Goal: Task Accomplishment & Management: Complete application form

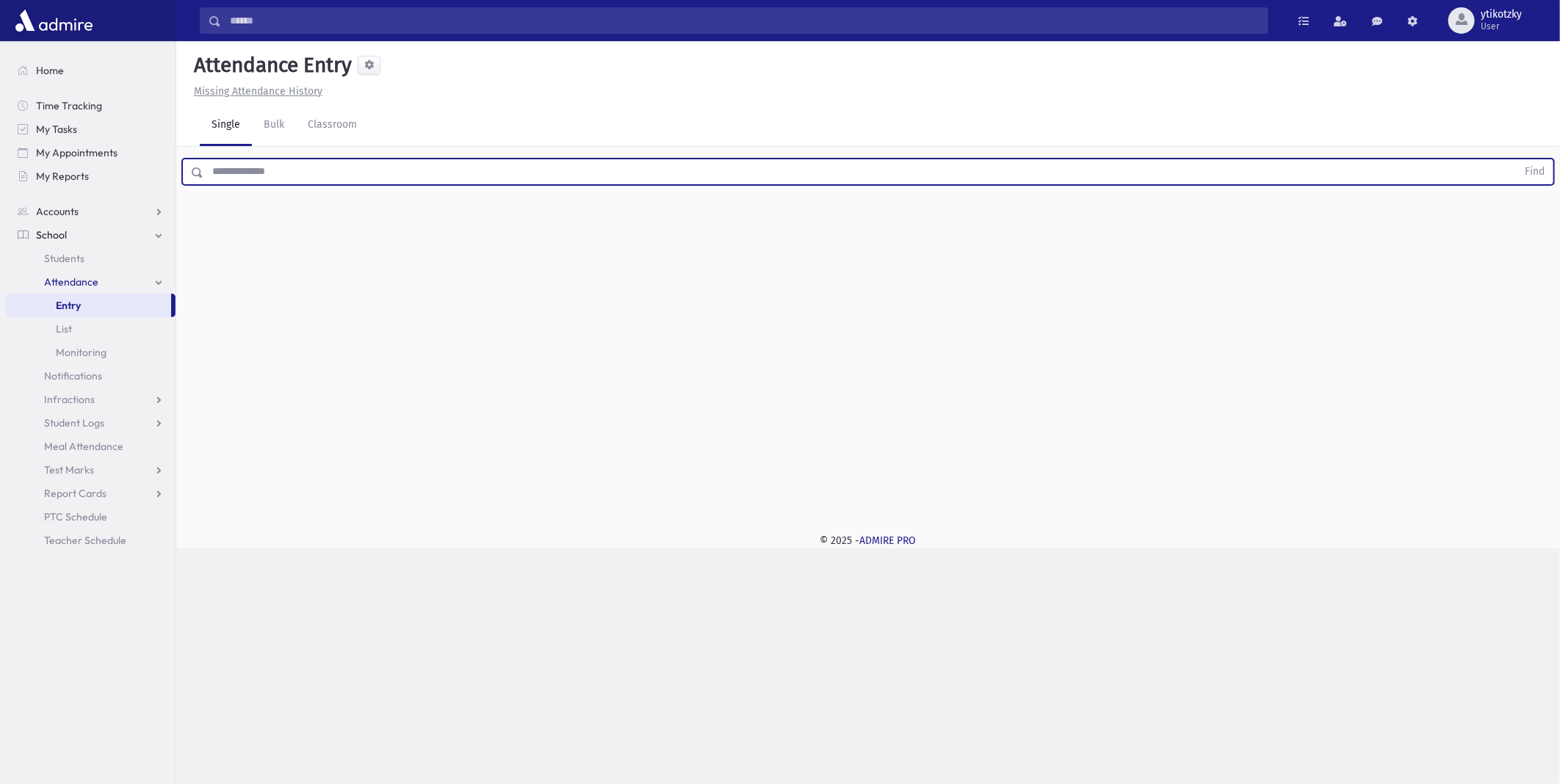
click at [422, 169] on input "text" at bounding box center [860, 172] width 1314 height 27
click at [1516, 160] on button "Find" at bounding box center [1534, 172] width 37 height 25
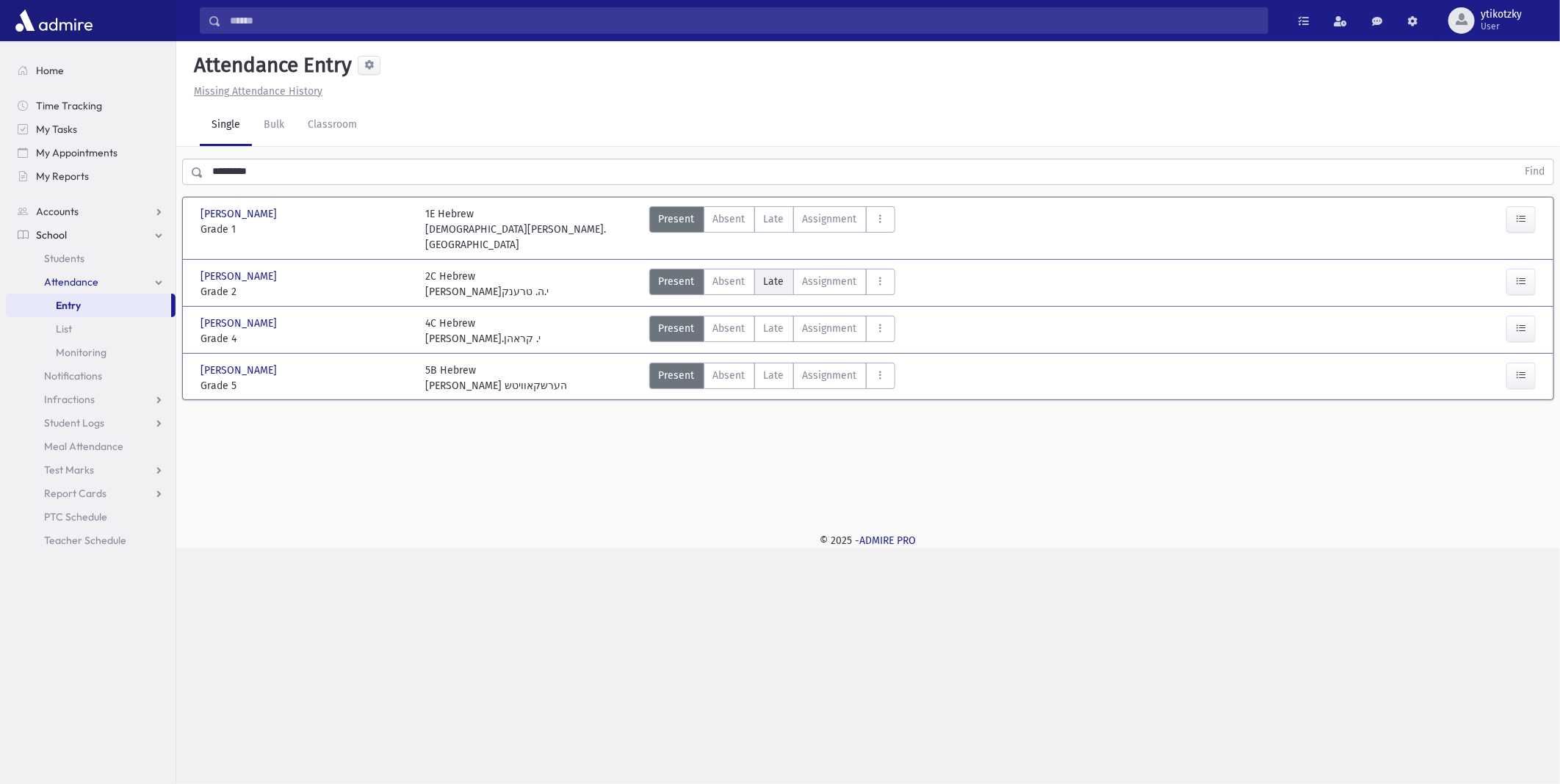
drag, startPoint x: 751, startPoint y: 258, endPoint x: 764, endPoint y: 261, distance: 13.3
click at [760, 269] on div "Present P Absent A [PERSON_NAME] Assignment Assignment Cut C Disrespectful" at bounding box center [773, 284] width 246 height 31
drag, startPoint x: 767, startPoint y: 261, endPoint x: 783, endPoint y: 267, distance: 17.1
click at [780, 274] on span "Late" at bounding box center [774, 282] width 21 height 15
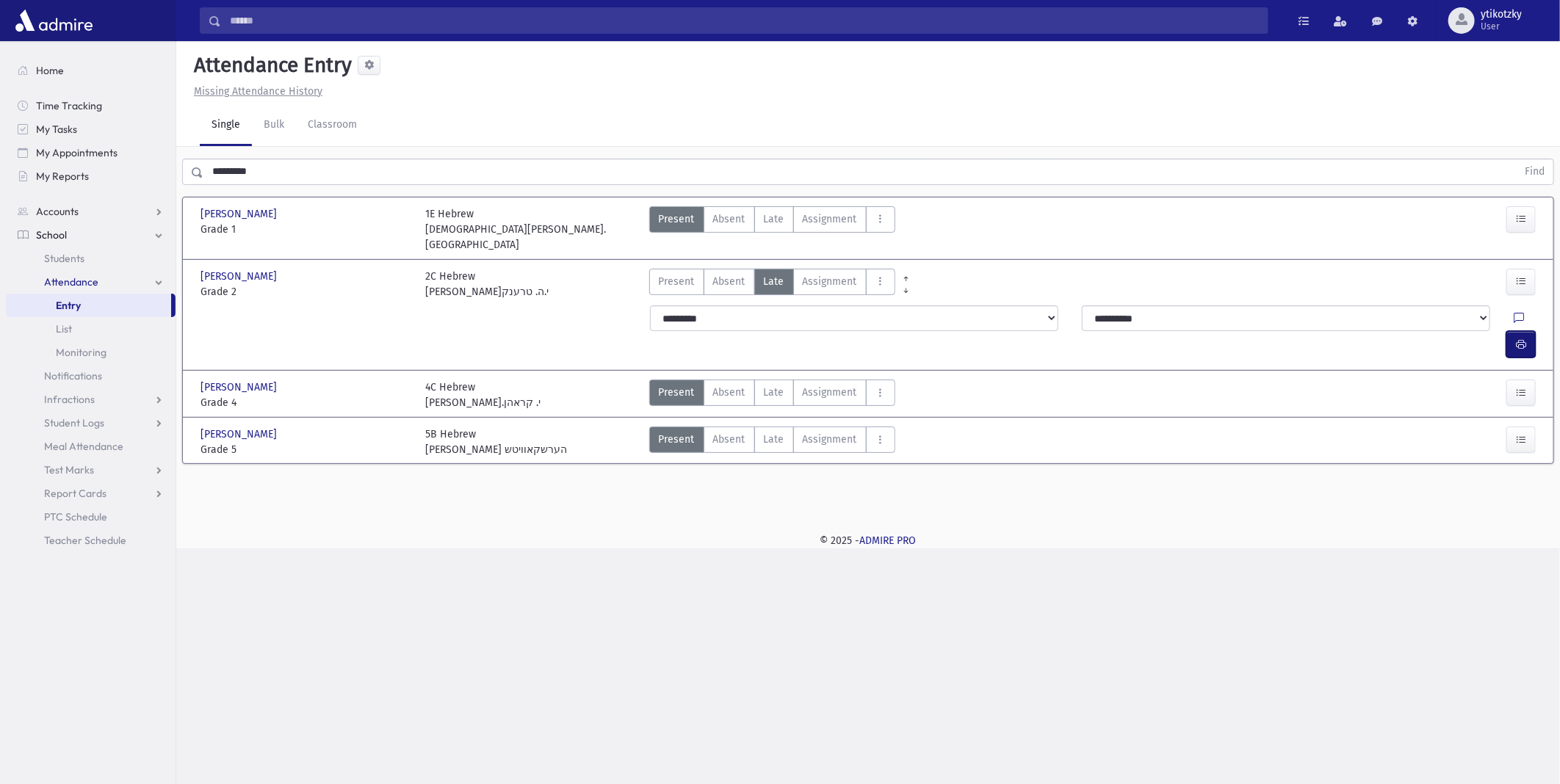
click at [1514, 331] on button "button" at bounding box center [1521, 344] width 30 height 27
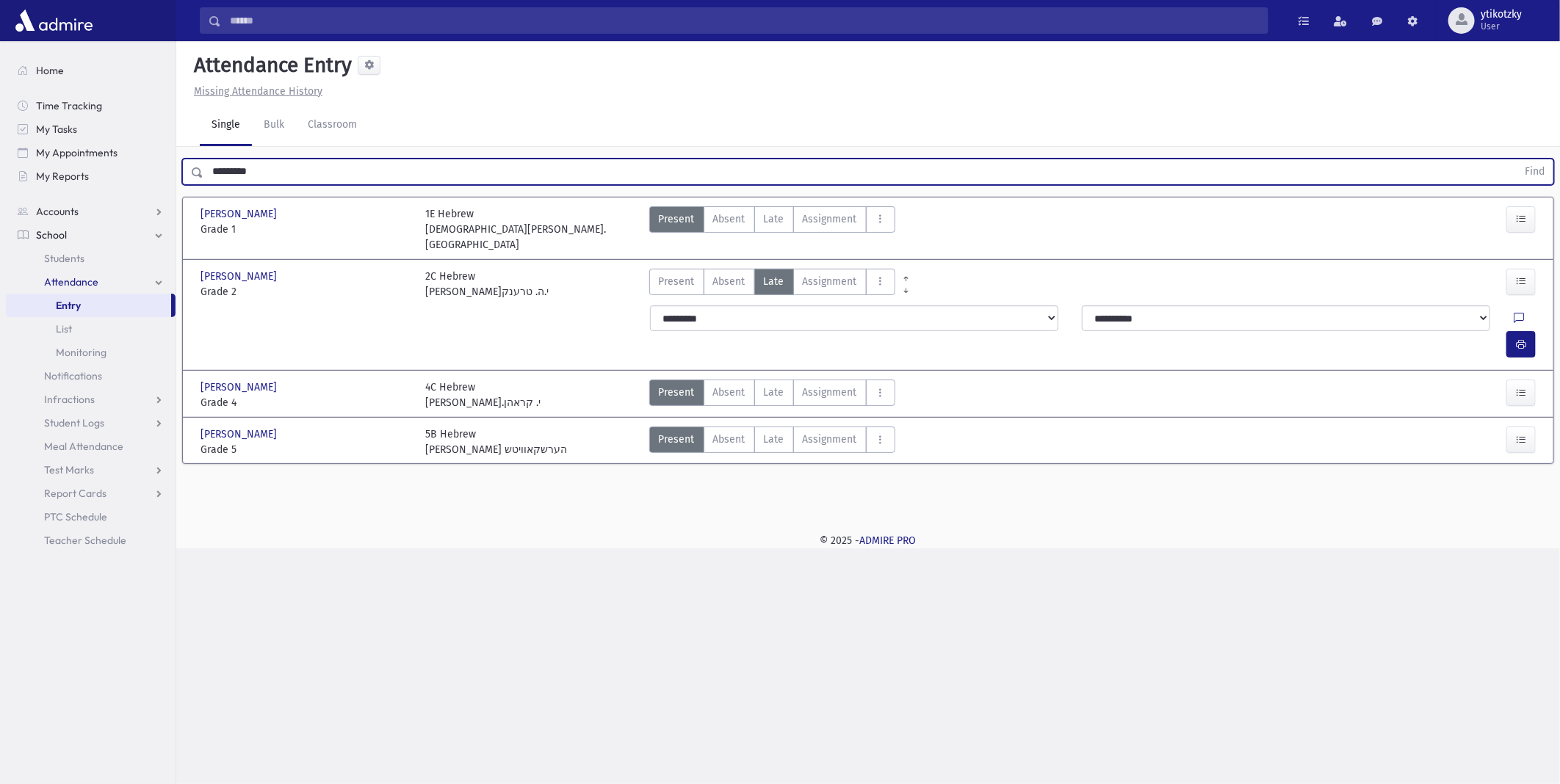
drag, startPoint x: 283, startPoint y: 166, endPoint x: 150, endPoint y: 191, distance: 135.3
click at [150, 191] on div "Search Results All Accounts" at bounding box center [780, 392] width 1560 height 784
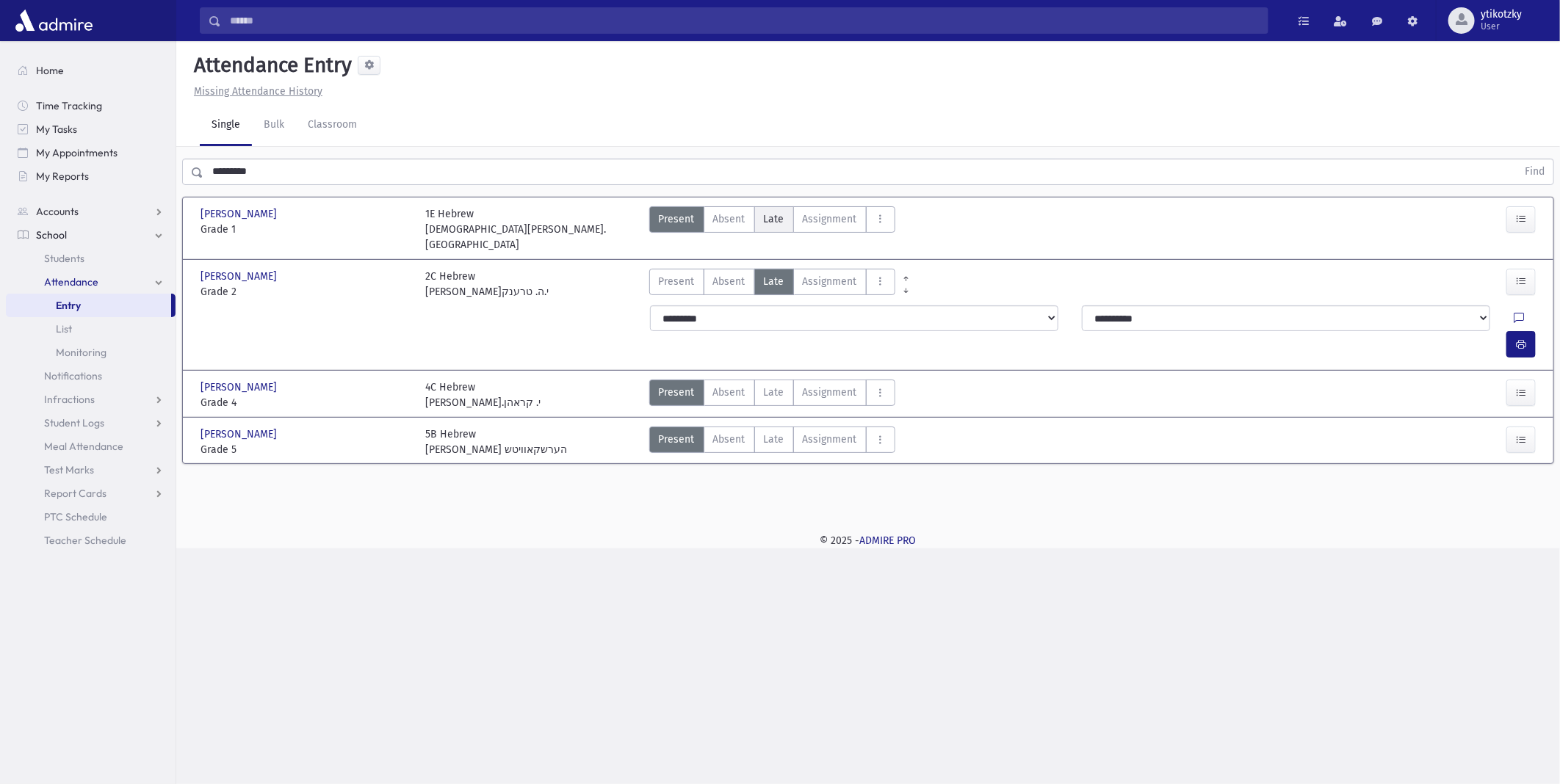
click at [774, 211] on span "Late" at bounding box center [774, 219] width 21 height 15
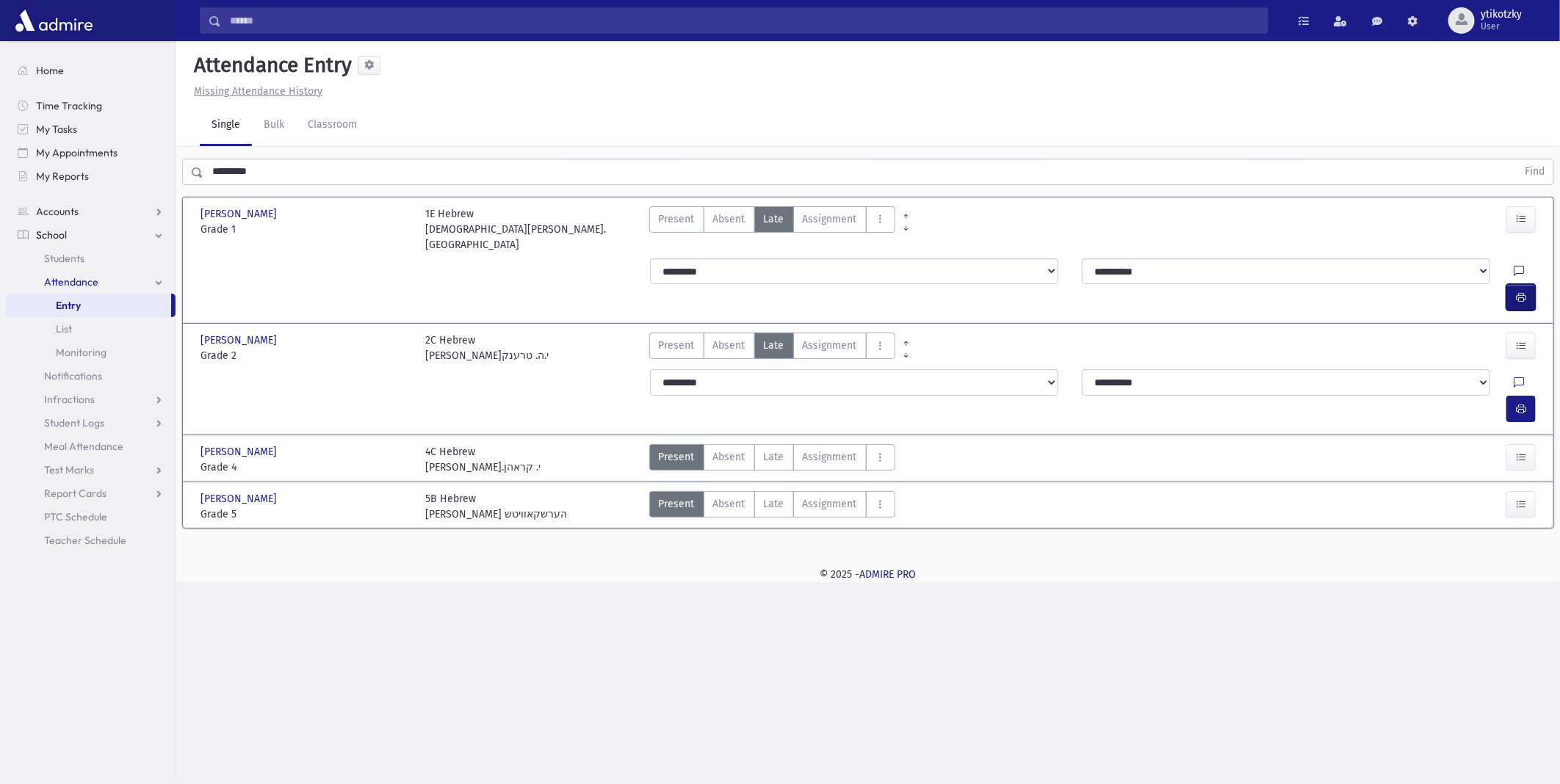
click at [1524, 292] on icon "button" at bounding box center [1521, 298] width 11 height 12
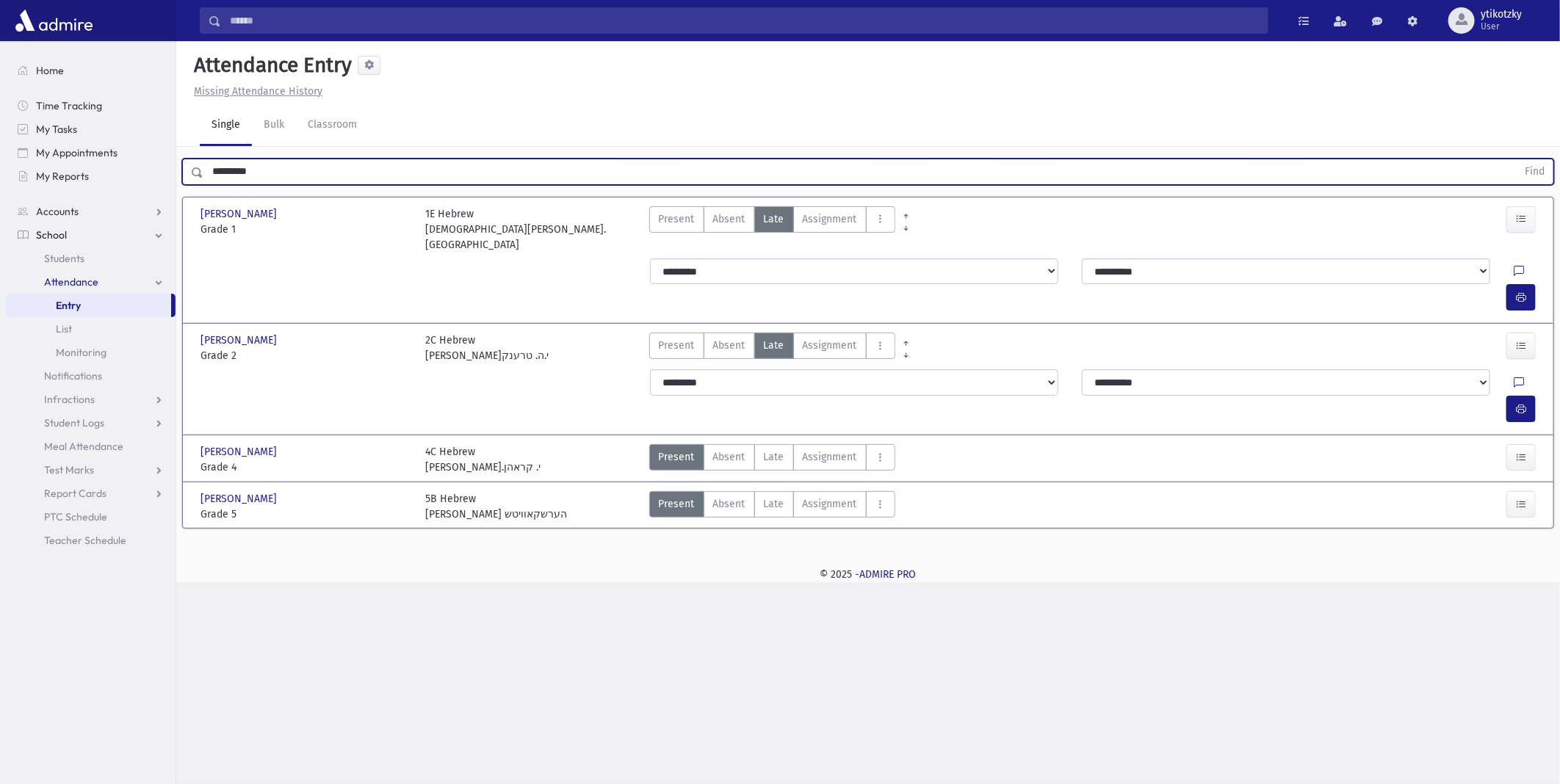
click at [1516, 160] on button "Find" at bounding box center [1534, 172] width 37 height 25
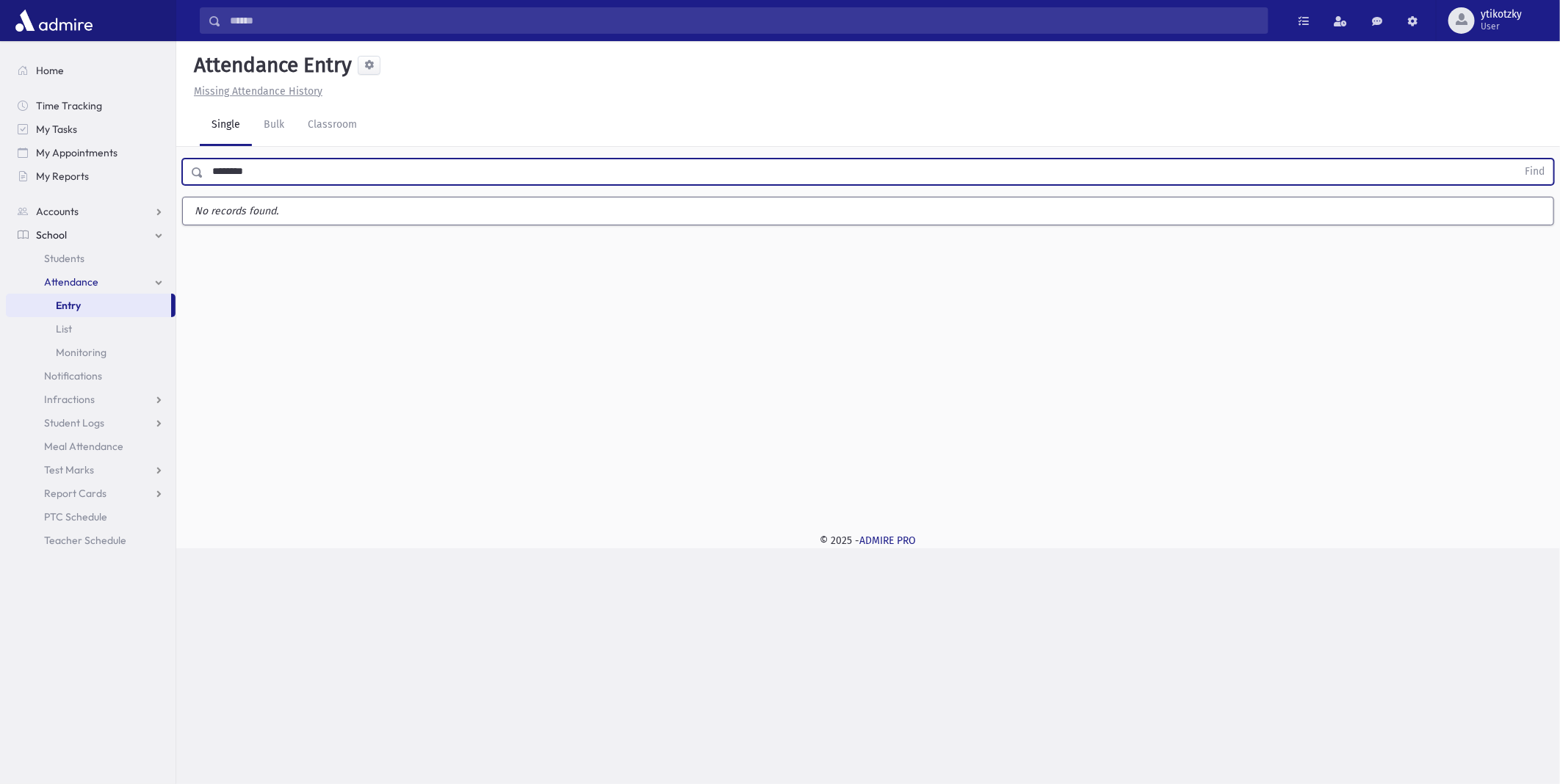
click at [1516, 160] on button "Find" at bounding box center [1534, 172] width 37 height 25
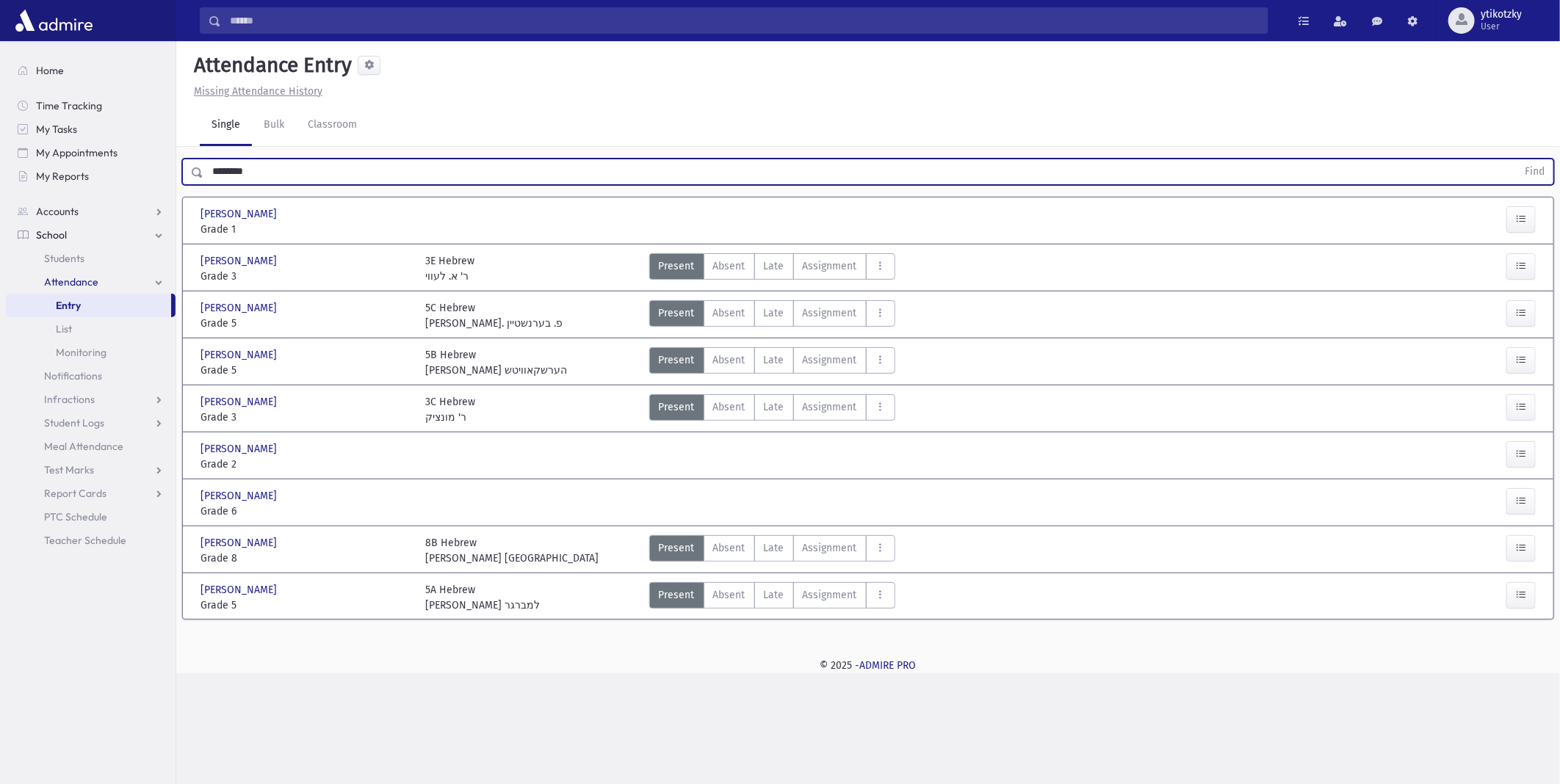
click at [1524, 469] on div at bounding box center [1521, 457] width 30 height 31
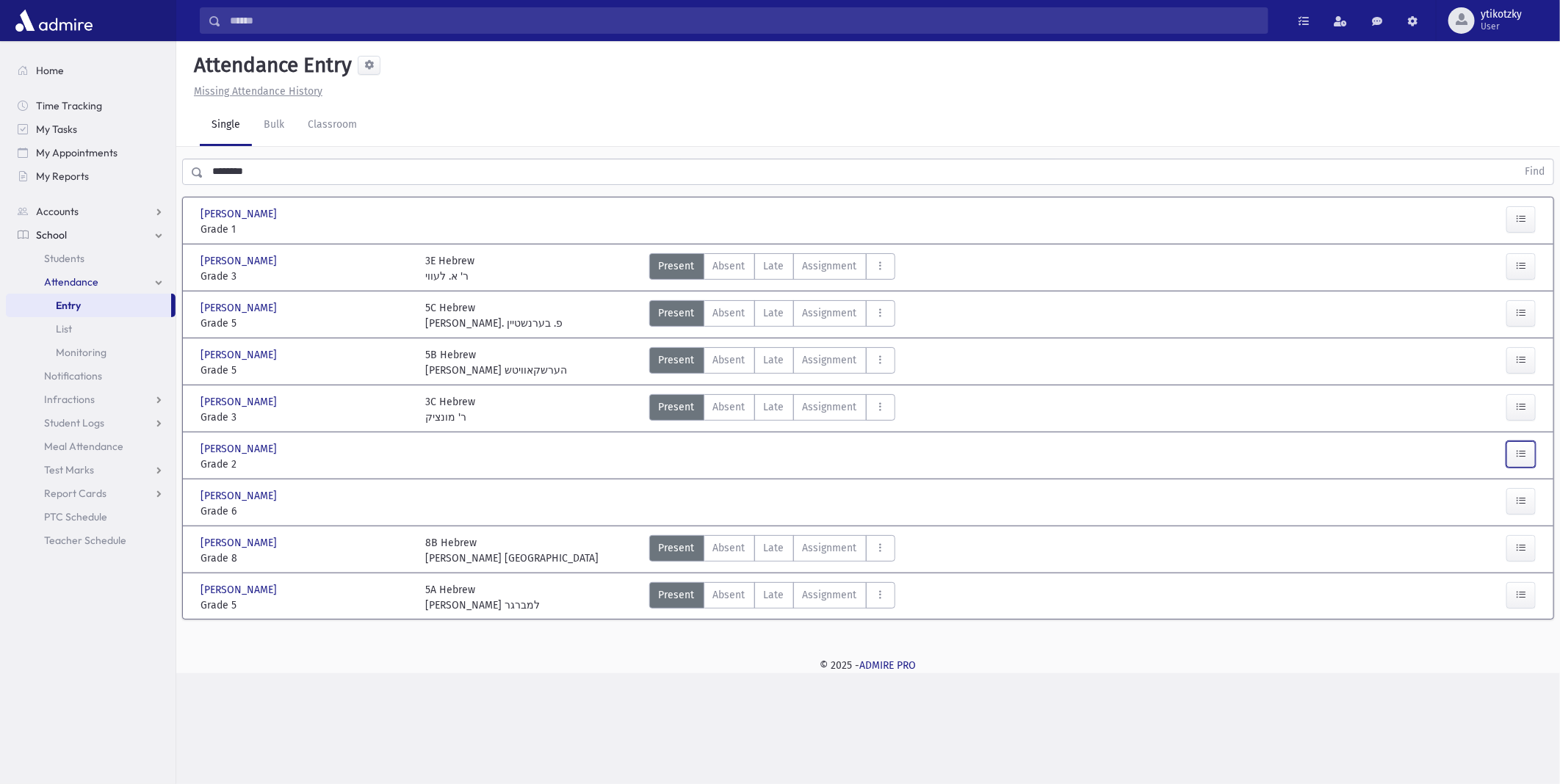
click at [1521, 459] on button "button" at bounding box center [1521, 454] width 30 height 27
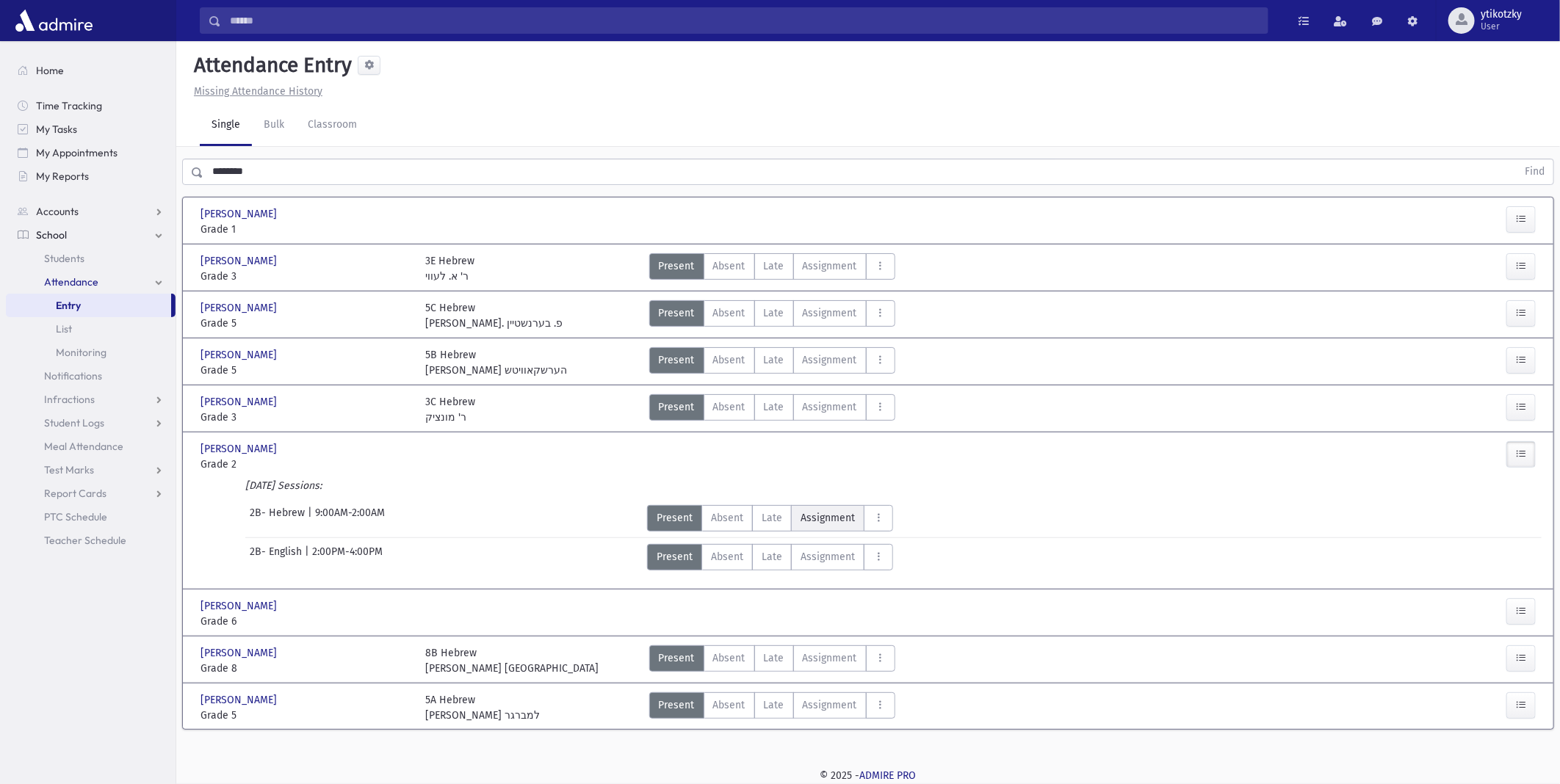
drag, startPoint x: 777, startPoint y: 517, endPoint x: 802, endPoint y: 514, distance: 25.2
click at [780, 517] on span "Late" at bounding box center [772, 518] width 21 height 15
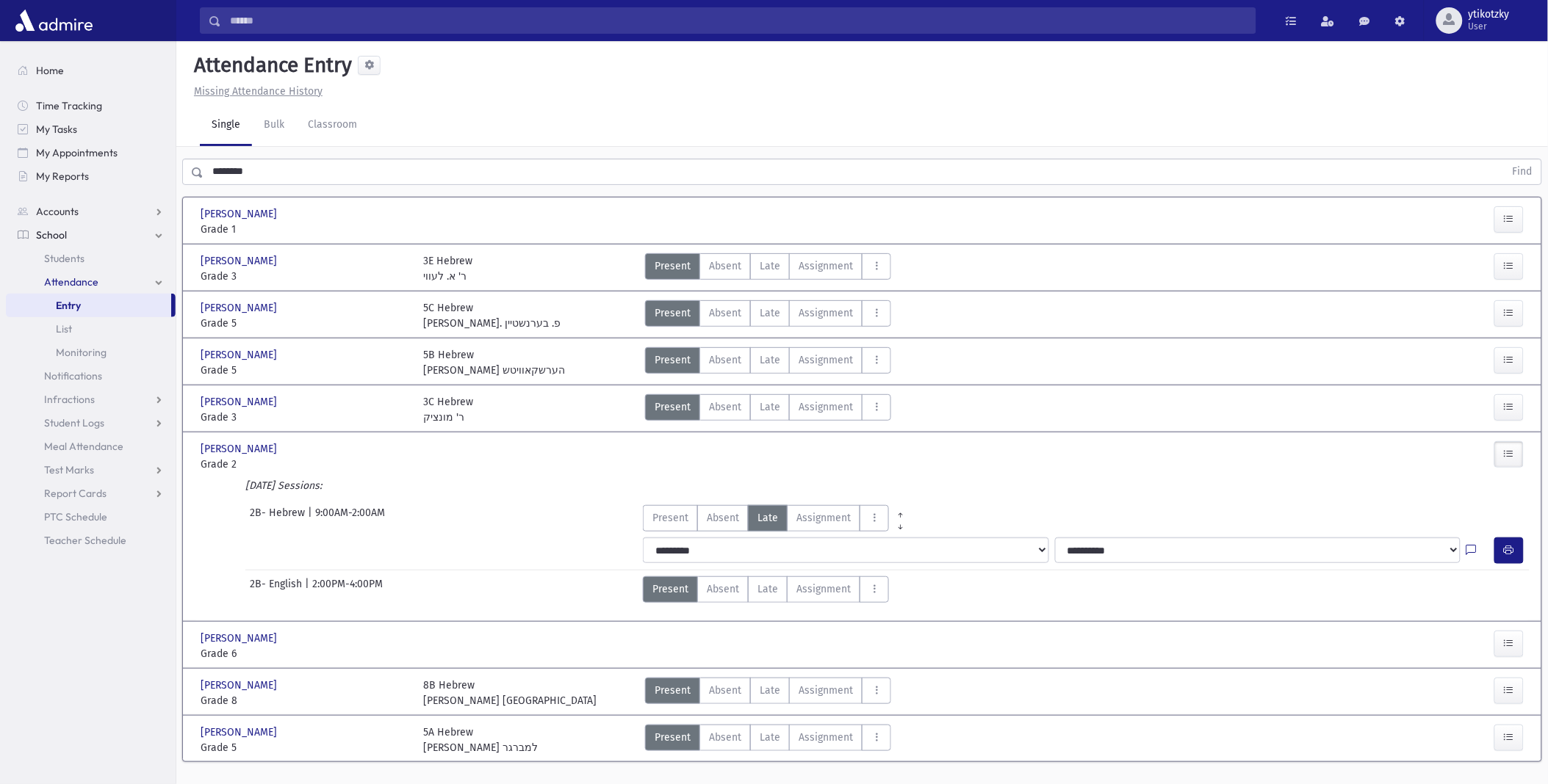
click at [1489, 548] on div at bounding box center [1480, 551] width 28 height 27
click at [1515, 547] on button "button" at bounding box center [1508, 551] width 30 height 27
click at [794, 266] on label "Assignment Assignment" at bounding box center [825, 267] width 74 height 27
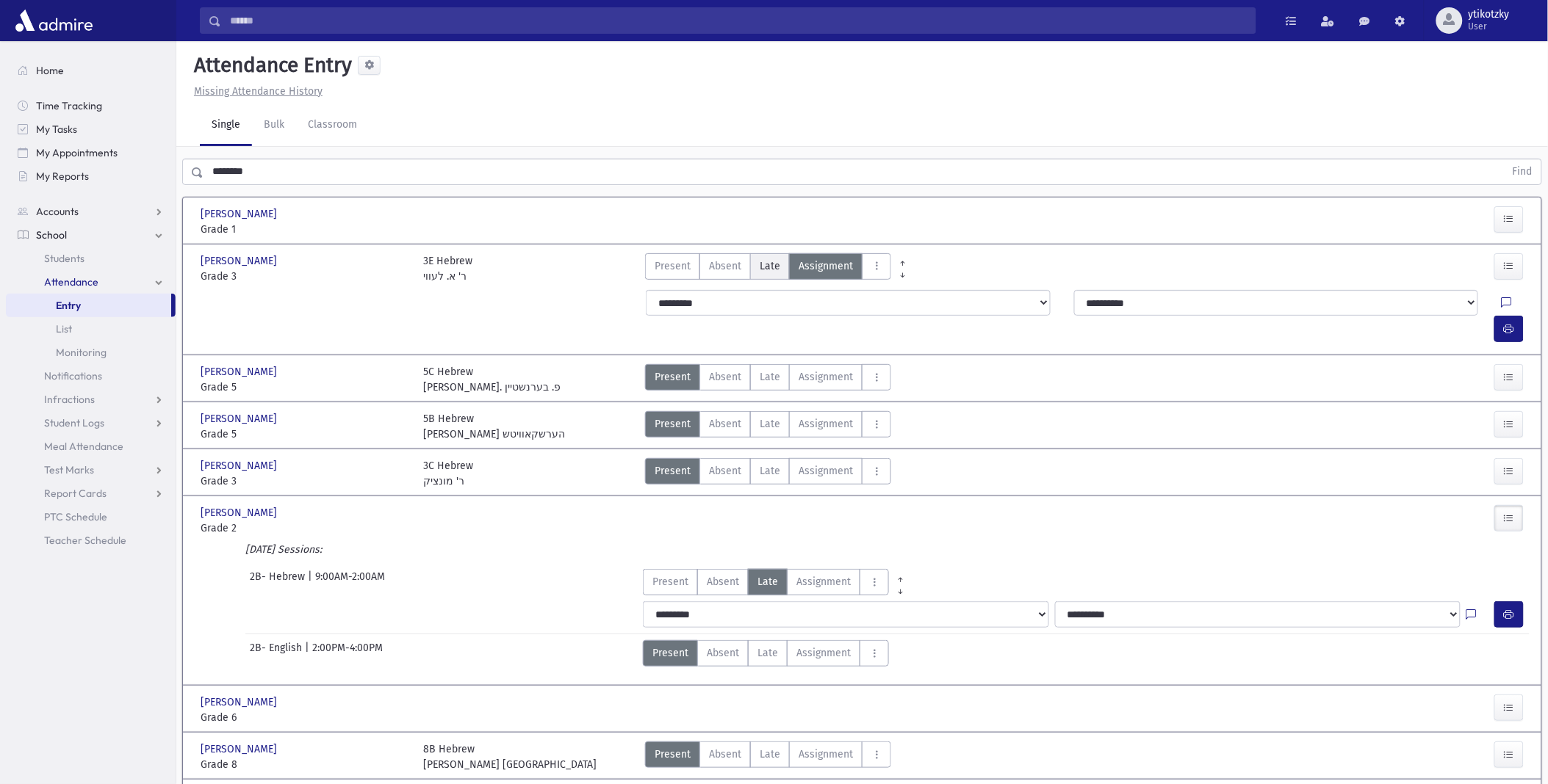
click at [760, 261] on span "Late" at bounding box center [770, 266] width 21 height 15
click at [1505, 323] on icon "button" at bounding box center [1509, 329] width 11 height 12
drag, startPoint x: 289, startPoint y: 195, endPoint x: 249, endPoint y: 177, distance: 43.9
click at [244, 184] on div "******** Find [PERSON_NAME] [PERSON_NAME] [PERSON_NAME] 1 Grade 1 Present P Abs…" at bounding box center [862, 497] width 1372 height 700
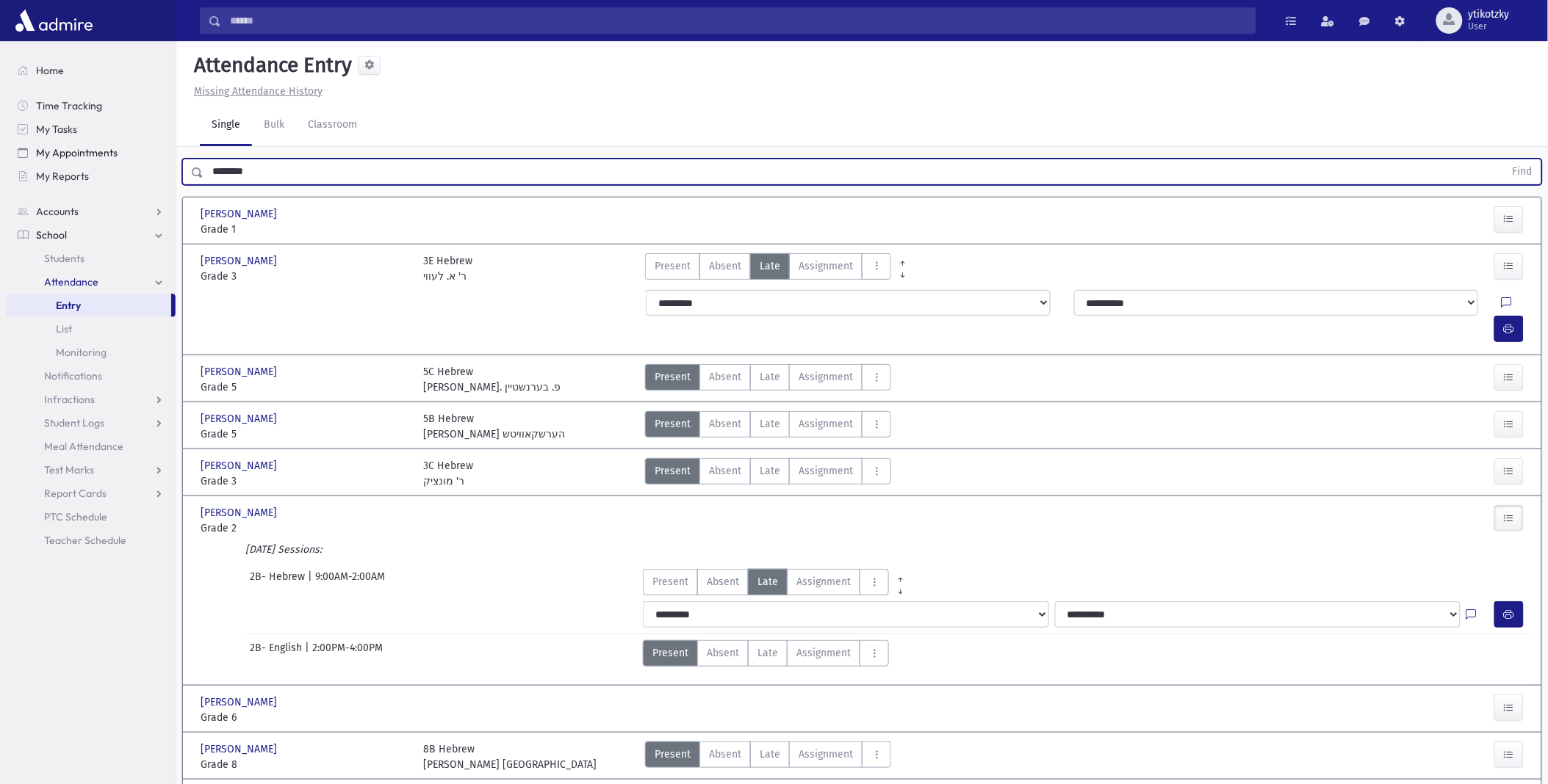
drag, startPoint x: 311, startPoint y: 169, endPoint x: 129, endPoint y: 150, distance: 183.0
click at [129, 150] on div "Search Results All Accounts" at bounding box center [774, 440] width 1548 height 880
click at [1504, 160] on button "Find" at bounding box center [1522, 172] width 37 height 25
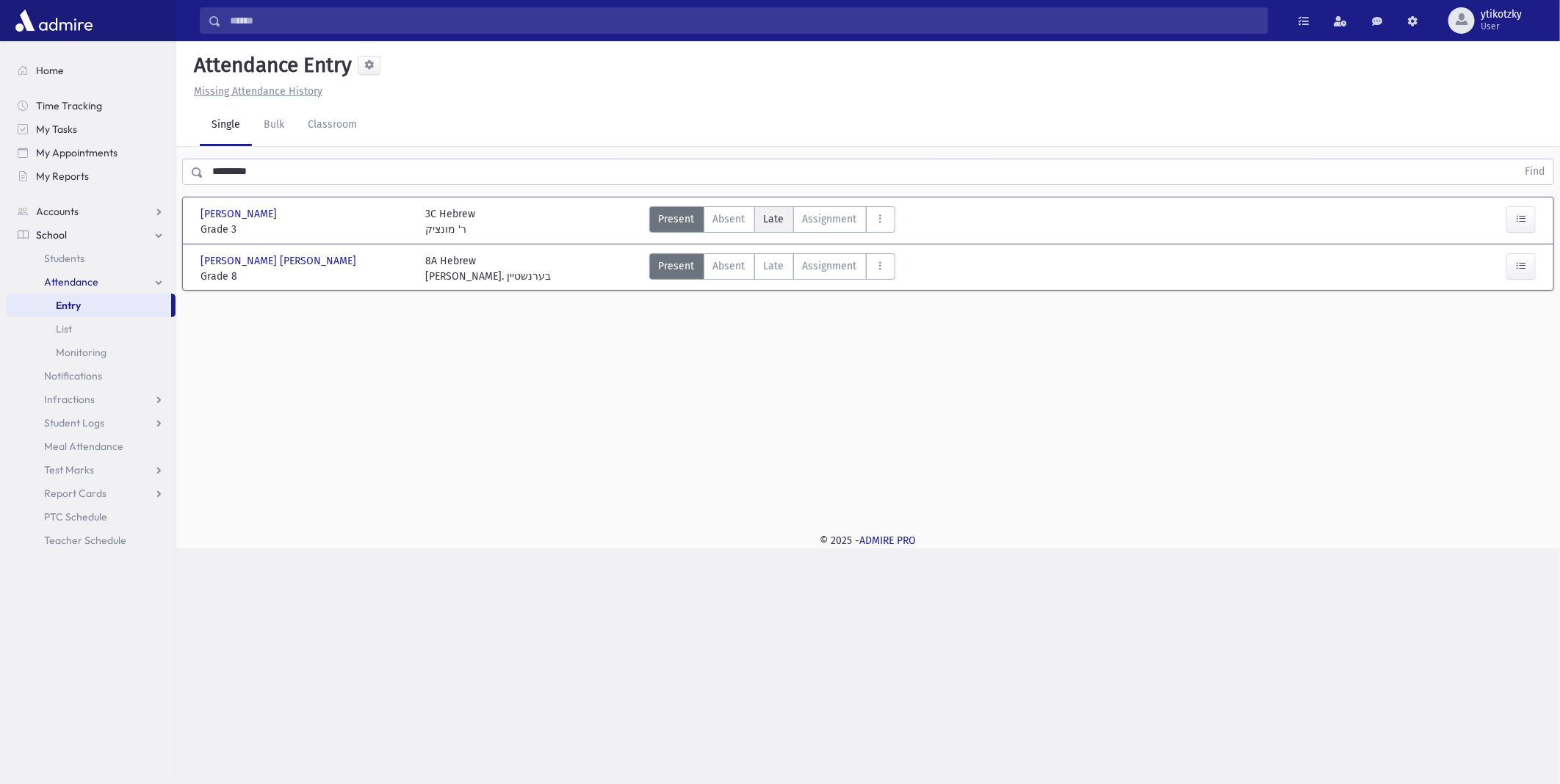
click at [775, 224] on span "Late" at bounding box center [774, 219] width 21 height 15
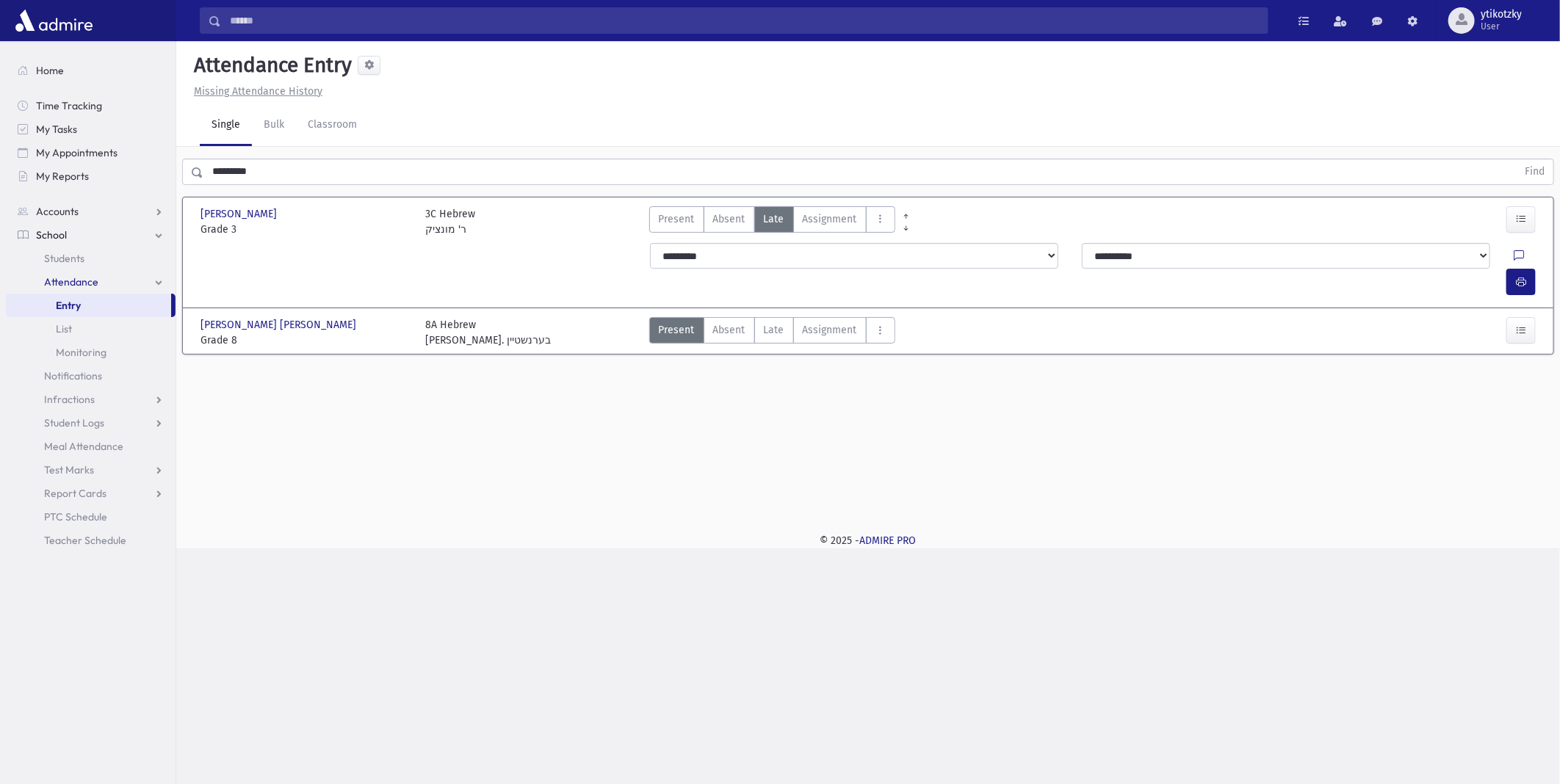
click at [1514, 248] on div at bounding box center [1527, 256] width 28 height 27
click at [1514, 269] on button "button" at bounding box center [1521, 282] width 30 height 27
drag, startPoint x: 206, startPoint y: 156, endPoint x: 134, endPoint y: 155, distance: 72.0
click at [135, 156] on div "Search Results All Accounts" at bounding box center [780, 392] width 1560 height 784
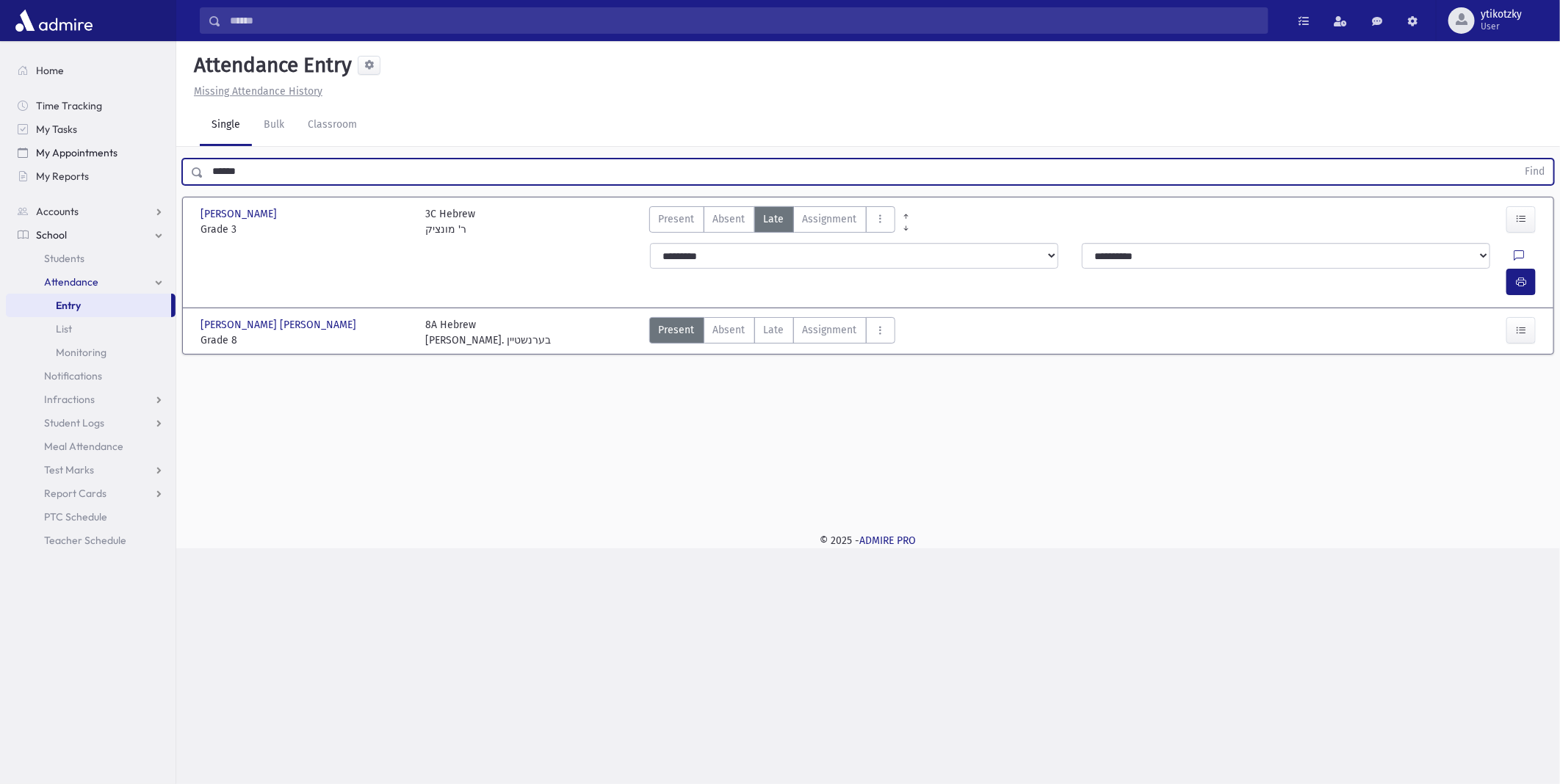
click at [1516, 160] on button "Find" at bounding box center [1534, 172] width 37 height 25
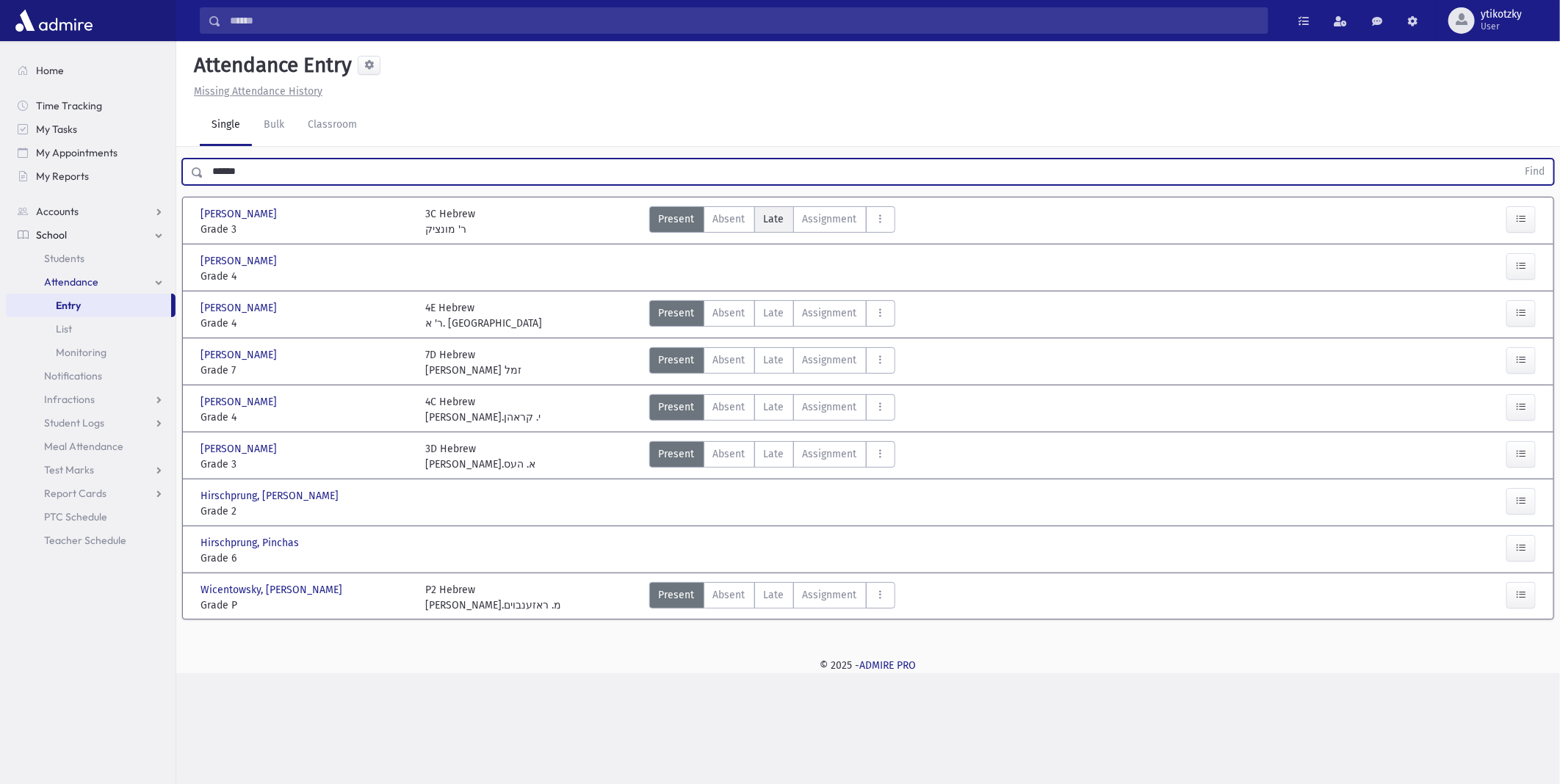
click at [774, 215] on span "Late" at bounding box center [774, 219] width 21 height 15
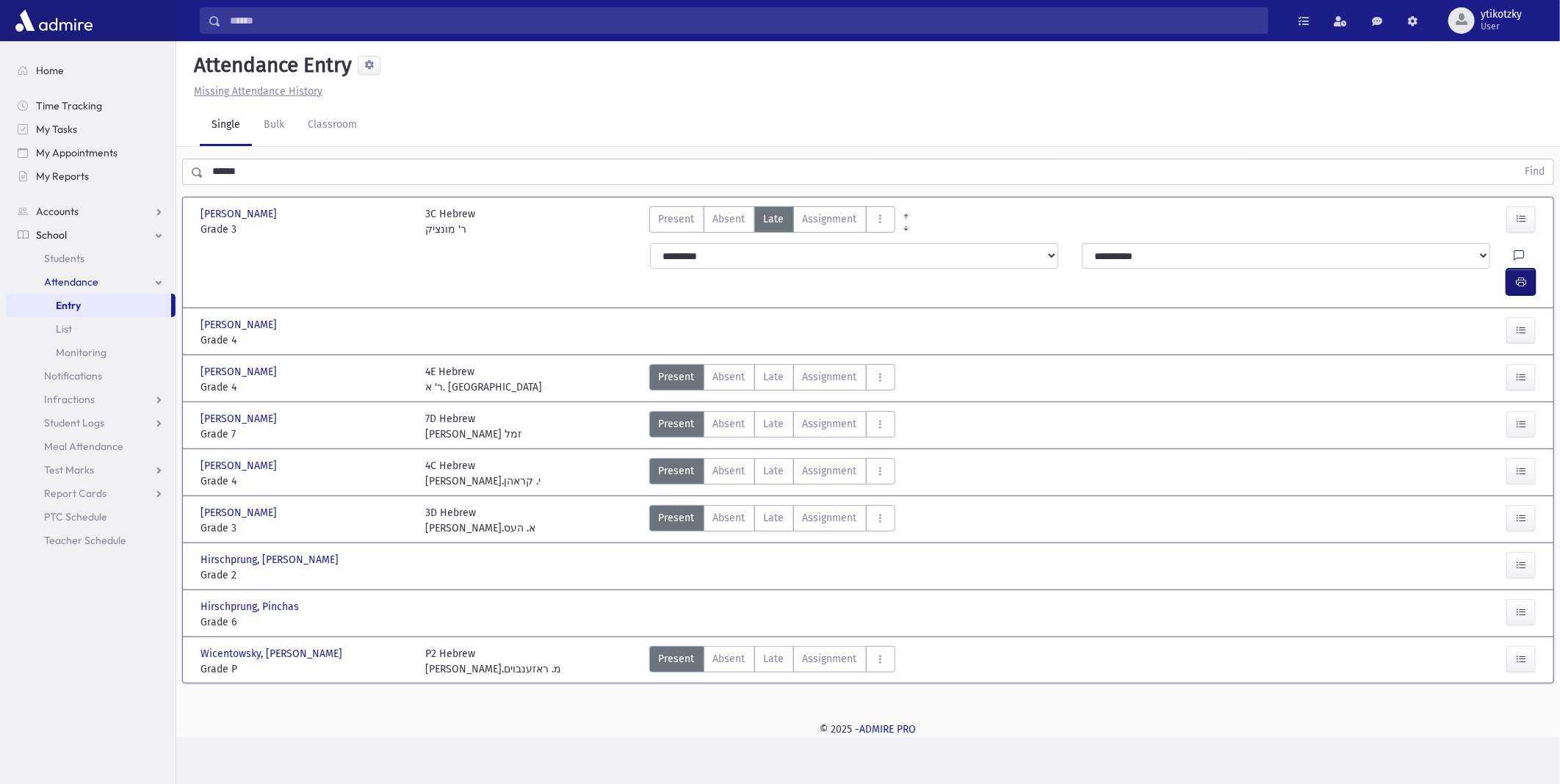
click at [1530, 269] on button "button" at bounding box center [1521, 282] width 30 height 27
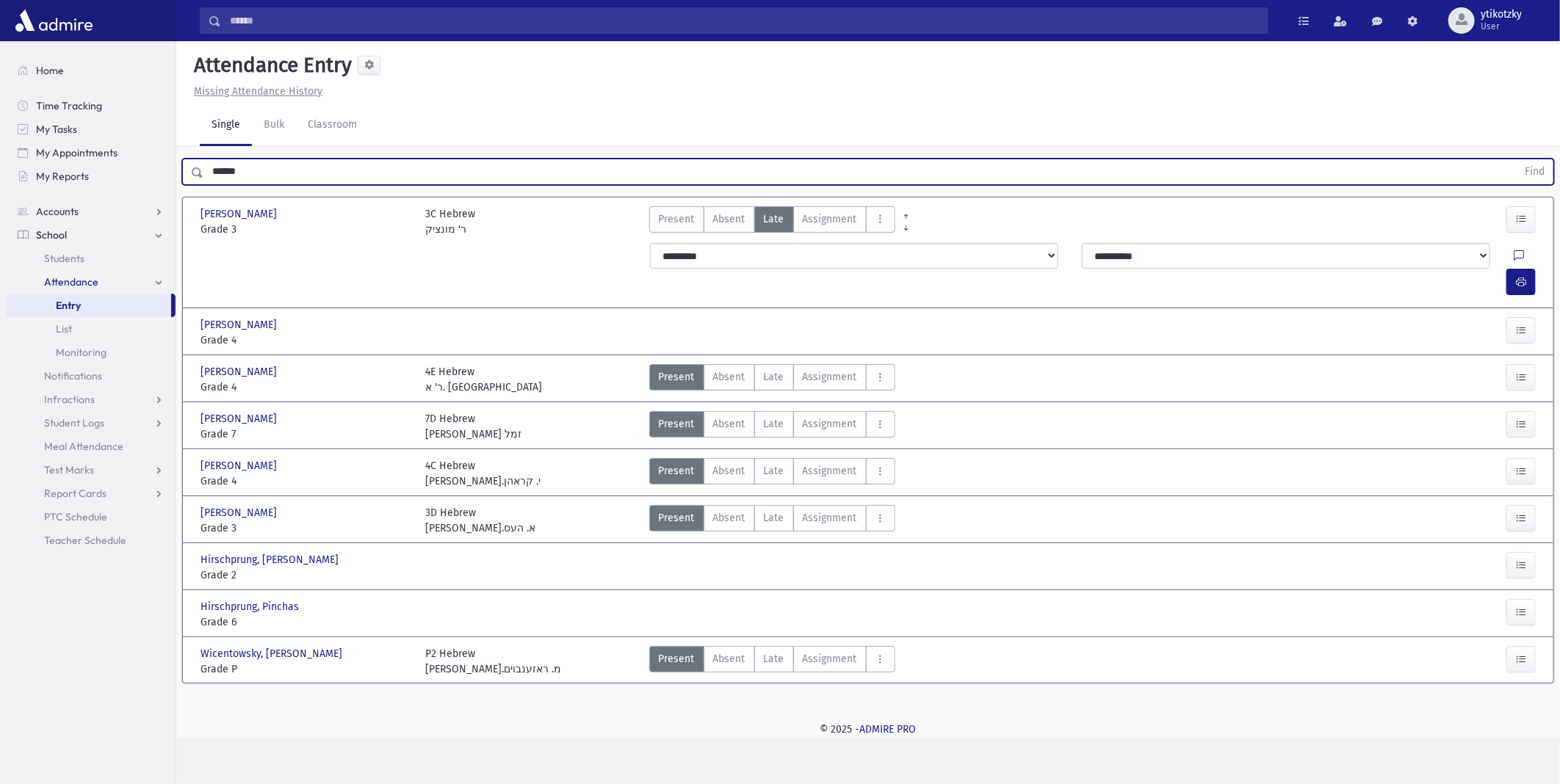
drag, startPoint x: 262, startPoint y: 163, endPoint x: 181, endPoint y: 164, distance: 81.0
click at [187, 165] on div "****** Find" at bounding box center [869, 172] width 1372 height 27
click at [1516, 160] on button "Find" at bounding box center [1534, 172] width 37 height 25
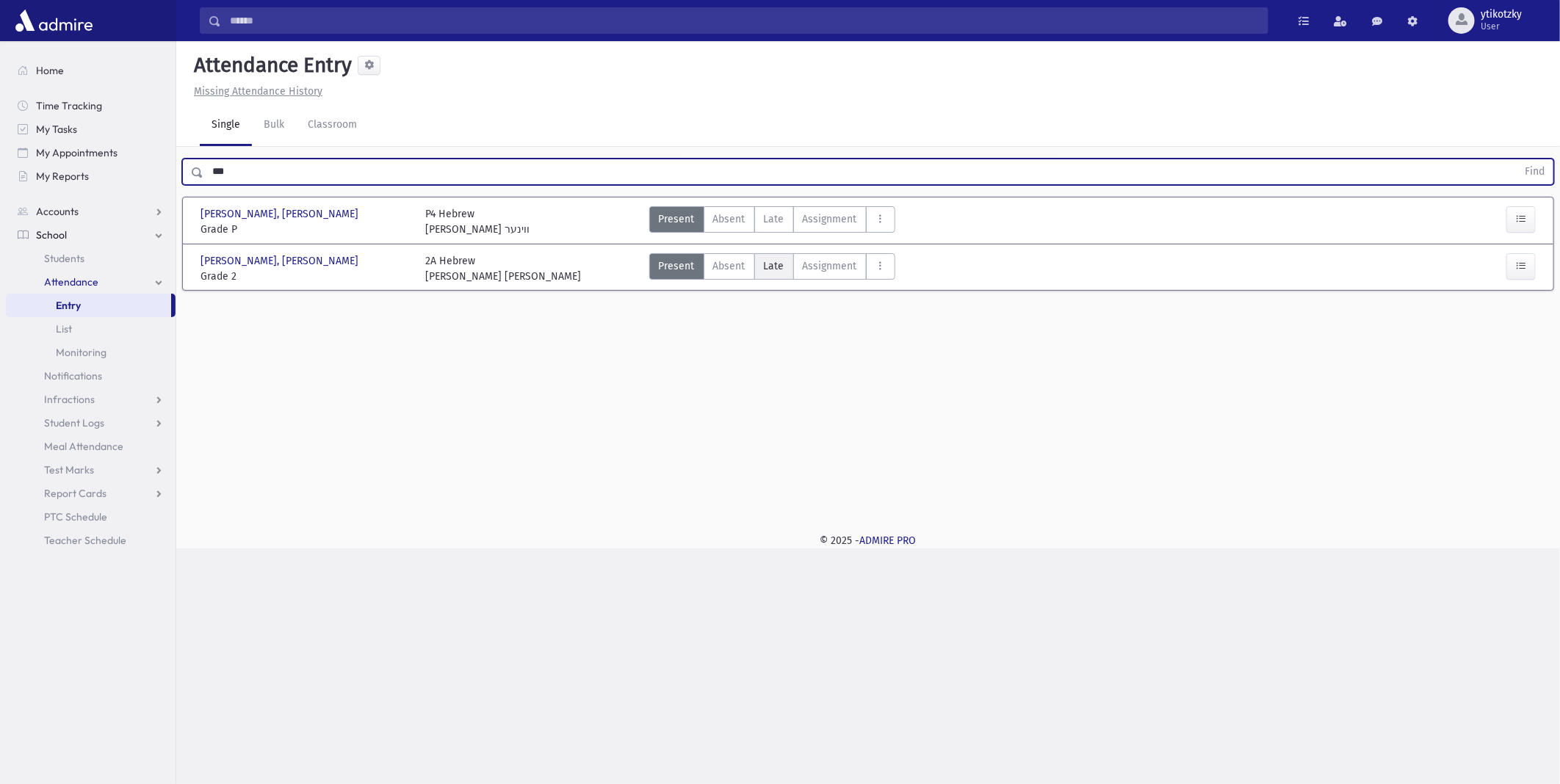
click at [775, 267] on span "Late" at bounding box center [774, 266] width 21 height 15
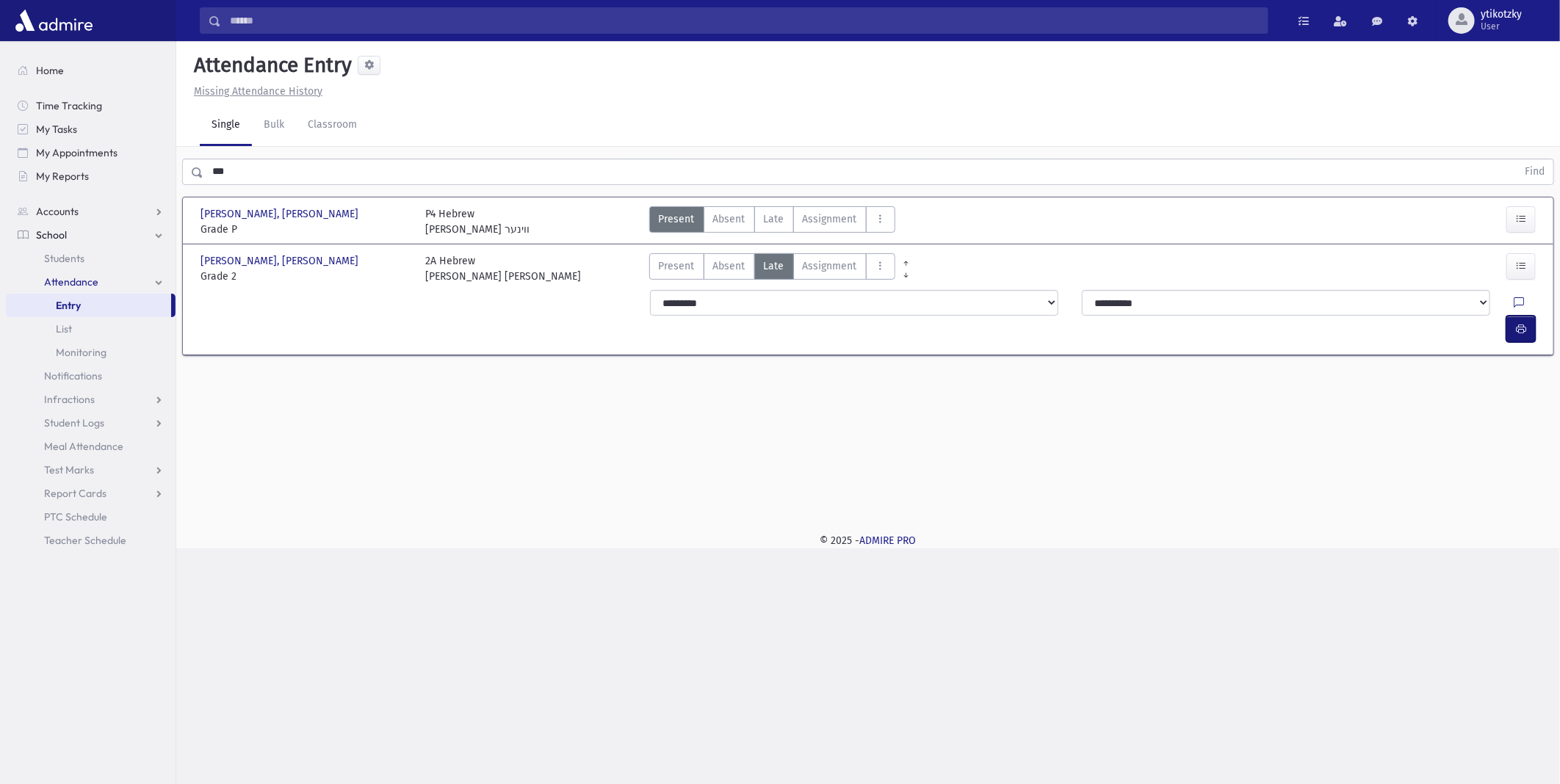
click at [1517, 323] on icon "button" at bounding box center [1521, 329] width 11 height 12
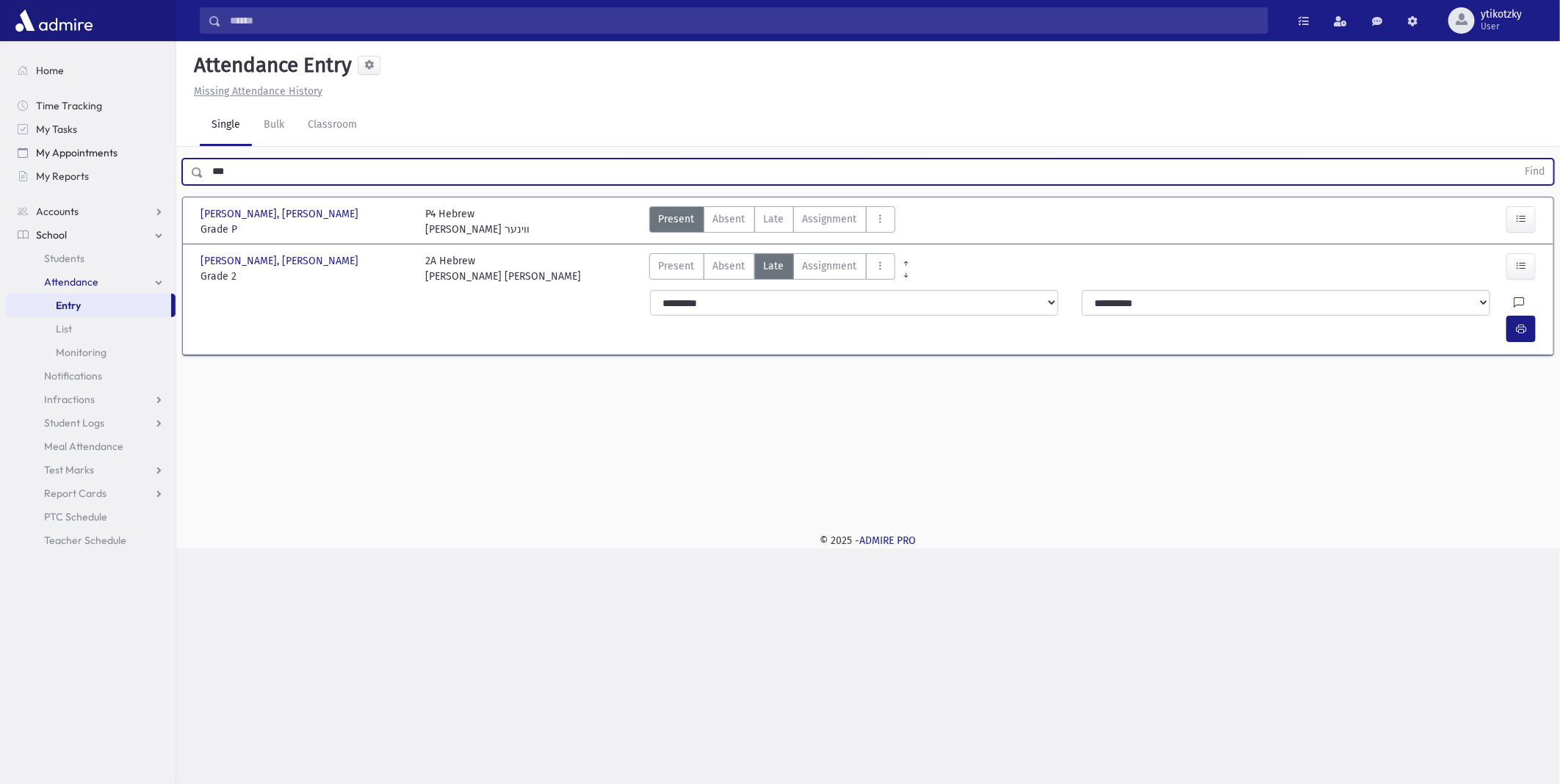
drag, startPoint x: 233, startPoint y: 169, endPoint x: 33, endPoint y: 159, distance: 200.2
click at [33, 159] on div "Search Results All Accounts" at bounding box center [780, 392] width 1560 height 784
click at [1516, 160] on button "Find" at bounding box center [1534, 172] width 37 height 25
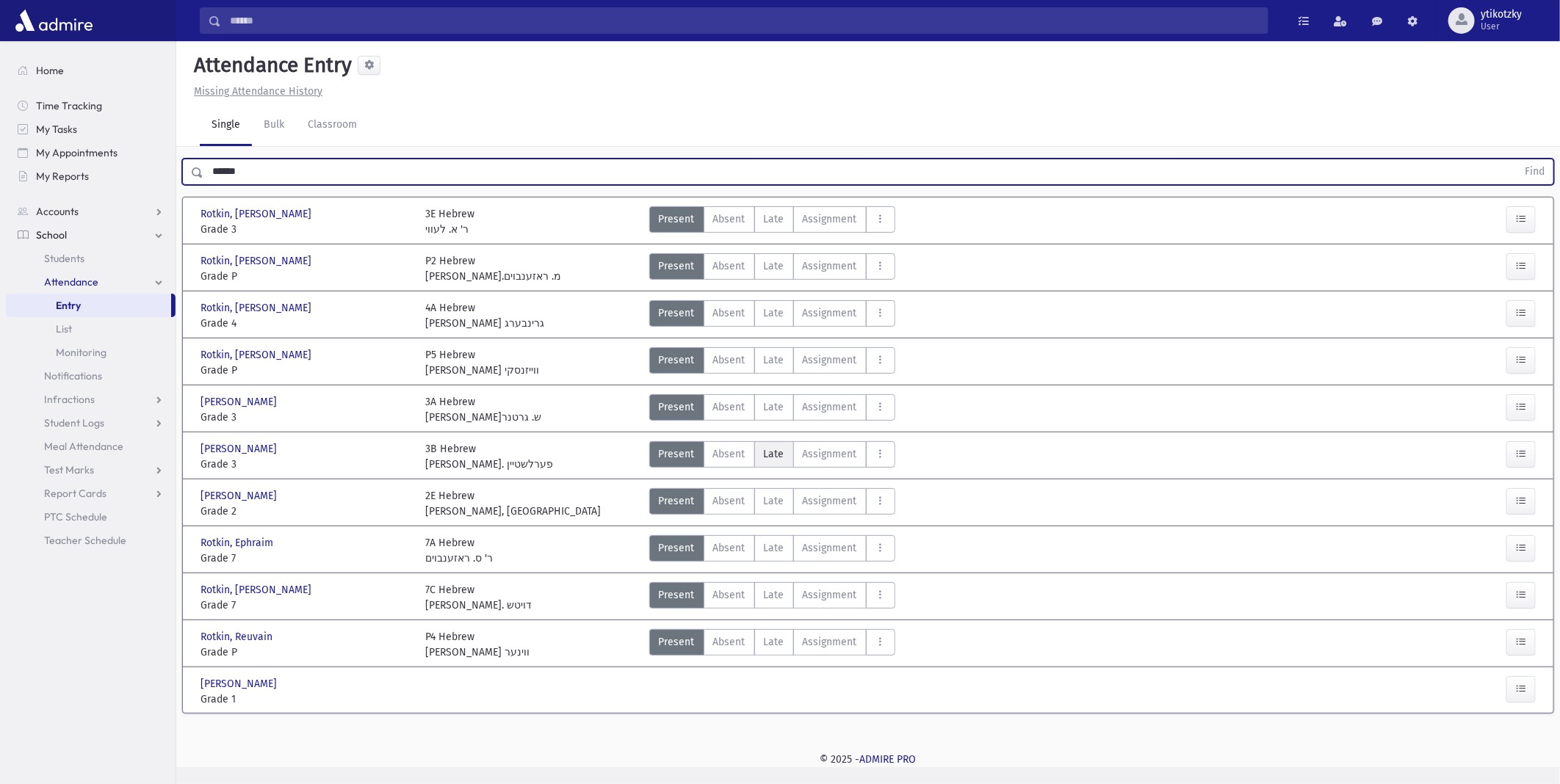
click at [779, 466] on label "Late Late" at bounding box center [774, 454] width 40 height 27
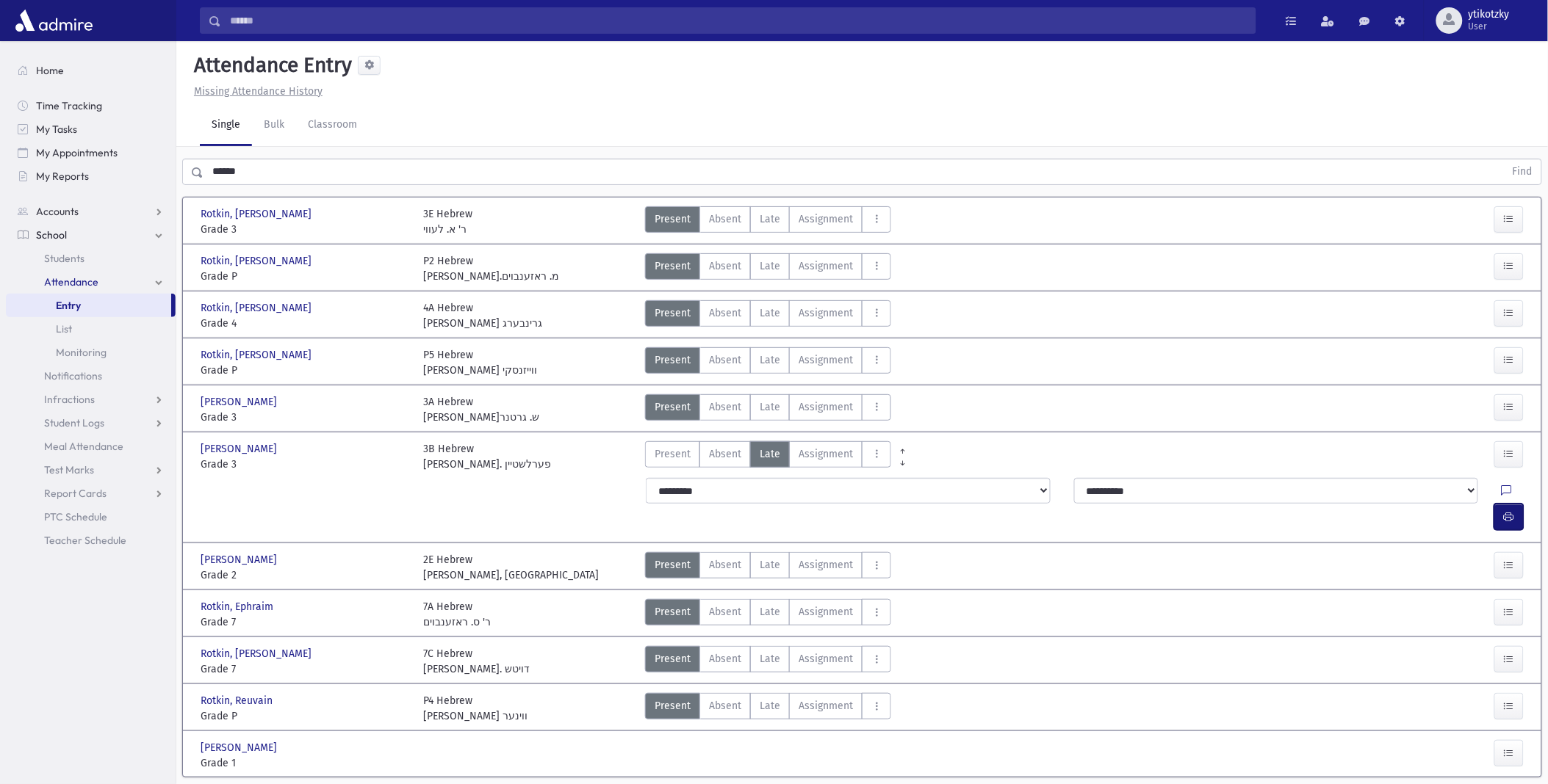
click at [1511, 504] on button "button" at bounding box center [1508, 517] width 30 height 27
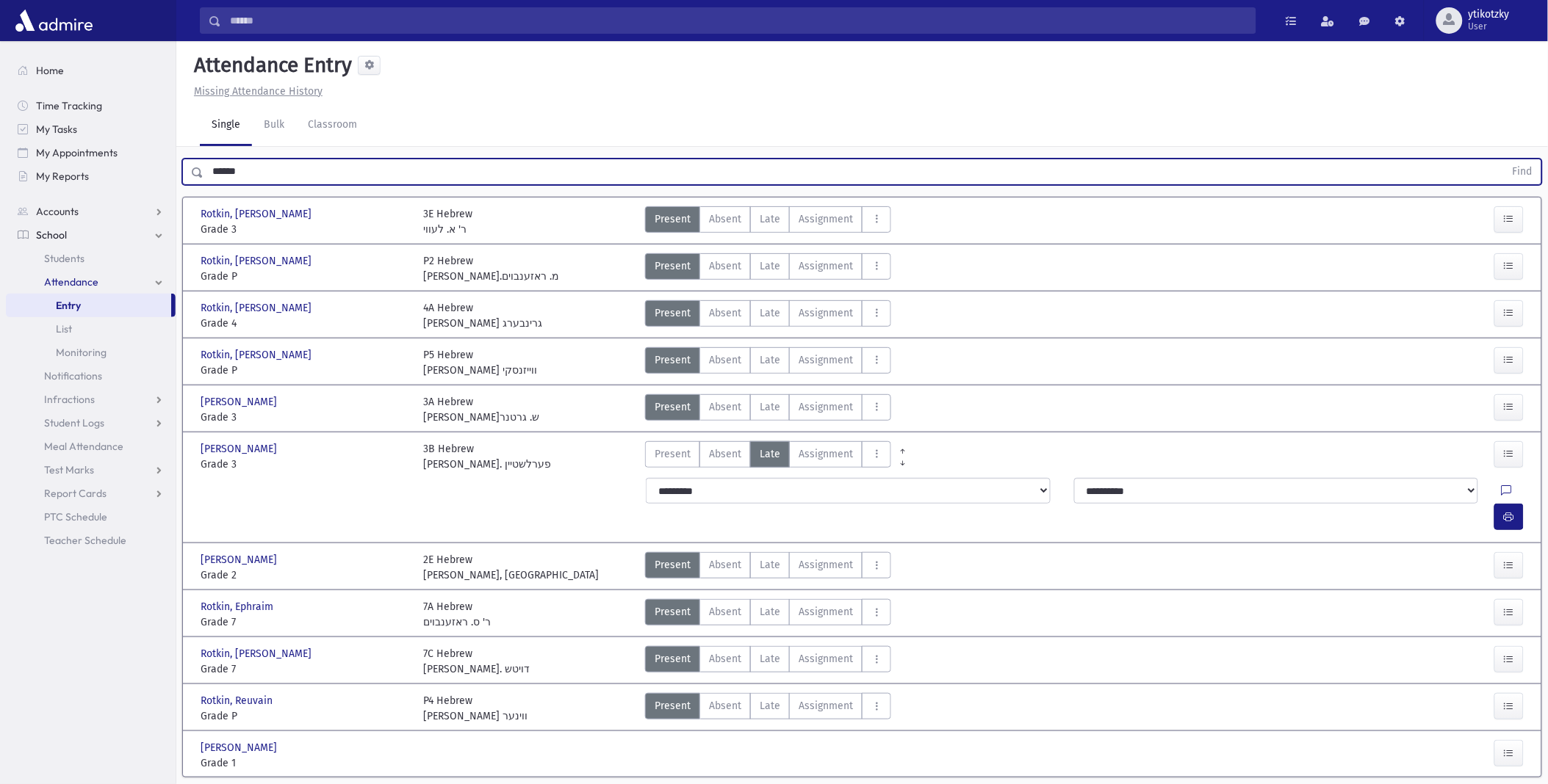
click at [0, 149] on html "Search Results All Accounts Students" at bounding box center [774, 392] width 1548 height 784
click at [1504, 160] on button "Find" at bounding box center [1522, 172] width 37 height 25
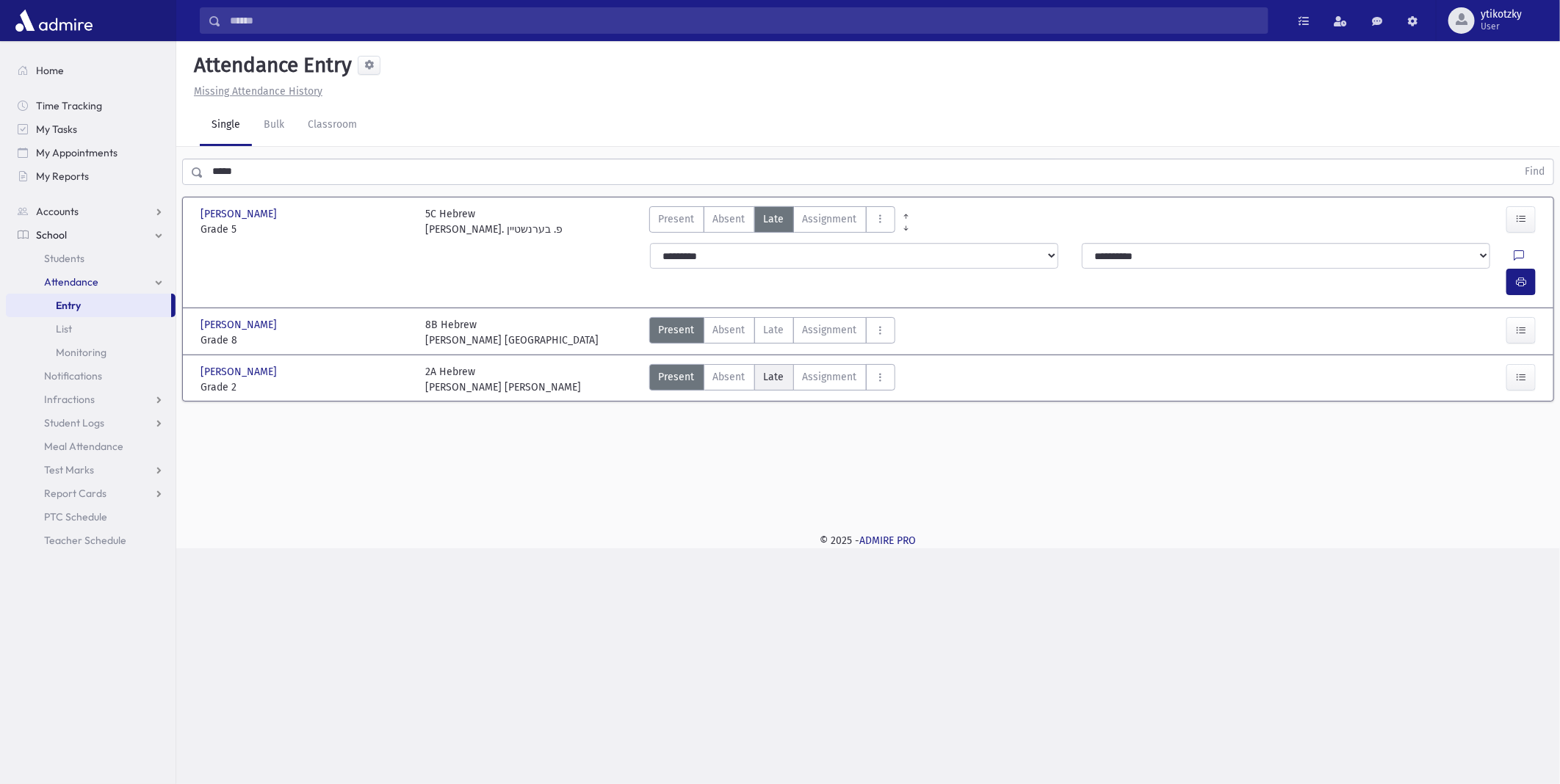
click at [773, 369] on span "Late" at bounding box center [774, 377] width 21 height 15
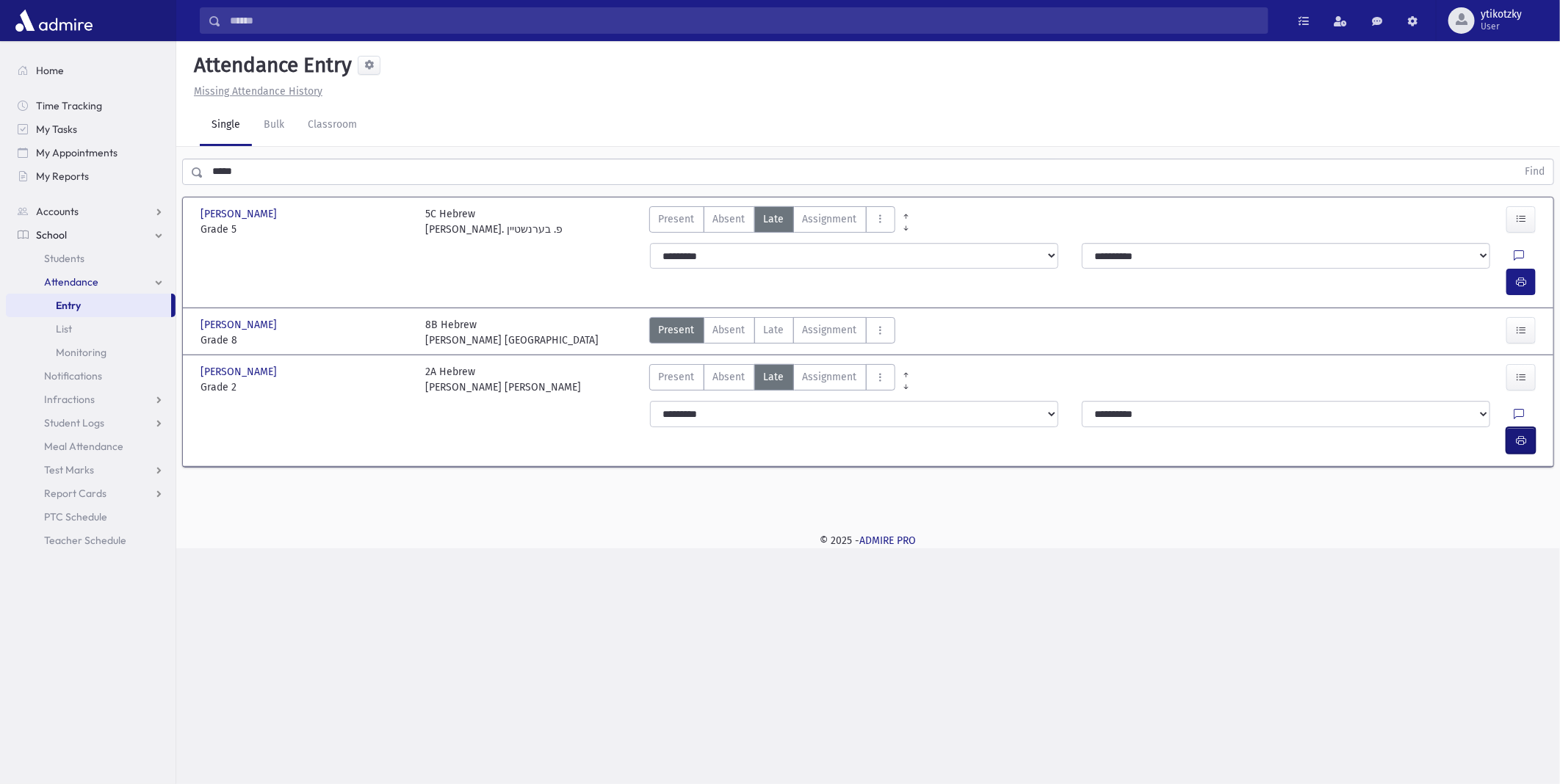
click at [1511, 428] on button "button" at bounding box center [1521, 441] width 30 height 27
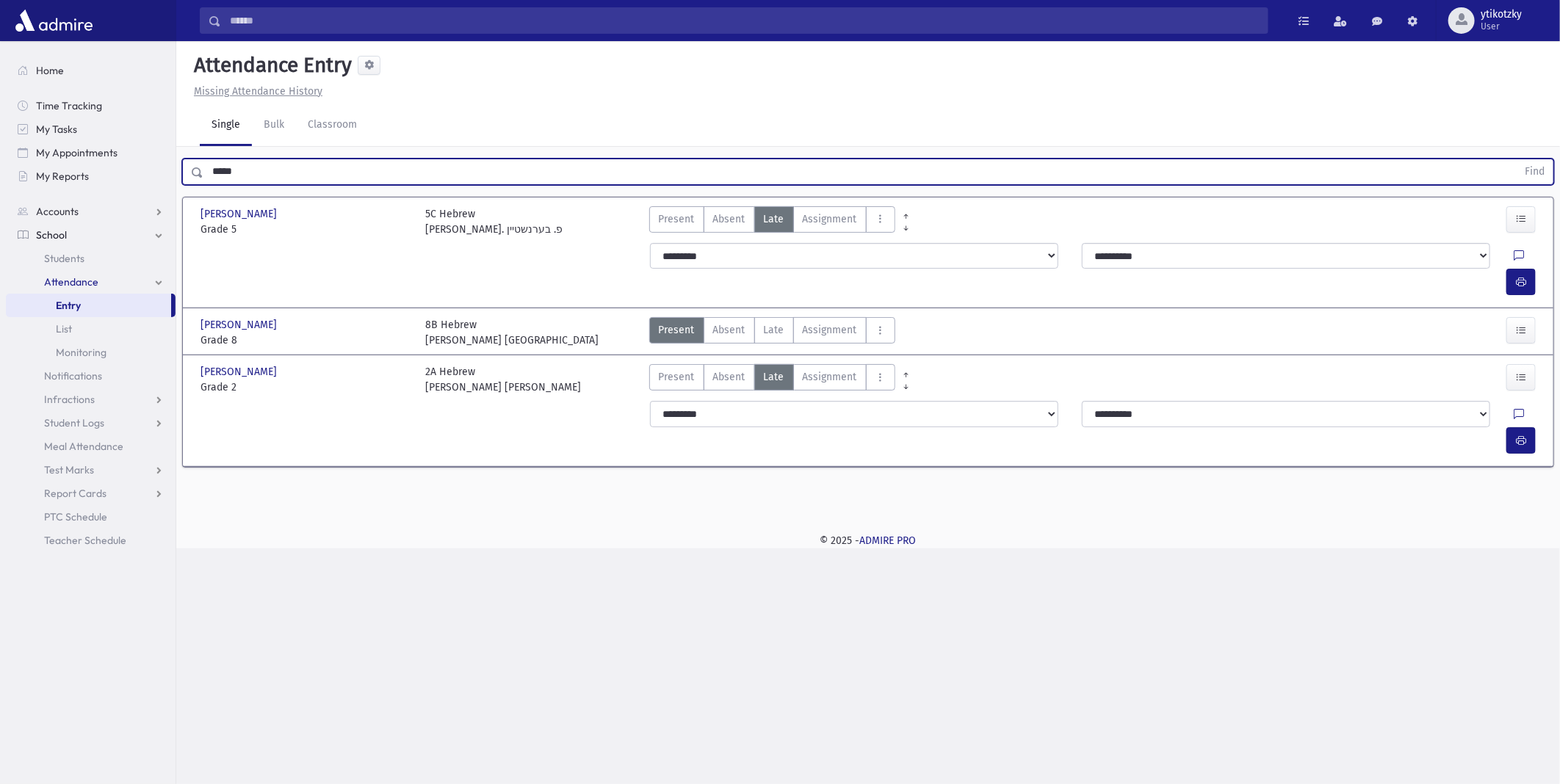
drag, startPoint x: 264, startPoint y: 167, endPoint x: 182, endPoint y: 172, distance: 82.2
click at [184, 172] on div "***** Find" at bounding box center [869, 172] width 1372 height 27
click at [1516, 160] on button "Find" at bounding box center [1534, 172] width 37 height 25
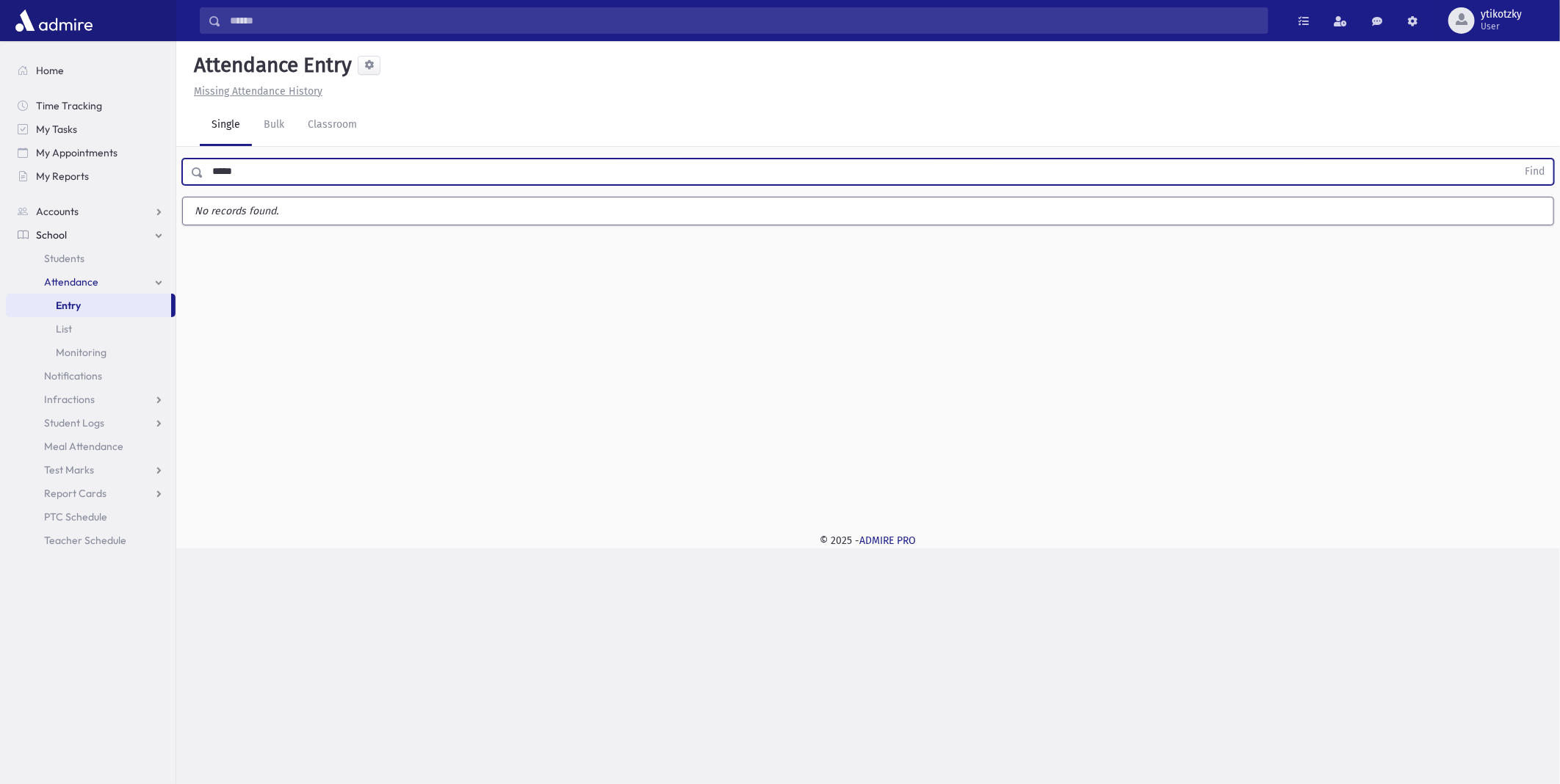
click at [1516, 160] on button "Find" at bounding box center [1534, 172] width 37 height 25
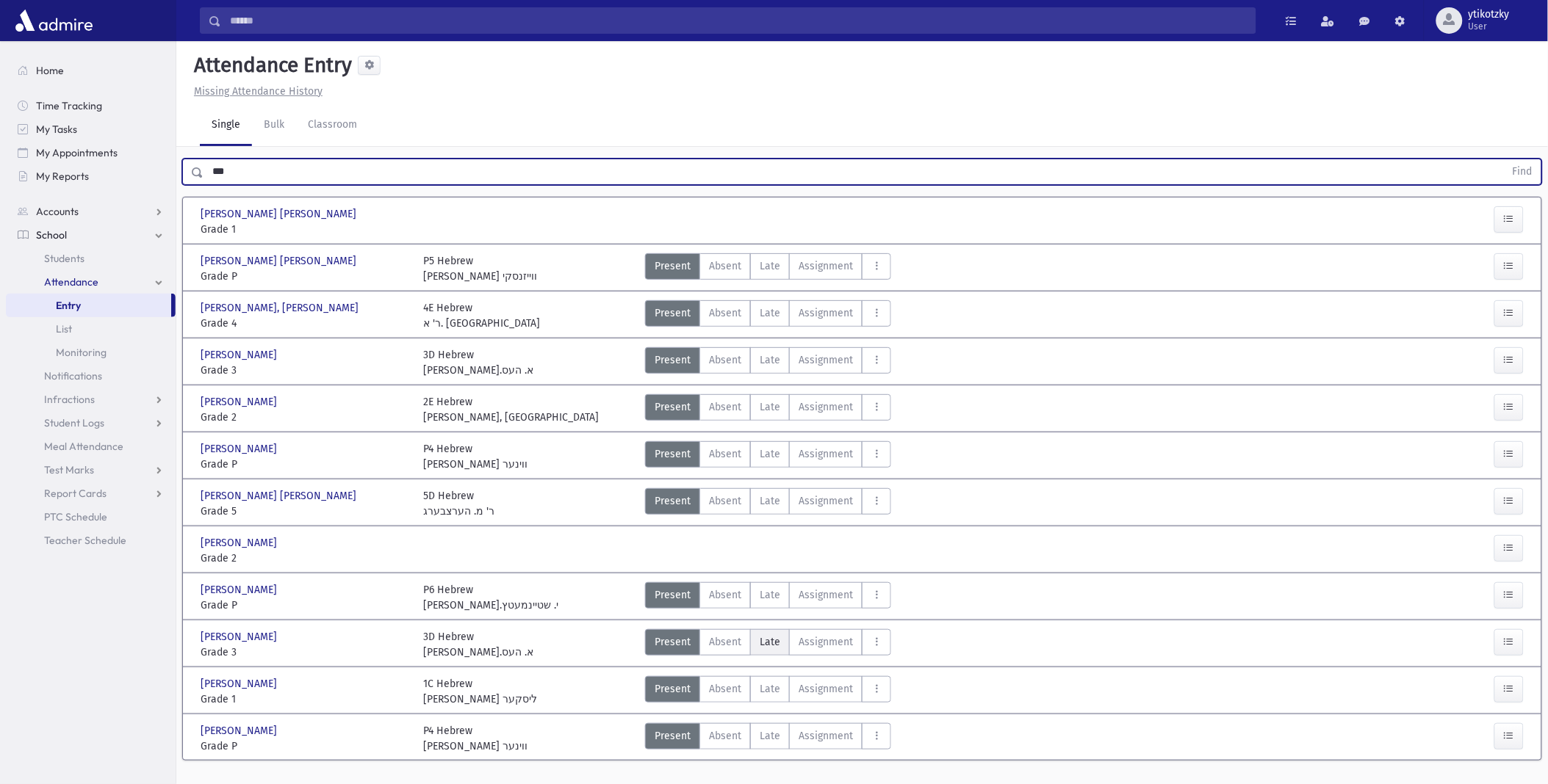
click at [781, 640] on label "Late Late" at bounding box center [770, 642] width 40 height 27
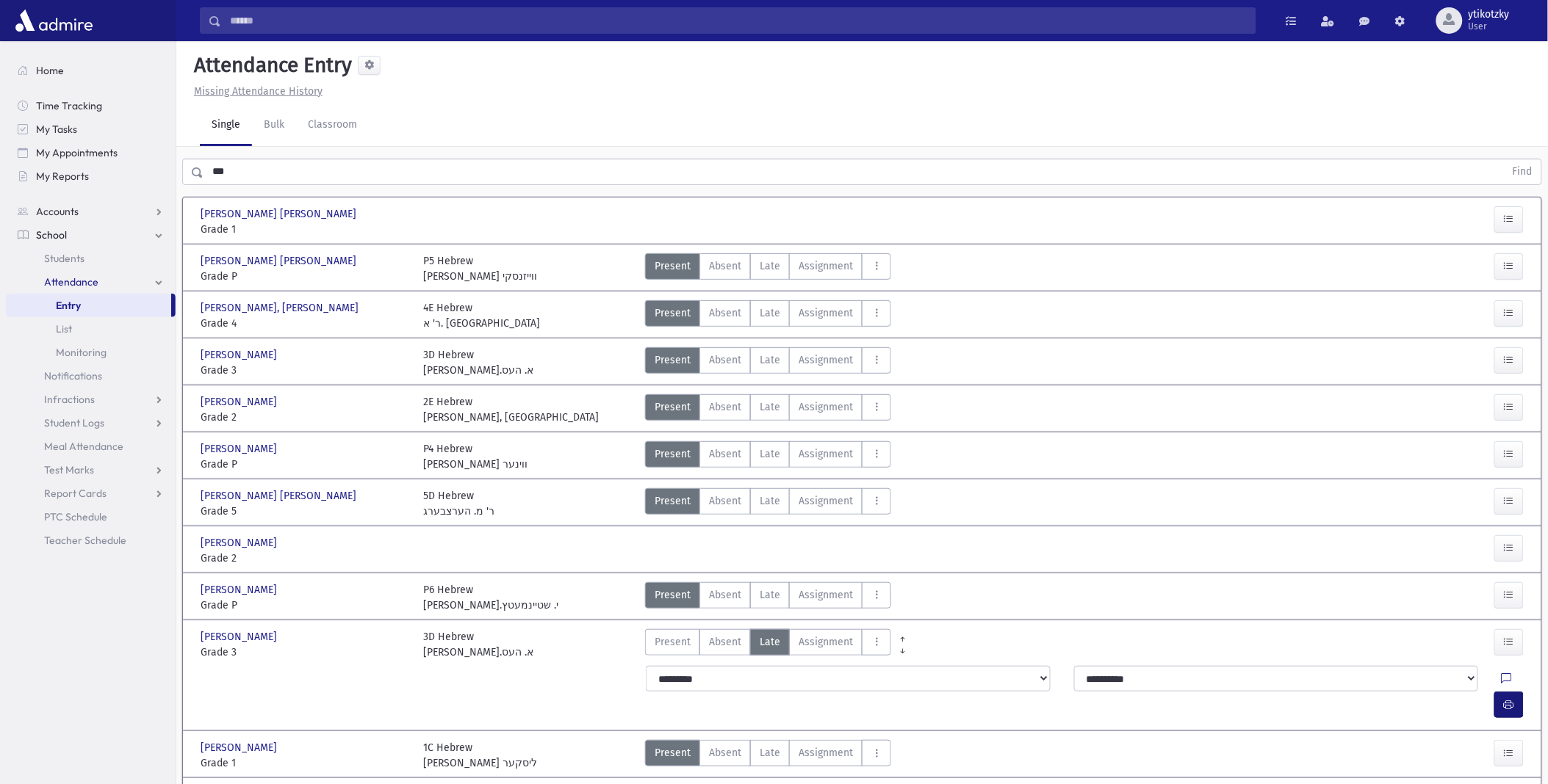
drag, startPoint x: 1524, startPoint y: 675, endPoint x: 1517, endPoint y: 677, distance: 7.3
click at [1517, 692] on div at bounding box center [1512, 705] width 35 height 27
click at [1511, 699] on icon "button" at bounding box center [1509, 705] width 11 height 12
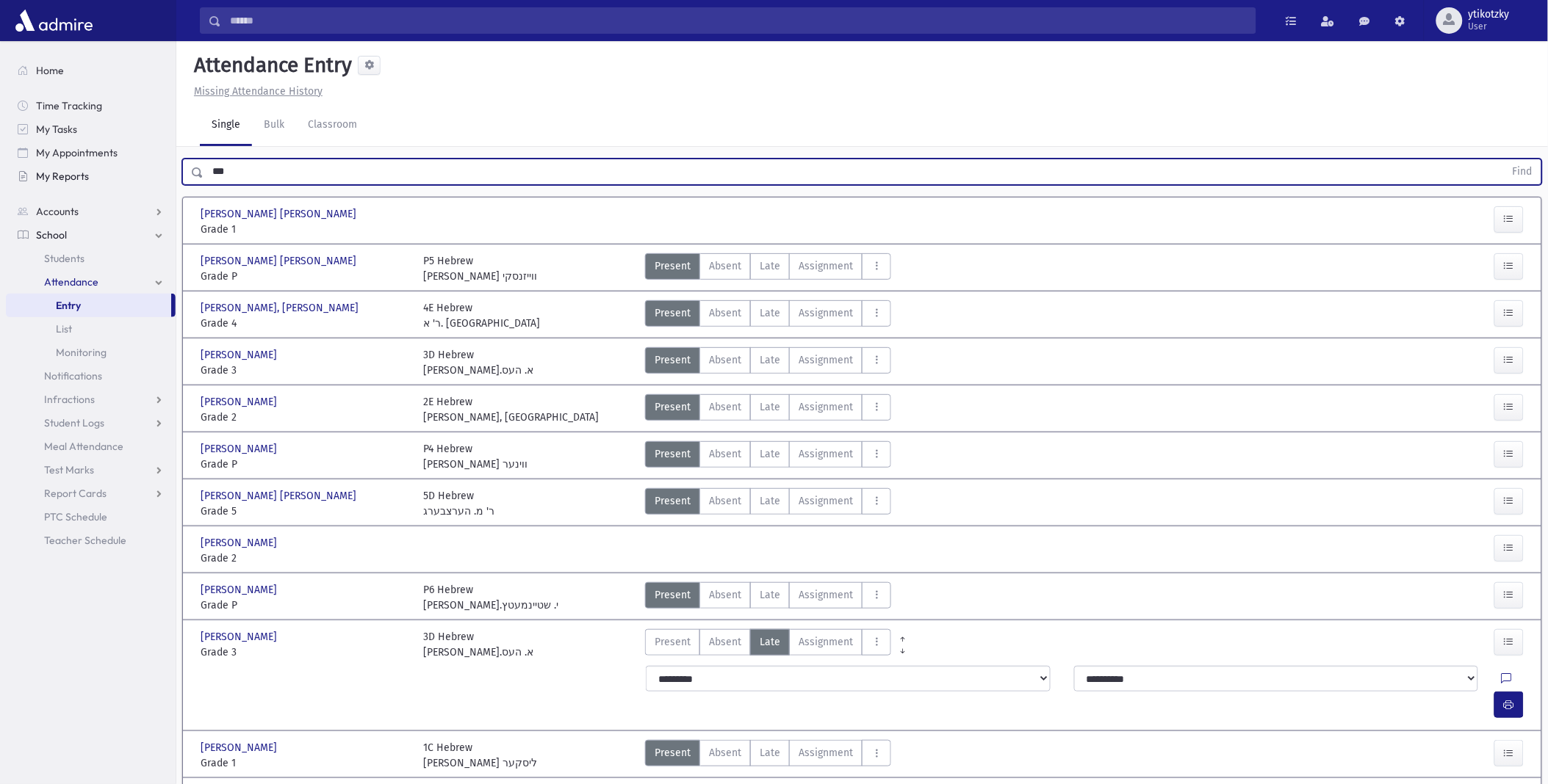
drag, startPoint x: 282, startPoint y: 166, endPoint x: 112, endPoint y: 166, distance: 170.0
click at [112, 166] on div "Search Results All Accounts" at bounding box center [774, 439] width 1548 height 878
click at [1504, 160] on button "Find" at bounding box center [1522, 172] width 37 height 25
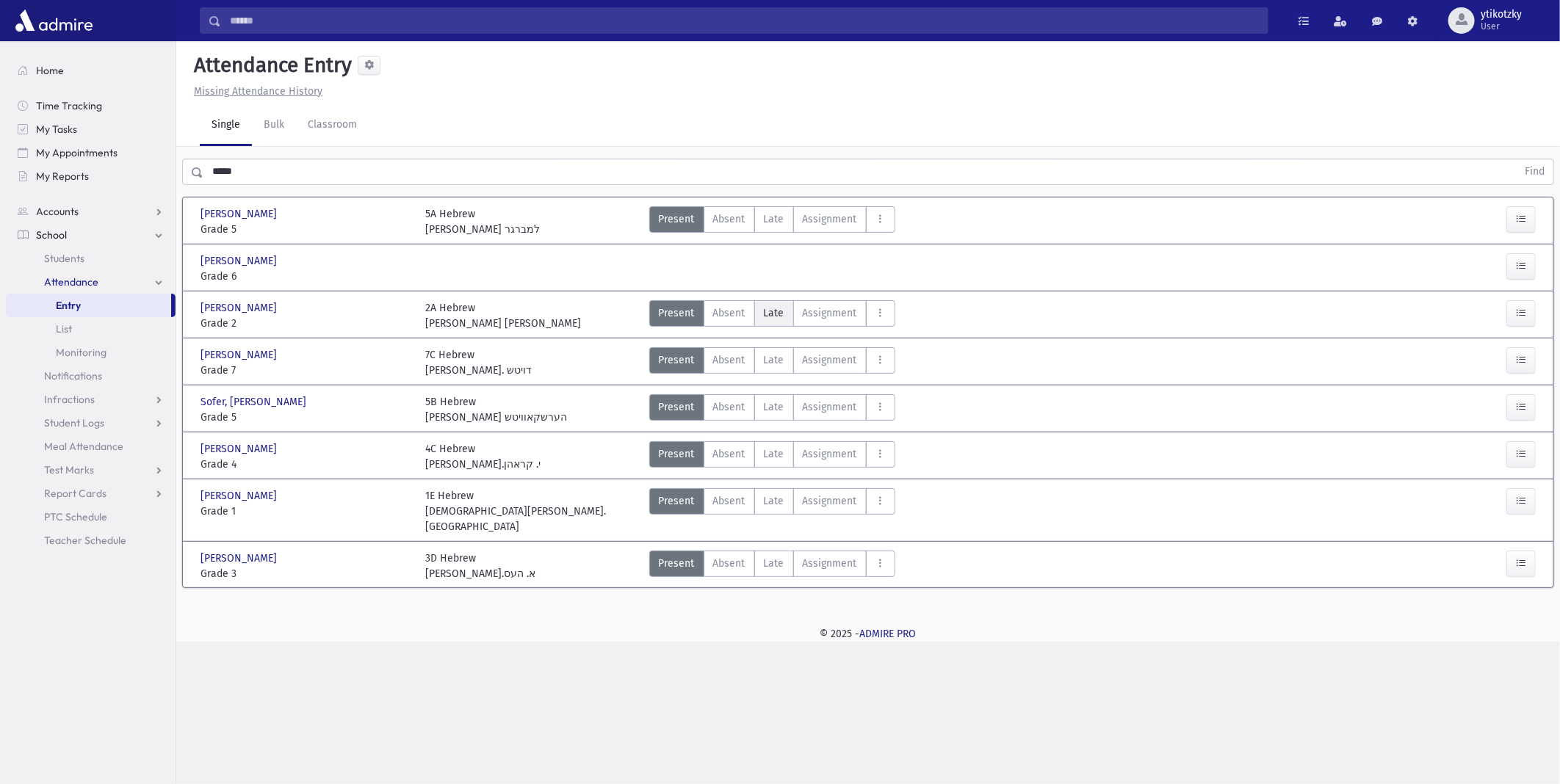
click at [777, 310] on span "Late" at bounding box center [774, 313] width 21 height 15
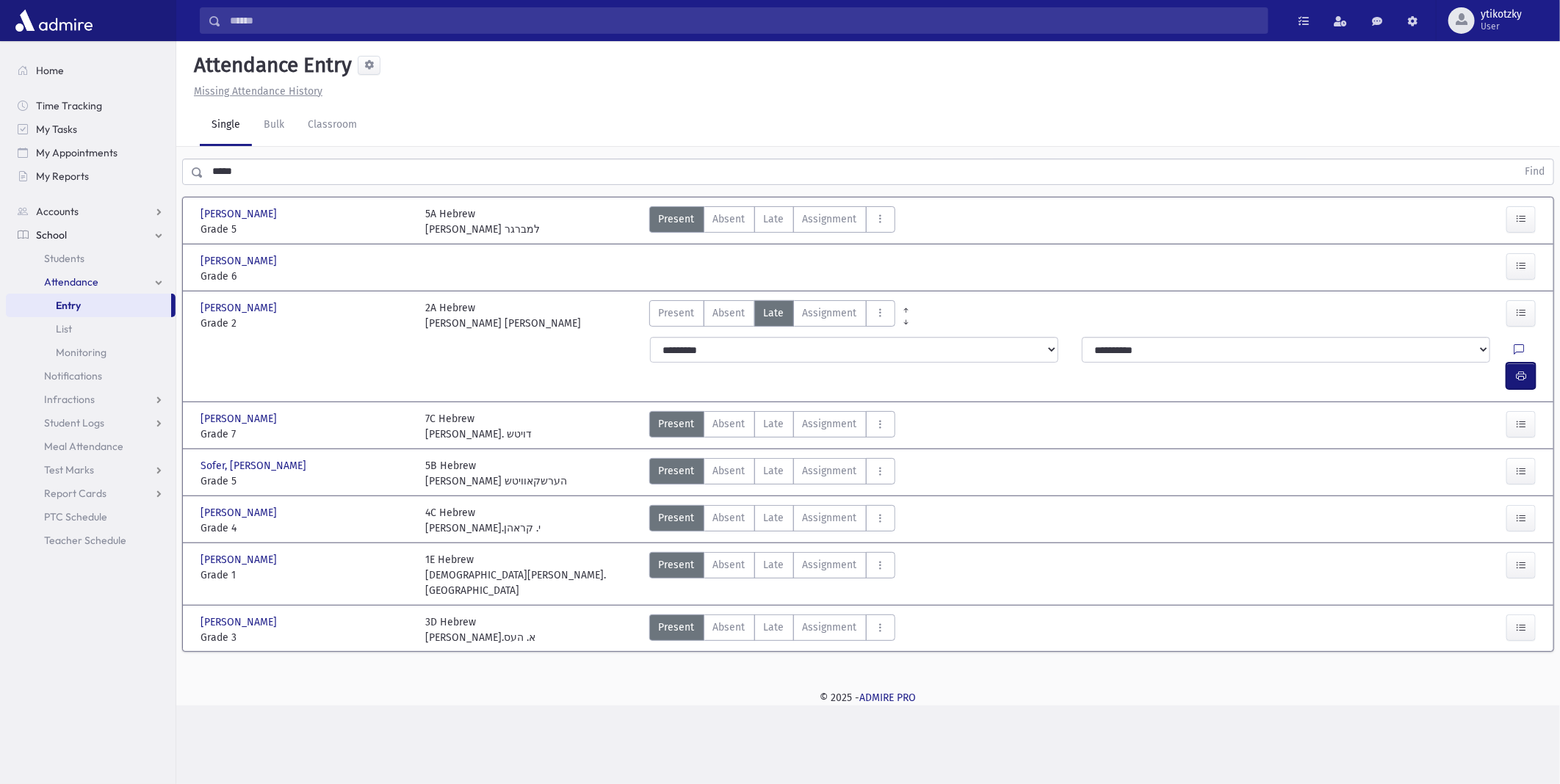
click at [1525, 370] on icon "button" at bounding box center [1521, 376] width 11 height 12
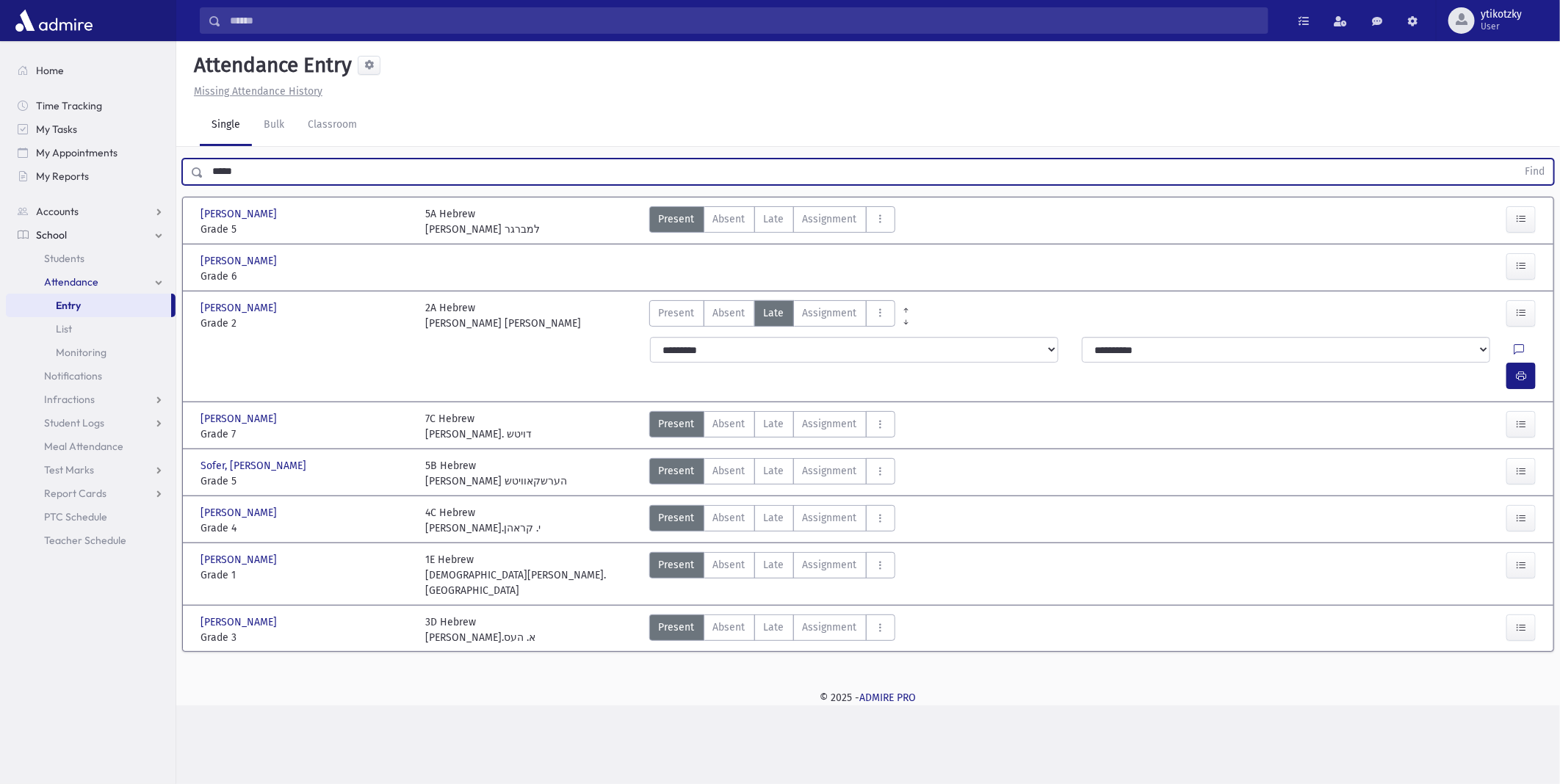
drag, startPoint x: 241, startPoint y: 163, endPoint x: 177, endPoint y: 170, distance: 64.4
click at [182, 170] on div "***** Find" at bounding box center [869, 172] width 1372 height 27
click at [1516, 160] on button "Find" at bounding box center [1534, 172] width 37 height 25
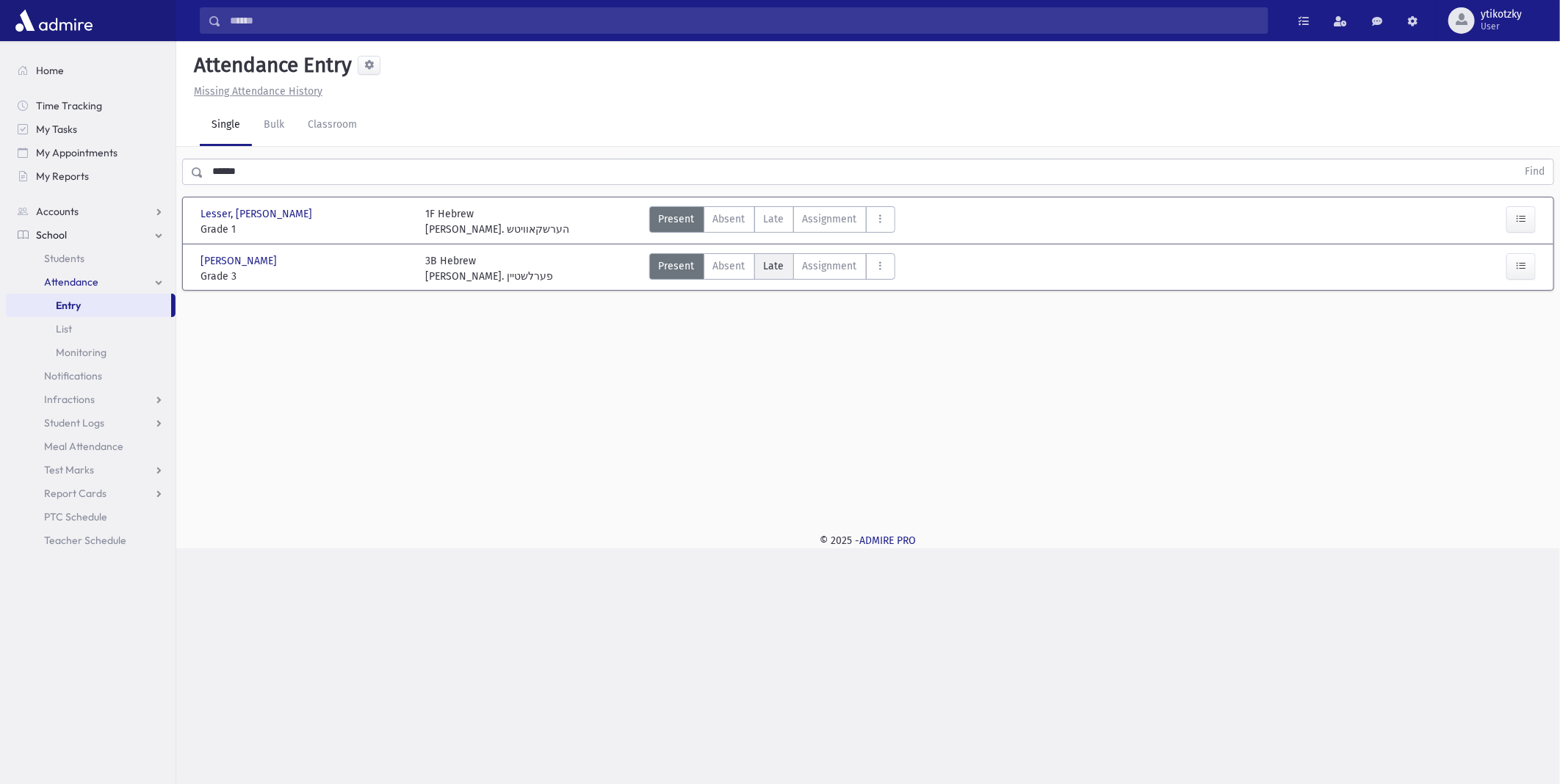
click at [769, 264] on span "Late" at bounding box center [774, 266] width 21 height 15
click at [1517, 323] on icon "button" at bounding box center [1521, 329] width 11 height 12
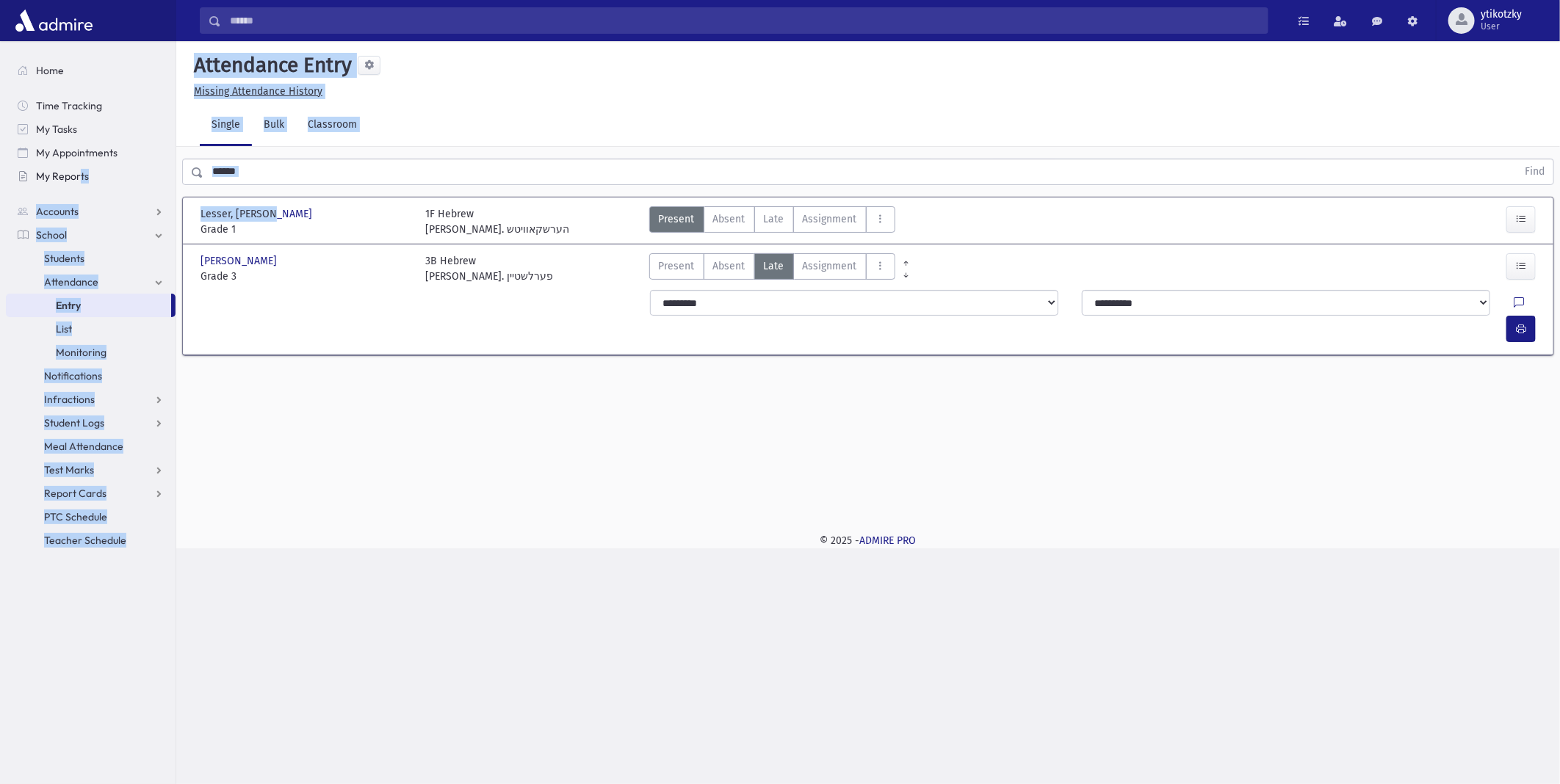
drag, startPoint x: 176, startPoint y: 188, endPoint x: 81, endPoint y: 178, distance: 95.5
click at [81, 178] on div "Search Results All Accounts" at bounding box center [780, 392] width 1560 height 784
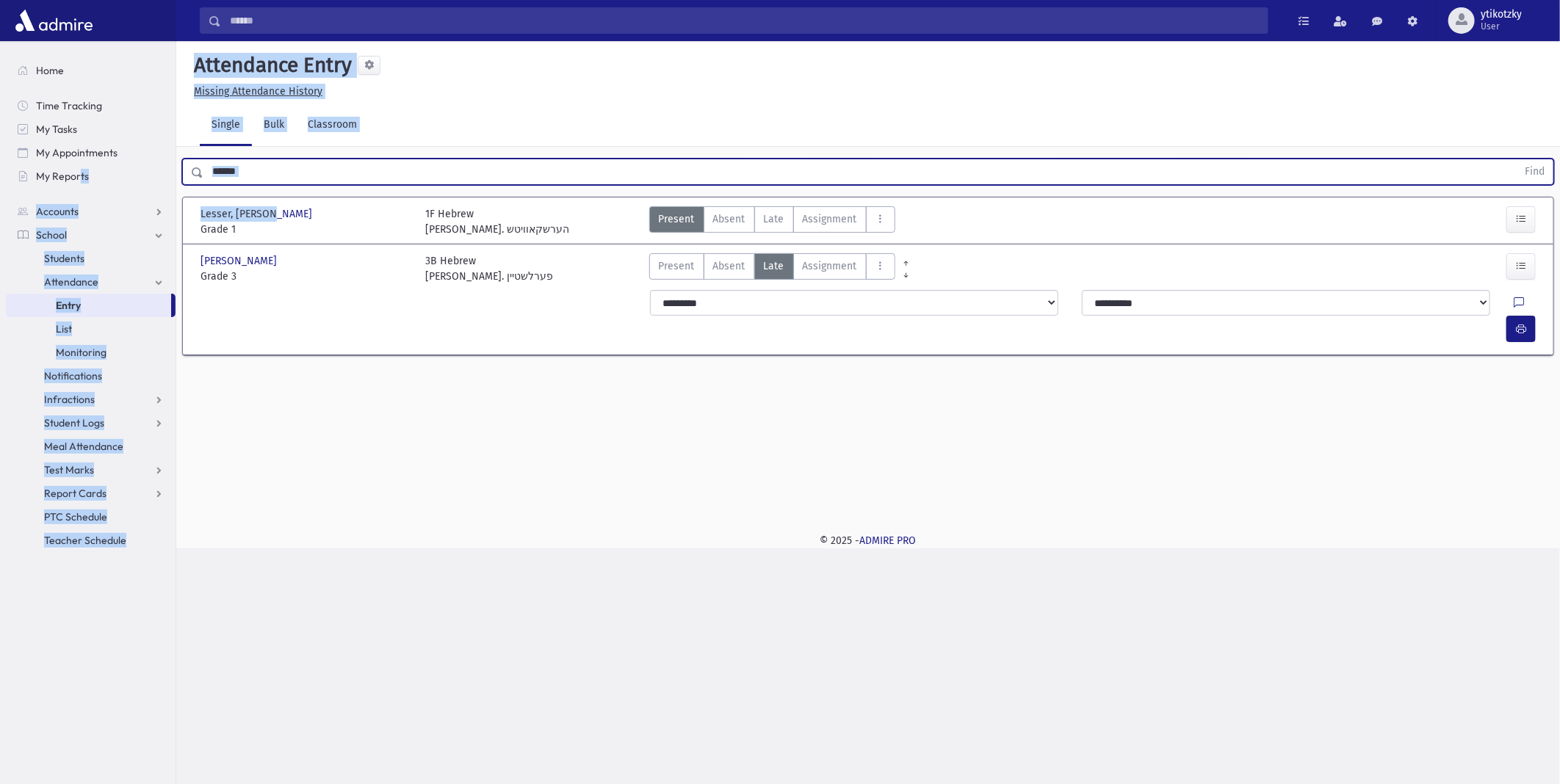
drag, startPoint x: 81, startPoint y: 178, endPoint x: 279, endPoint y: 164, distance: 198.5
click at [279, 164] on input "******" at bounding box center [860, 172] width 1314 height 27
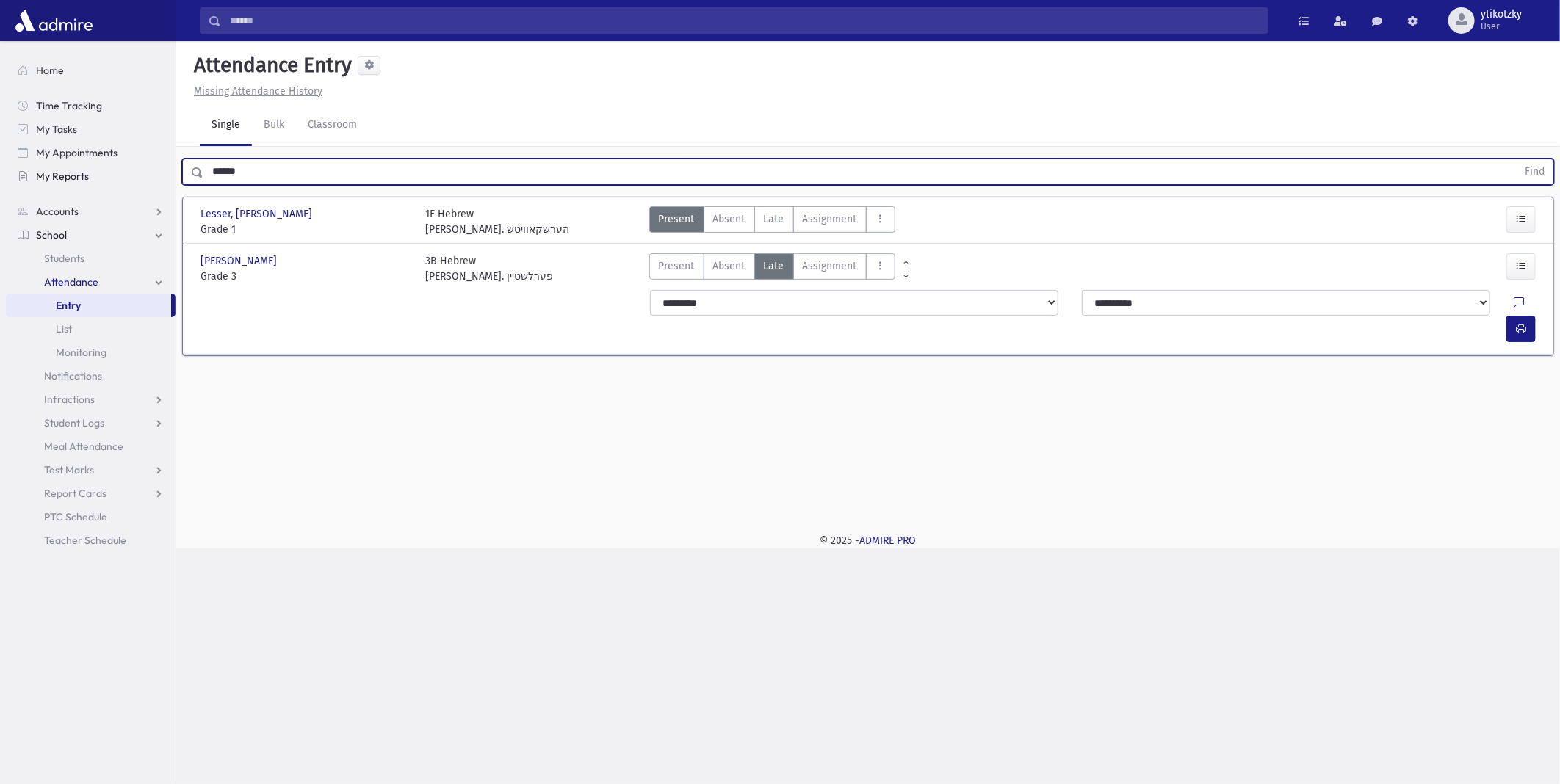
drag, startPoint x: 276, startPoint y: 169, endPoint x: 79, endPoint y: 169, distance: 197.0
click at [79, 169] on div "Search Results All Accounts" at bounding box center [780, 392] width 1560 height 784
click at [1516, 160] on button "Find" at bounding box center [1534, 172] width 37 height 25
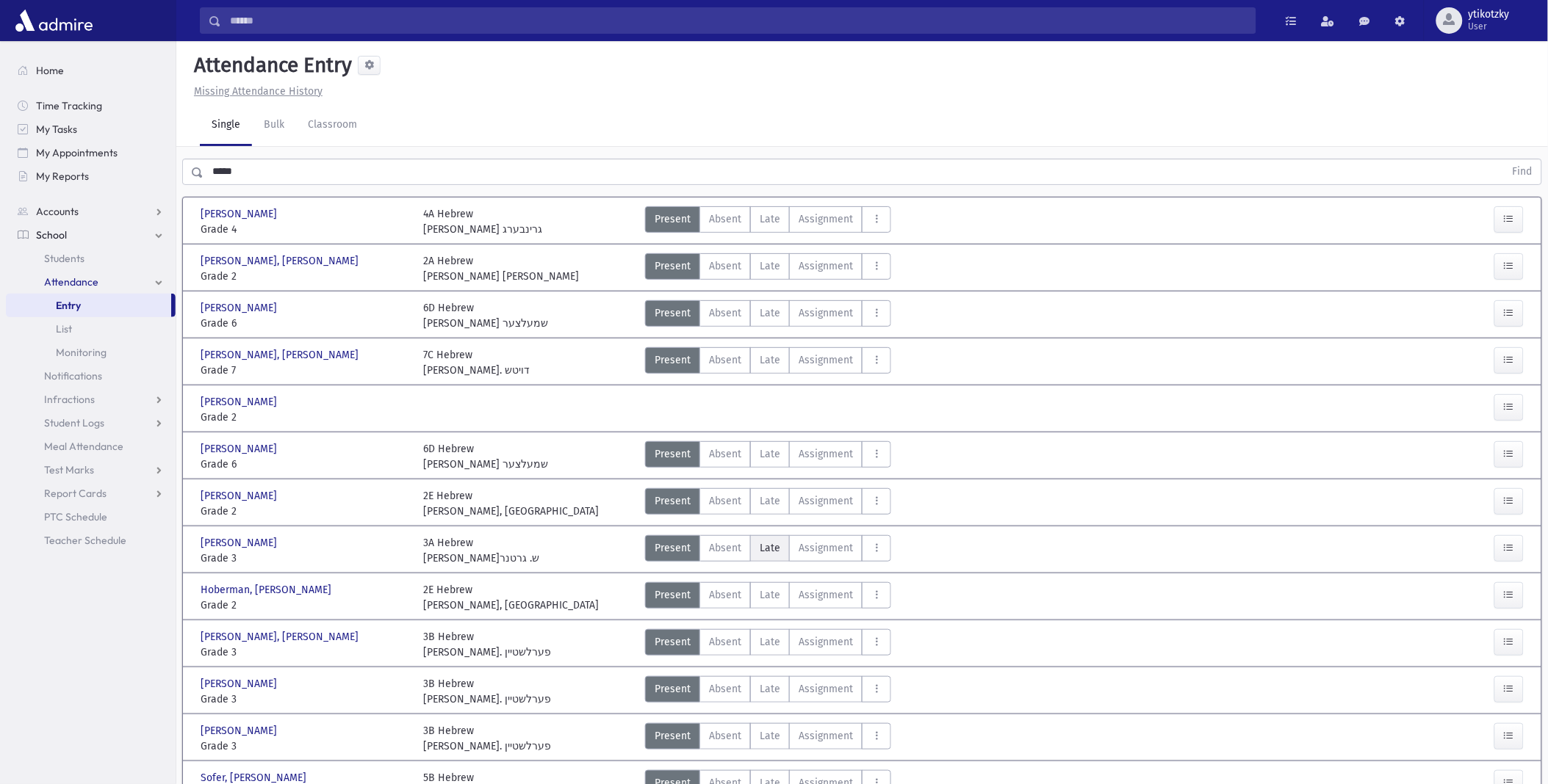
click at [760, 546] on span "Late" at bounding box center [770, 548] width 21 height 15
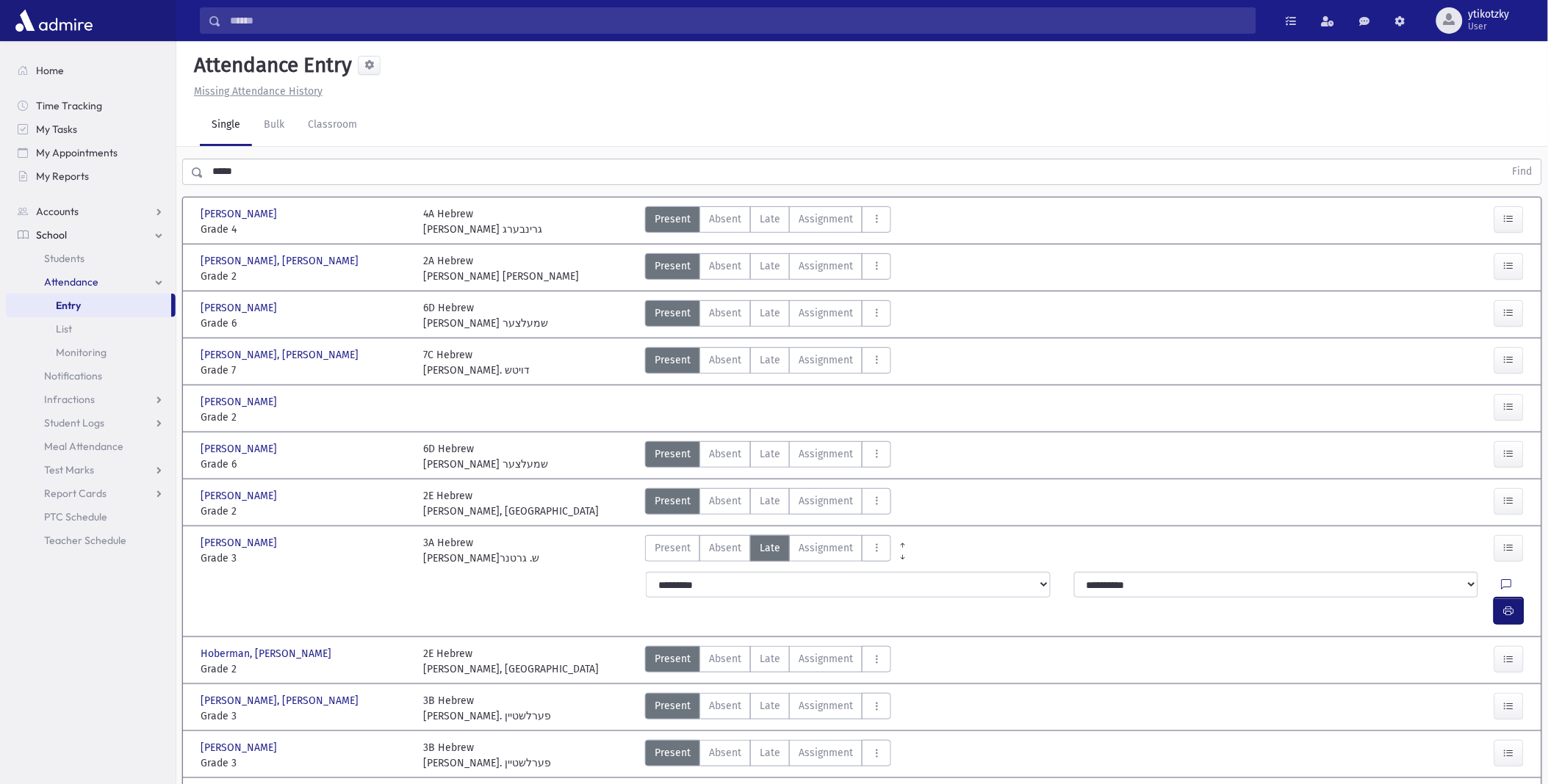
click at [1501, 598] on button "button" at bounding box center [1508, 611] width 30 height 27
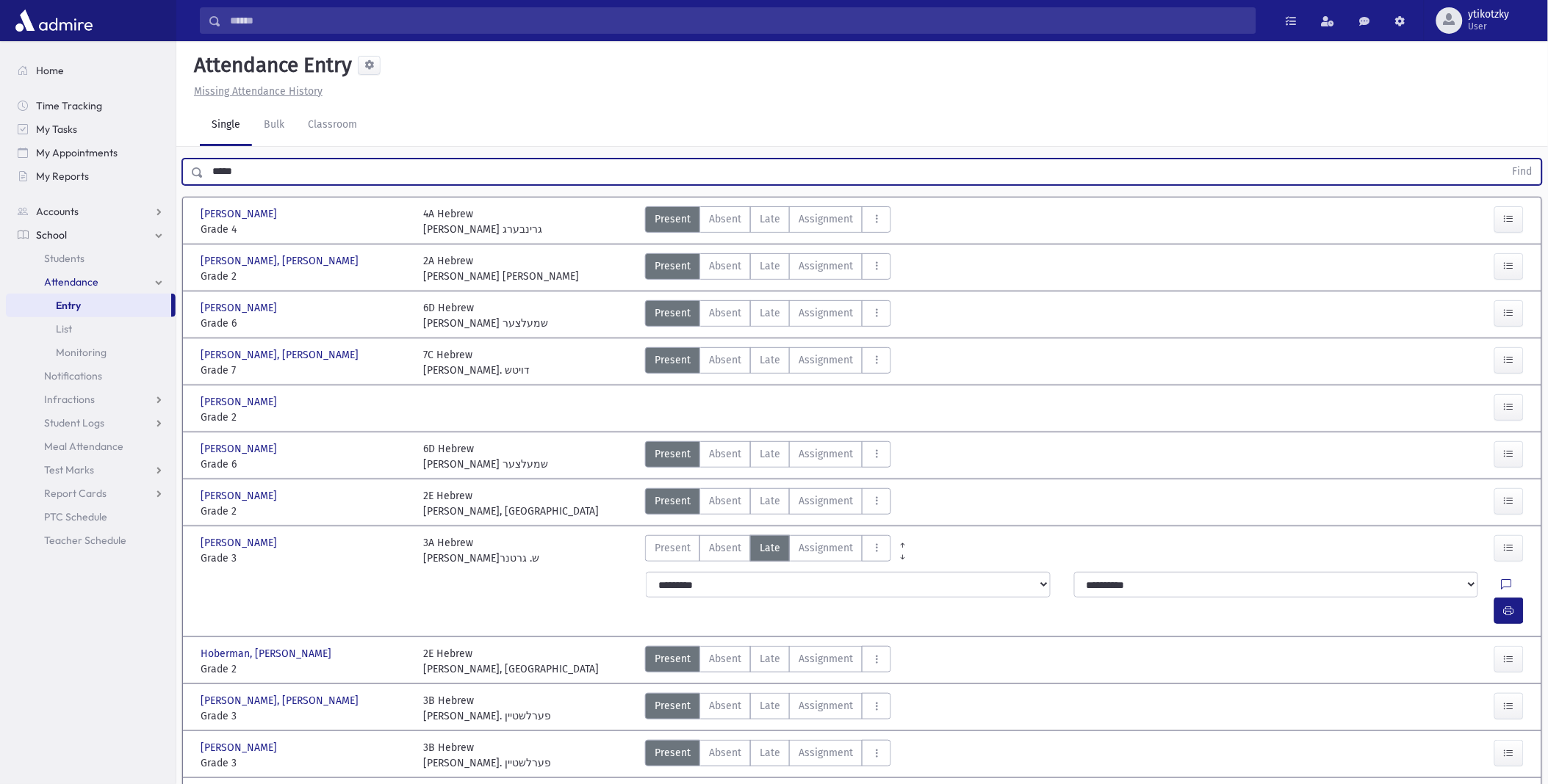
drag, startPoint x: 282, startPoint y: 169, endPoint x: 69, endPoint y: 188, distance: 213.8
click at [69, 188] on div "Search Results All Accounts" at bounding box center [774, 494] width 1548 height 988
click at [1504, 160] on button "Find" at bounding box center [1522, 172] width 37 height 25
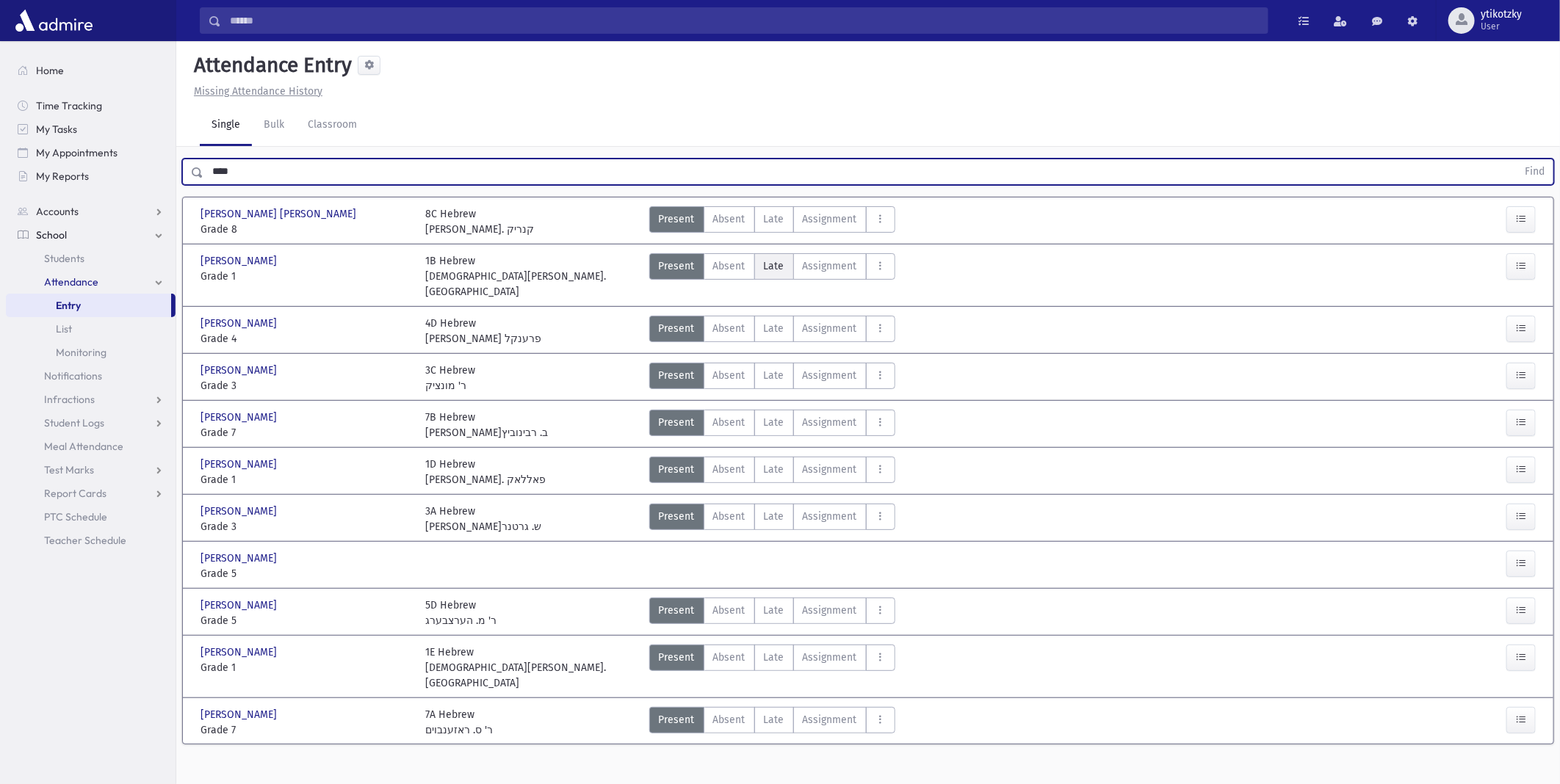
click at [777, 265] on span "Late" at bounding box center [774, 266] width 21 height 15
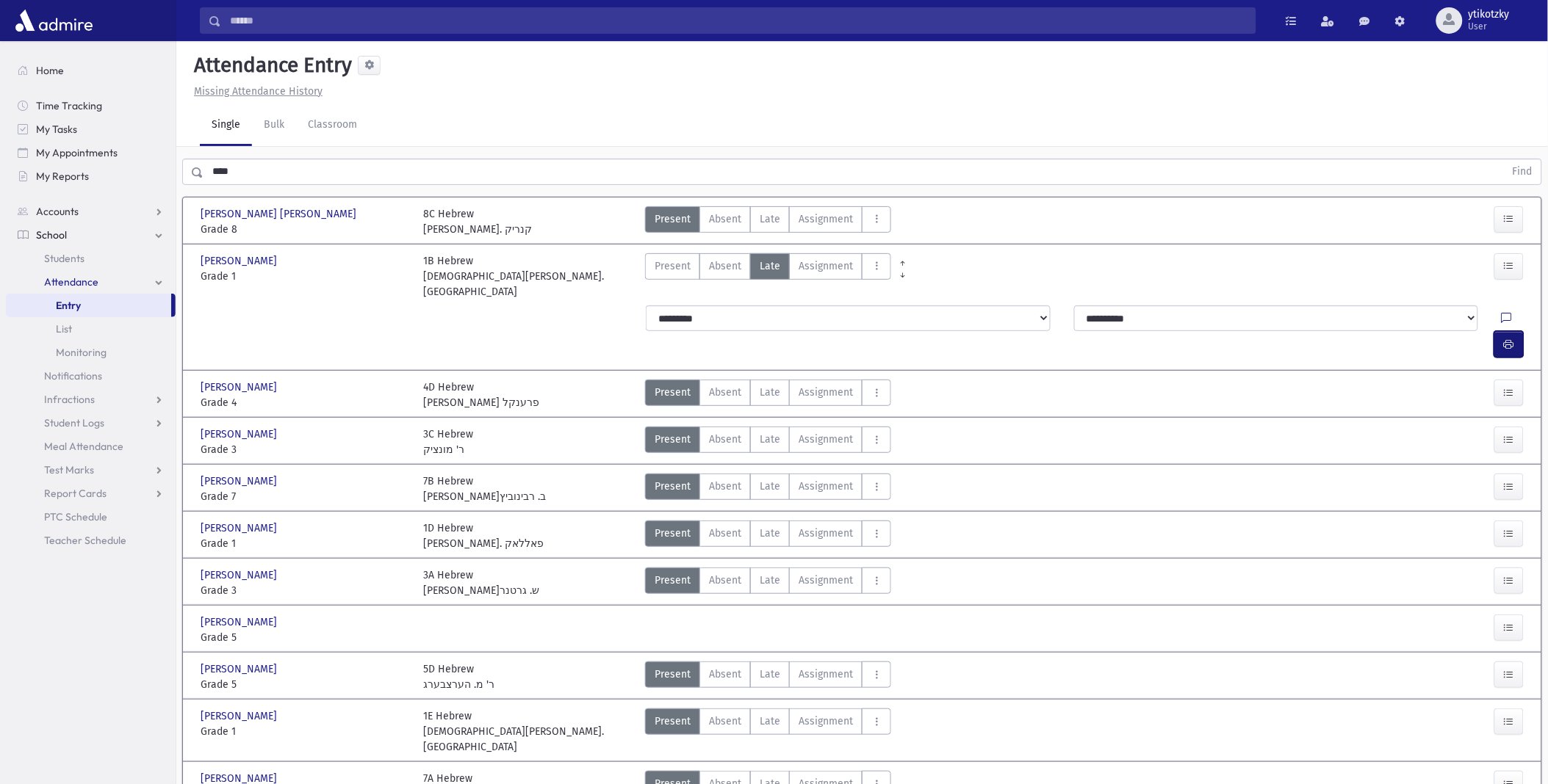
click at [1506, 339] on icon "button" at bounding box center [1509, 345] width 11 height 12
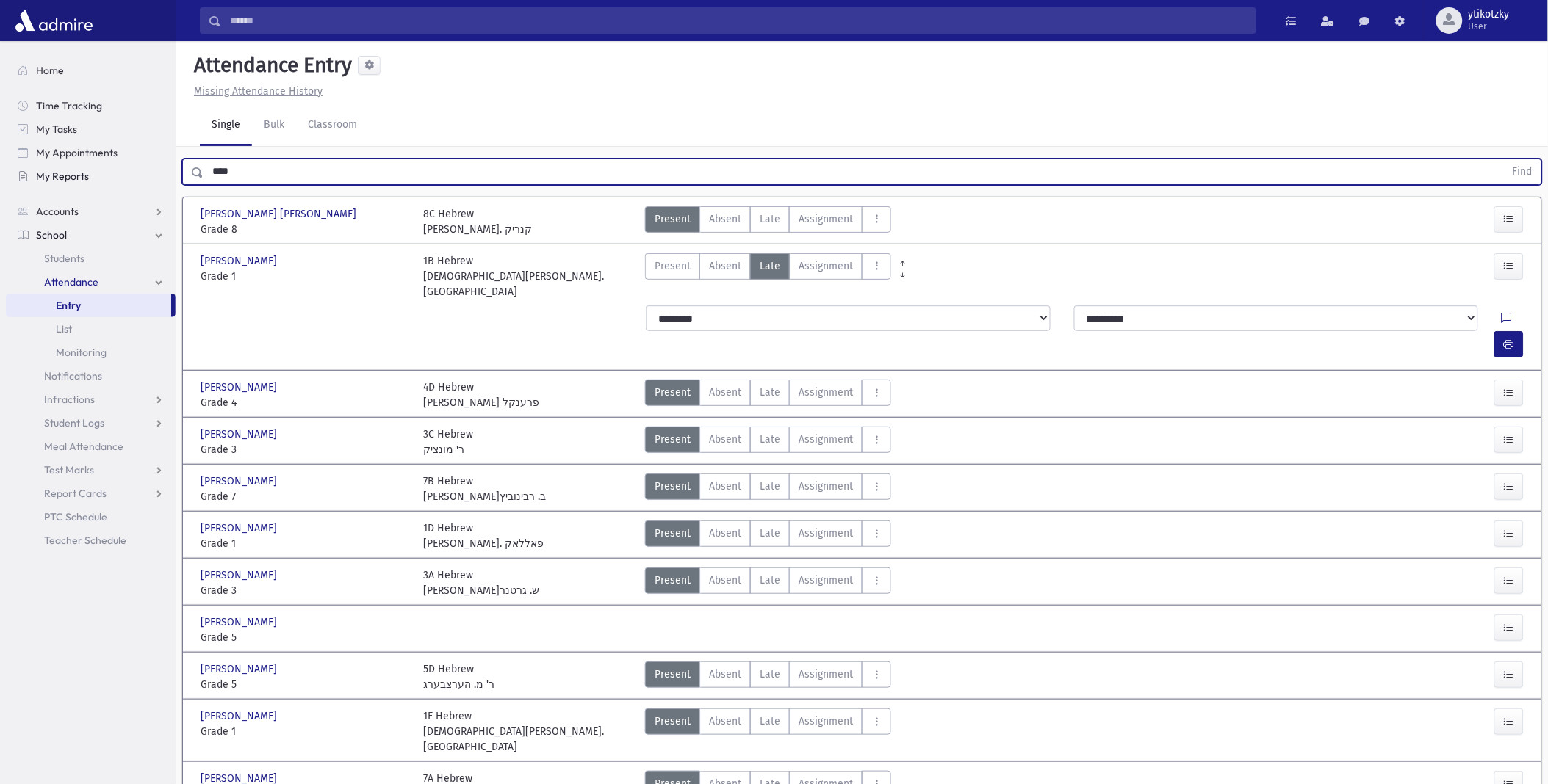
drag, startPoint x: 252, startPoint y: 170, endPoint x: 152, endPoint y: 169, distance: 100.0
click at [152, 169] on div "Search Results All Accounts" at bounding box center [774, 431] width 1548 height 862
click at [1504, 160] on button "Find" at bounding box center [1522, 172] width 37 height 25
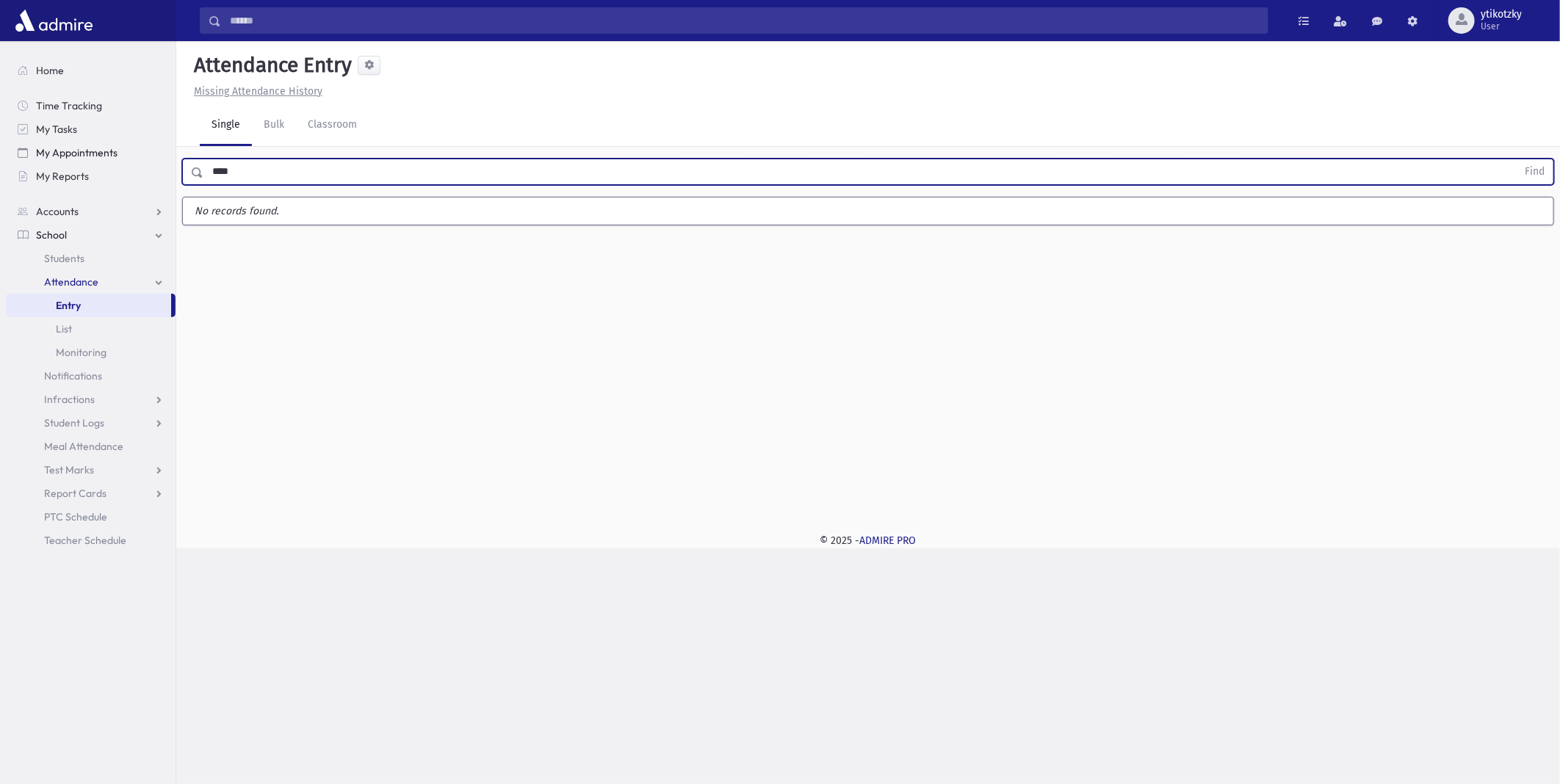
click at [1516, 160] on button "Find" at bounding box center [1534, 172] width 37 height 25
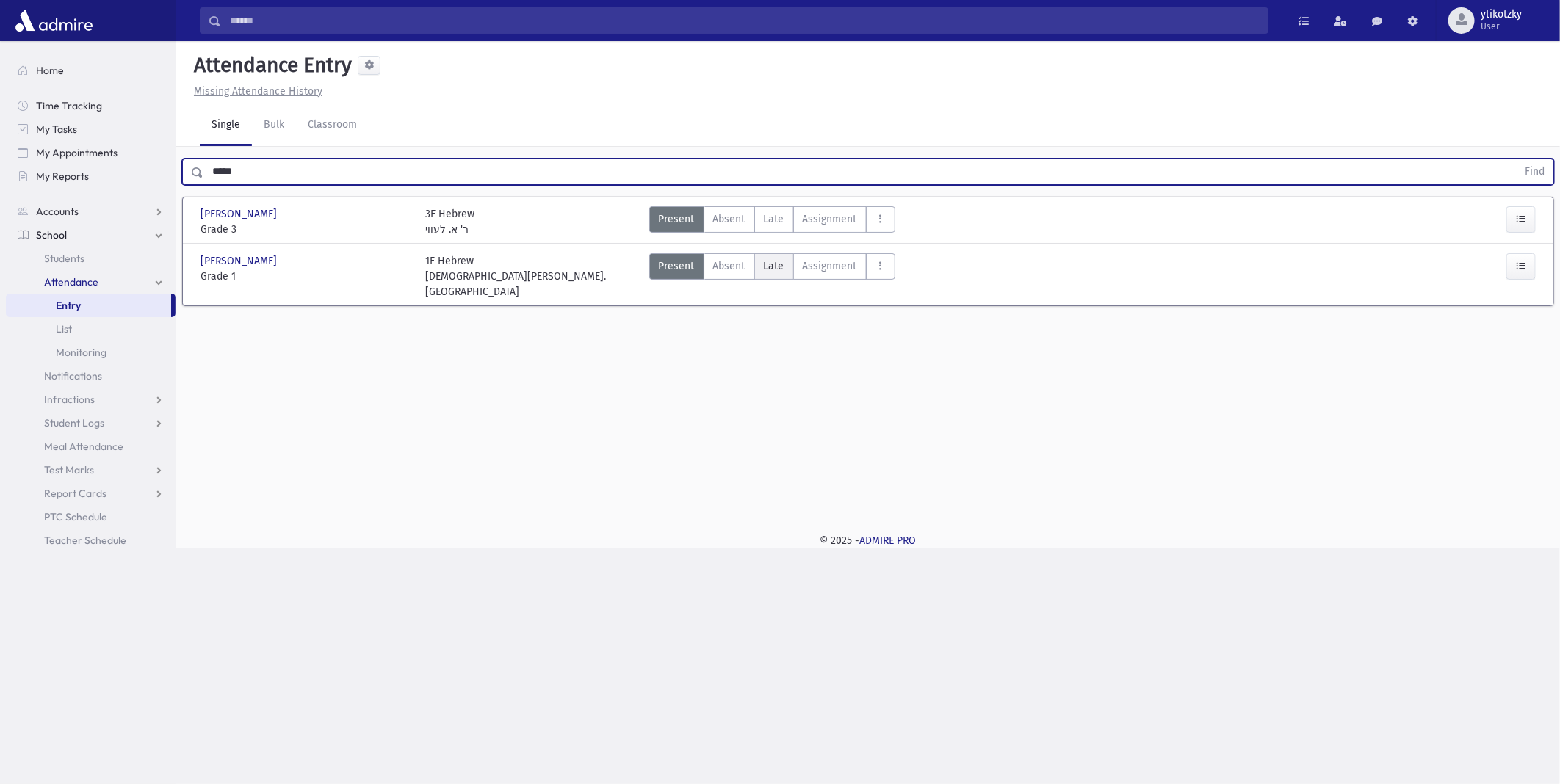
click at [761, 267] on label "Late Late" at bounding box center [774, 267] width 40 height 27
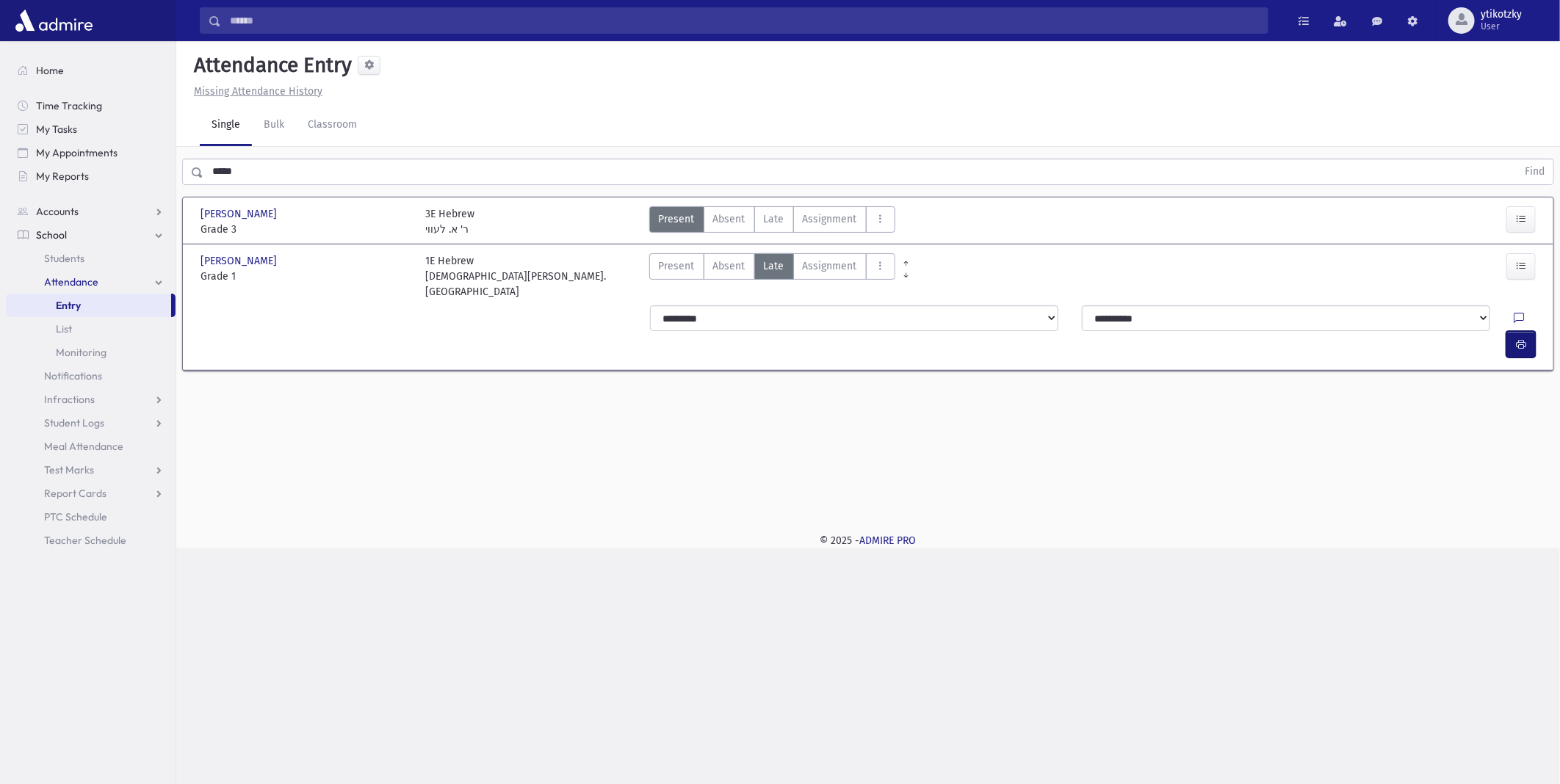
drag, startPoint x: 1530, startPoint y: 304, endPoint x: 1504, endPoint y: 299, distance: 26.5
click at [1529, 331] on button "button" at bounding box center [1521, 344] width 30 height 27
drag, startPoint x: 259, startPoint y: 171, endPoint x: 154, endPoint y: 170, distance: 105.0
click at [154, 170] on div "Search Results All Accounts" at bounding box center [780, 392] width 1560 height 784
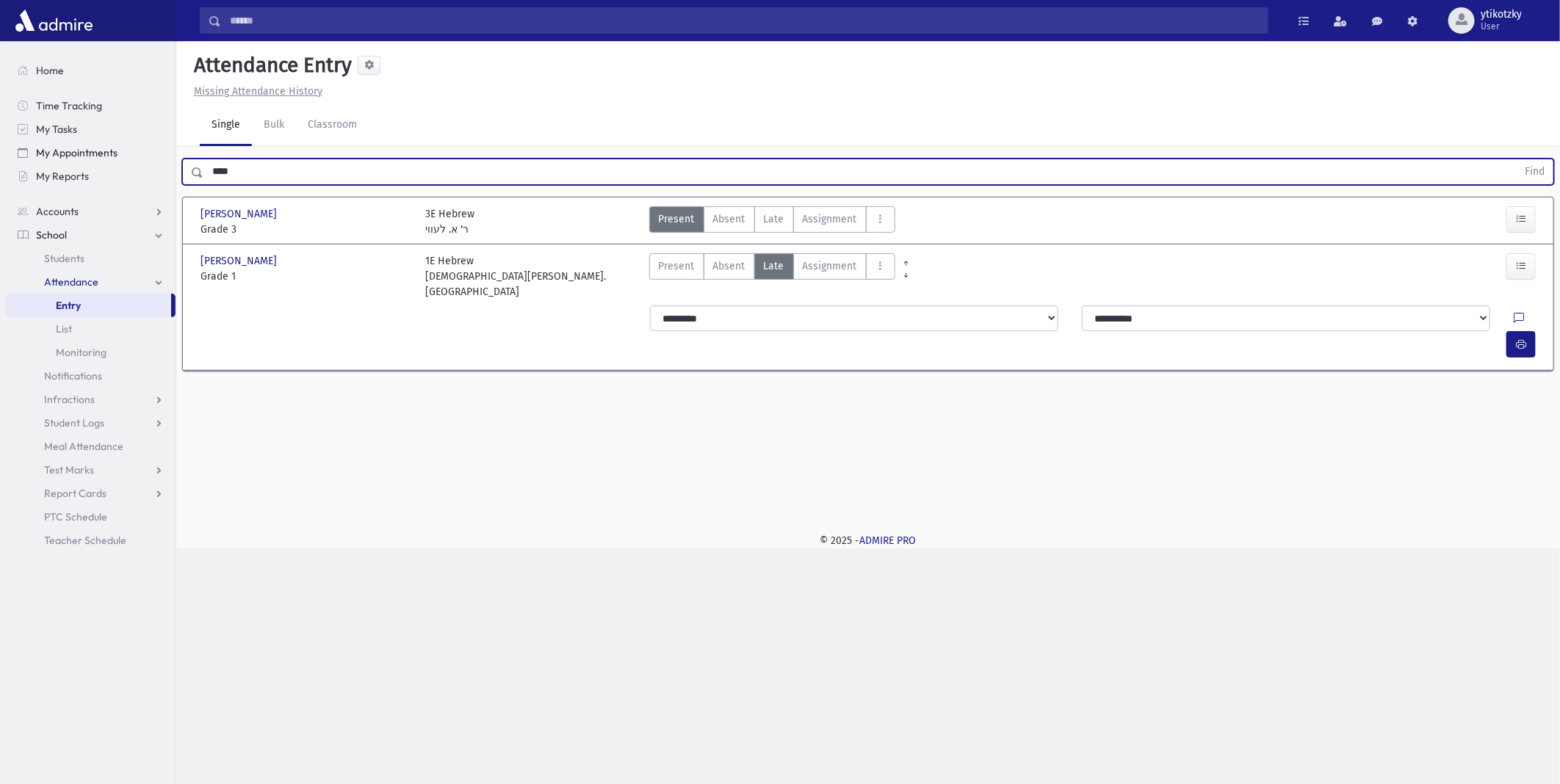
click at [1516, 160] on button "Find" at bounding box center [1534, 172] width 37 height 25
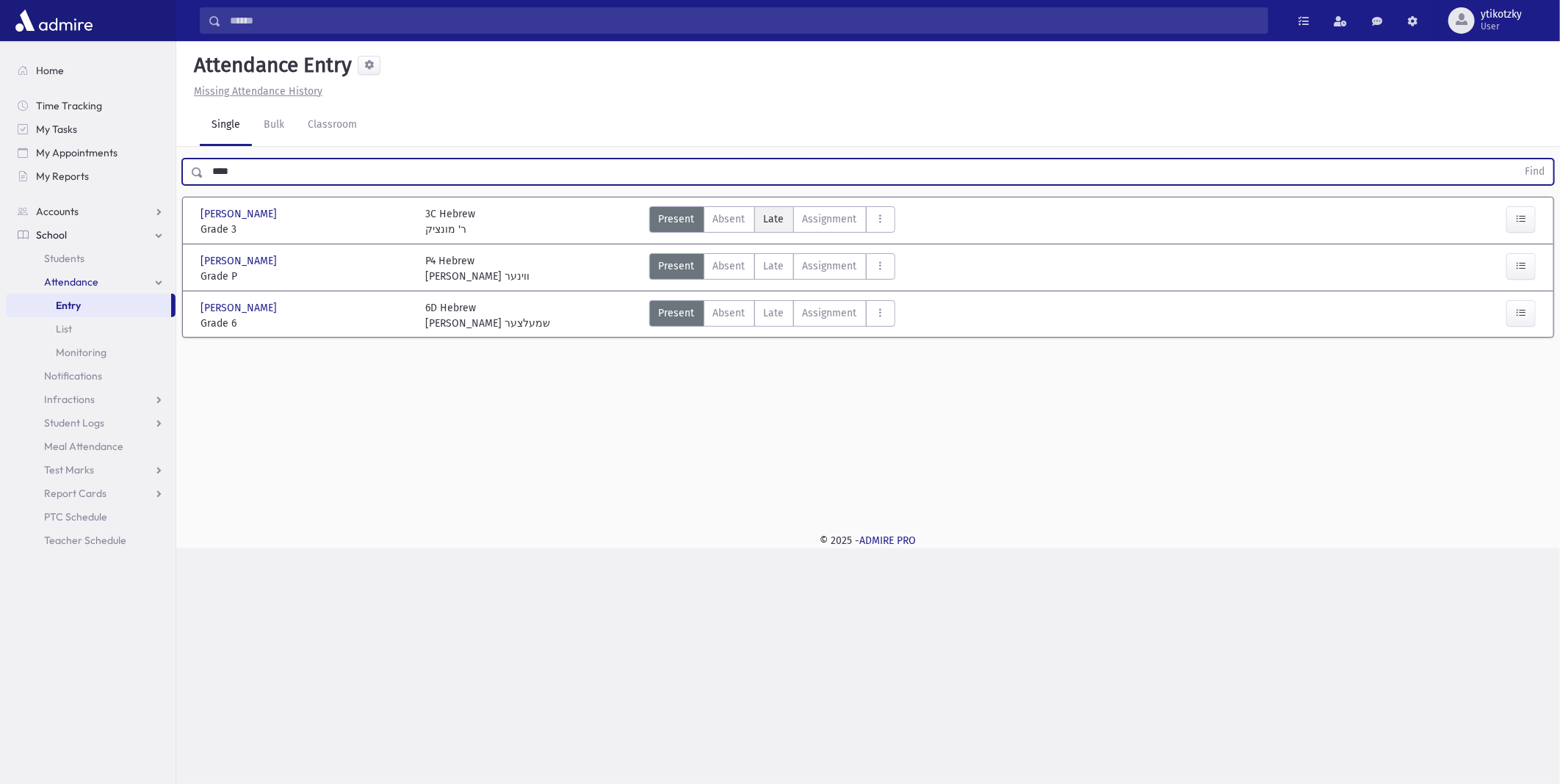
click at [770, 221] on span "Late" at bounding box center [774, 219] width 21 height 15
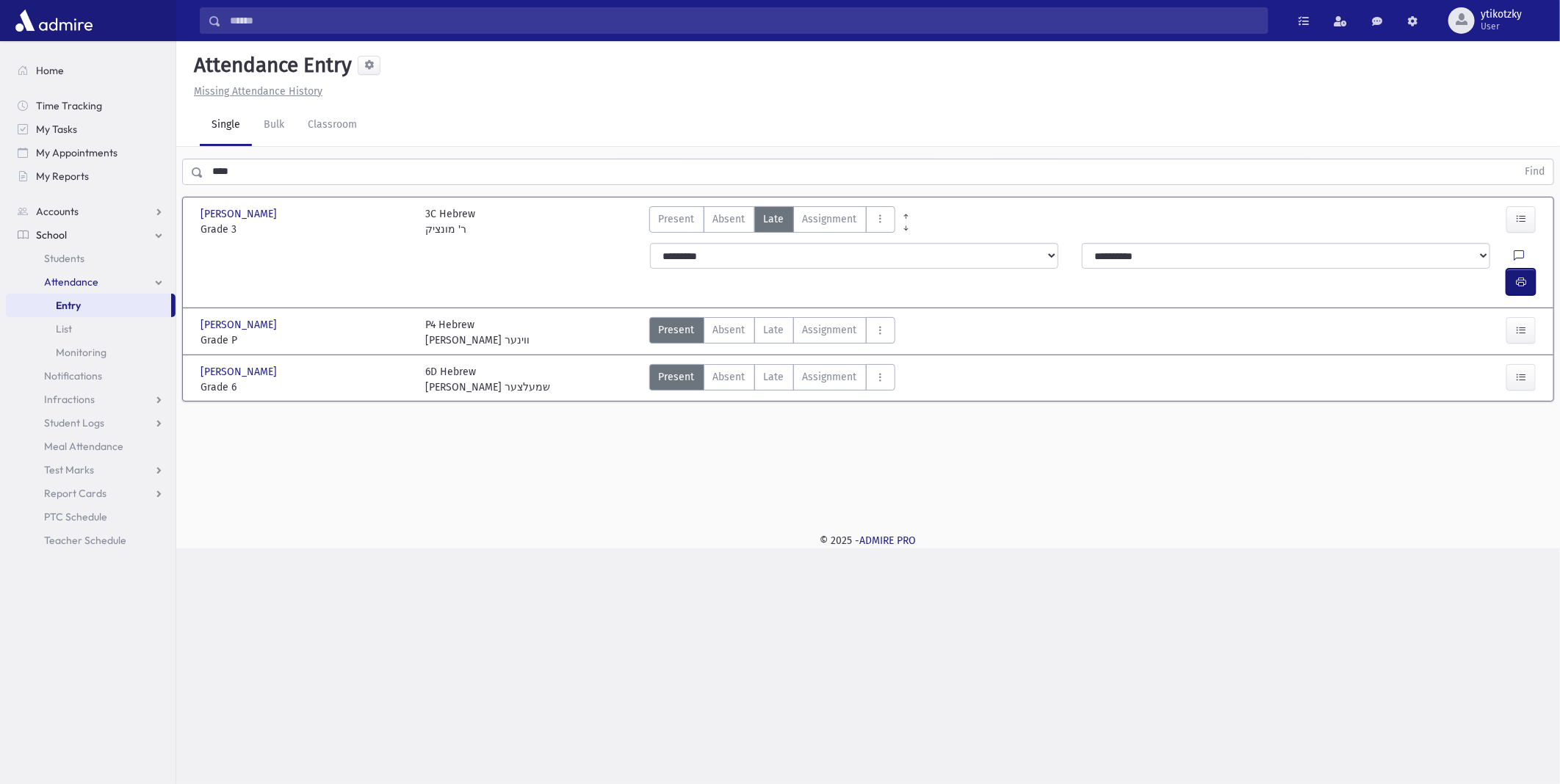
drag, startPoint x: 1527, startPoint y: 251, endPoint x: 1400, endPoint y: 251, distance: 127.0
click at [1523, 269] on button "button" at bounding box center [1521, 282] width 30 height 27
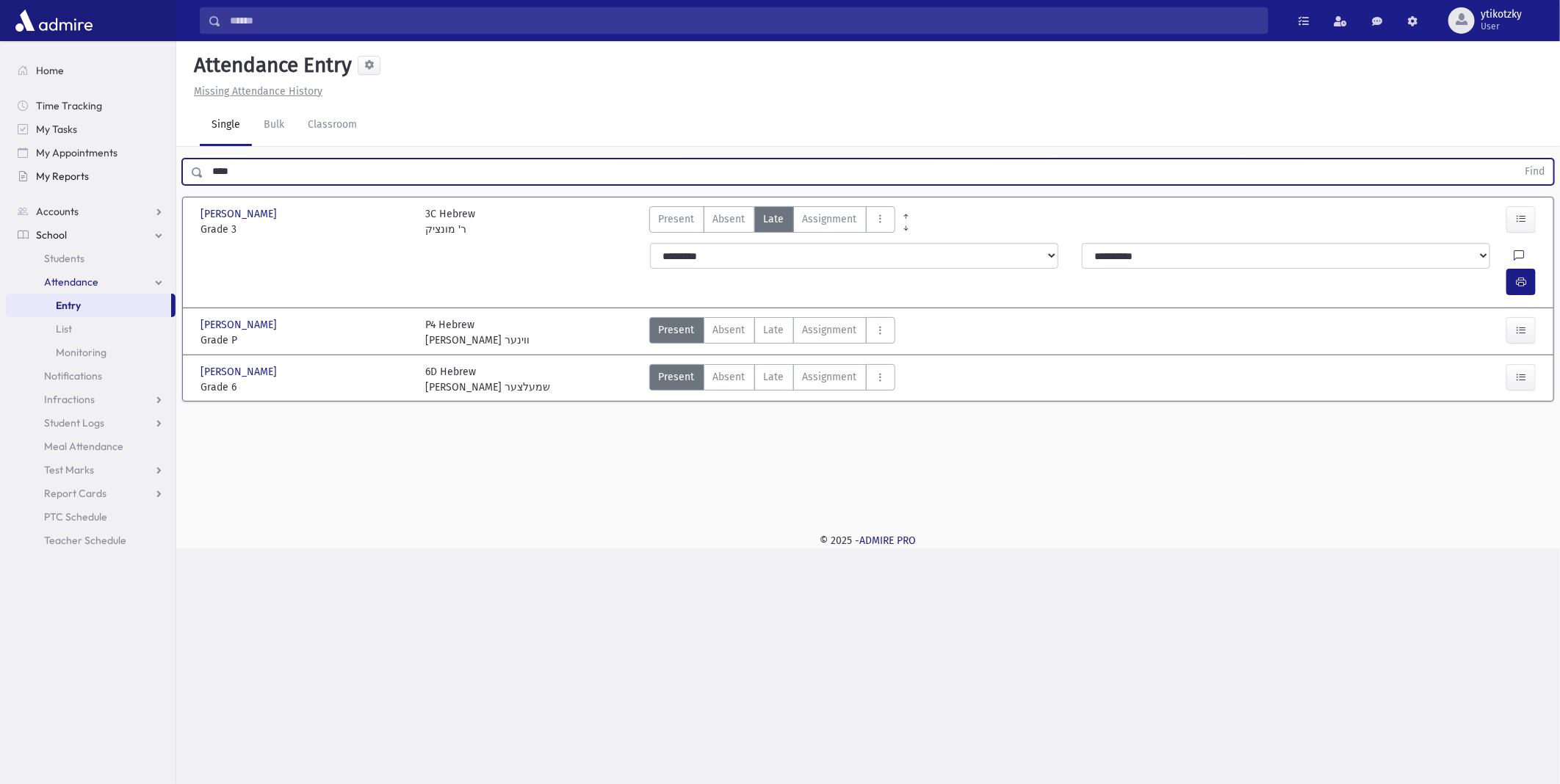
drag, startPoint x: 273, startPoint y: 169, endPoint x: 74, endPoint y: 166, distance: 199.0
click at [74, 166] on div "Search Results All Accounts" at bounding box center [780, 392] width 1560 height 784
click at [1516, 160] on button "Find" at bounding box center [1534, 172] width 37 height 25
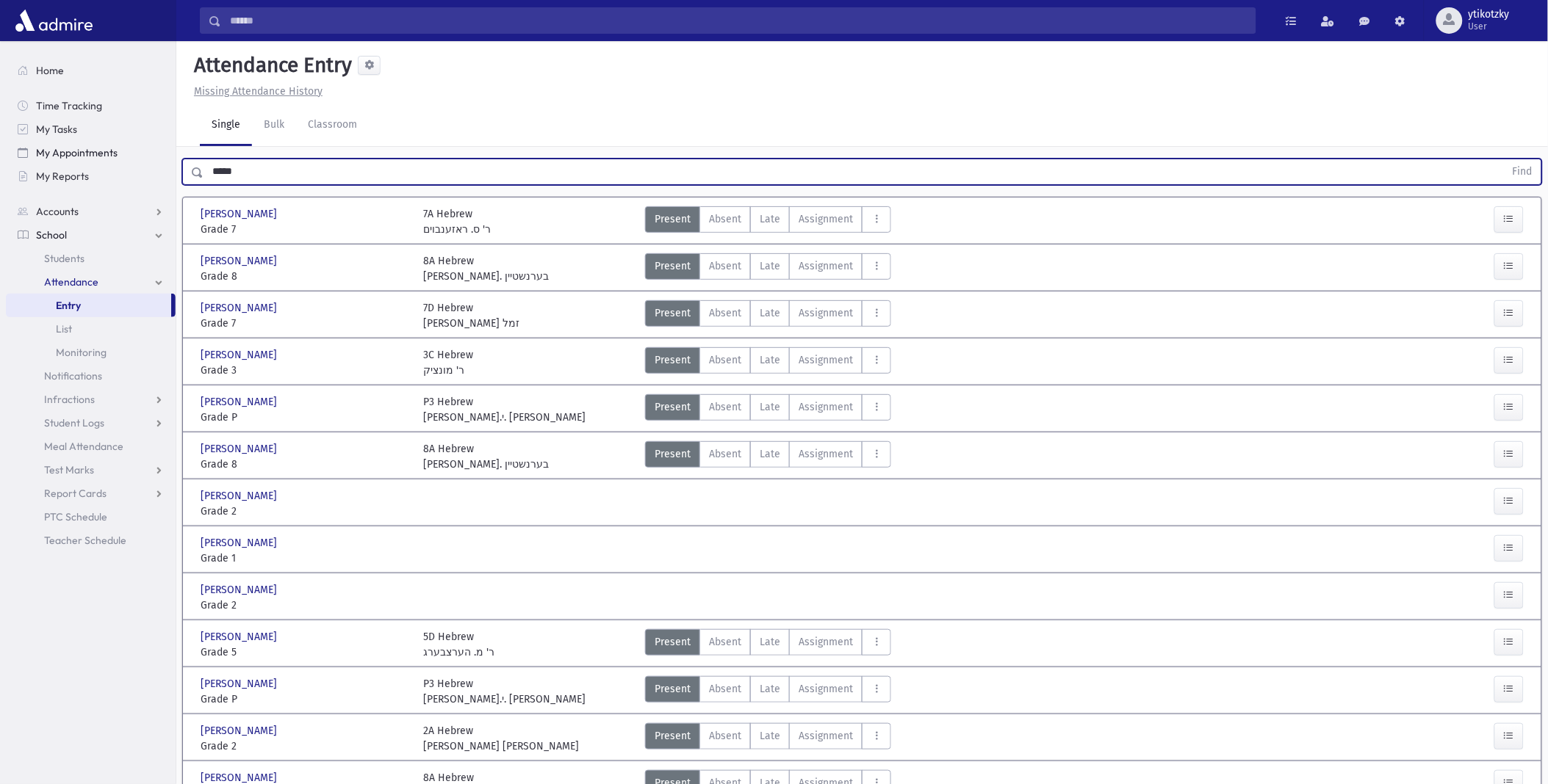
drag, startPoint x: 255, startPoint y: 169, endPoint x: 122, endPoint y: 157, distance: 133.5
click at [122, 157] on div "Search Results All Accounts" at bounding box center [774, 524] width 1548 height 1049
click at [1504, 160] on button "Find" at bounding box center [1522, 172] width 37 height 25
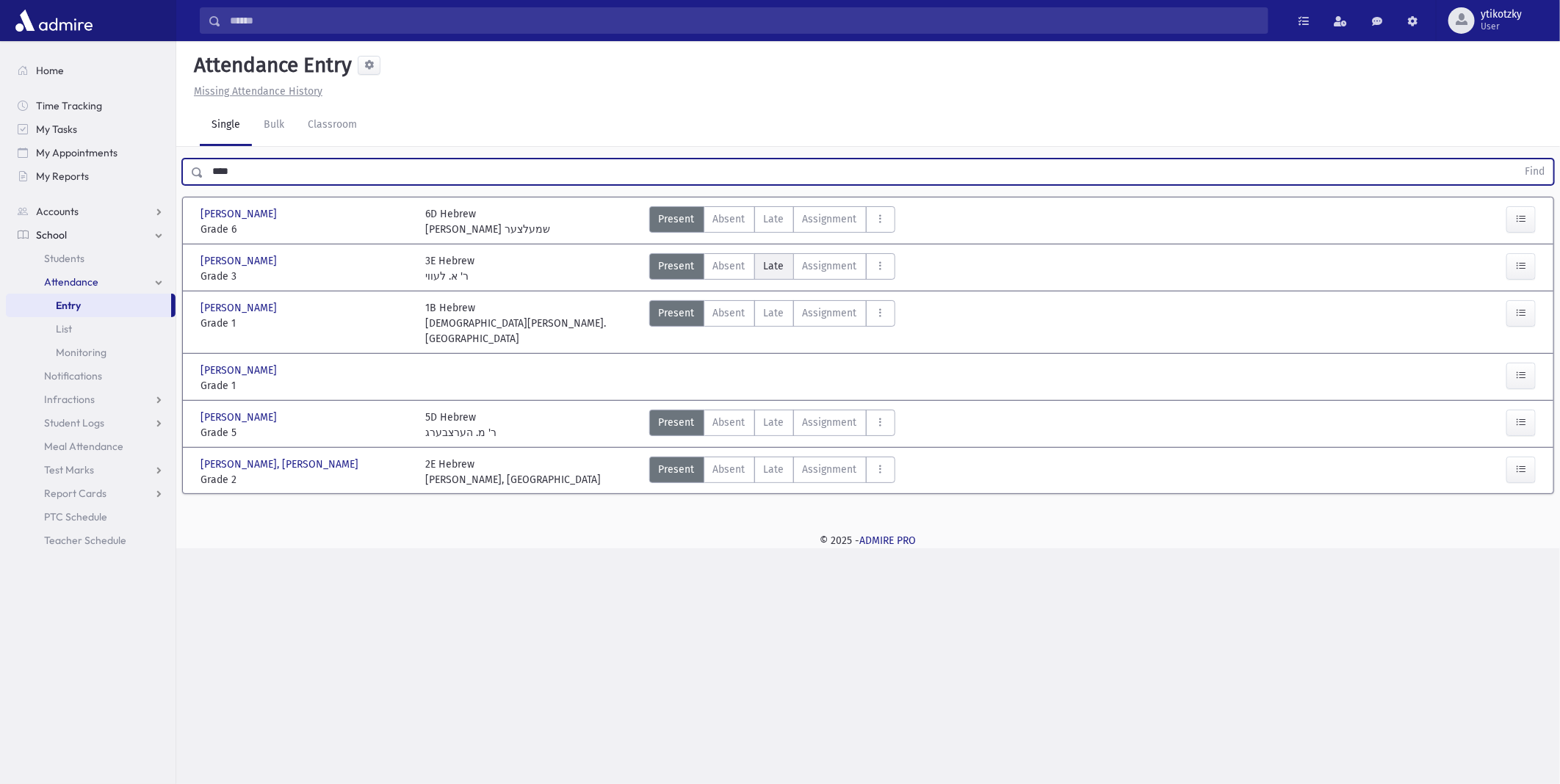
click at [759, 257] on label "Late Late" at bounding box center [774, 267] width 40 height 27
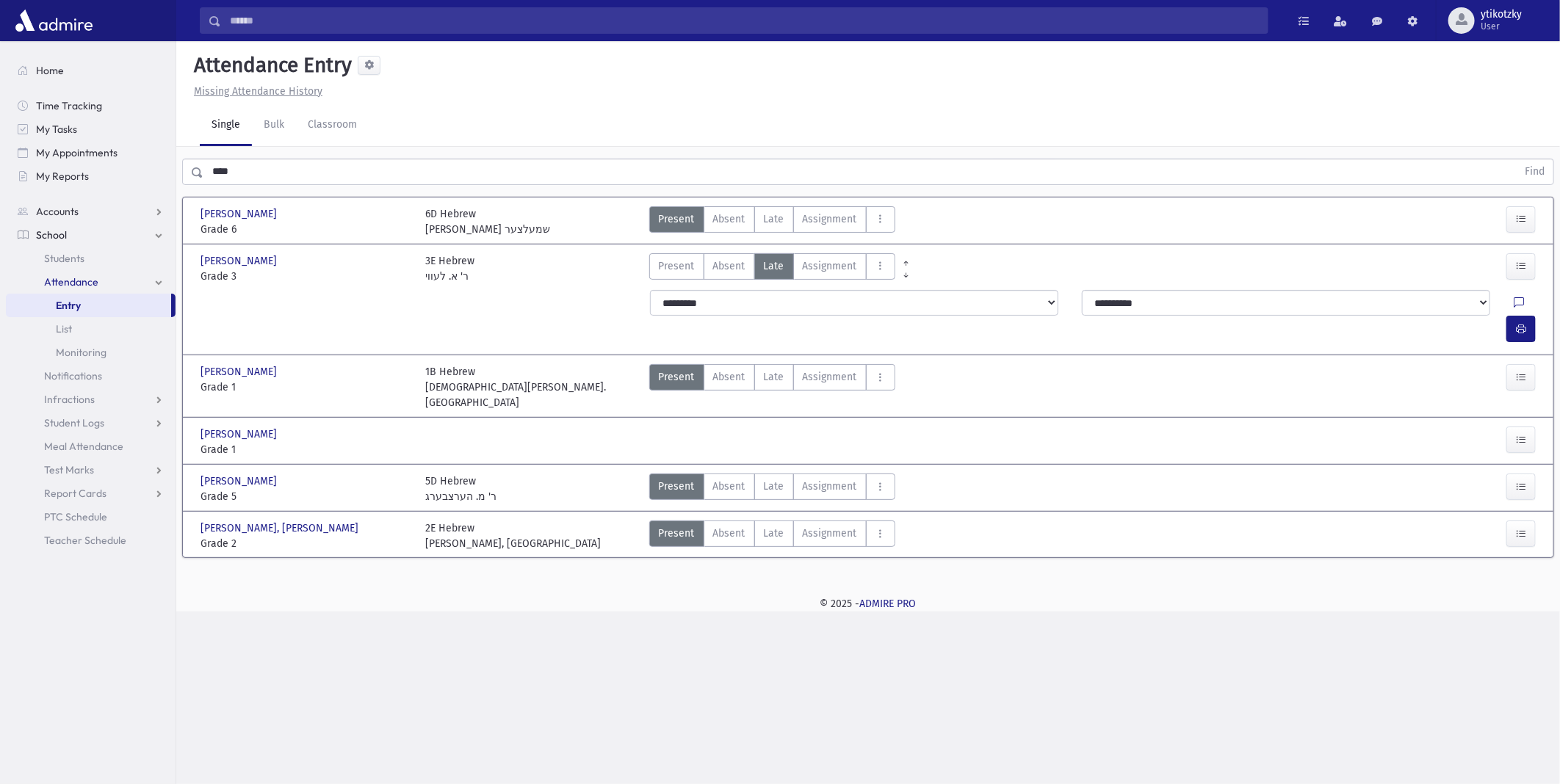
click at [1514, 296] on div at bounding box center [1527, 303] width 28 height 27
click at [1518, 323] on icon "button" at bounding box center [1521, 329] width 11 height 12
click at [1537, 427] on div at bounding box center [1487, 442] width 112 height 31
click at [1526, 427] on button "button" at bounding box center [1521, 440] width 30 height 27
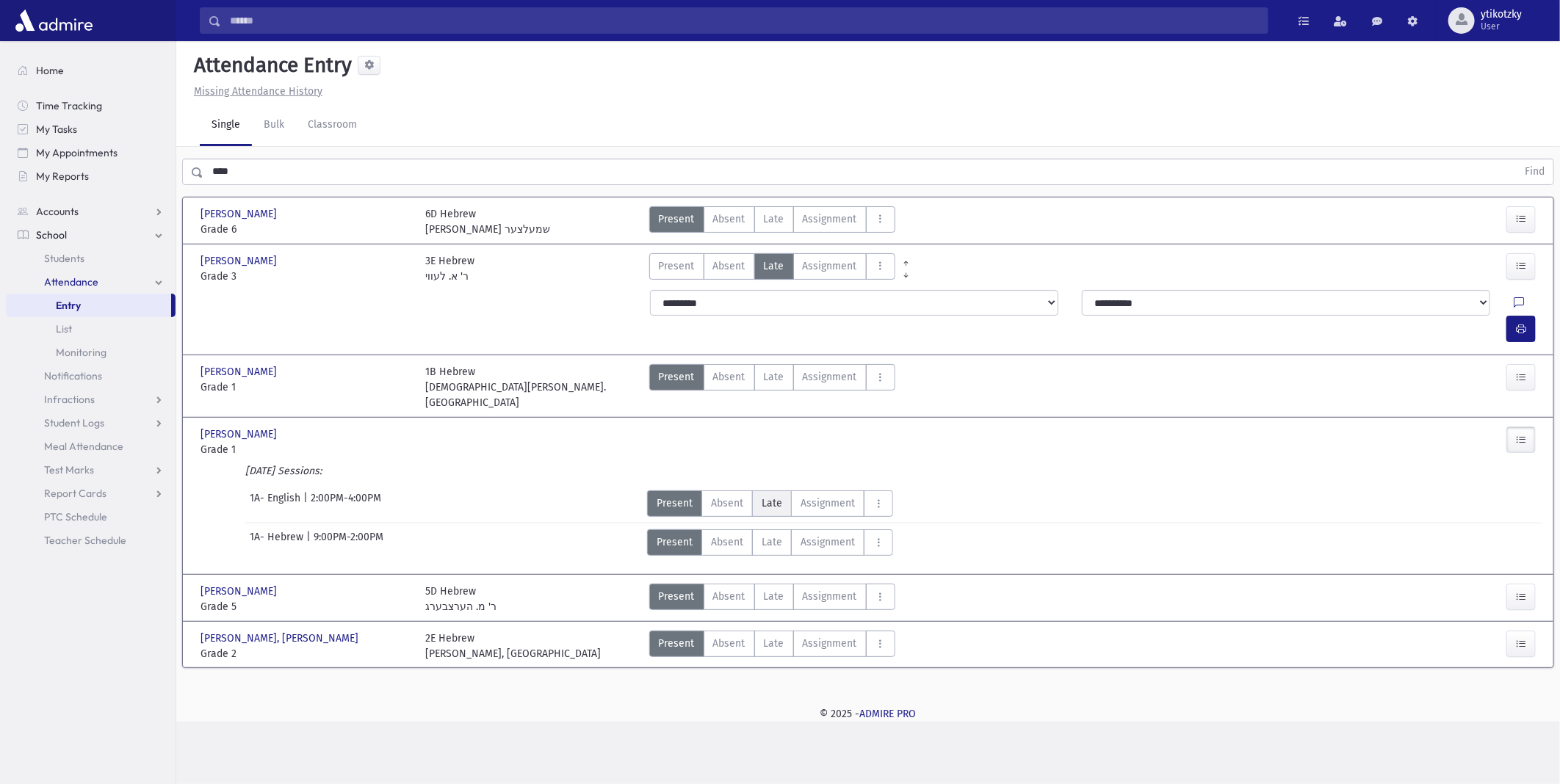
click at [768, 496] on span "Late" at bounding box center [772, 504] width 21 height 15
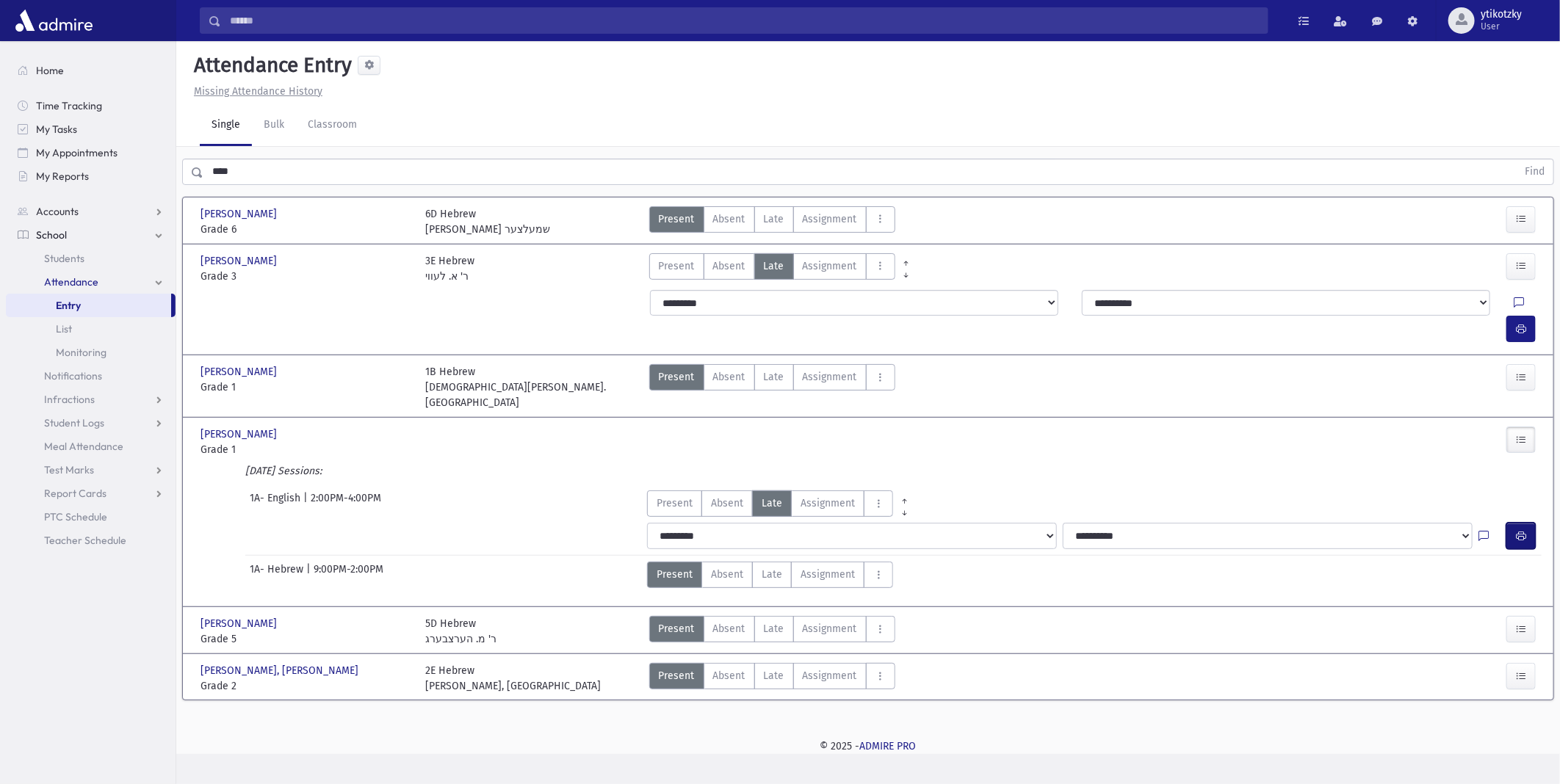
drag, startPoint x: 1515, startPoint y: 494, endPoint x: 1501, endPoint y: 492, distance: 14.1
click at [1516, 530] on icon "button" at bounding box center [1521, 536] width 11 height 12
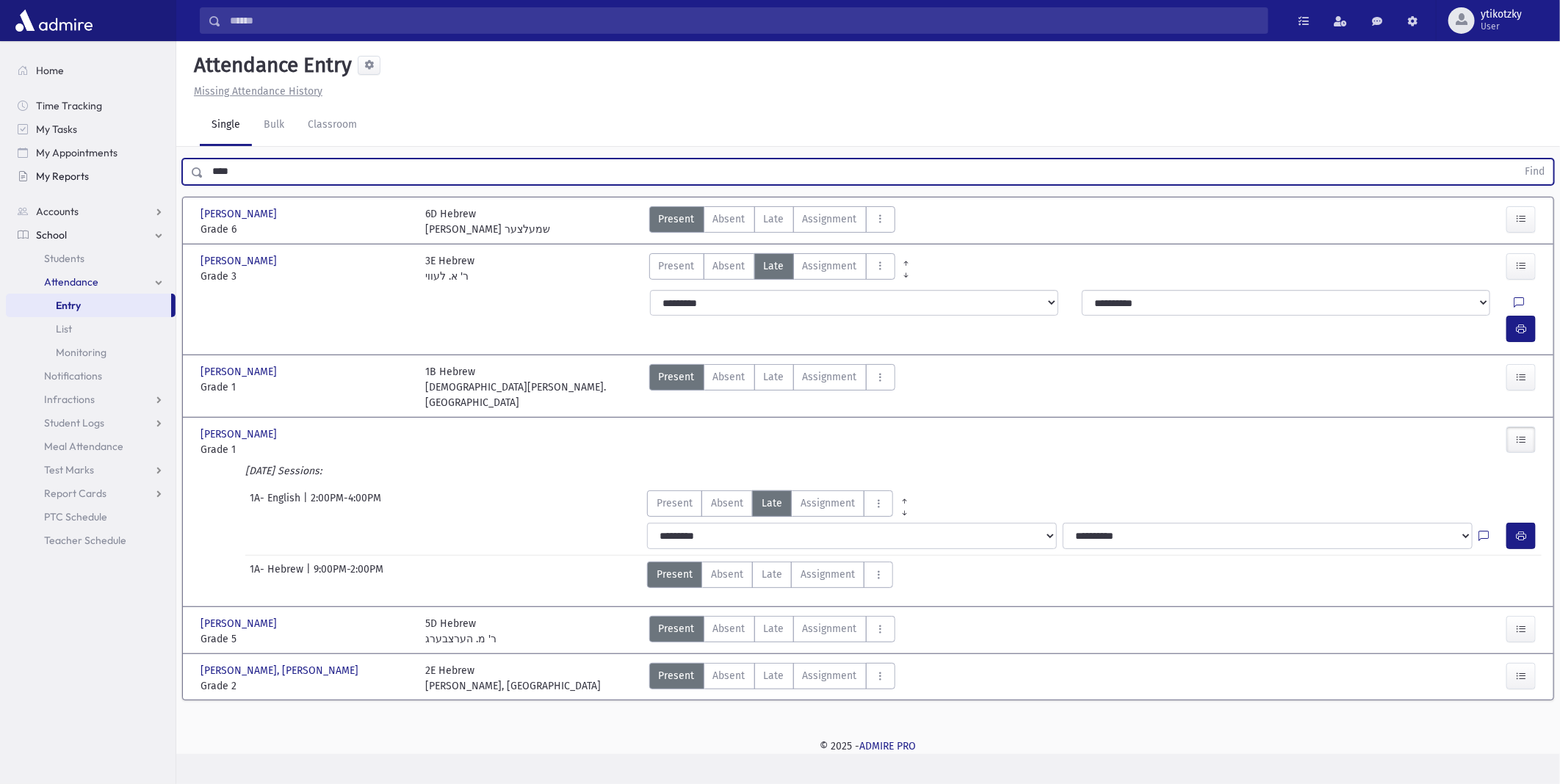
drag, startPoint x: 289, startPoint y: 178, endPoint x: 169, endPoint y: 174, distance: 120.1
click at [169, 174] on div "Search Results All Accounts" at bounding box center [780, 392] width 1560 height 784
click at [1516, 160] on button "Find" at bounding box center [1534, 172] width 37 height 25
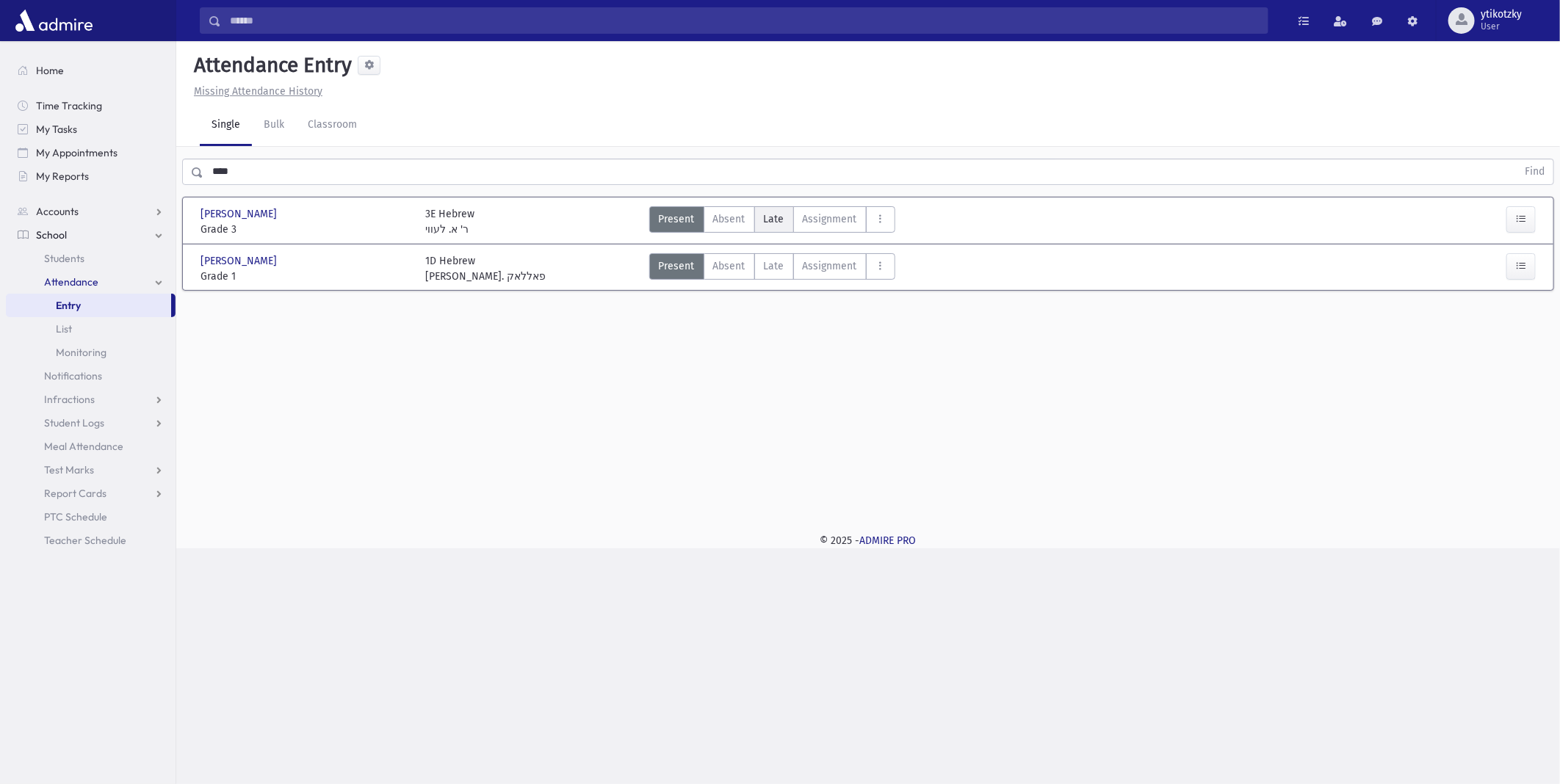
drag, startPoint x: 782, startPoint y: 223, endPoint x: 769, endPoint y: 215, distance: 15.3
click at [781, 221] on div "Present P Absent A [PERSON_NAME] Assignment Assignment Cut C Disrespectful" at bounding box center [773, 222] width 246 height 31
click at [767, 213] on span "Late" at bounding box center [774, 219] width 21 height 15
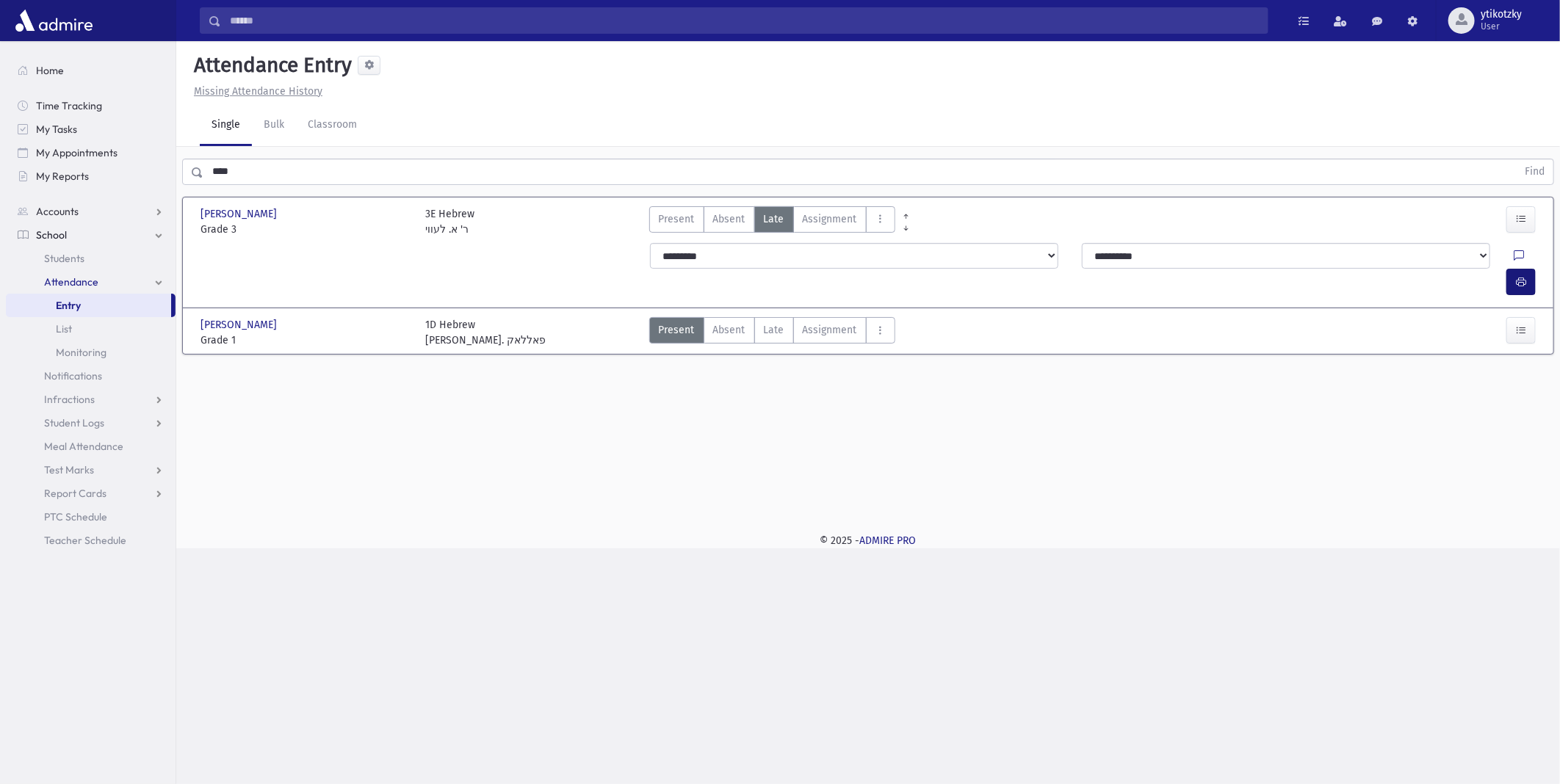
drag, startPoint x: 1498, startPoint y: 239, endPoint x: 1515, endPoint y: 245, distance: 18.0
click at [1500, 239] on div "**********" at bounding box center [1095, 269] width 908 height 65
click at [1518, 269] on button "button" at bounding box center [1521, 282] width 30 height 27
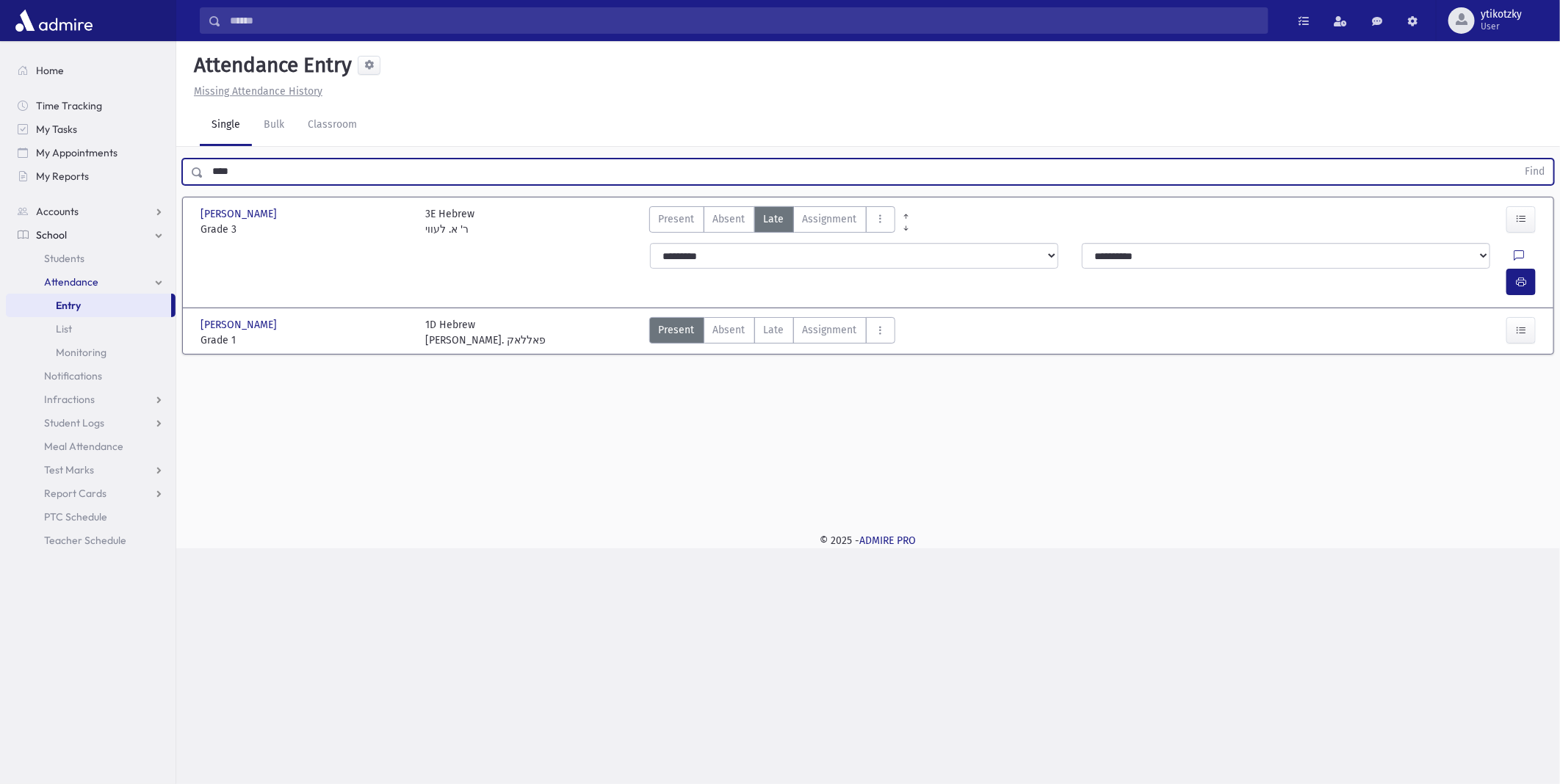
click at [194, 172] on div "**** Find" at bounding box center [869, 172] width 1372 height 27
drag, startPoint x: 245, startPoint y: 169, endPoint x: 210, endPoint y: 169, distance: 35.0
click at [210, 169] on input "****" at bounding box center [860, 172] width 1314 height 27
click at [773, 318] on label "Late Late" at bounding box center [774, 330] width 40 height 27
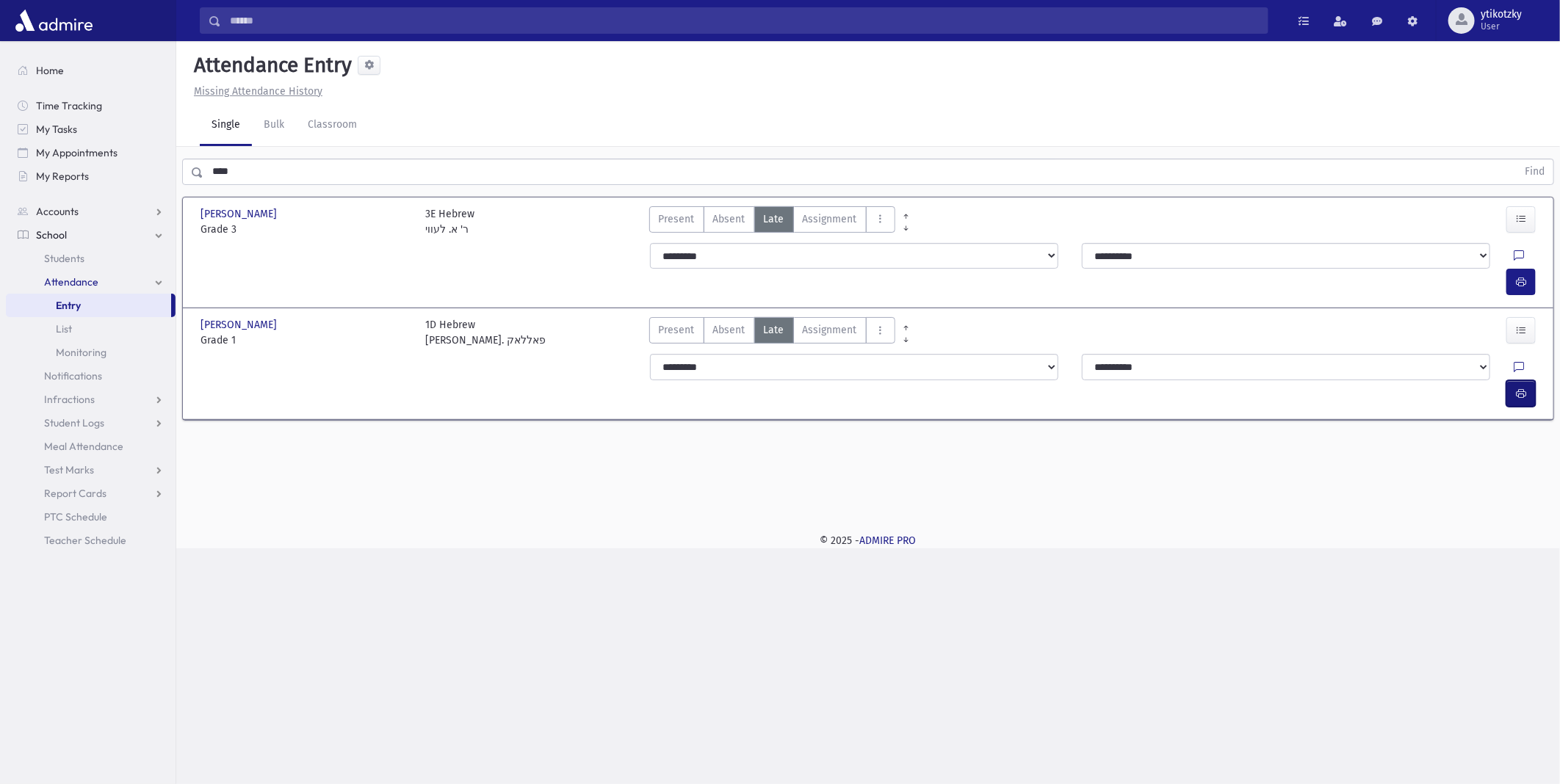
click at [1515, 381] on button "button" at bounding box center [1521, 394] width 30 height 27
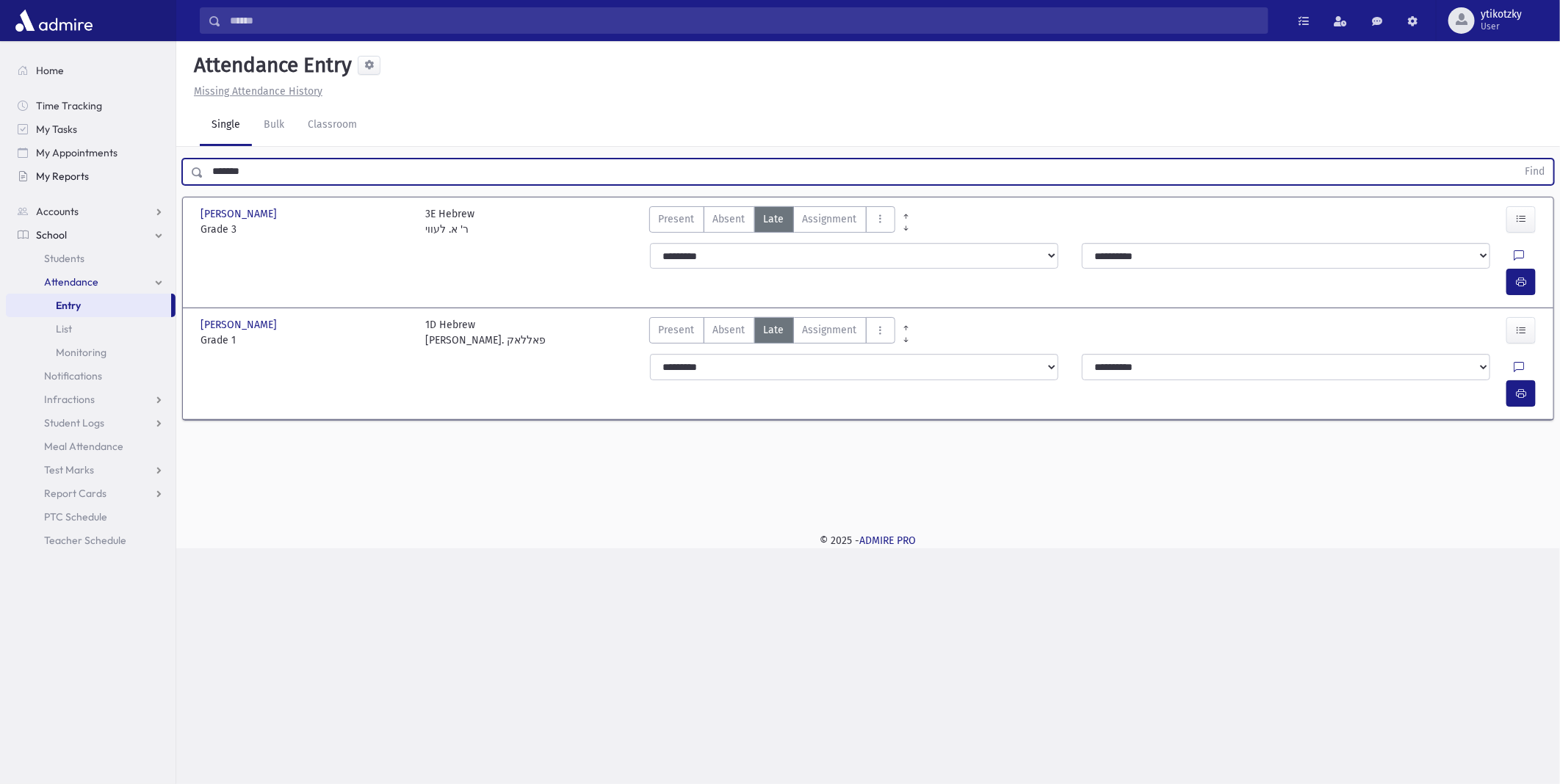
click at [1516, 160] on button "Find" at bounding box center [1534, 172] width 37 height 25
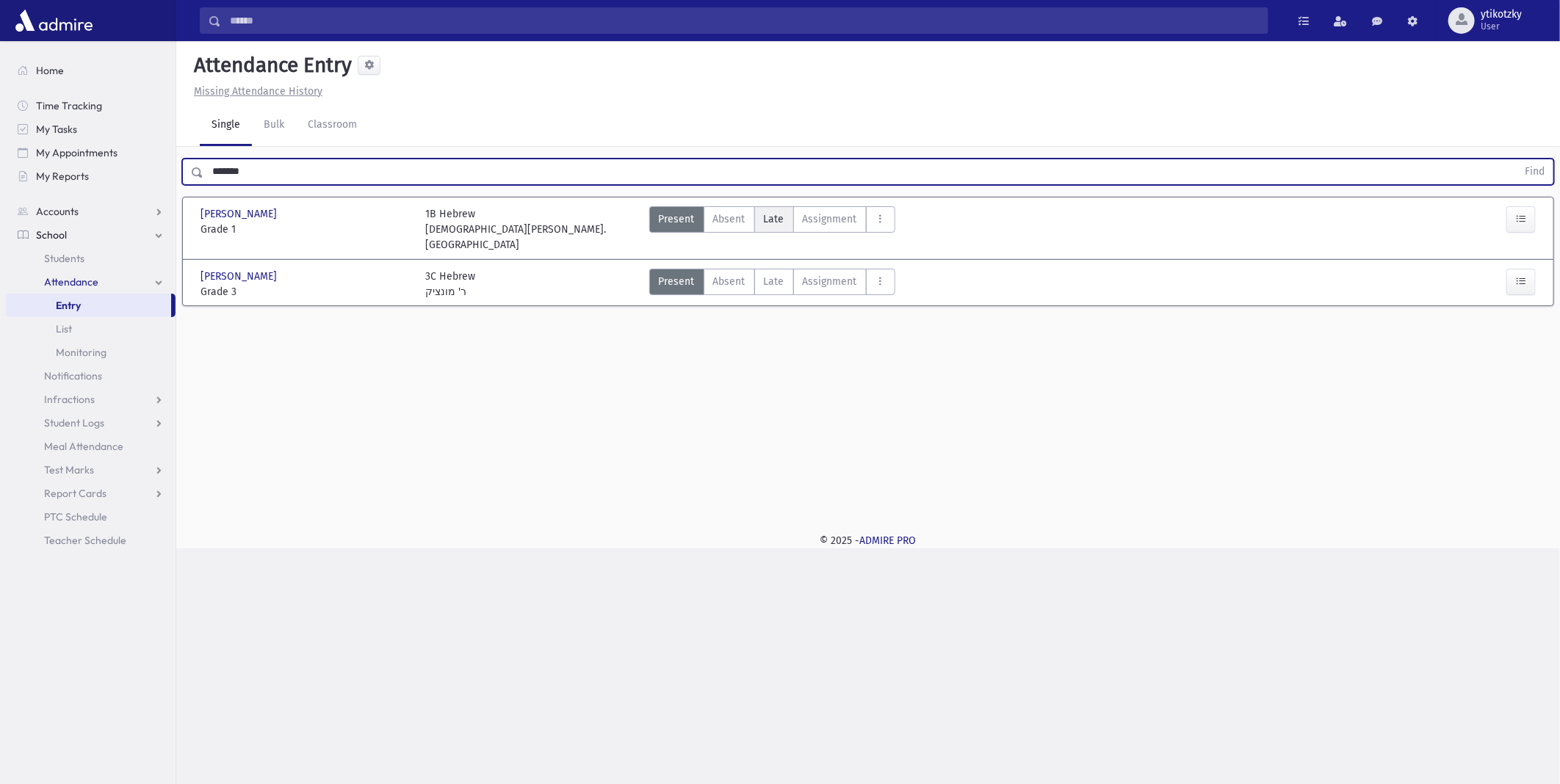
click at [775, 221] on span "Late" at bounding box center [774, 219] width 21 height 15
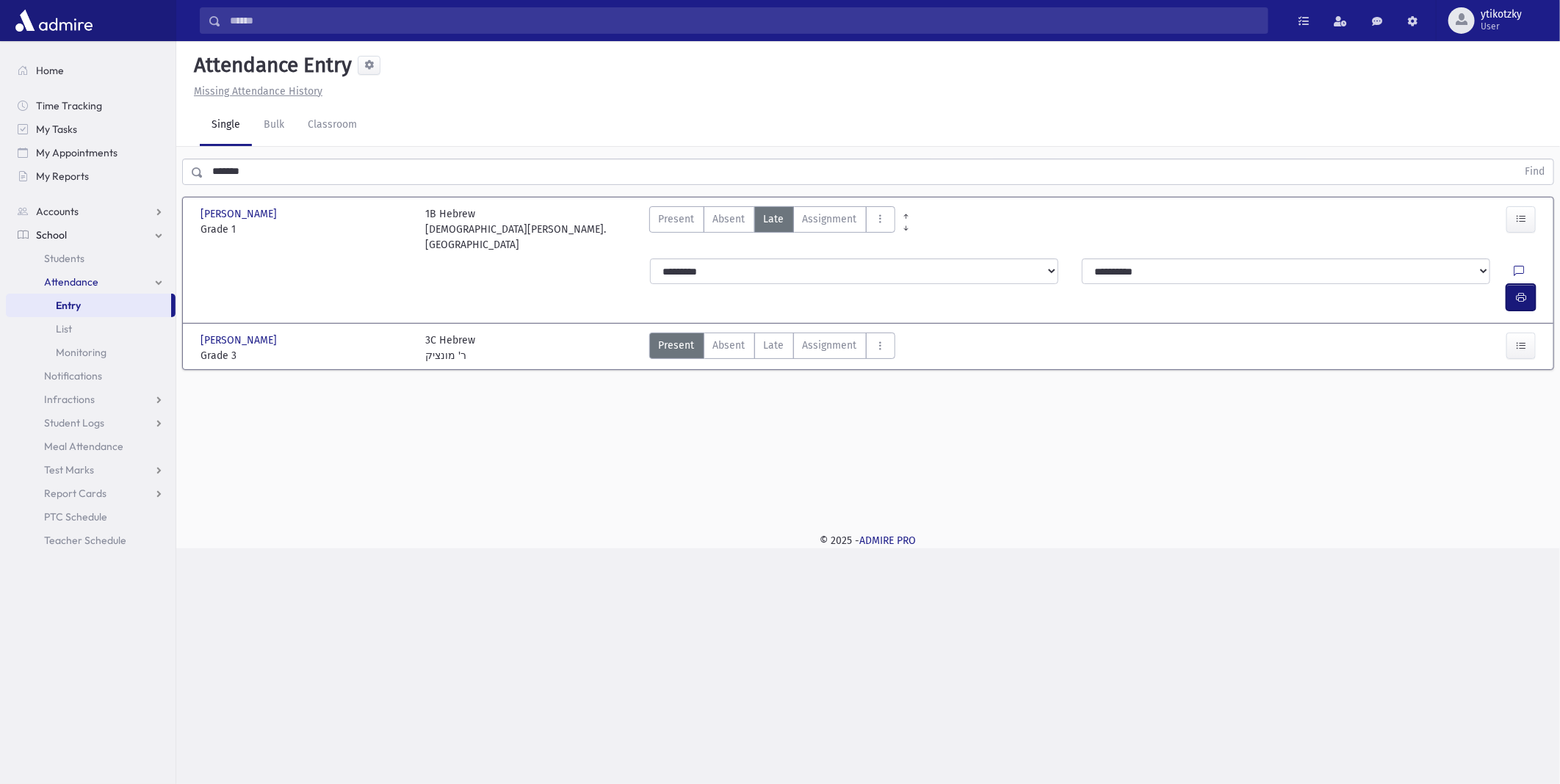
click at [1528, 284] on button "button" at bounding box center [1521, 297] width 30 height 27
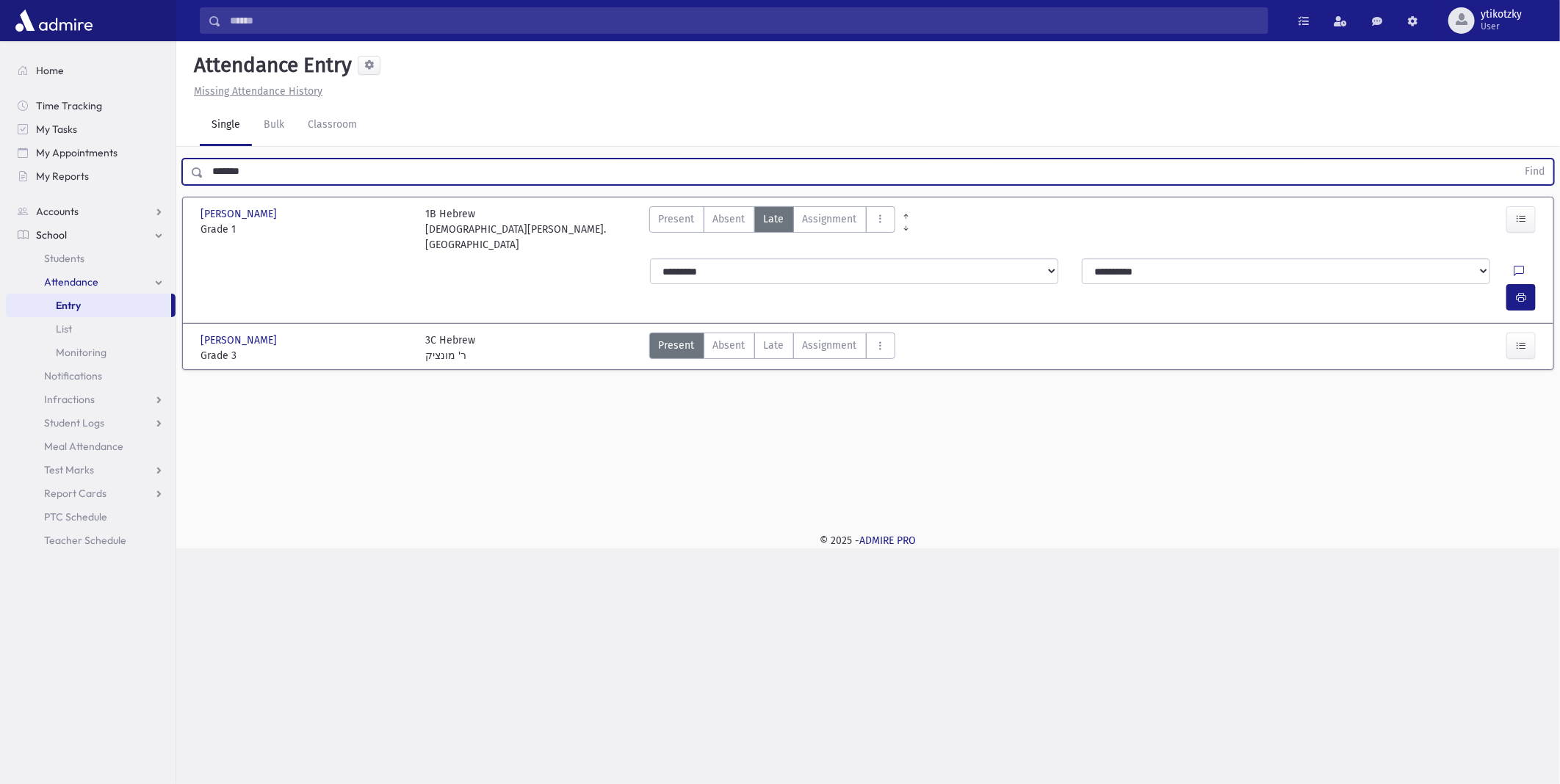
drag, startPoint x: 263, startPoint y: 167, endPoint x: 200, endPoint y: 167, distance: 63.0
click at [200, 167] on div "******* Find" at bounding box center [869, 172] width 1372 height 27
click at [1516, 160] on button "Find" at bounding box center [1534, 172] width 37 height 25
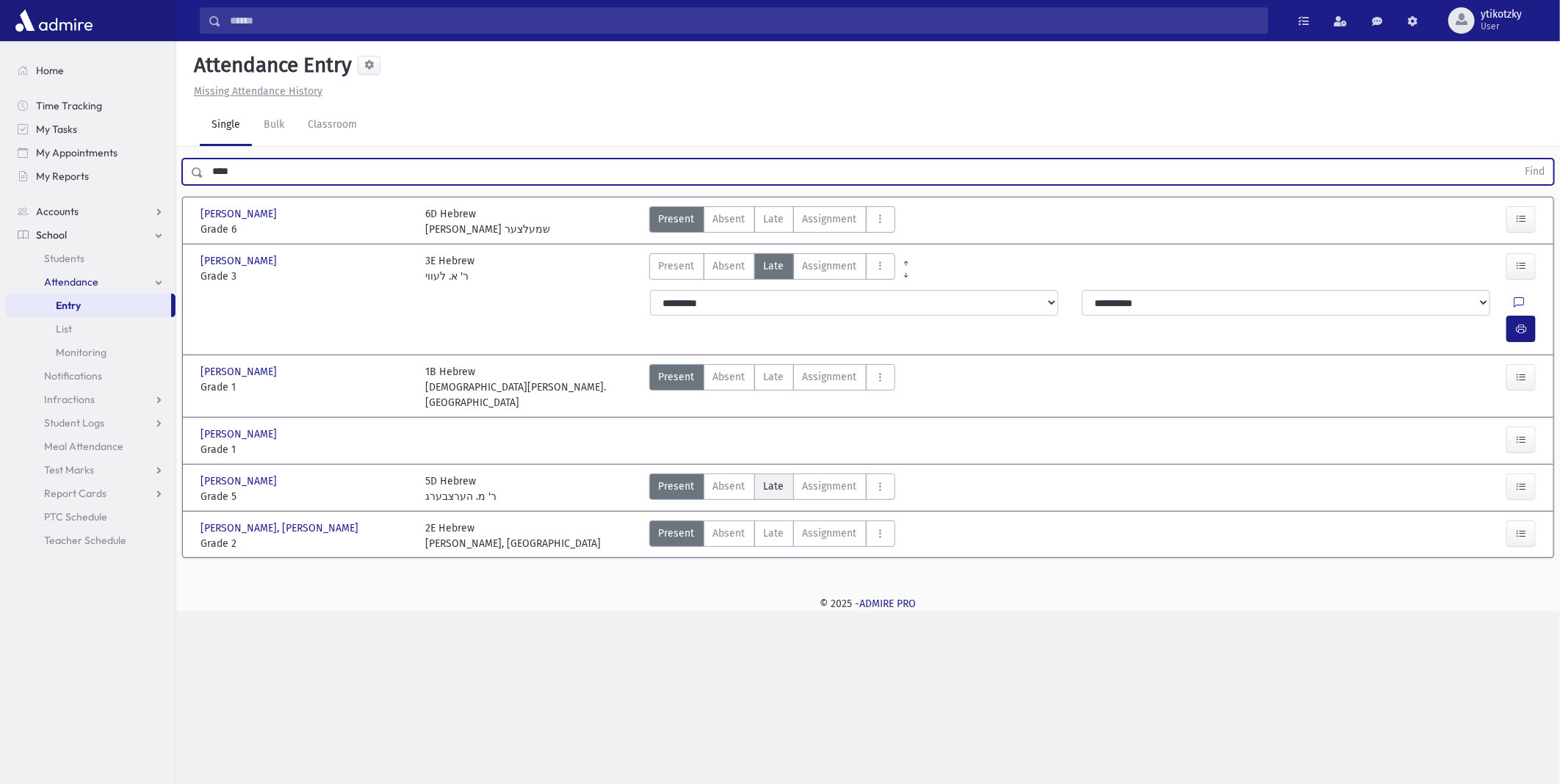
click at [767, 479] on span "Late" at bounding box center [774, 486] width 21 height 15
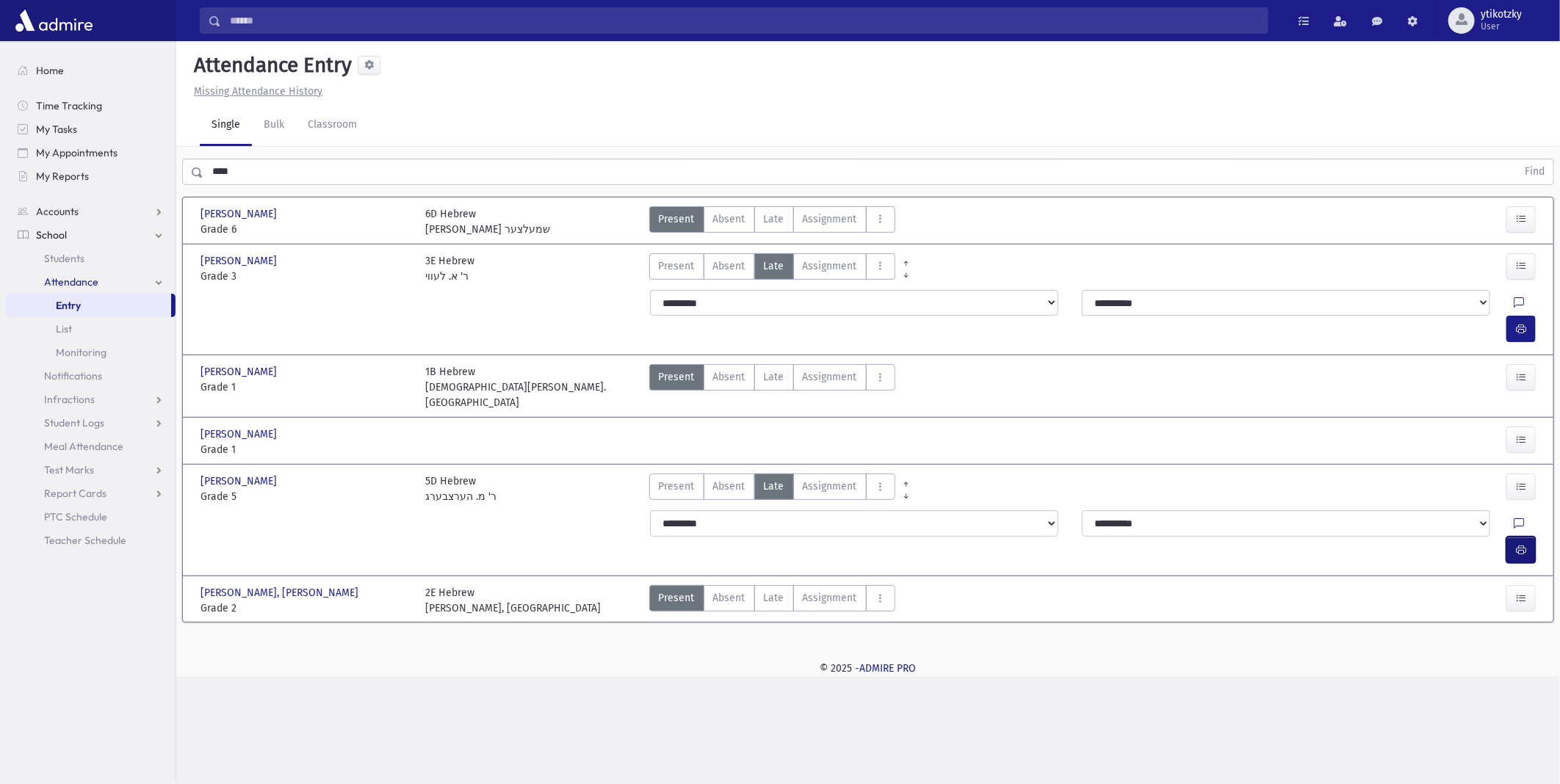
click at [1520, 544] on icon "button" at bounding box center [1521, 550] width 11 height 12
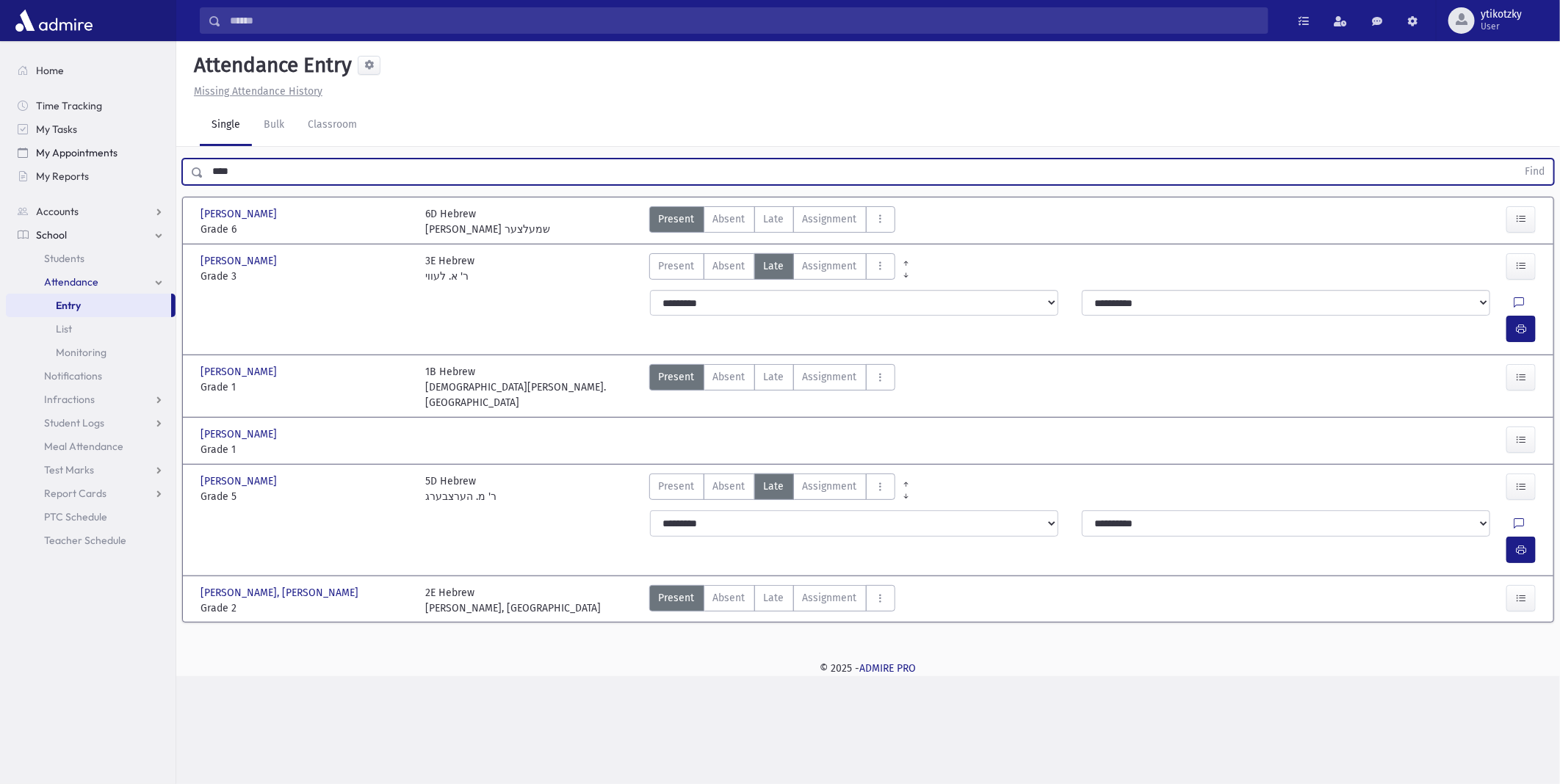
drag, startPoint x: 228, startPoint y: 169, endPoint x: 71, endPoint y: 144, distance: 159.0
click at [71, 144] on div "Search Results All Accounts" at bounding box center [780, 392] width 1560 height 784
click at [1516, 160] on button "Find" at bounding box center [1534, 172] width 37 height 25
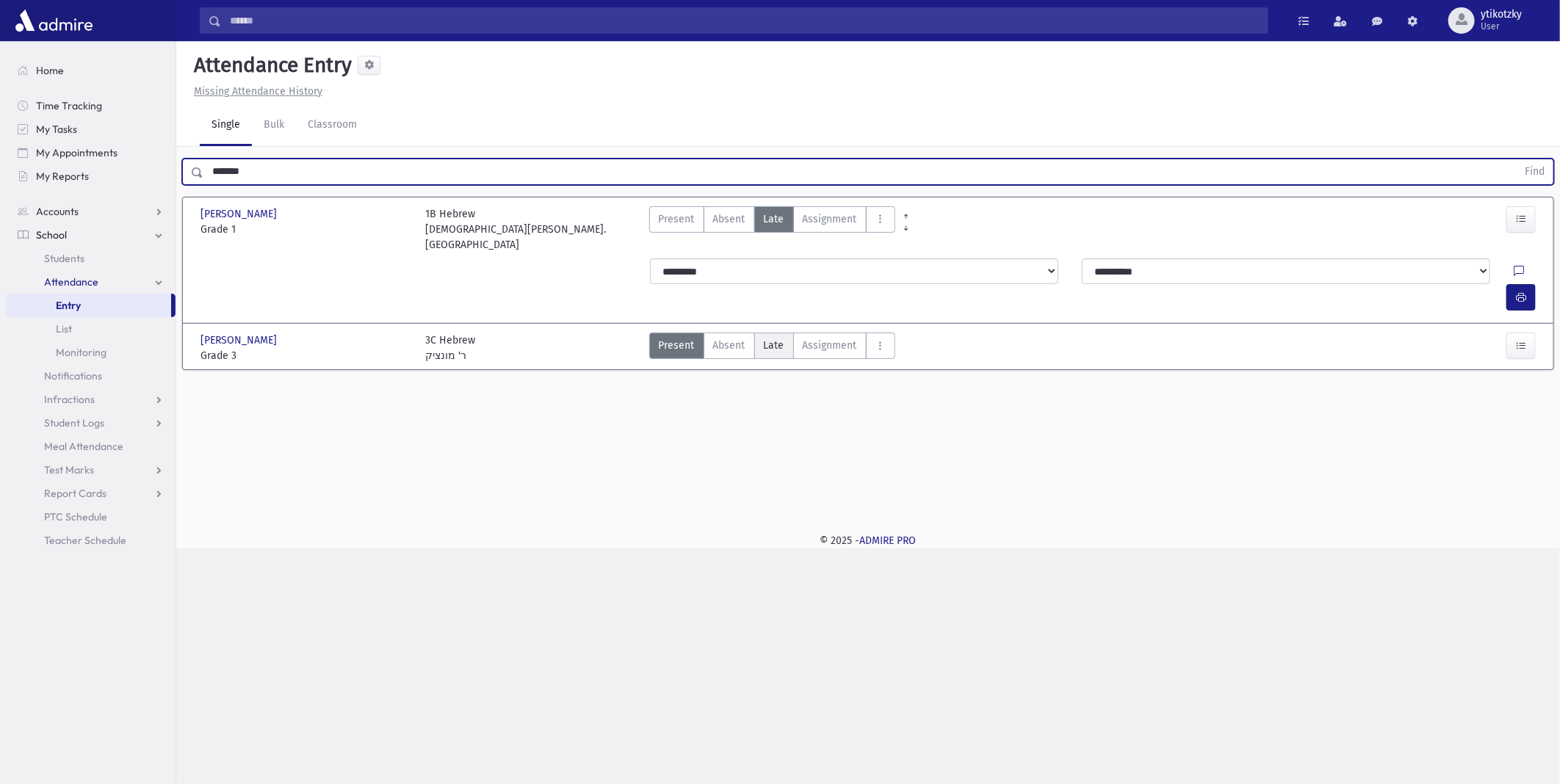
click at [758, 333] on label "Late Late" at bounding box center [774, 346] width 40 height 27
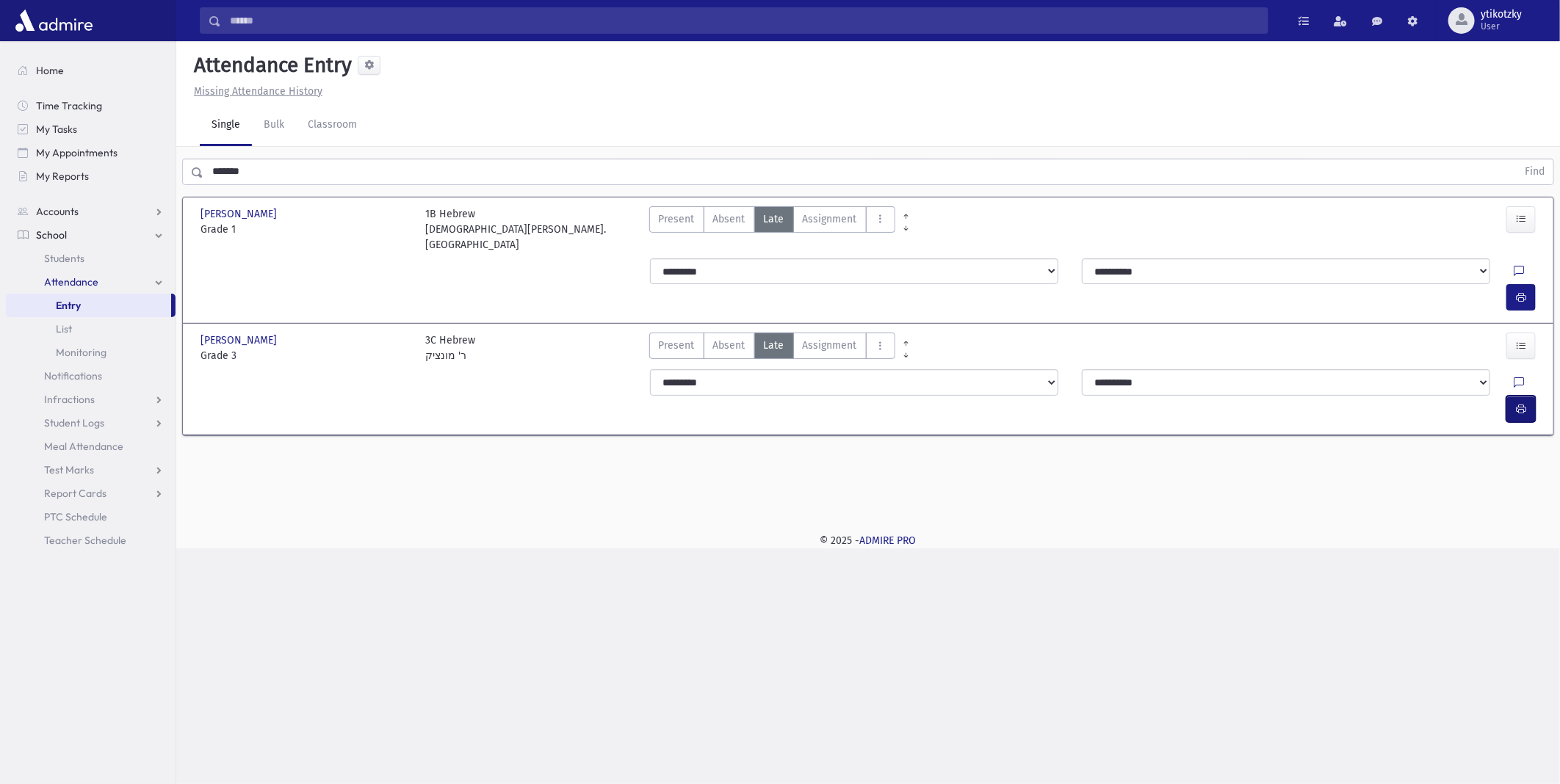
click at [1526, 396] on button "button" at bounding box center [1521, 409] width 30 height 27
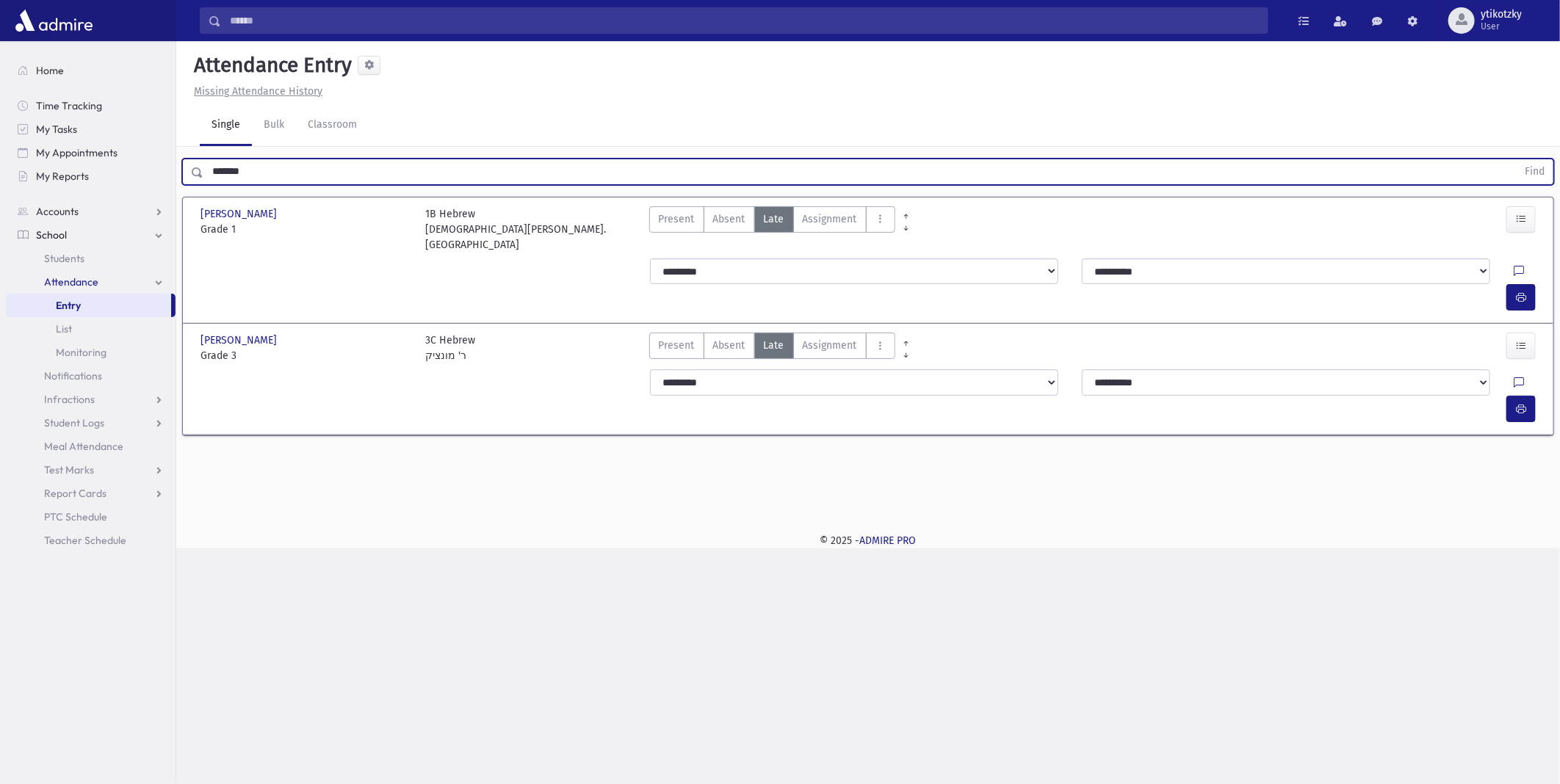
drag, startPoint x: 33, startPoint y: 166, endPoint x: 0, endPoint y: 158, distance: 34.0
click at [0, 162] on html "Search Results All Accounts Students" at bounding box center [780, 392] width 1560 height 784
click at [1516, 160] on button "Find" at bounding box center [1534, 172] width 37 height 25
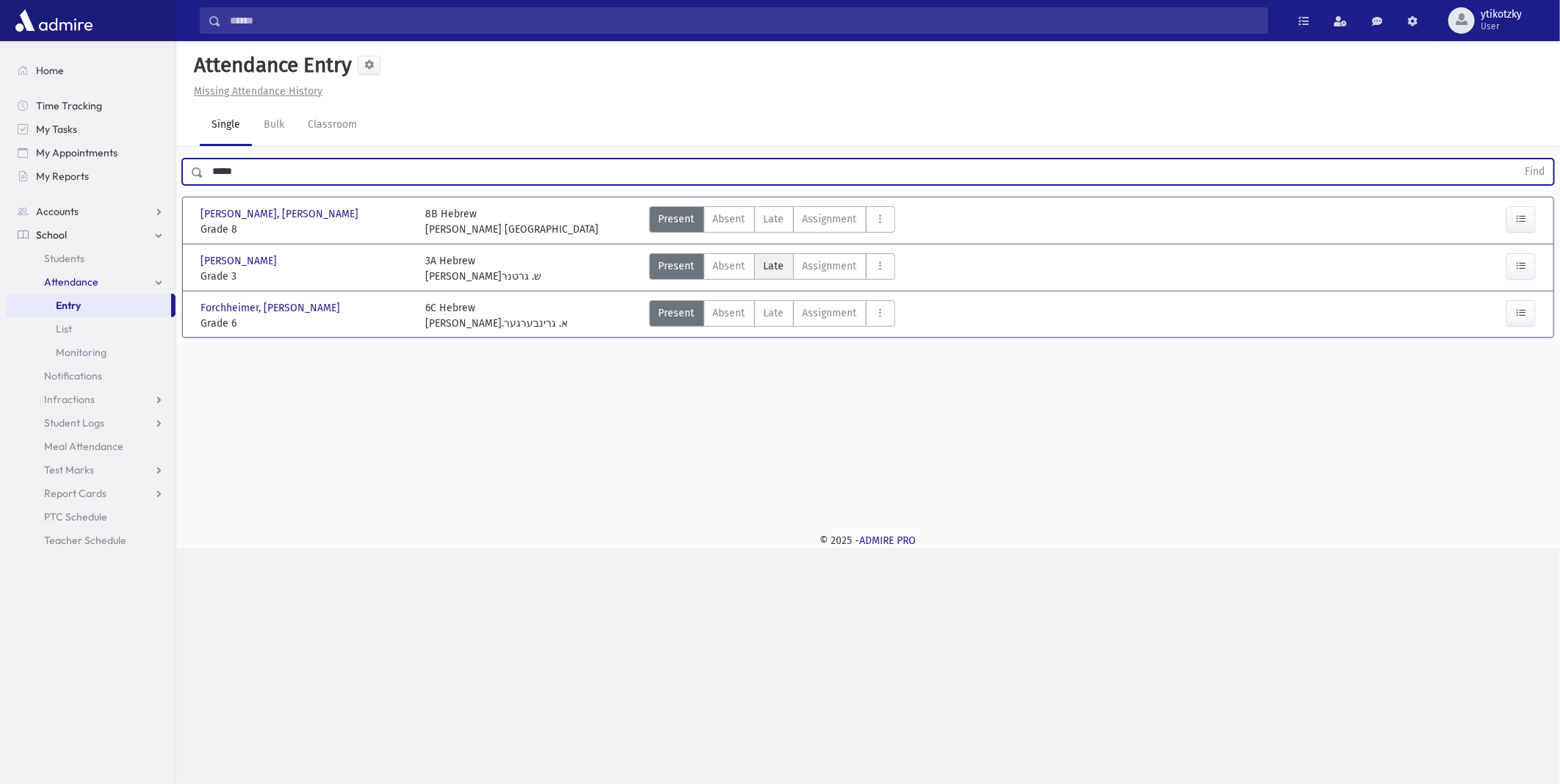
click at [775, 270] on span "Late" at bounding box center [774, 266] width 21 height 15
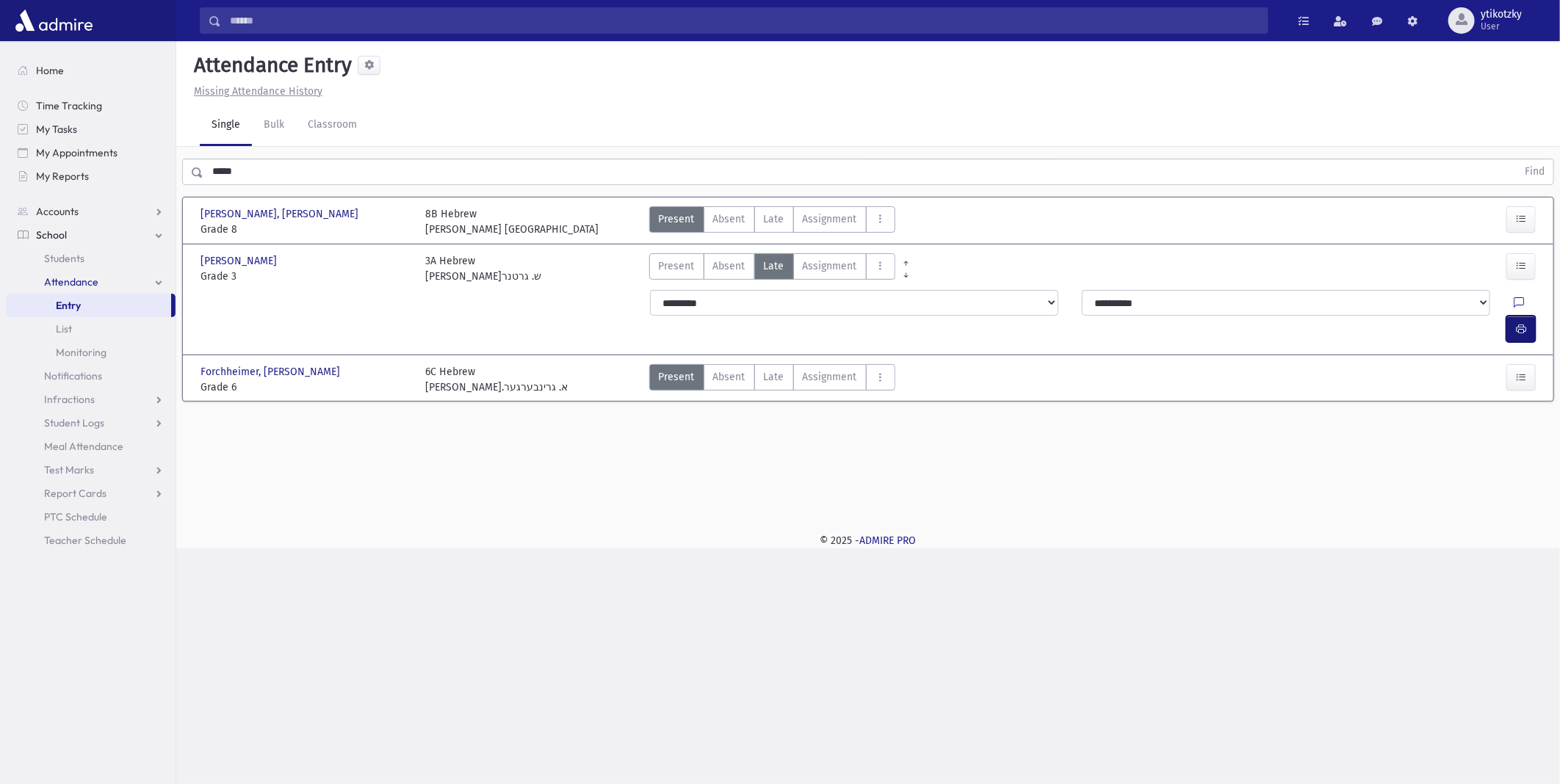
click at [1514, 316] on button "button" at bounding box center [1521, 329] width 30 height 27
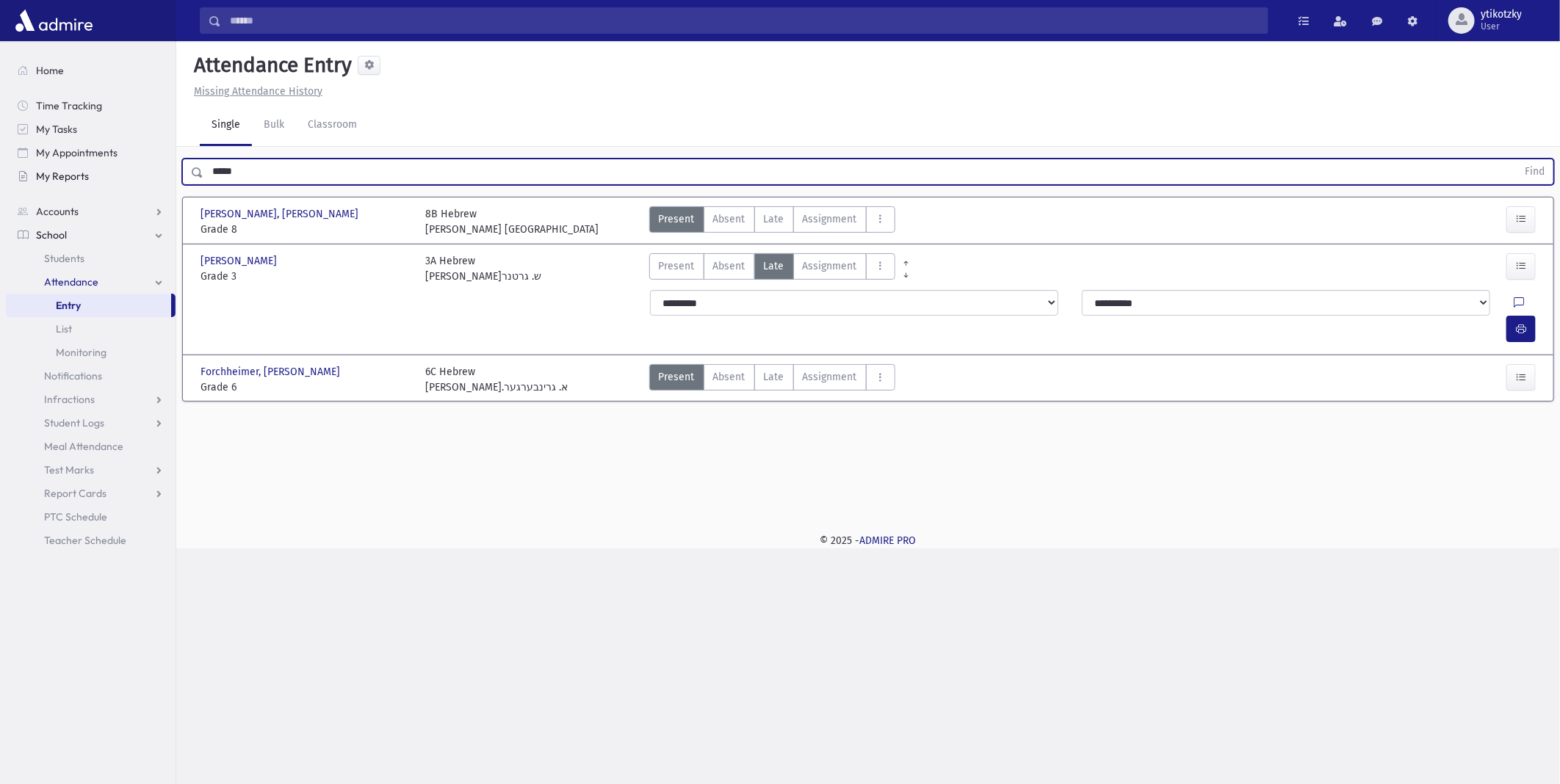
click at [133, 171] on div "Search Results All Accounts" at bounding box center [780, 392] width 1560 height 784
click at [1516, 160] on button "Find" at bounding box center [1534, 172] width 37 height 25
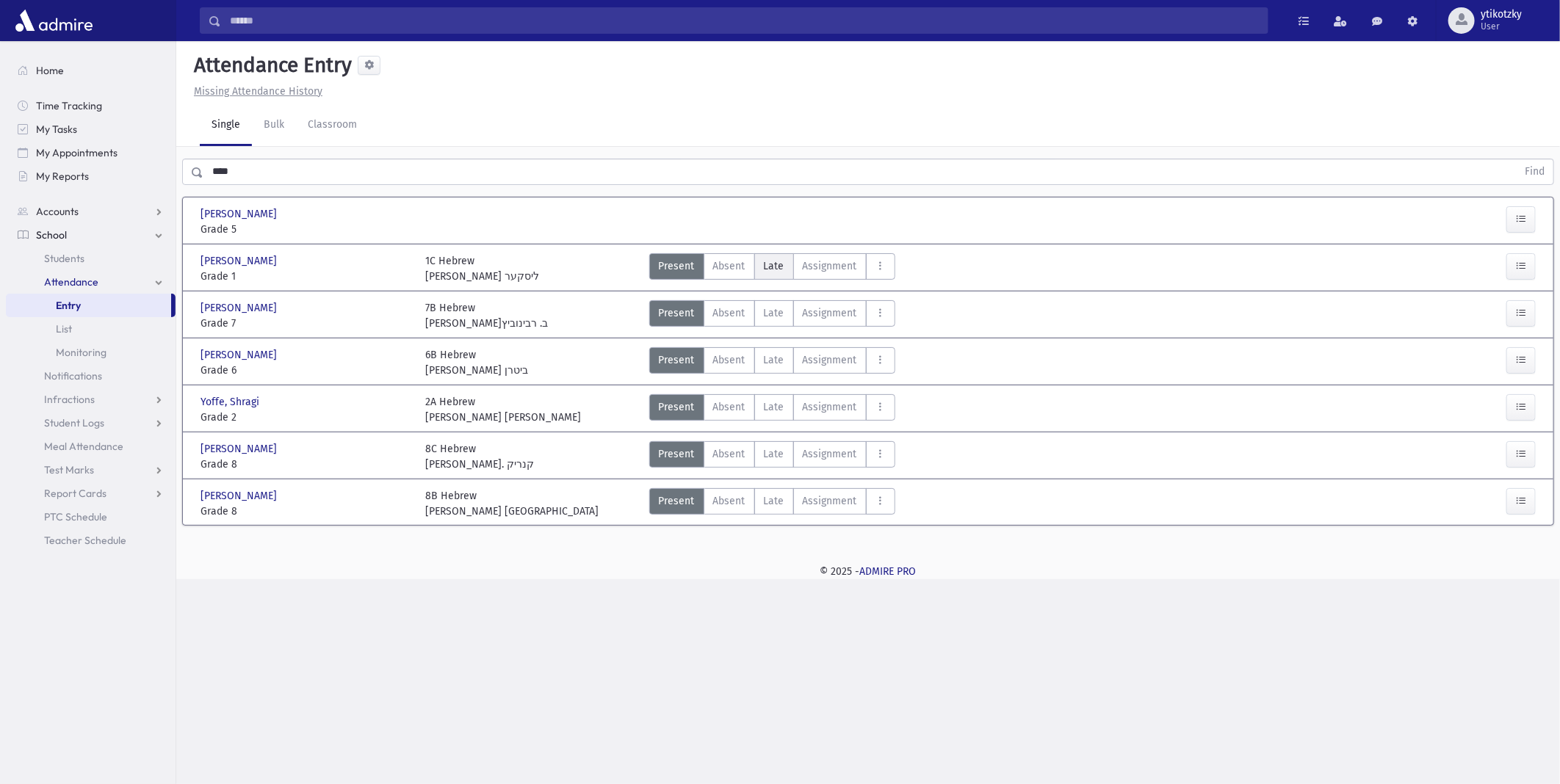
click at [777, 265] on span "Late" at bounding box center [774, 266] width 21 height 15
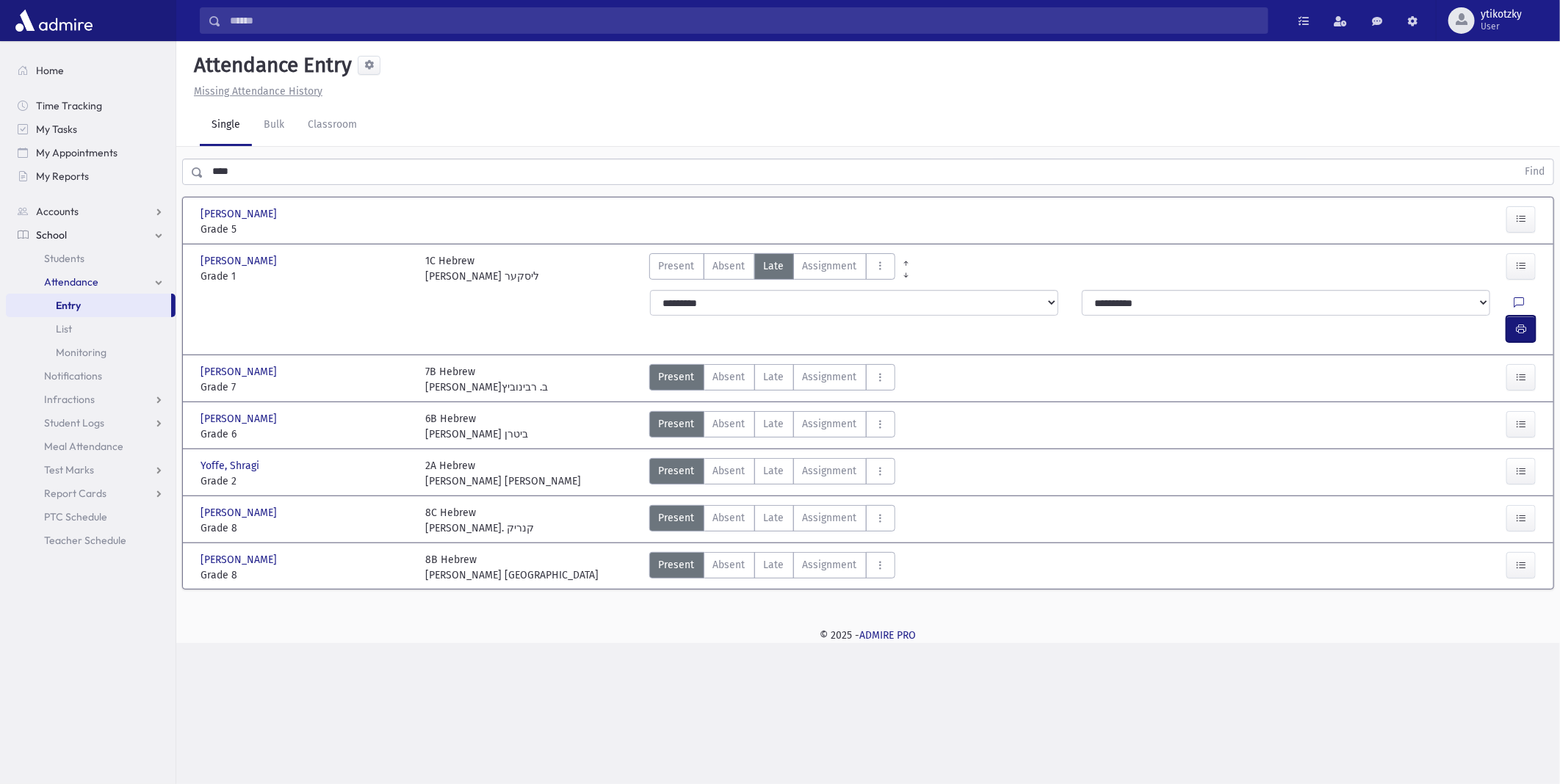
click at [1517, 323] on icon "button" at bounding box center [1521, 329] width 11 height 12
drag, startPoint x: 254, startPoint y: 174, endPoint x: 185, endPoint y: 176, distance: 69.0
click at [185, 176] on div "**** Find" at bounding box center [869, 172] width 1372 height 27
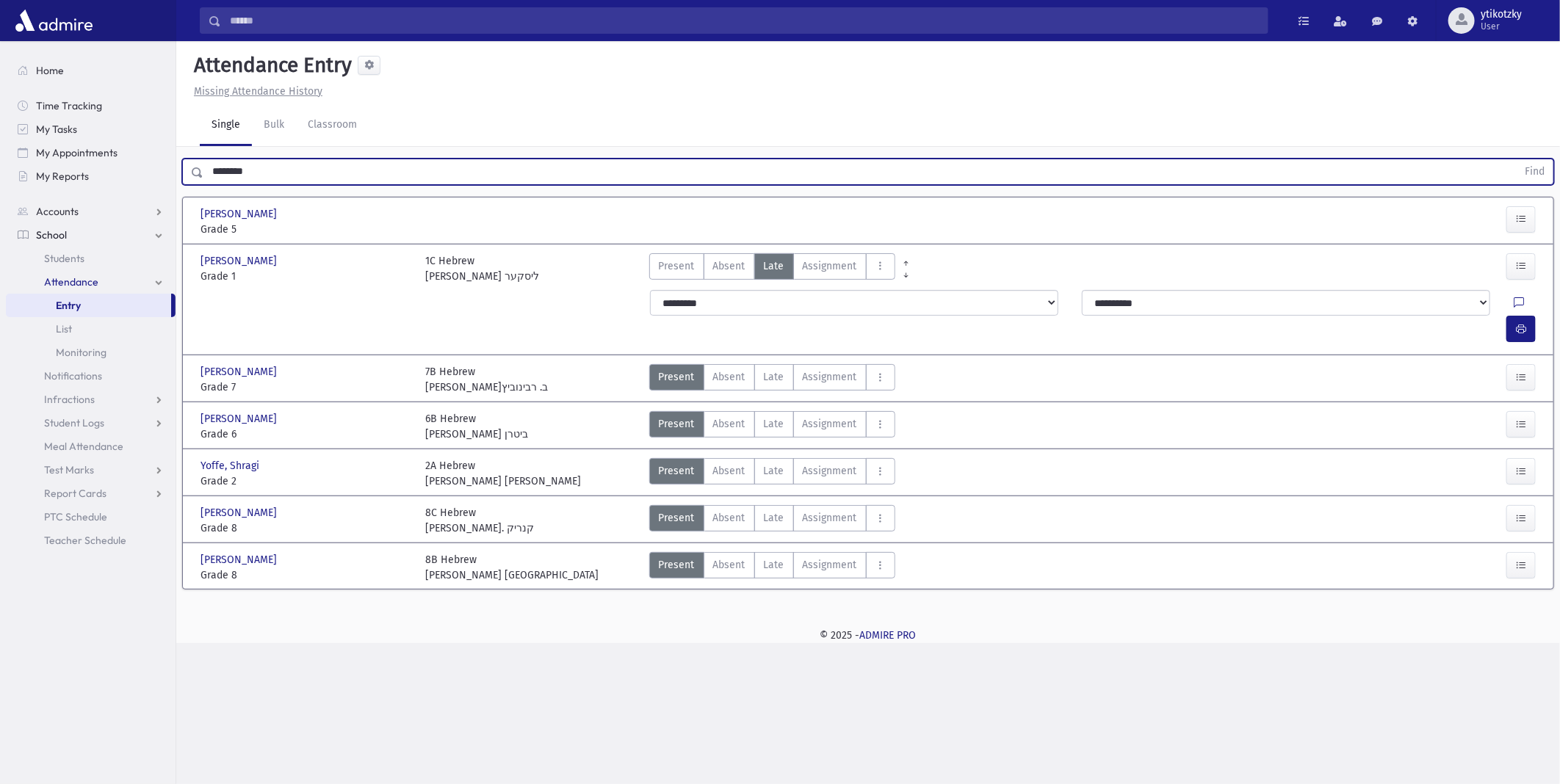
click at [1516, 160] on button "Find" at bounding box center [1534, 172] width 37 height 25
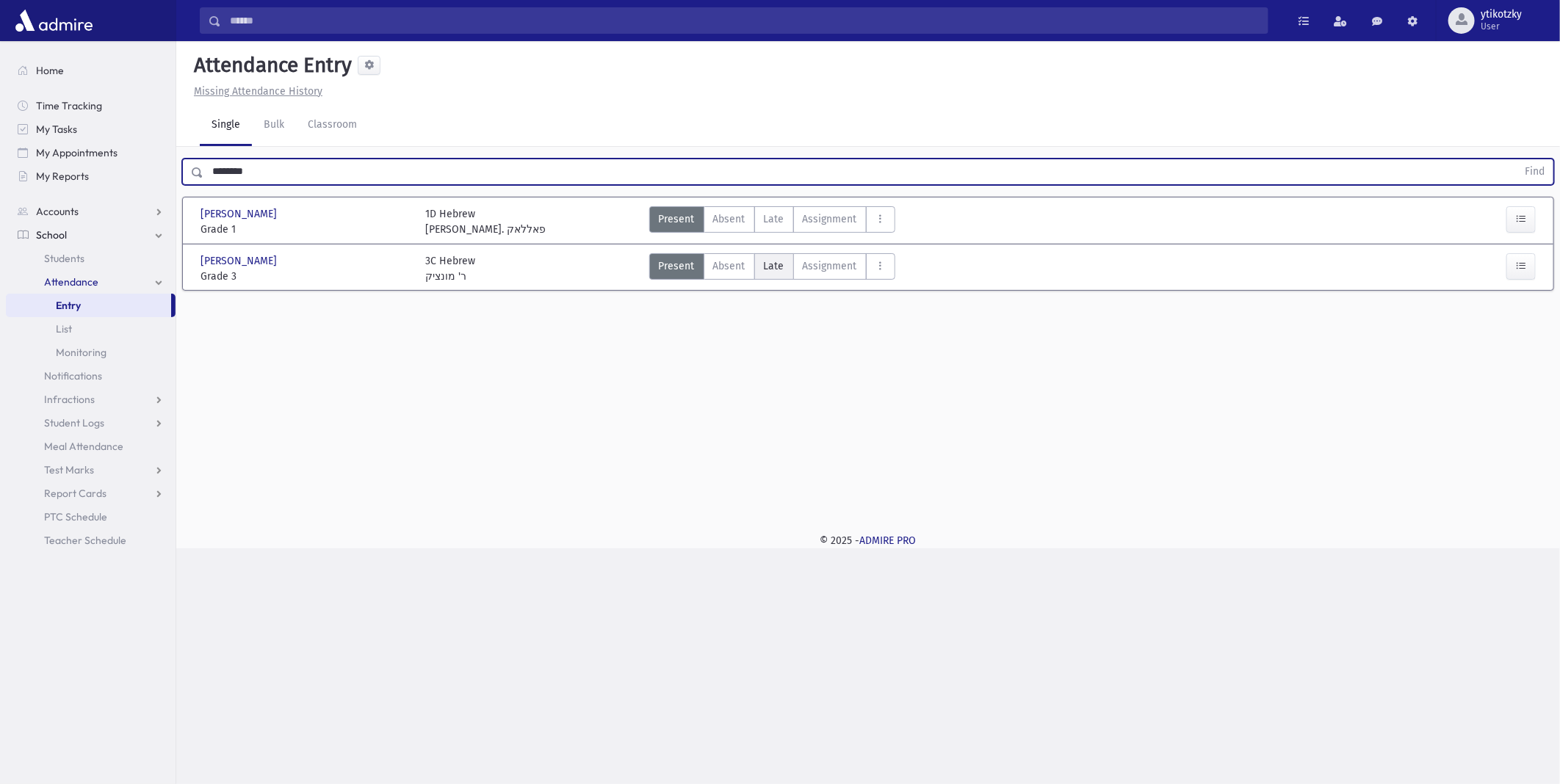
click at [774, 267] on span "Late" at bounding box center [774, 266] width 21 height 15
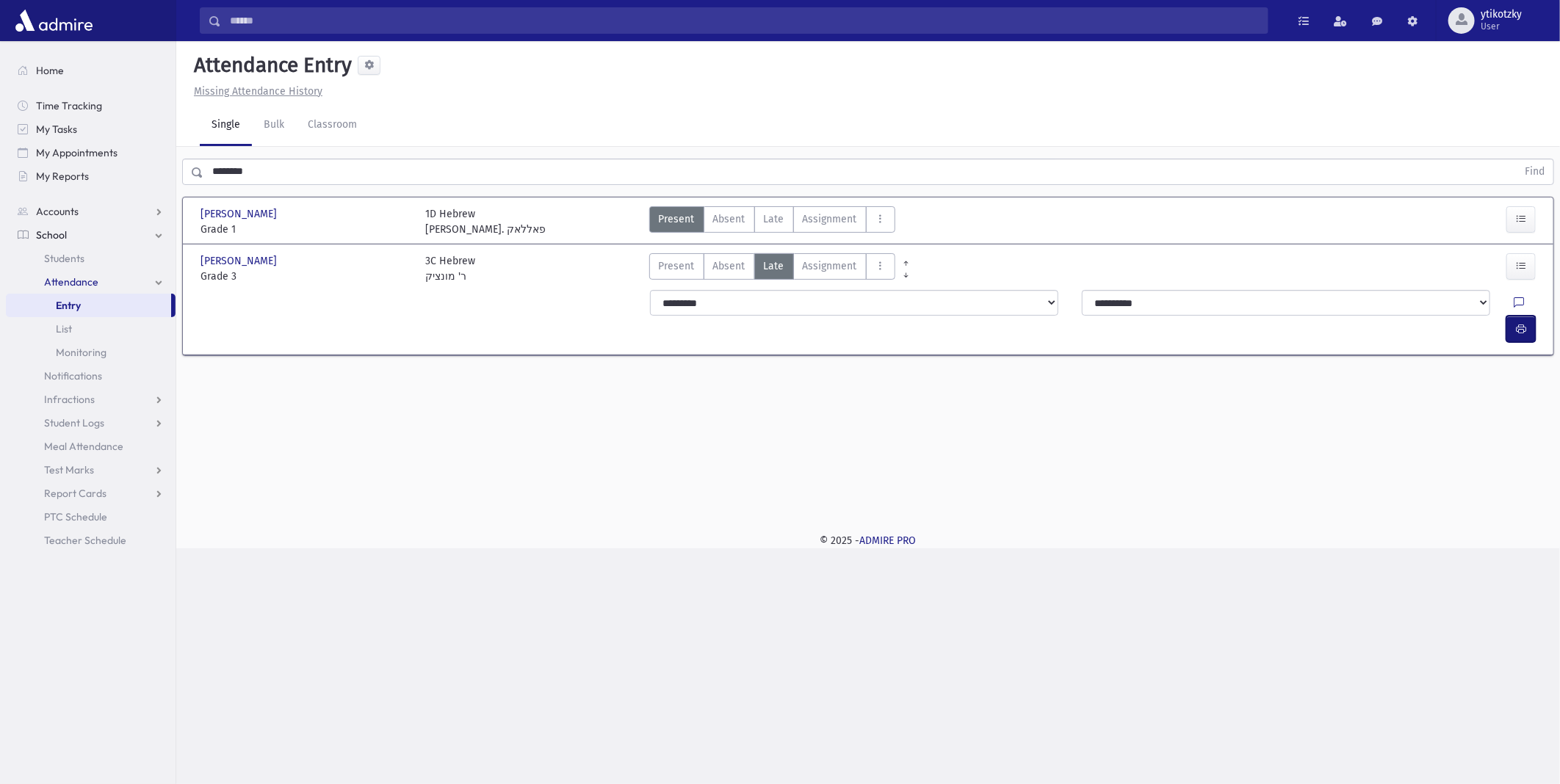
drag, startPoint x: 1519, startPoint y: 309, endPoint x: 1502, endPoint y: 302, distance: 18.4
click at [1519, 316] on button "button" at bounding box center [1521, 329] width 30 height 27
drag, startPoint x: 271, startPoint y: 185, endPoint x: 224, endPoint y: 170, distance: 49.3
click at [211, 173] on div "******** Find" at bounding box center [868, 169] width 1384 height 44
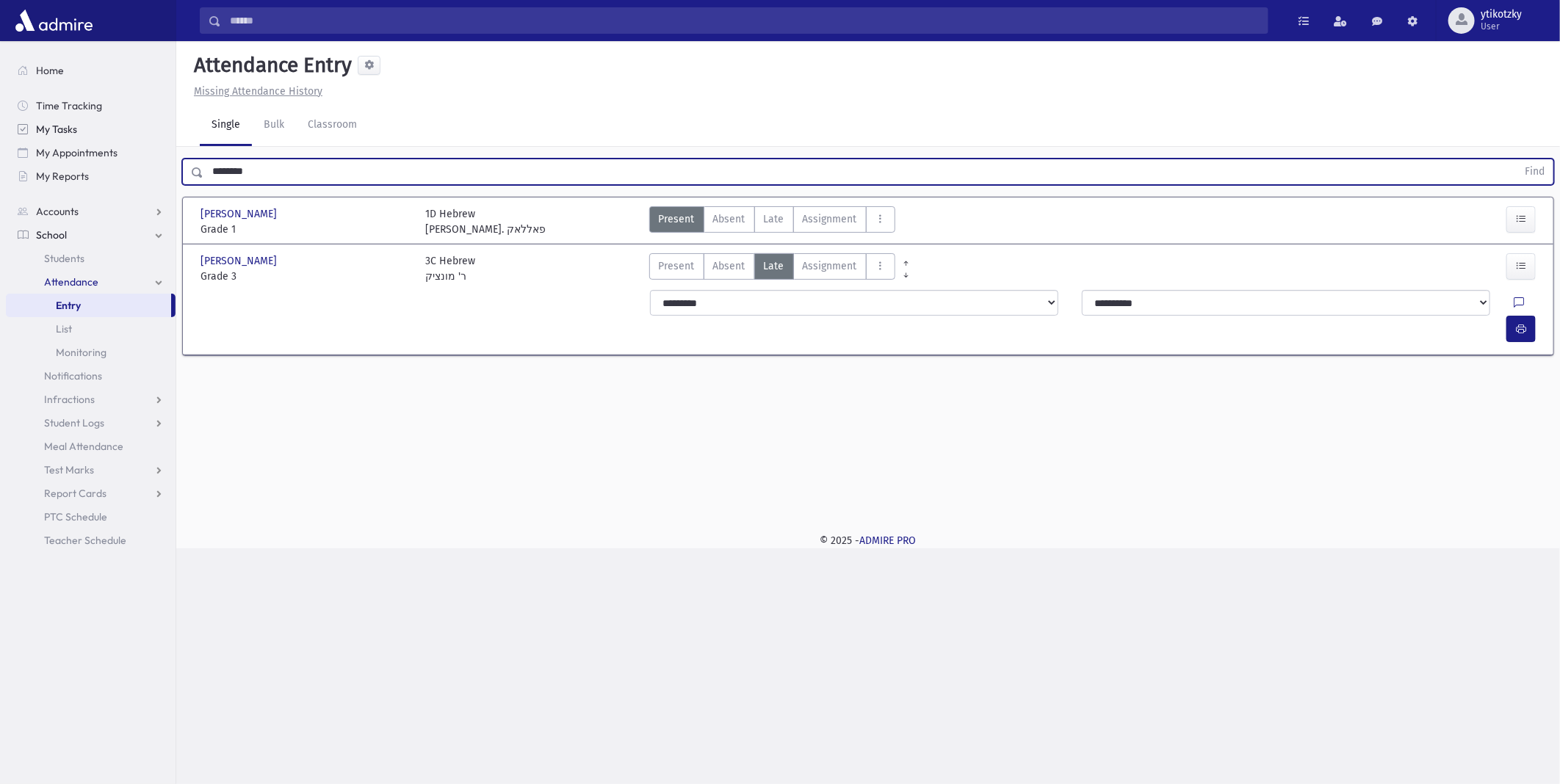
drag, startPoint x: 270, startPoint y: 170, endPoint x: 36, endPoint y: 134, distance: 236.8
click at [36, 134] on div "Search Results All Accounts" at bounding box center [780, 392] width 1560 height 784
click at [1516, 160] on button "Find" at bounding box center [1534, 172] width 37 height 25
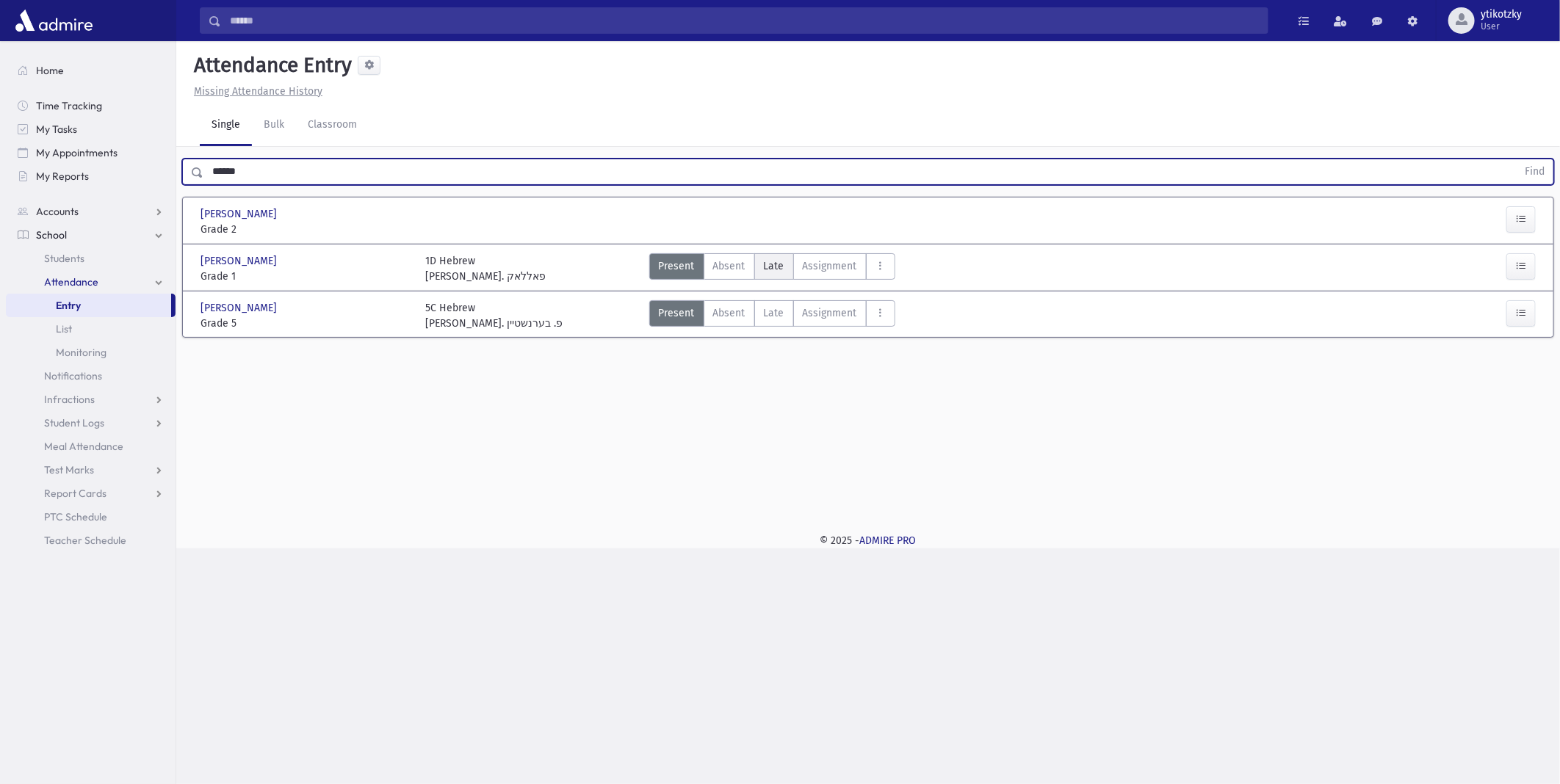
click at [774, 270] on span "Late" at bounding box center [774, 266] width 21 height 15
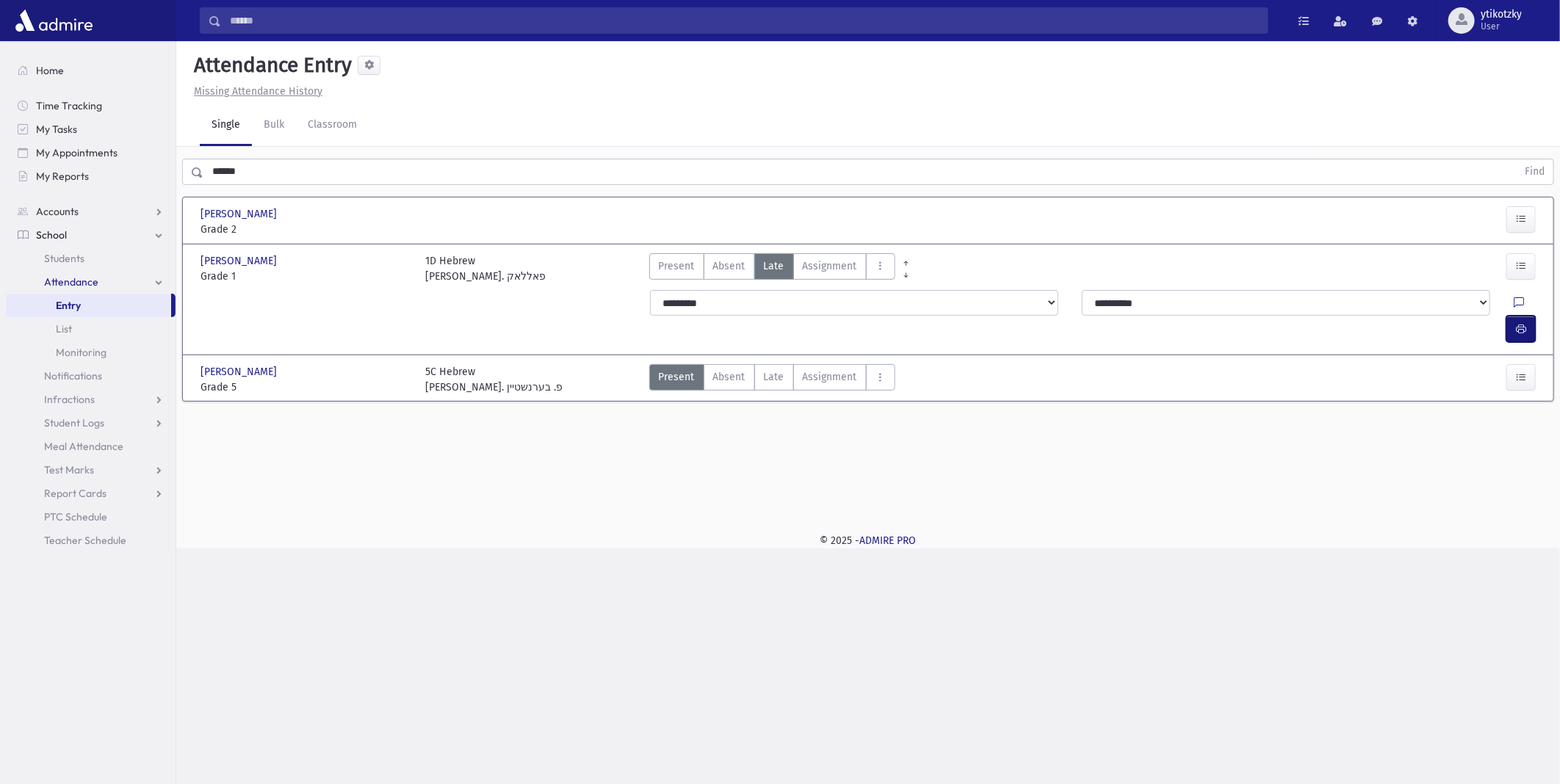
drag, startPoint x: 1519, startPoint y: 305, endPoint x: 1470, endPoint y: 312, distance: 49.5
click at [1518, 323] on icon "button" at bounding box center [1521, 329] width 11 height 12
click at [1514, 210] on button "button" at bounding box center [1521, 220] width 30 height 27
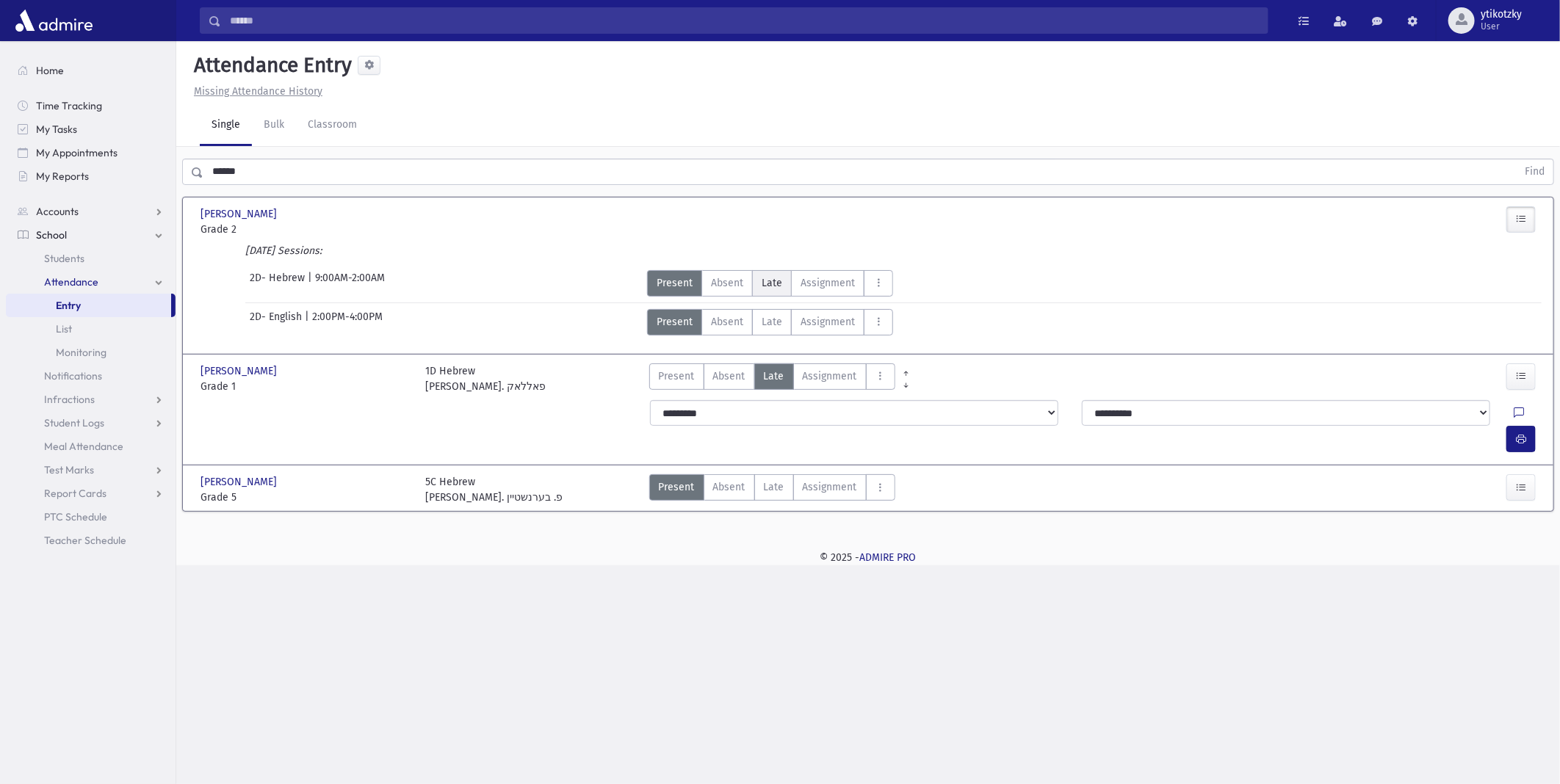
click at [774, 279] on span "Late" at bounding box center [772, 283] width 21 height 15
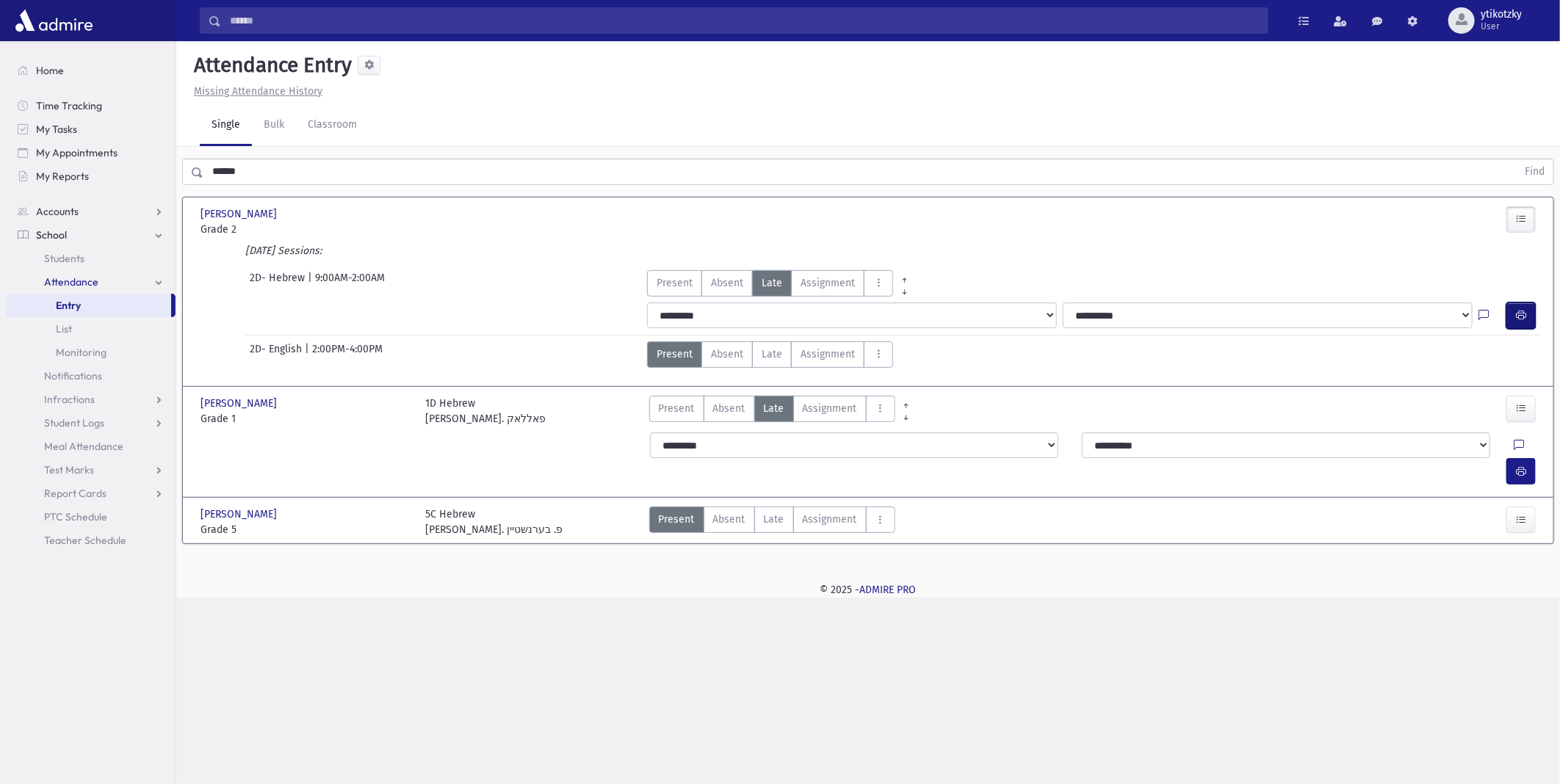
click at [1531, 311] on button "button" at bounding box center [1521, 315] width 30 height 27
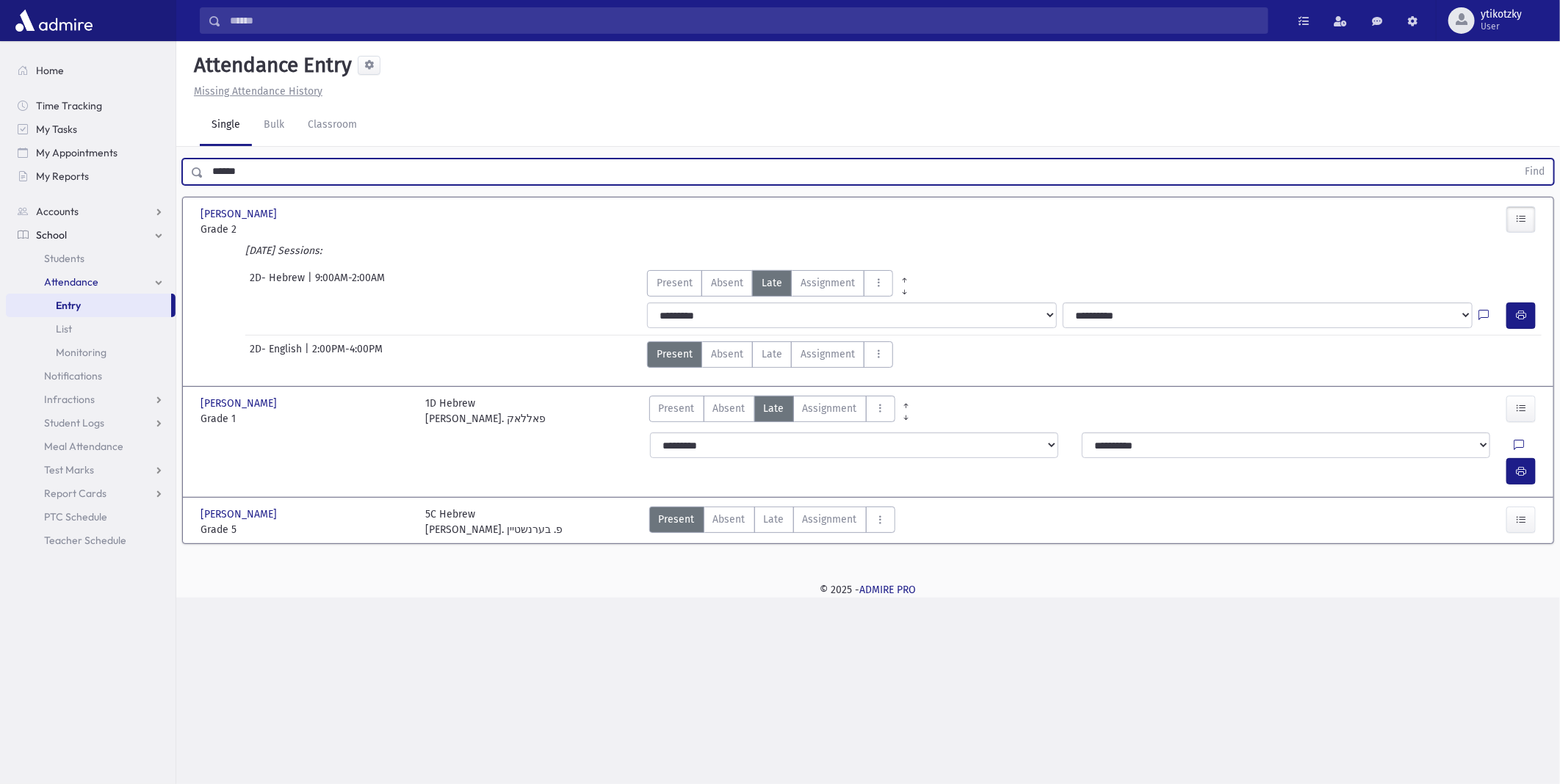
drag, startPoint x: 337, startPoint y: 178, endPoint x: 309, endPoint y: 179, distance: 28.0
click at [309, 179] on input "******" at bounding box center [860, 172] width 1314 height 27
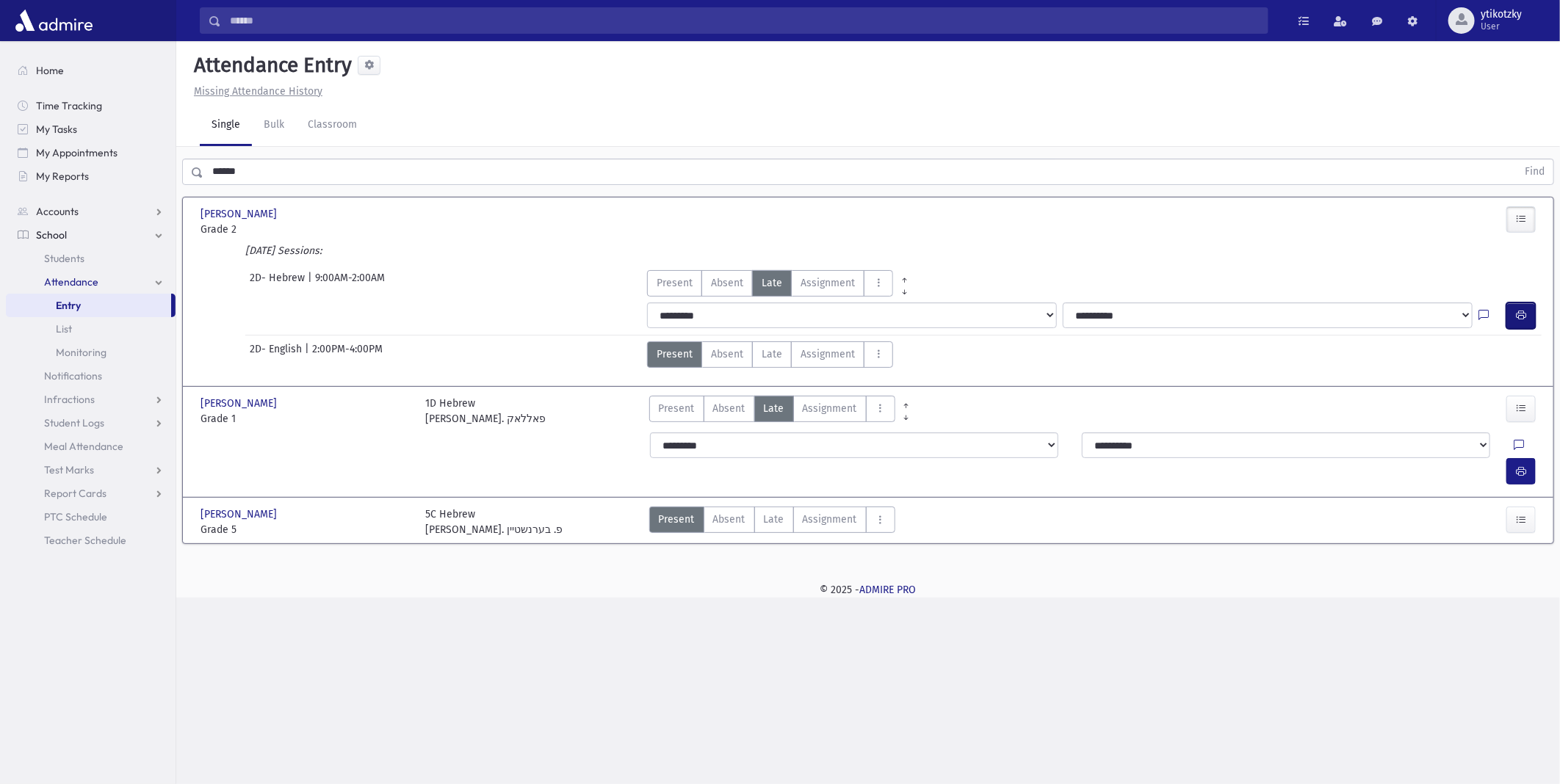
click at [1508, 310] on button "button" at bounding box center [1521, 315] width 30 height 27
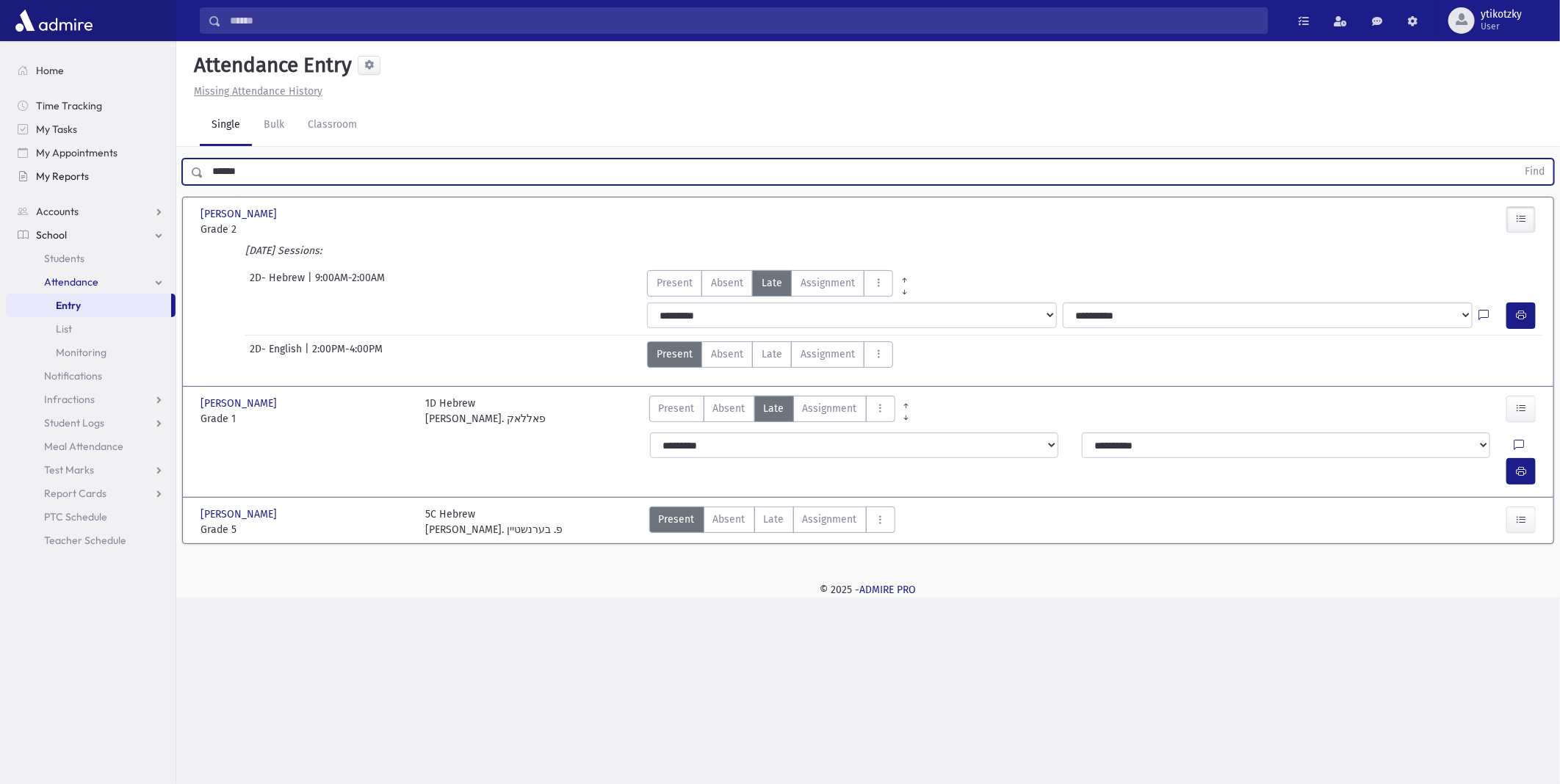
click at [122, 174] on div "Search Results All Accounts" at bounding box center [780, 392] width 1560 height 784
click at [1516, 160] on button "Find" at bounding box center [1534, 172] width 37 height 25
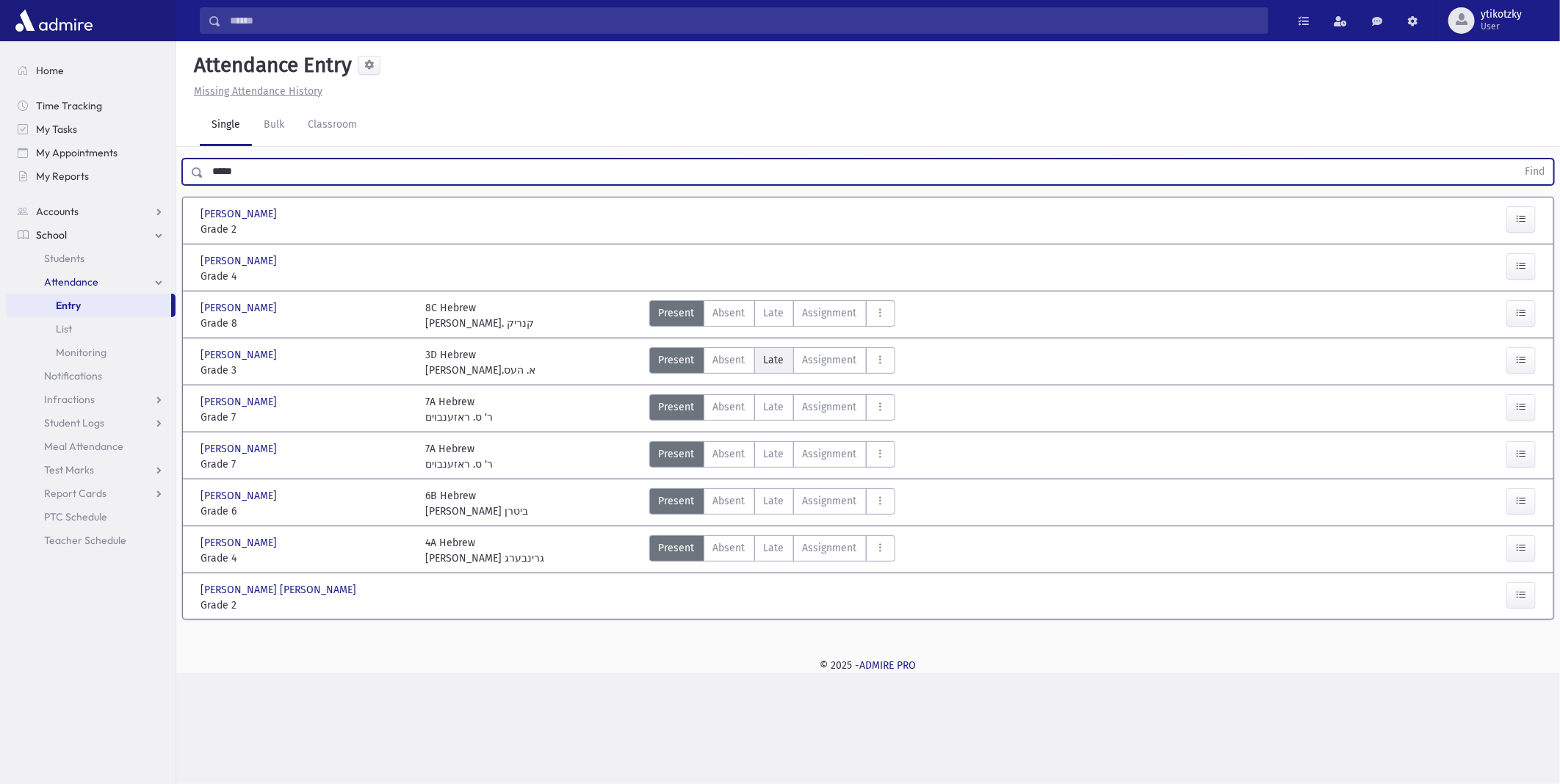
click at [775, 365] on span "Late" at bounding box center [774, 360] width 21 height 15
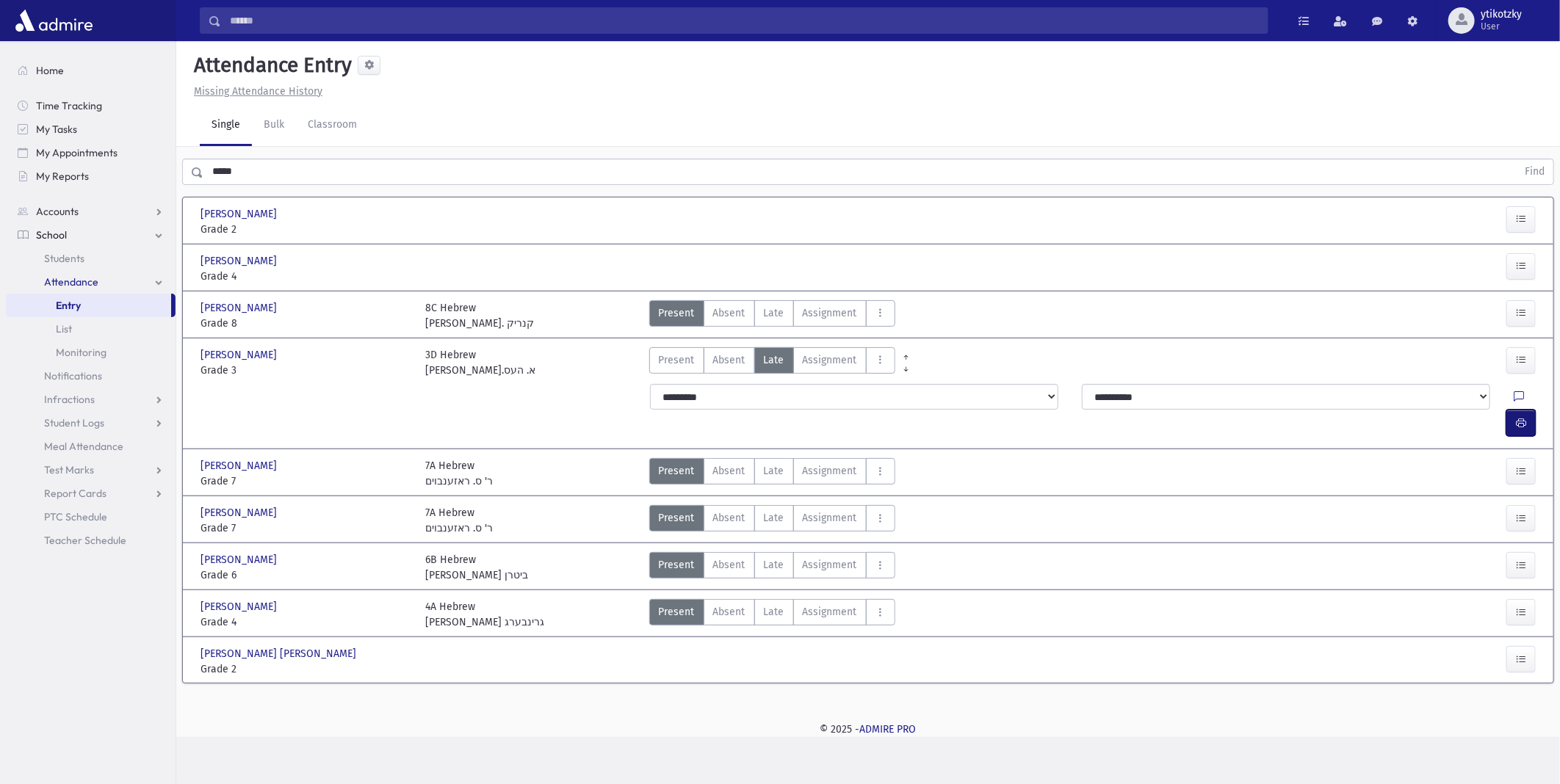
click at [1524, 417] on icon "button" at bounding box center [1521, 423] width 11 height 12
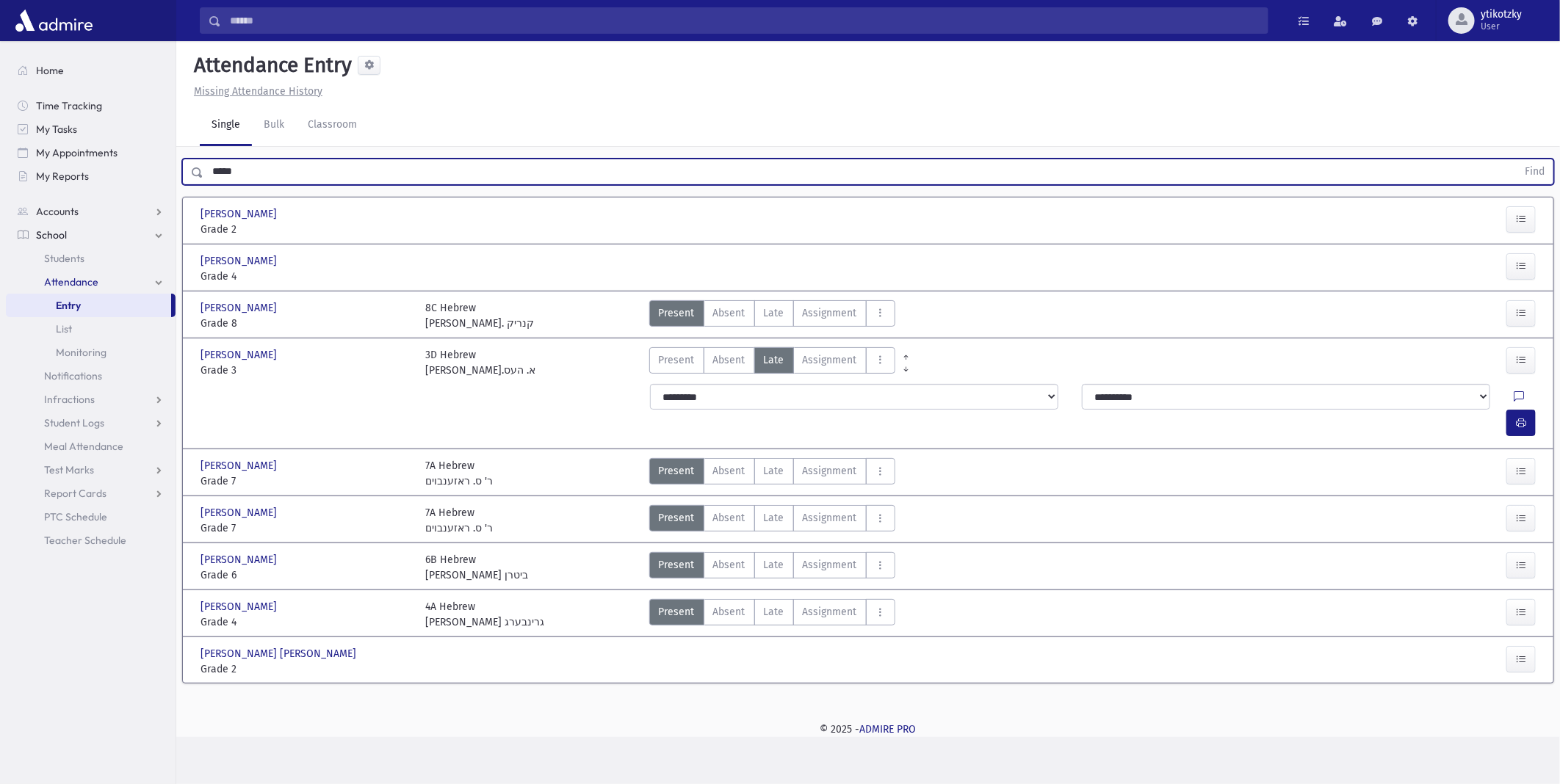
drag, startPoint x: 260, startPoint y: 172, endPoint x: 185, endPoint y: 166, distance: 75.2
click at [187, 166] on div "***** Find" at bounding box center [869, 172] width 1372 height 27
click at [1516, 160] on button "Find" at bounding box center [1534, 172] width 37 height 25
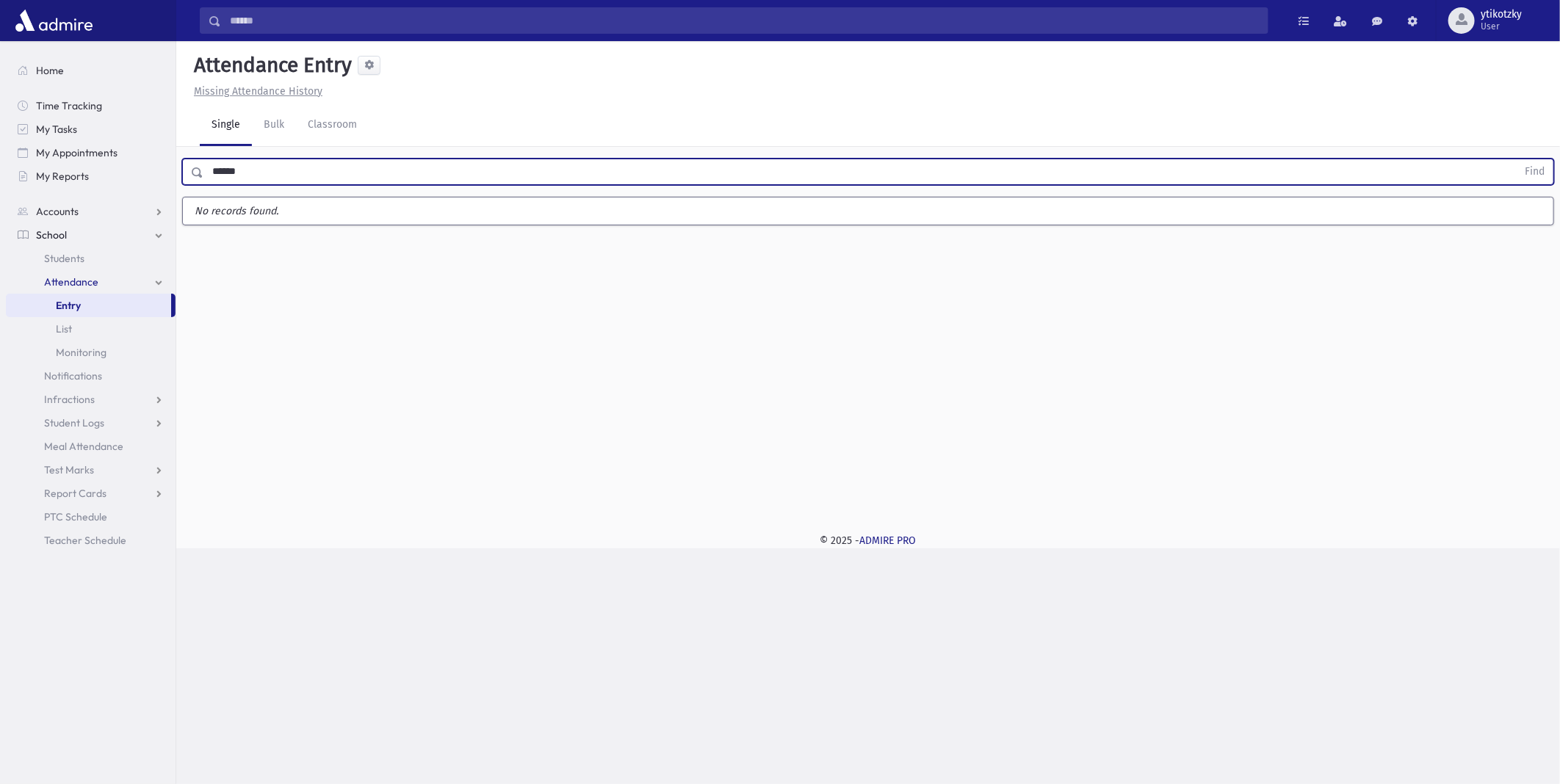
click at [1516, 160] on button "Find" at bounding box center [1534, 172] width 37 height 25
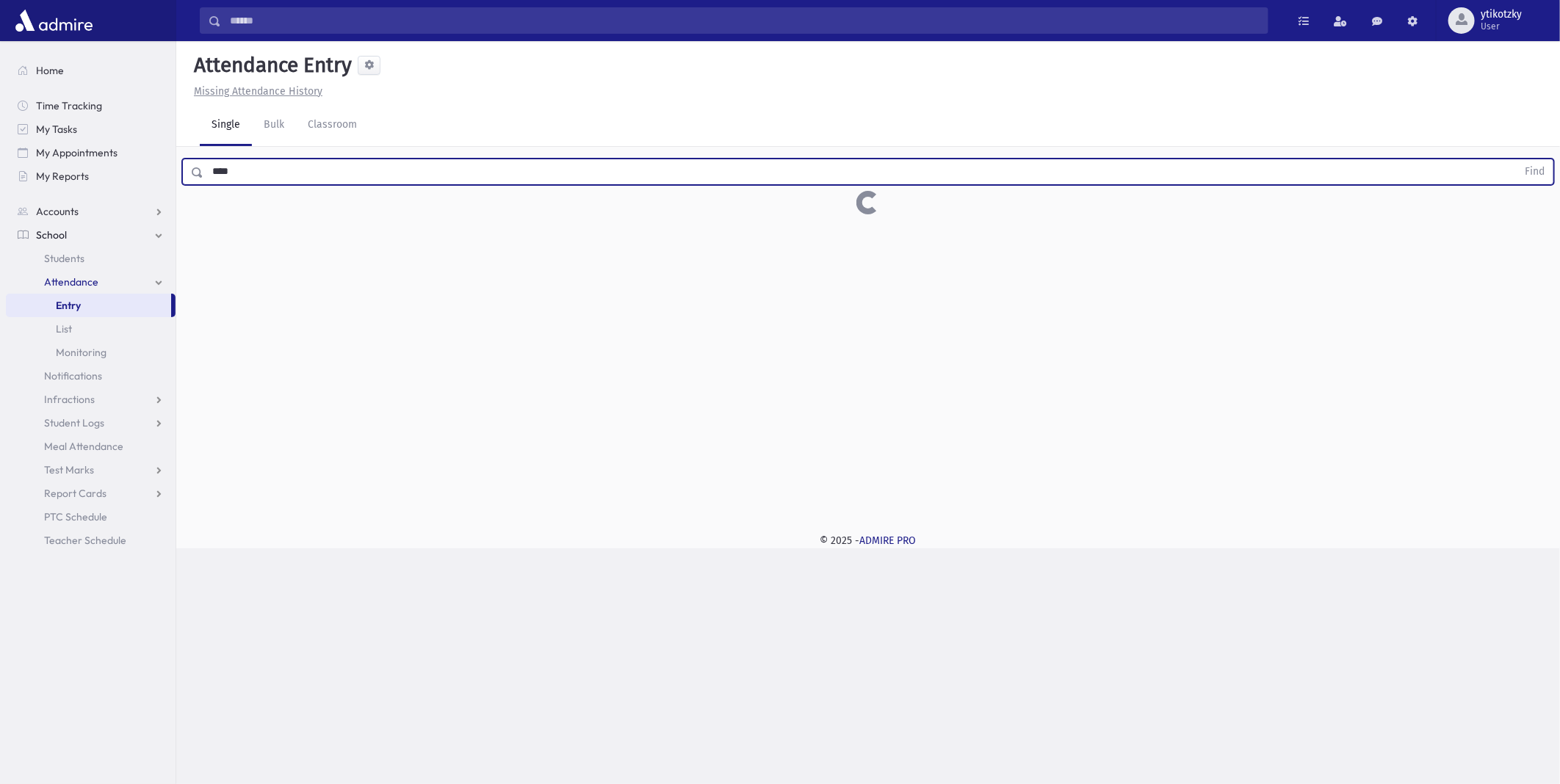
click at [1516, 160] on button "Find" at bounding box center [1534, 172] width 37 height 25
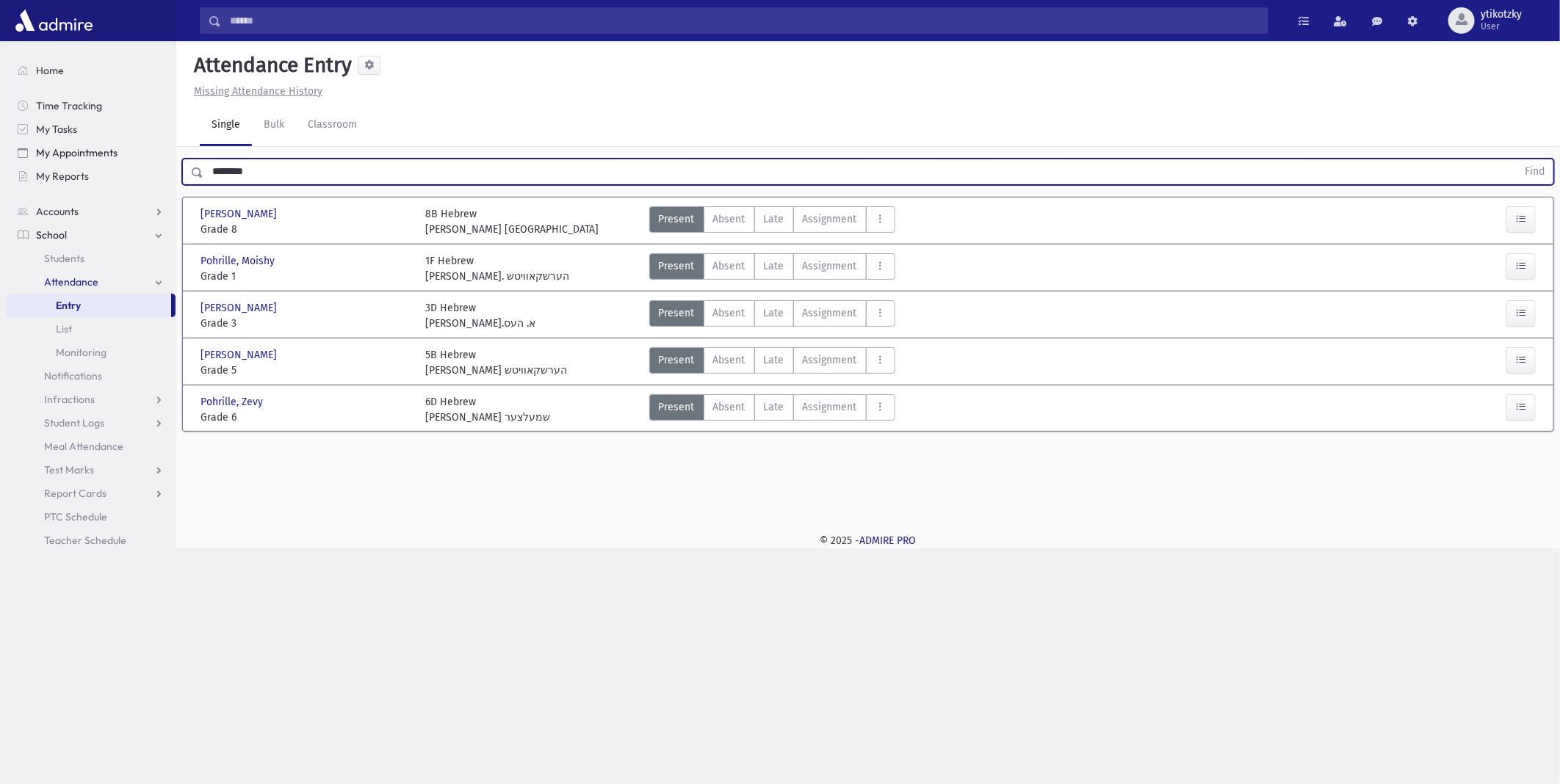
drag, startPoint x: 285, startPoint y: 174, endPoint x: 144, endPoint y: 153, distance: 142.6
click at [144, 153] on div "Search Results All Accounts" at bounding box center [780, 392] width 1560 height 784
click at [1516, 160] on button "Find" at bounding box center [1534, 172] width 37 height 25
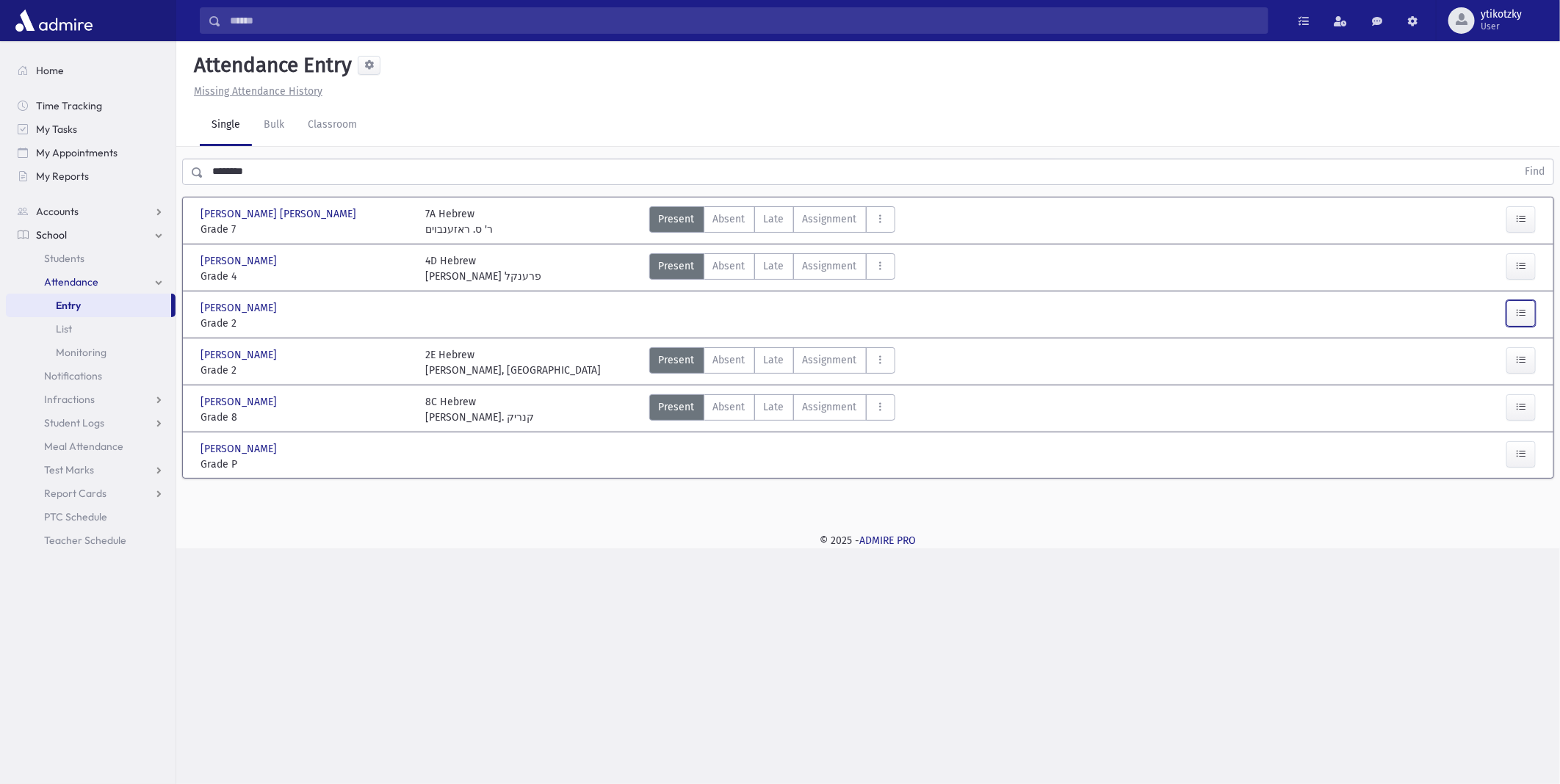
click at [1513, 313] on button "button" at bounding box center [1521, 313] width 30 height 27
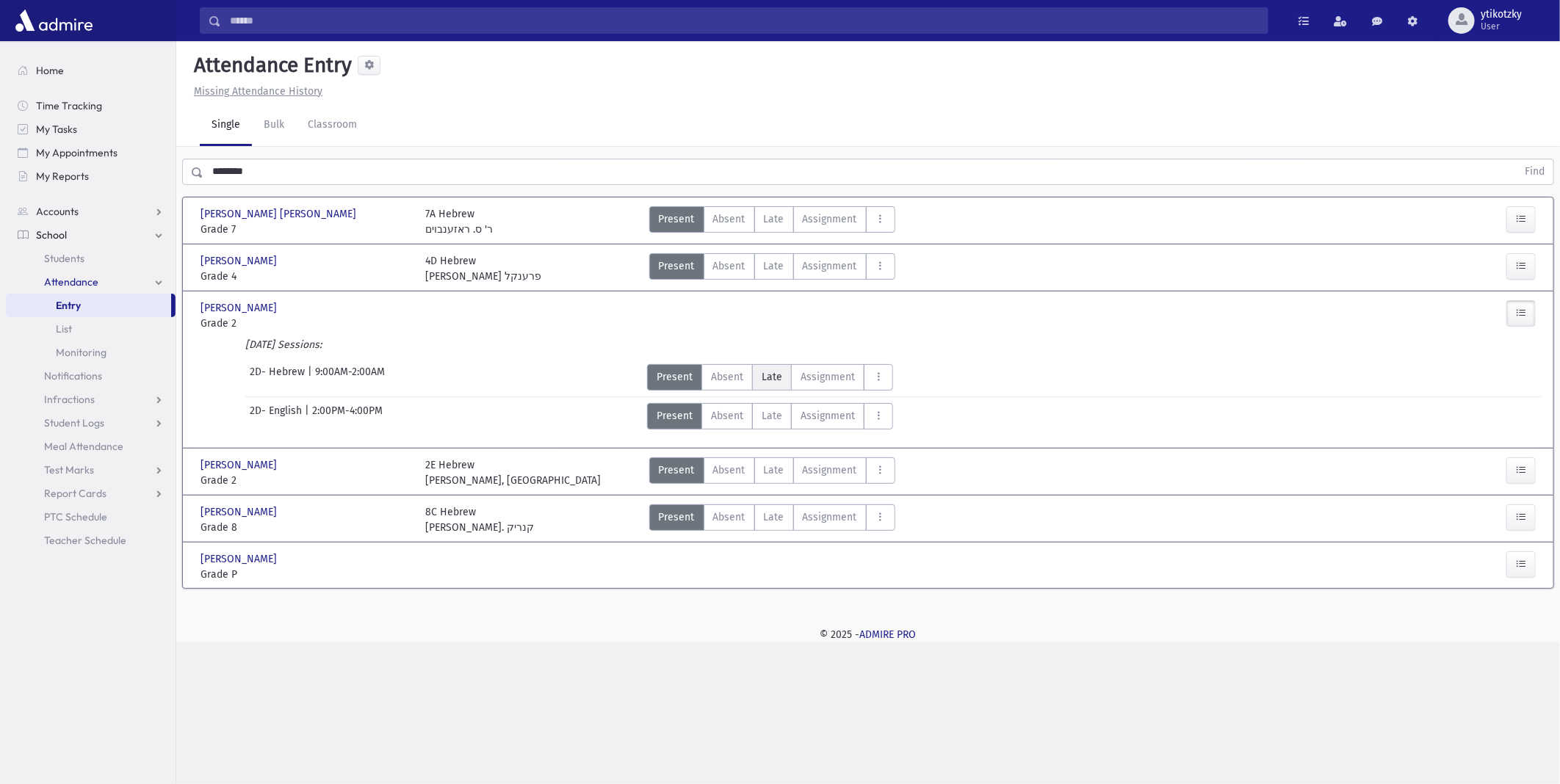
click at [755, 373] on label "Late Late" at bounding box center [772, 378] width 40 height 27
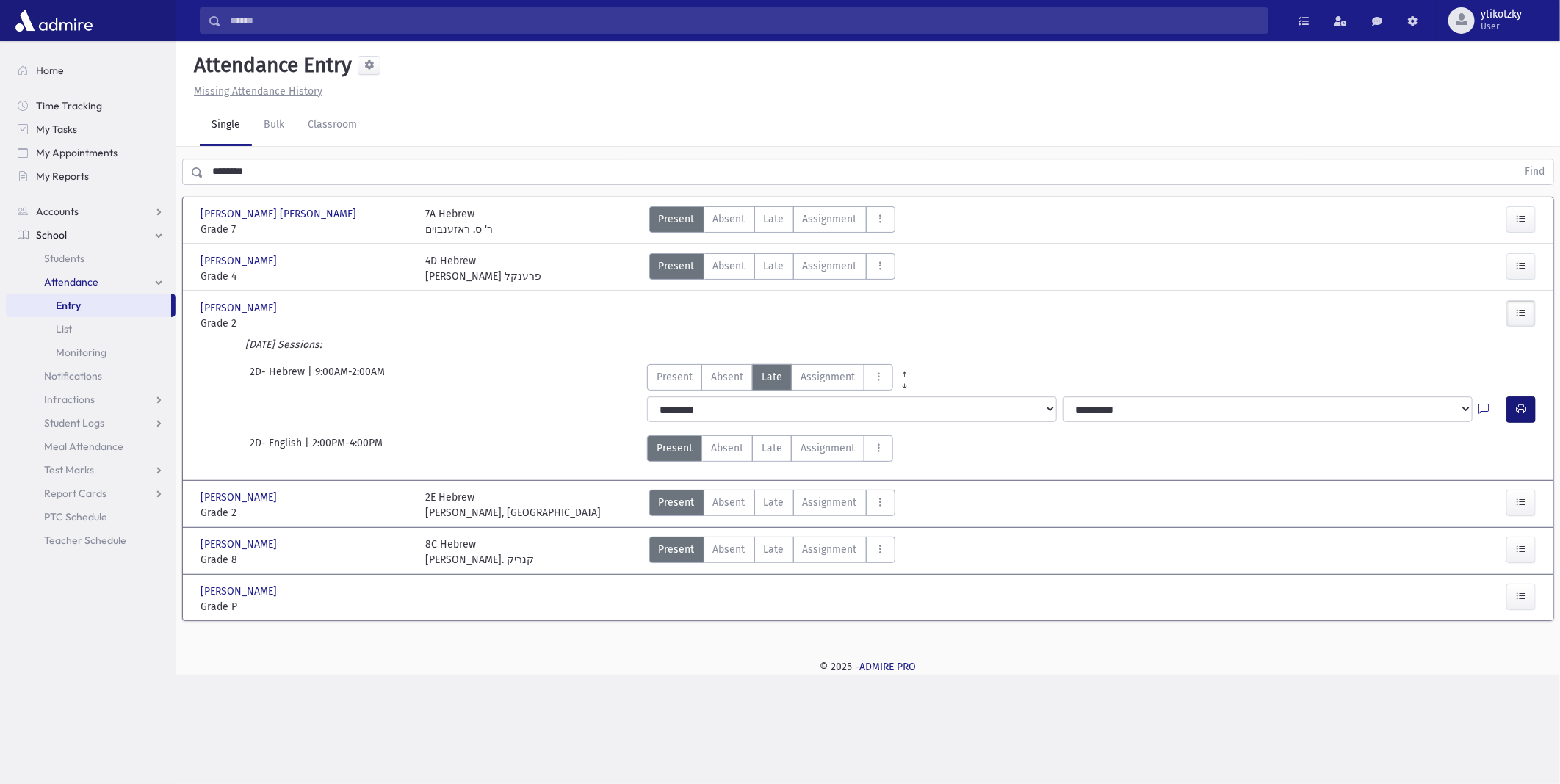
click at [1507, 404] on div "**********" at bounding box center [1091, 409] width 900 height 27
click at [1528, 404] on button "button" at bounding box center [1521, 409] width 30 height 27
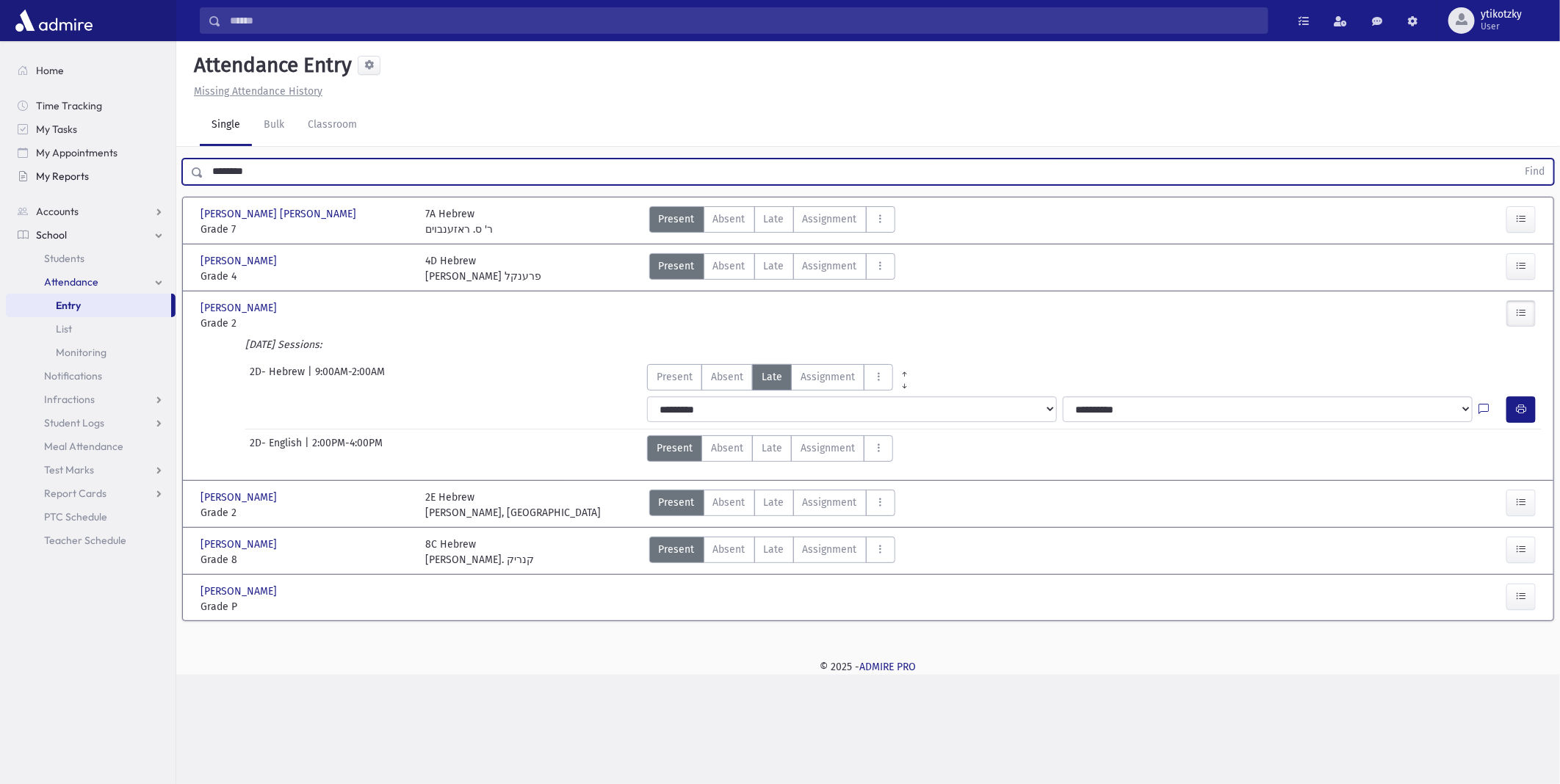
drag, startPoint x: 259, startPoint y: 182, endPoint x: 81, endPoint y: 175, distance: 178.1
click at [81, 175] on div "Search Results All Accounts" at bounding box center [780, 392] width 1560 height 784
click at [1516, 160] on button "Find" at bounding box center [1534, 172] width 37 height 25
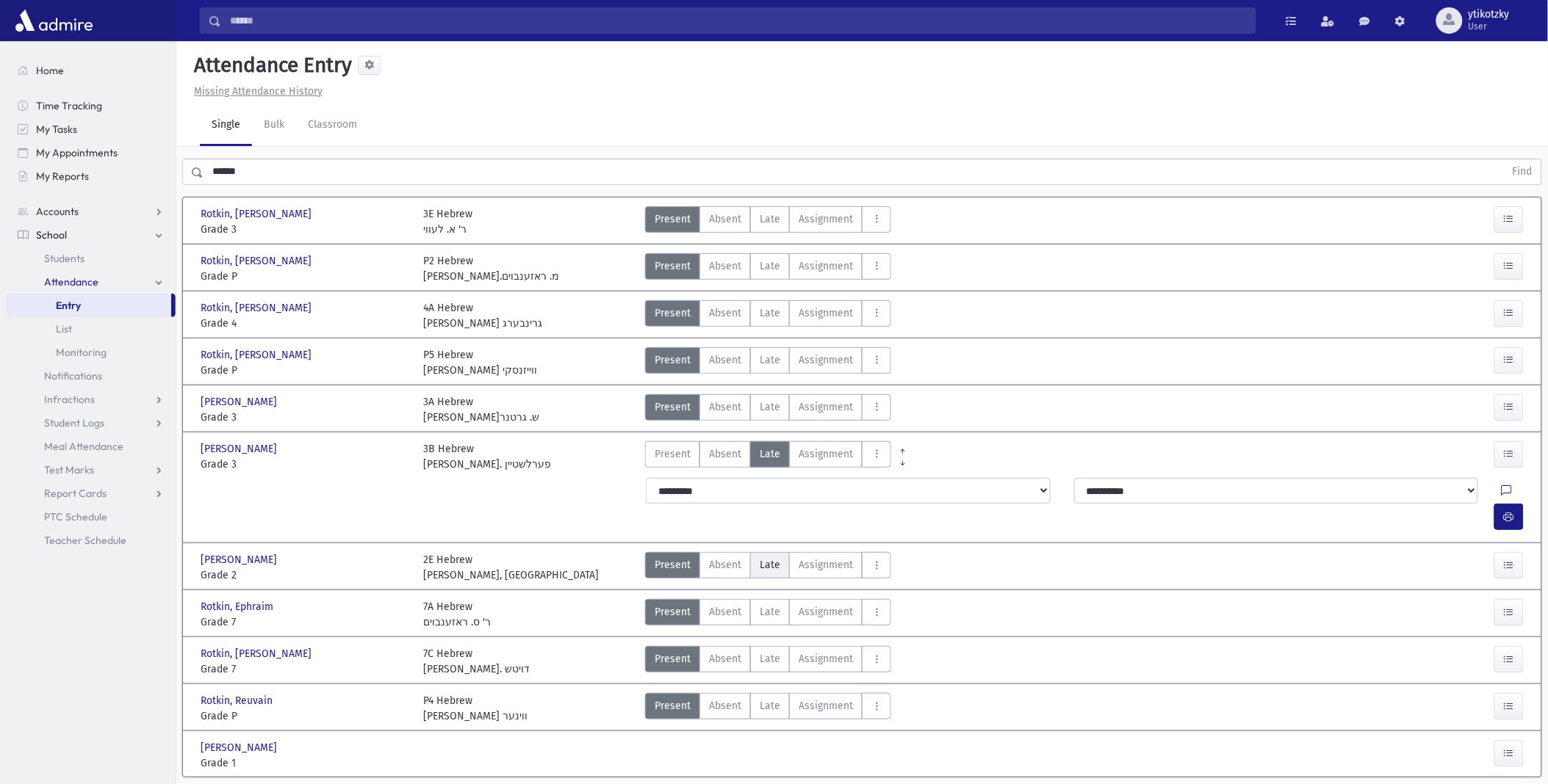
click at [752, 552] on label "Late Late" at bounding box center [770, 565] width 40 height 27
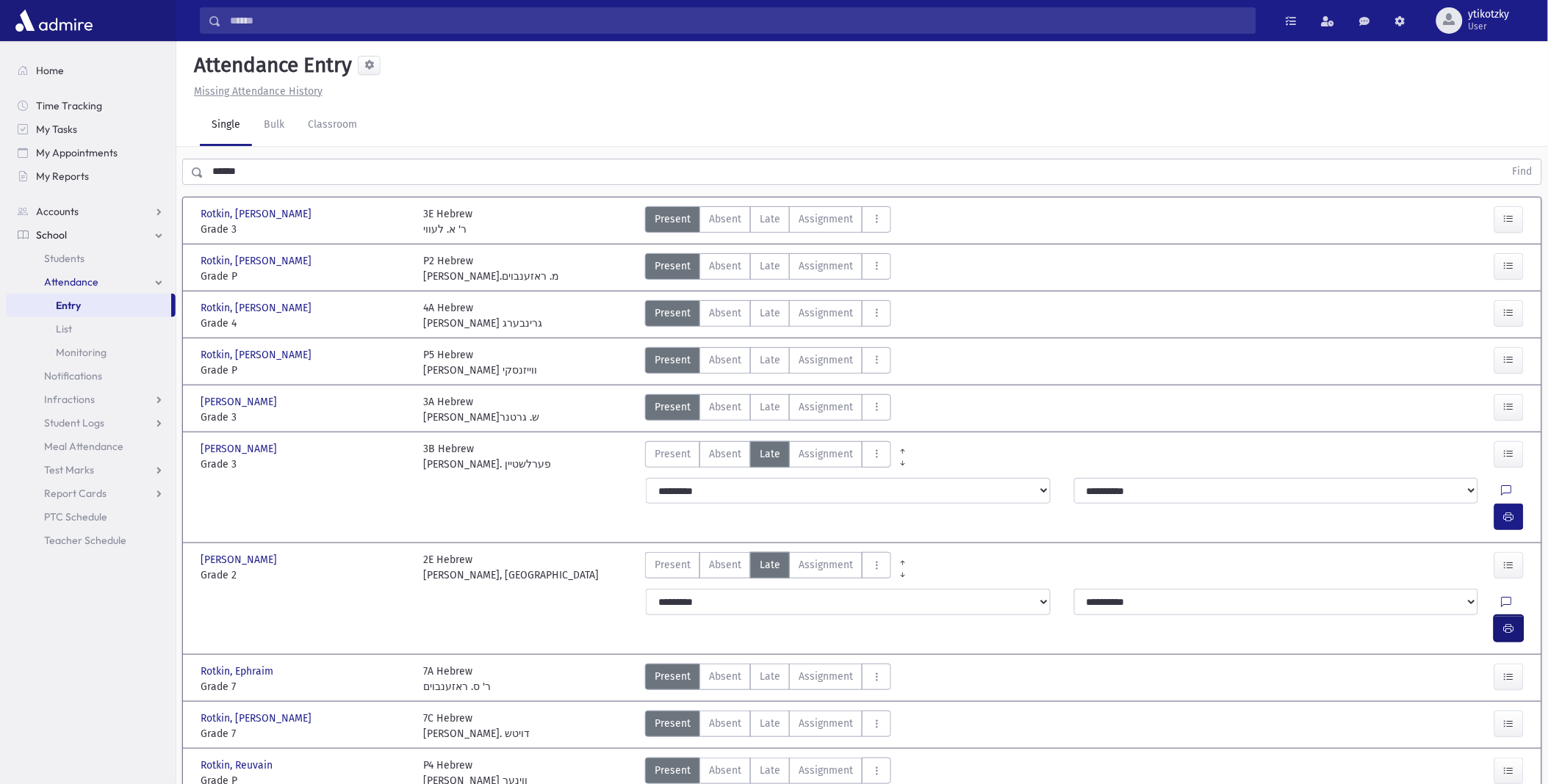
click at [1496, 615] on button "button" at bounding box center [1508, 628] width 30 height 27
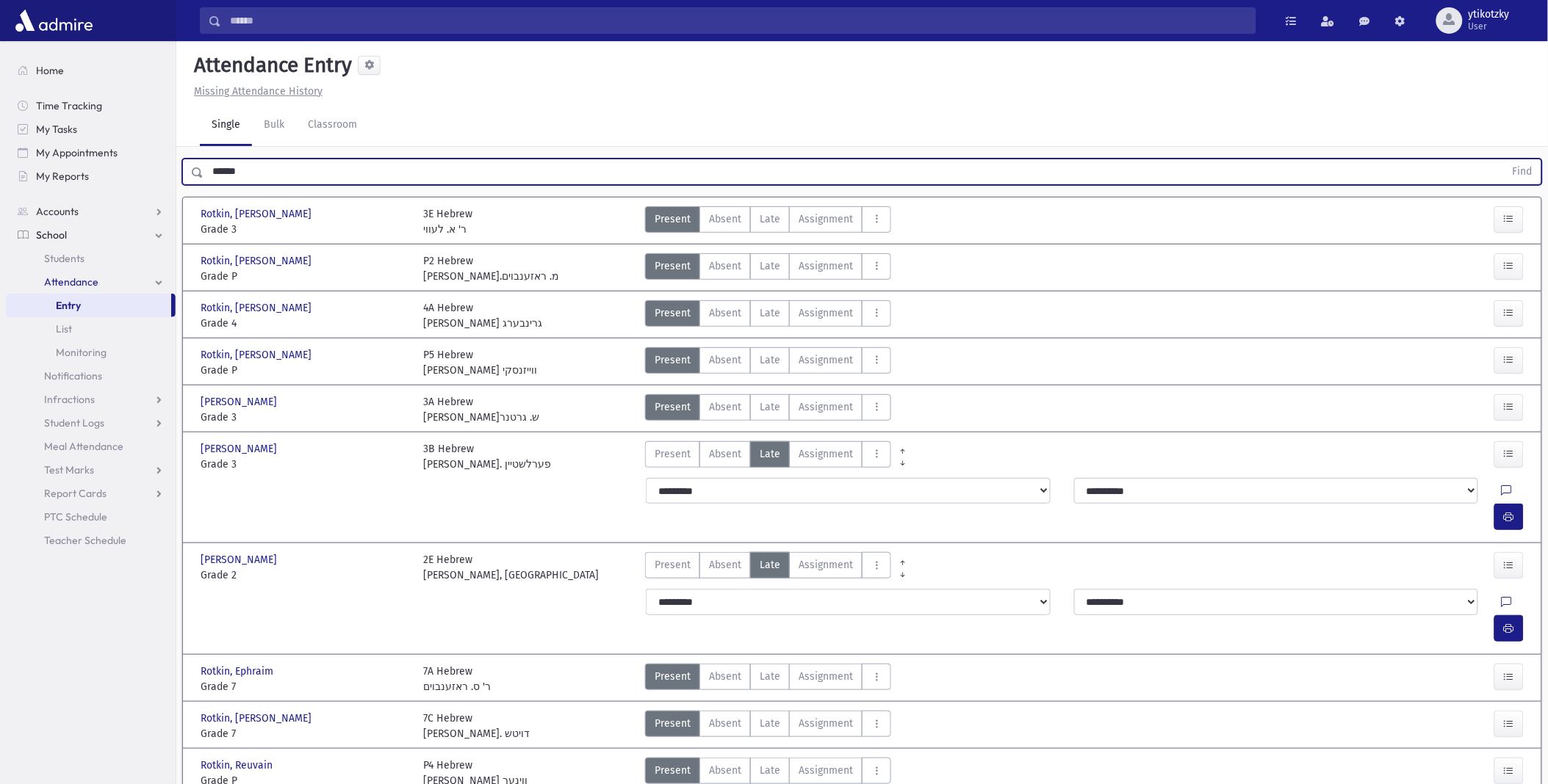
drag, startPoint x: 255, startPoint y: 167, endPoint x: 5, endPoint y: 154, distance: 250.3
click at [40, 166] on div "Search Results All Accounts" at bounding box center [774, 447] width 1548 height 896
click at [1504, 160] on button "Find" at bounding box center [1522, 172] width 37 height 25
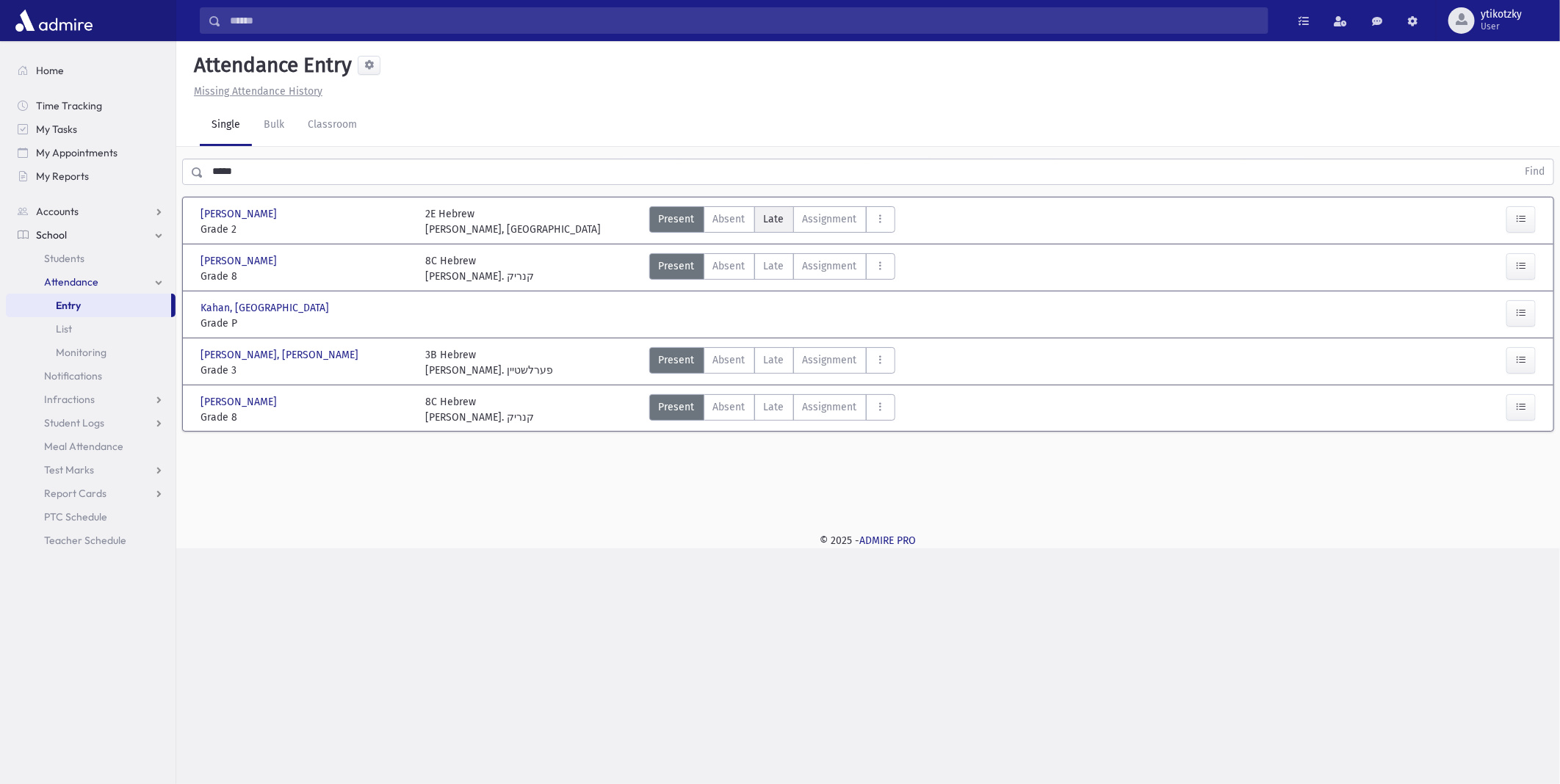
click at [774, 213] on span "Late" at bounding box center [774, 219] width 21 height 15
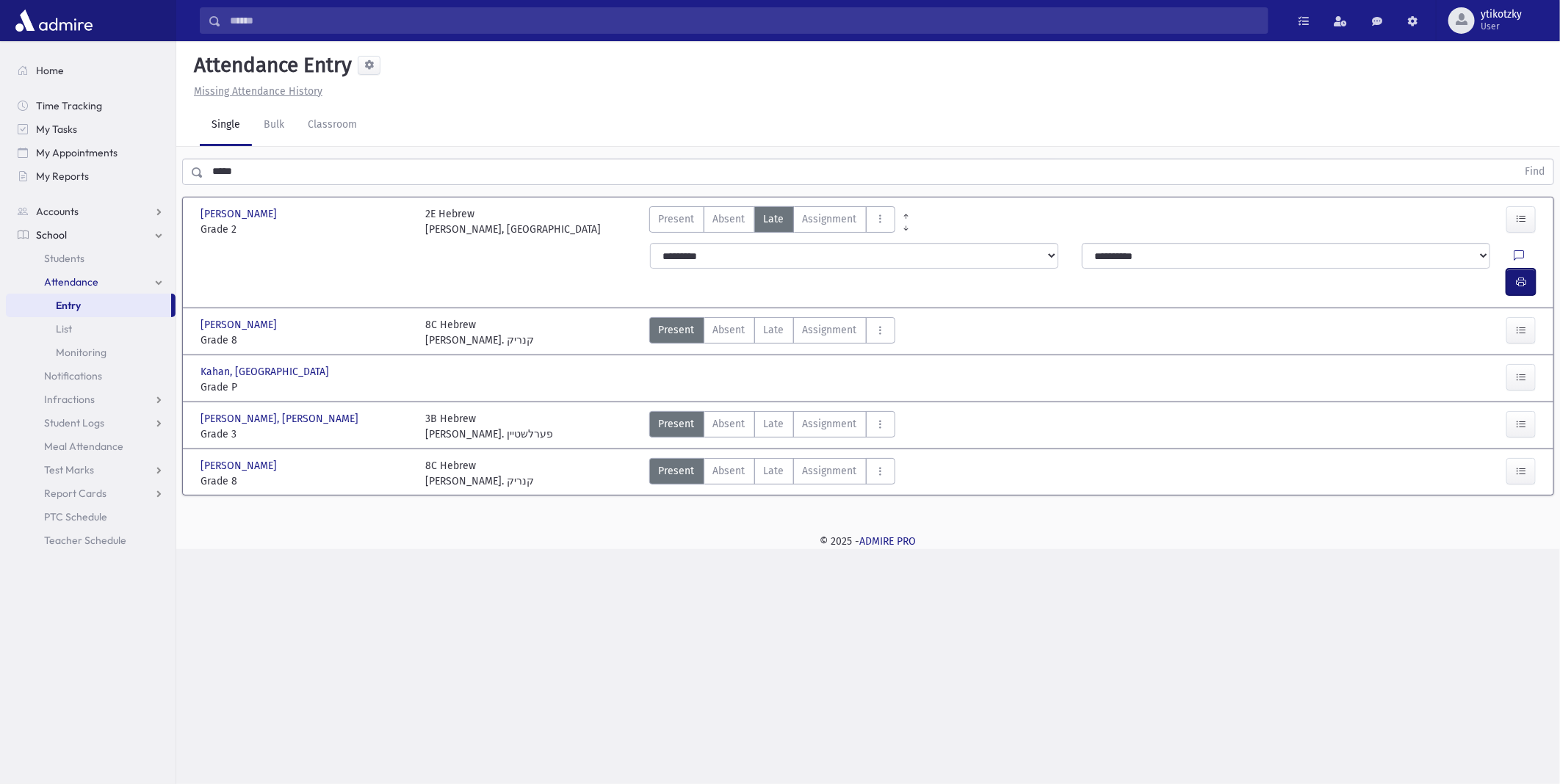
click at [1522, 276] on icon "button" at bounding box center [1521, 282] width 11 height 12
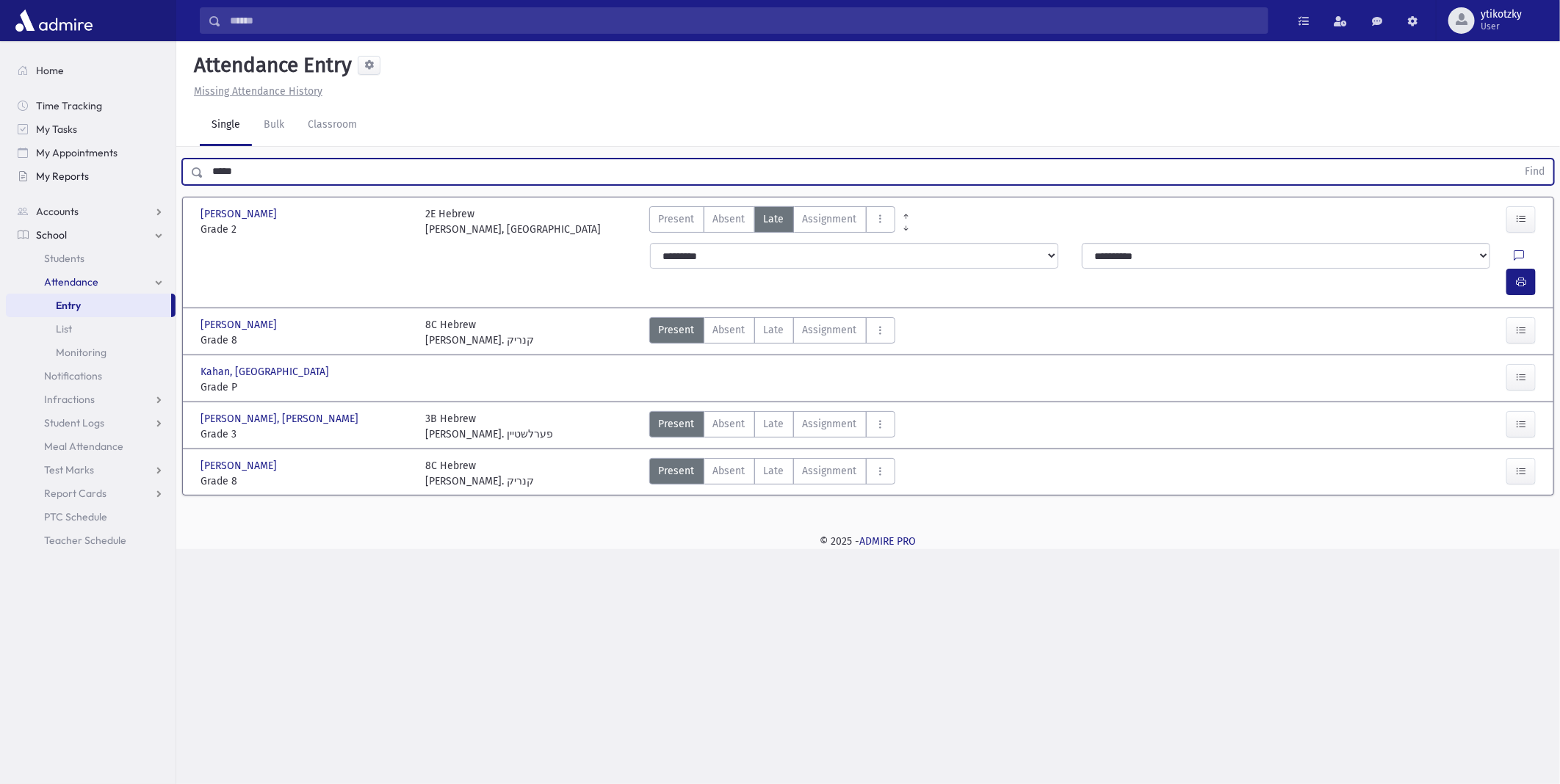
drag, startPoint x: 172, startPoint y: 166, endPoint x: 93, endPoint y: 167, distance: 79.0
click at [98, 167] on div "Search Results All Accounts" at bounding box center [780, 392] width 1560 height 784
click at [1516, 160] on button "Find" at bounding box center [1534, 172] width 37 height 25
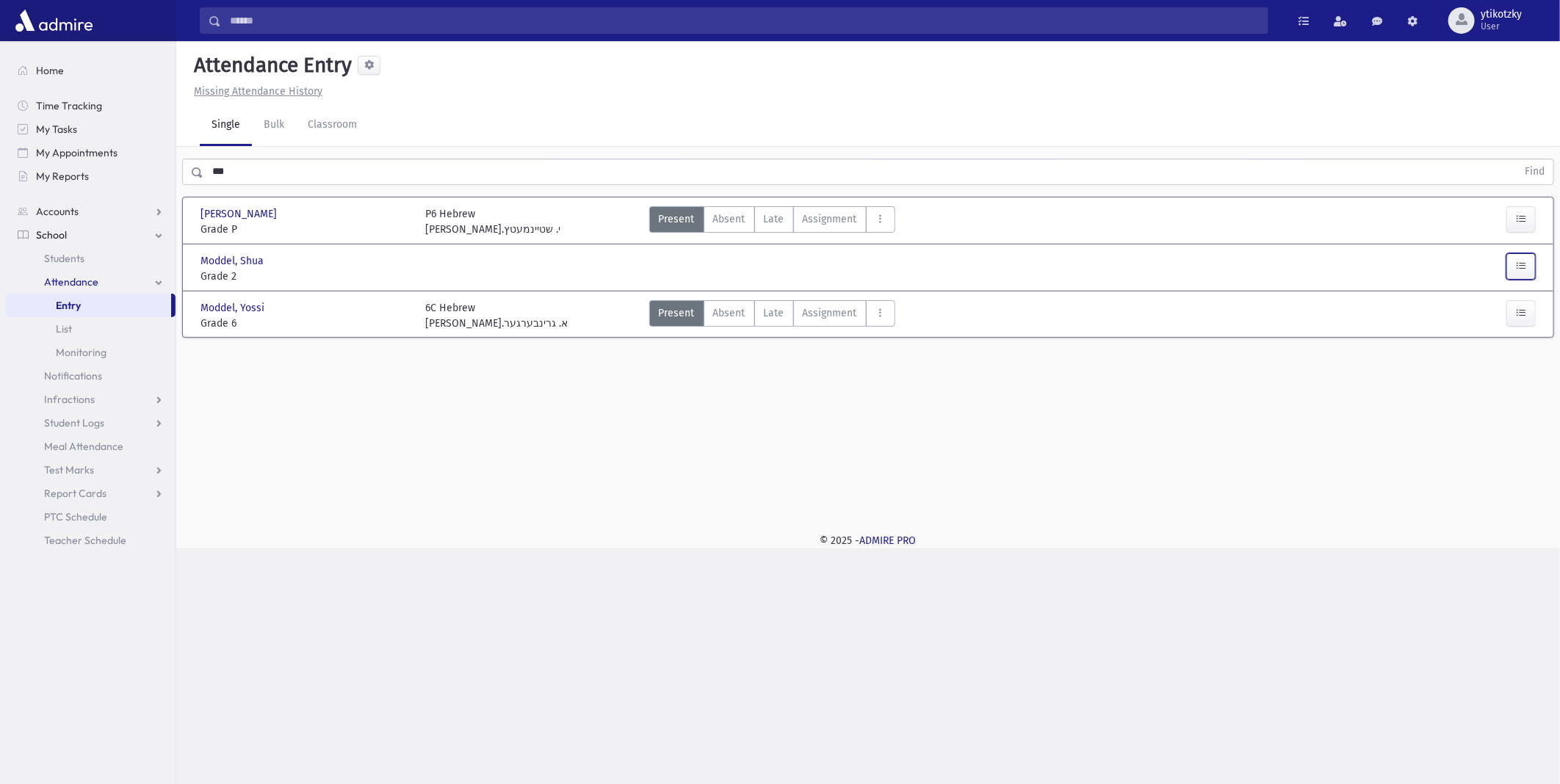
click at [1522, 258] on button "button" at bounding box center [1521, 267] width 30 height 27
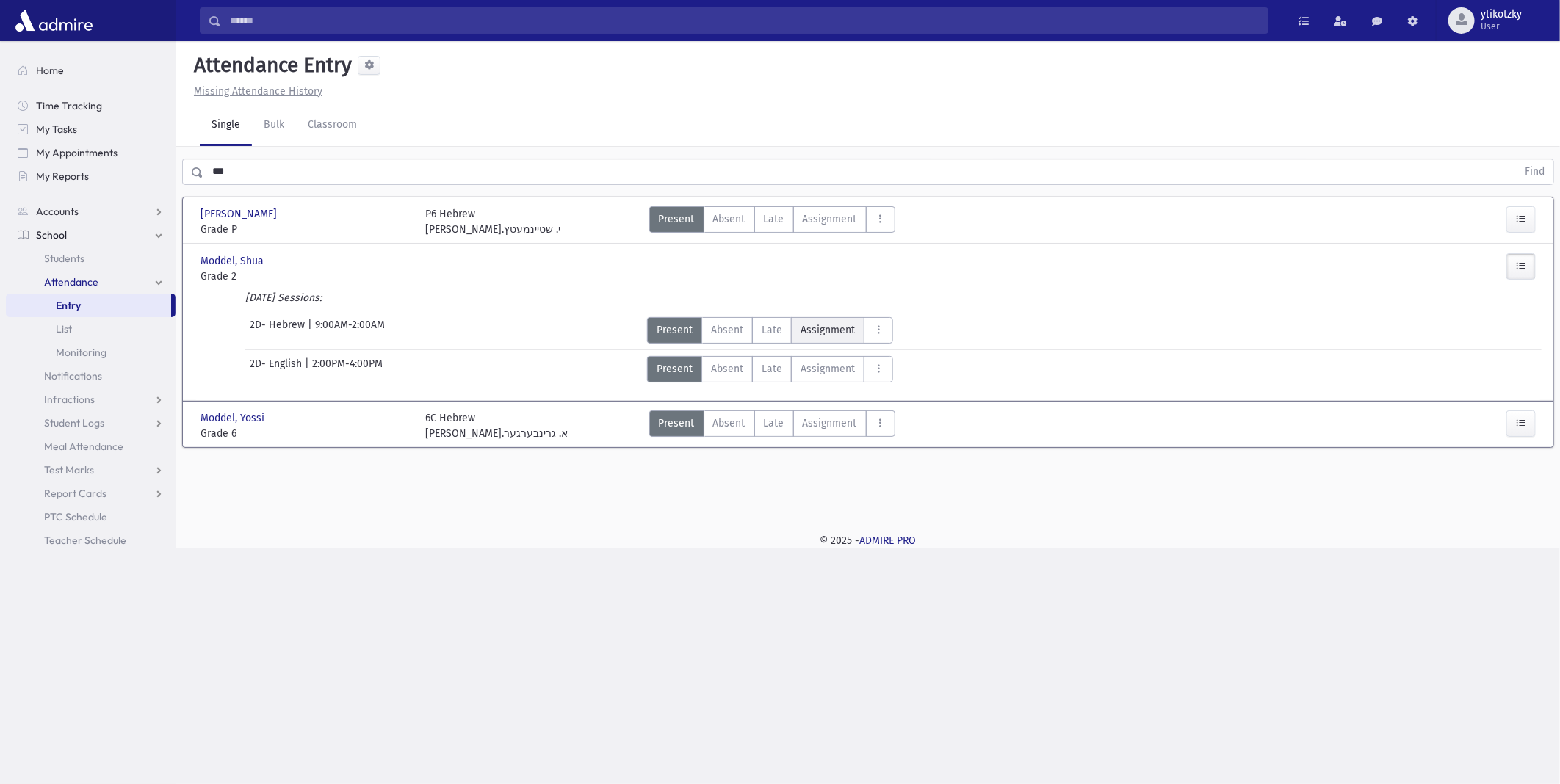
click at [815, 326] on span "Assignment" at bounding box center [828, 330] width 55 height 15
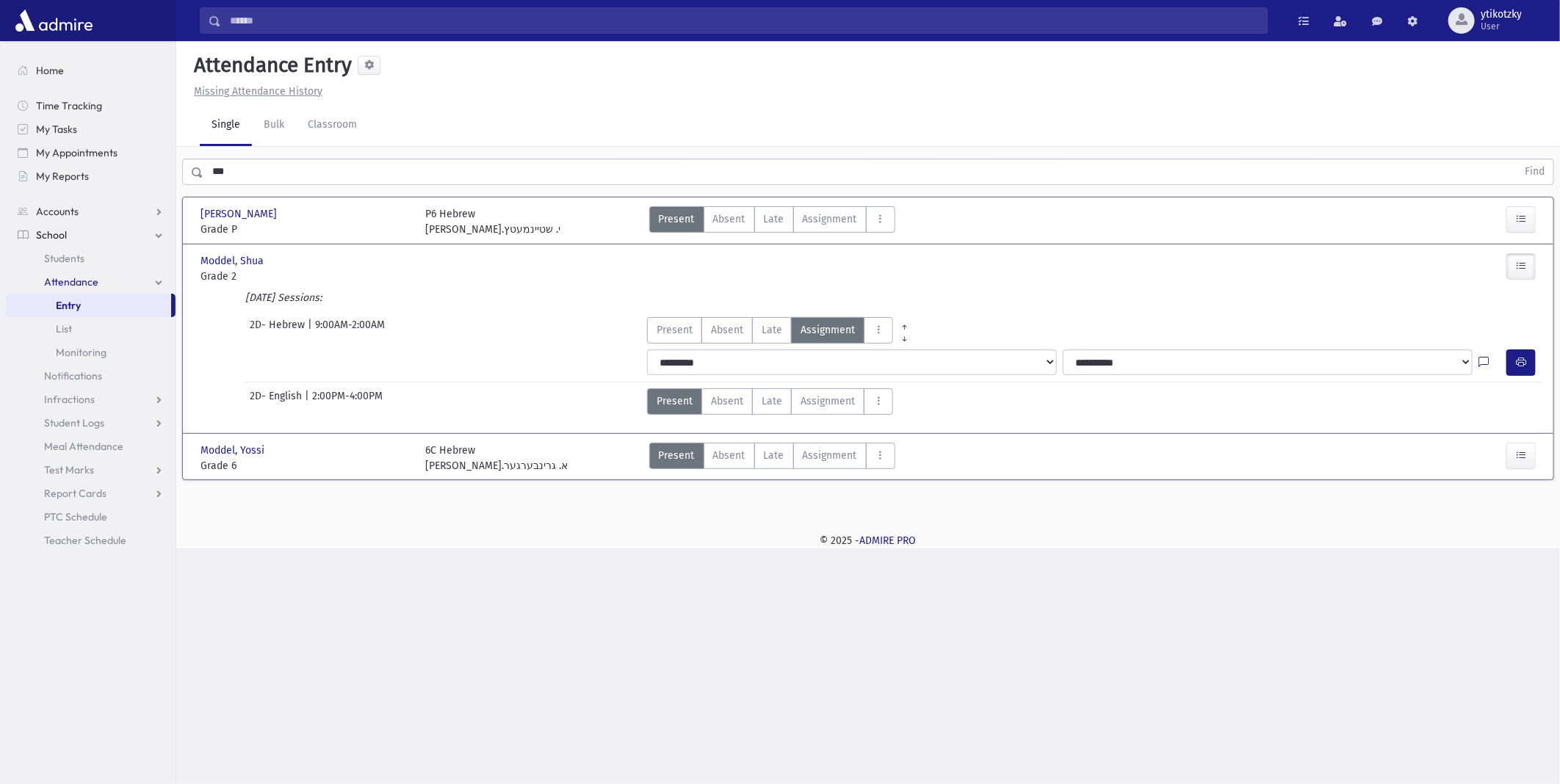
drag, startPoint x: 787, startPoint y: 329, endPoint x: 861, endPoint y: 327, distance: 74.0
click at [769, 327] on span "Late" at bounding box center [772, 330] width 21 height 15
click at [1524, 369] on button "button" at bounding box center [1521, 362] width 30 height 27
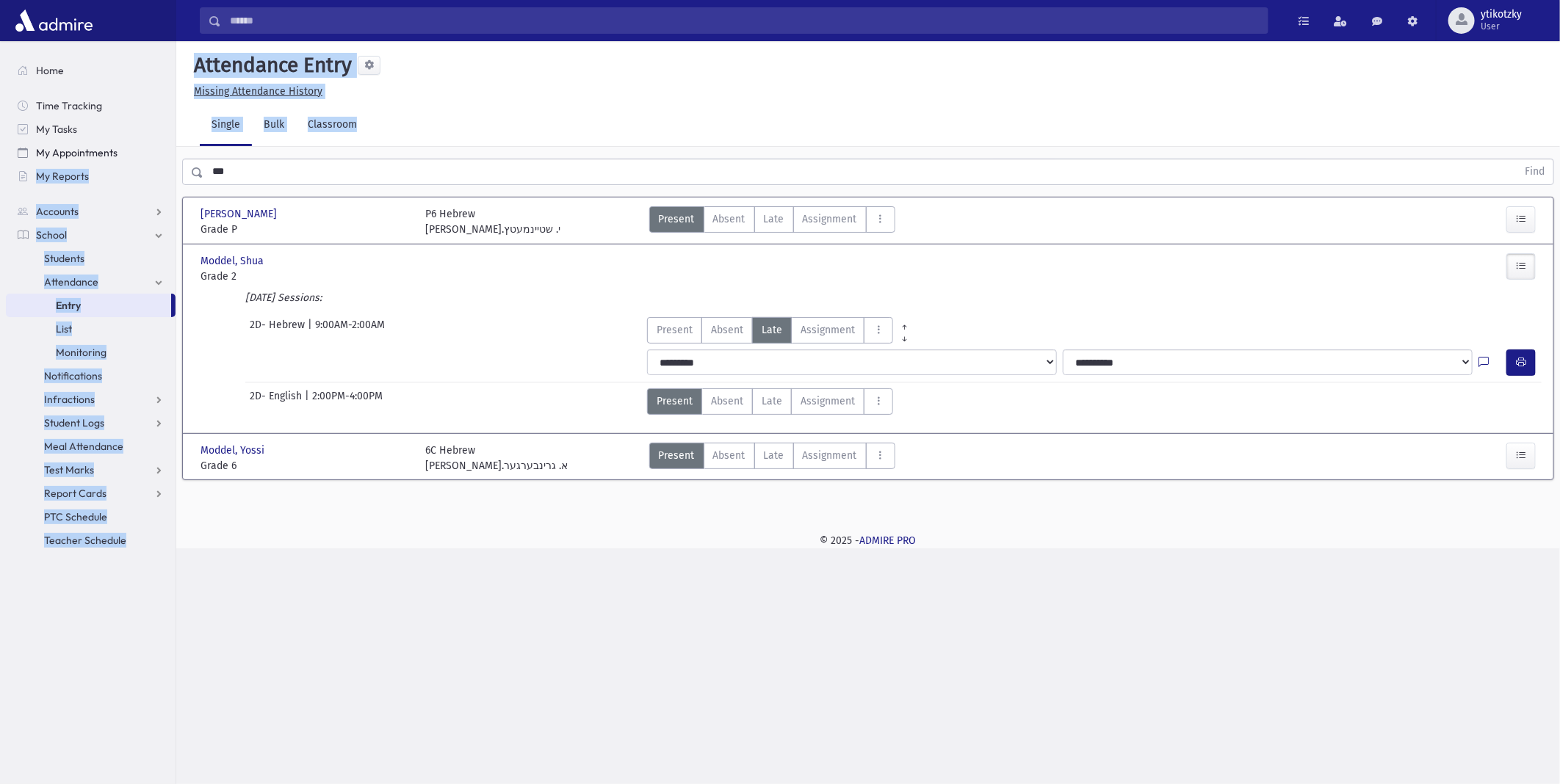
drag, startPoint x: 241, startPoint y: 156, endPoint x: 150, endPoint y: 156, distance: 91.0
click at [150, 156] on div "Search Results All Accounts" at bounding box center [780, 392] width 1560 height 784
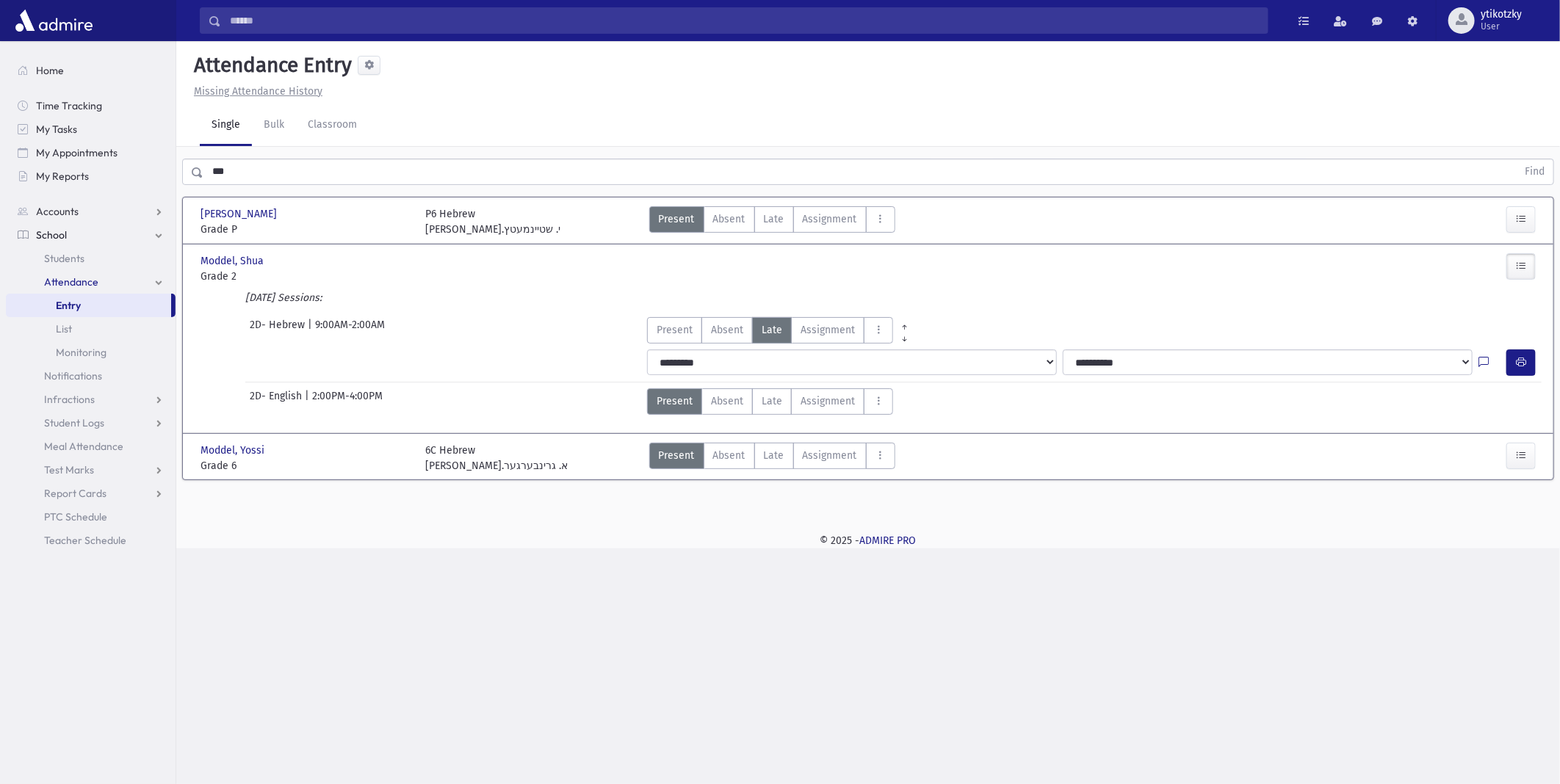
drag, startPoint x: 150, startPoint y: 156, endPoint x: 375, endPoint y: 229, distance: 236.5
click at [359, 229] on span "Grade P" at bounding box center [305, 229] width 210 height 15
click at [762, 219] on label "Late Late" at bounding box center [774, 220] width 40 height 27
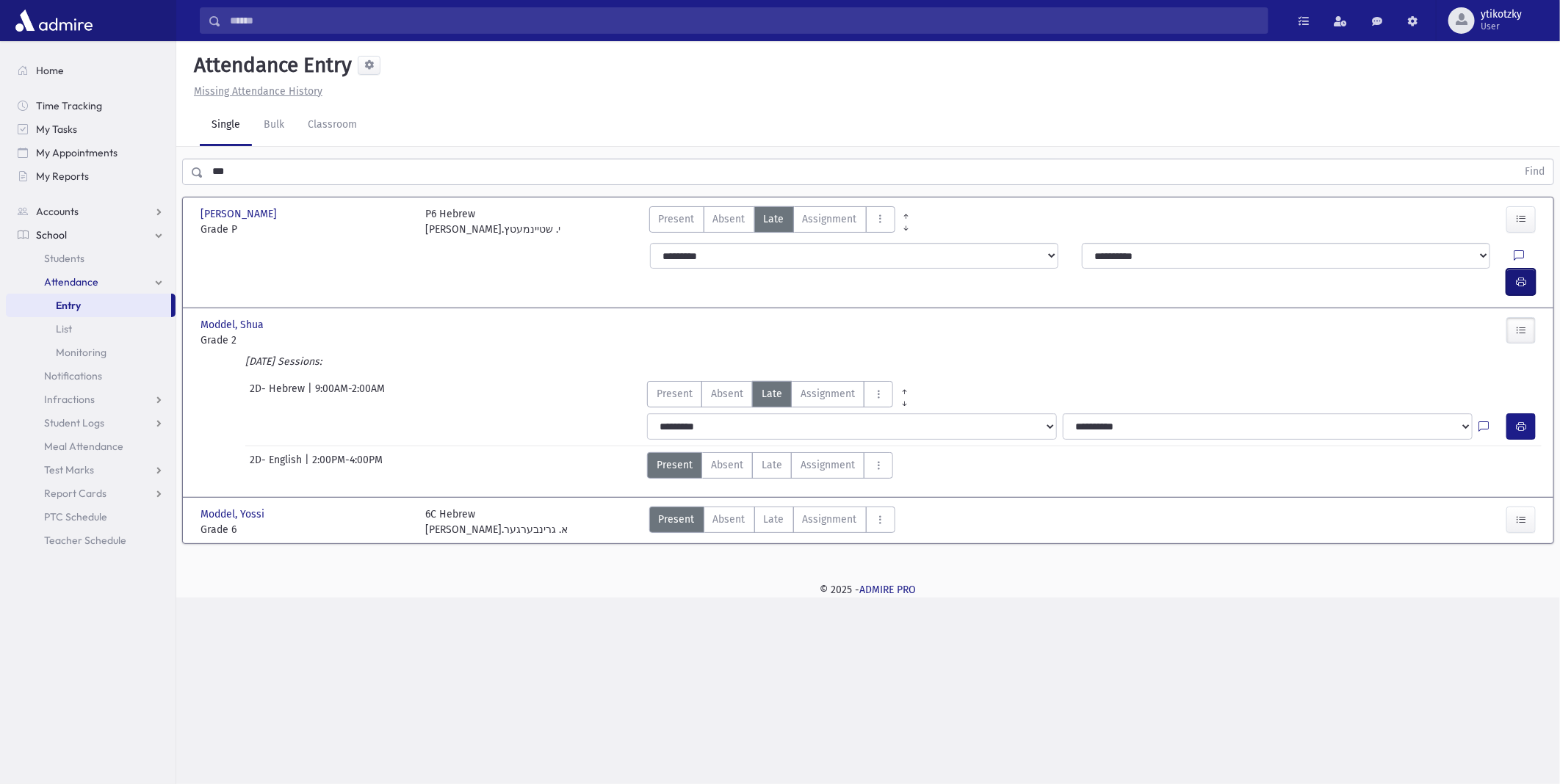
click at [1508, 269] on button "button" at bounding box center [1521, 282] width 30 height 27
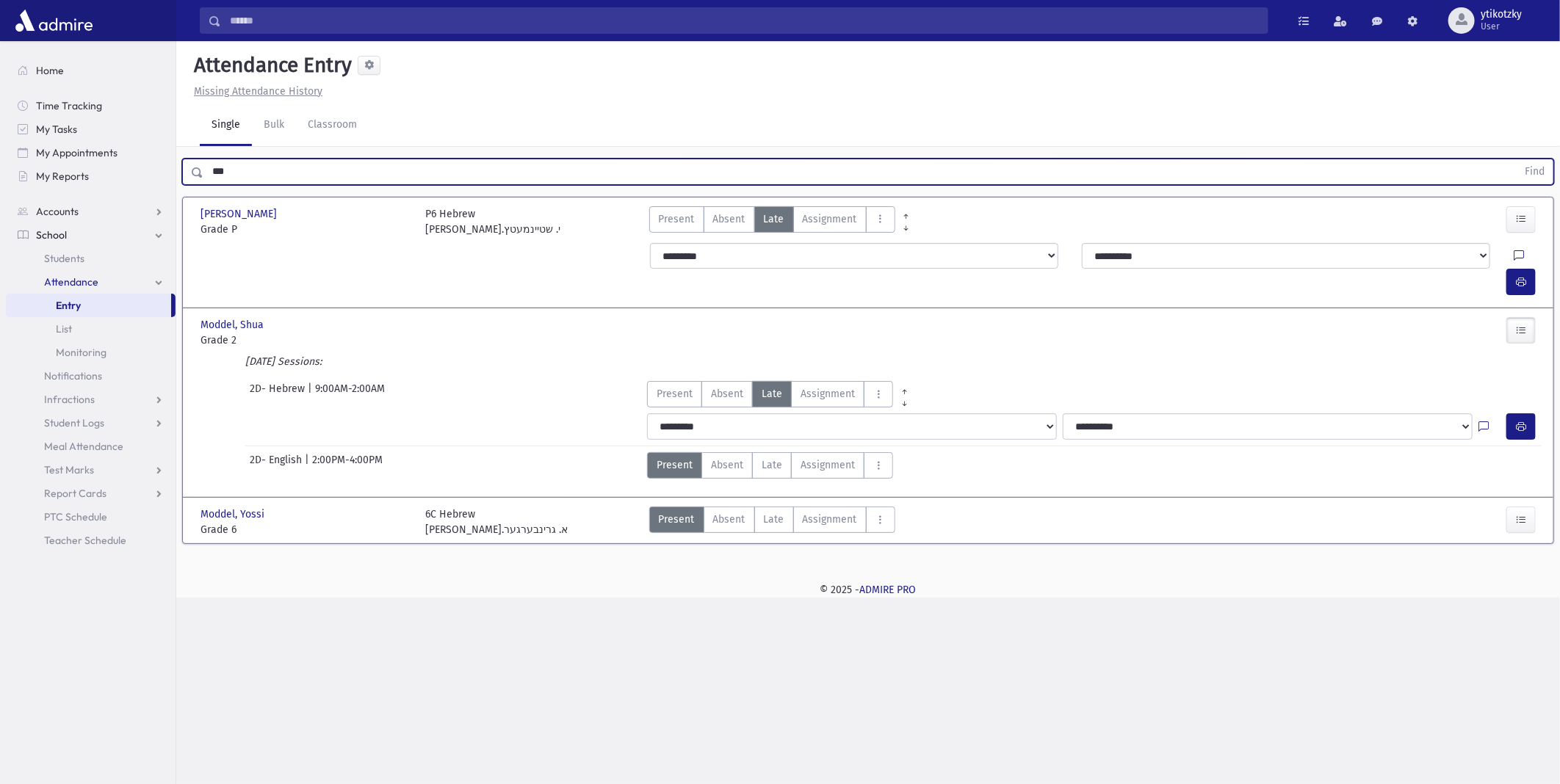
drag, startPoint x: 257, startPoint y: 163, endPoint x: 0, endPoint y: 92, distance: 266.6
click at [0, 152] on html "Search Results All Accounts Students" at bounding box center [780, 392] width 1560 height 784
click at [1516, 160] on button "Find" at bounding box center [1534, 172] width 37 height 25
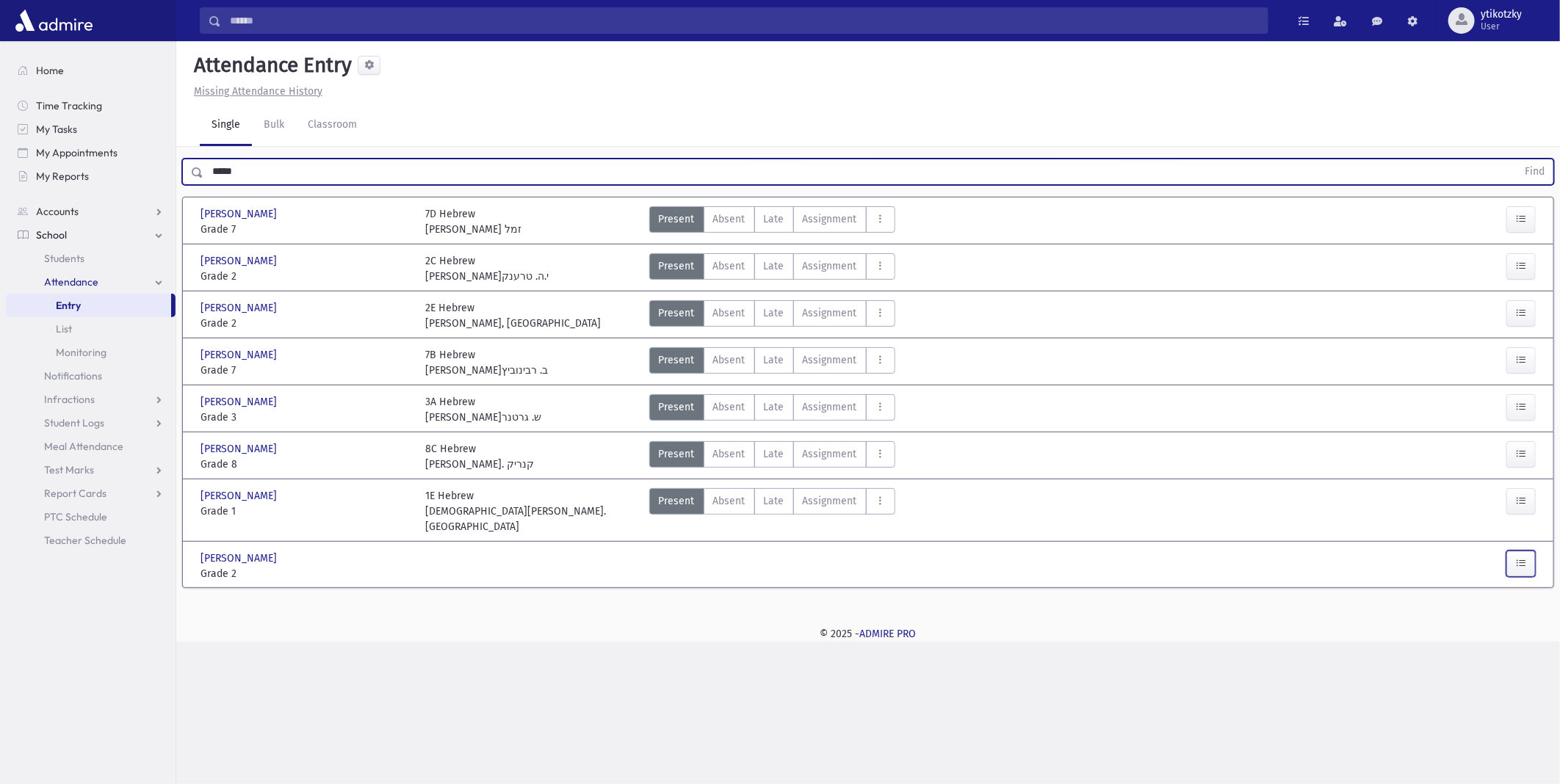
drag, startPoint x: 1524, startPoint y: 547, endPoint x: 1508, endPoint y: 548, distance: 16.0
click at [1524, 558] on icon "button" at bounding box center [1521, 564] width 11 height 12
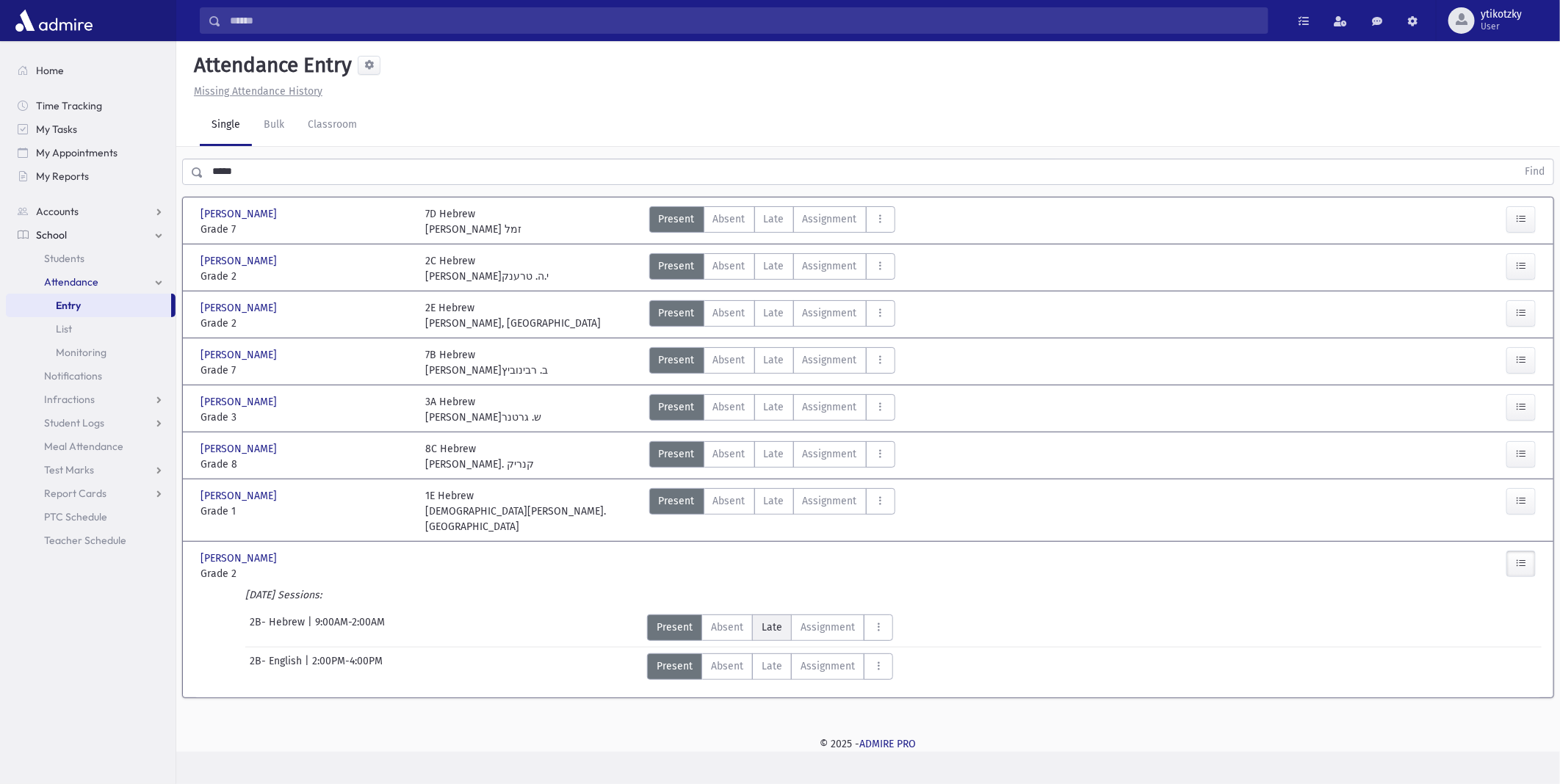
click at [781, 622] on label "Late Late" at bounding box center [772, 628] width 40 height 27
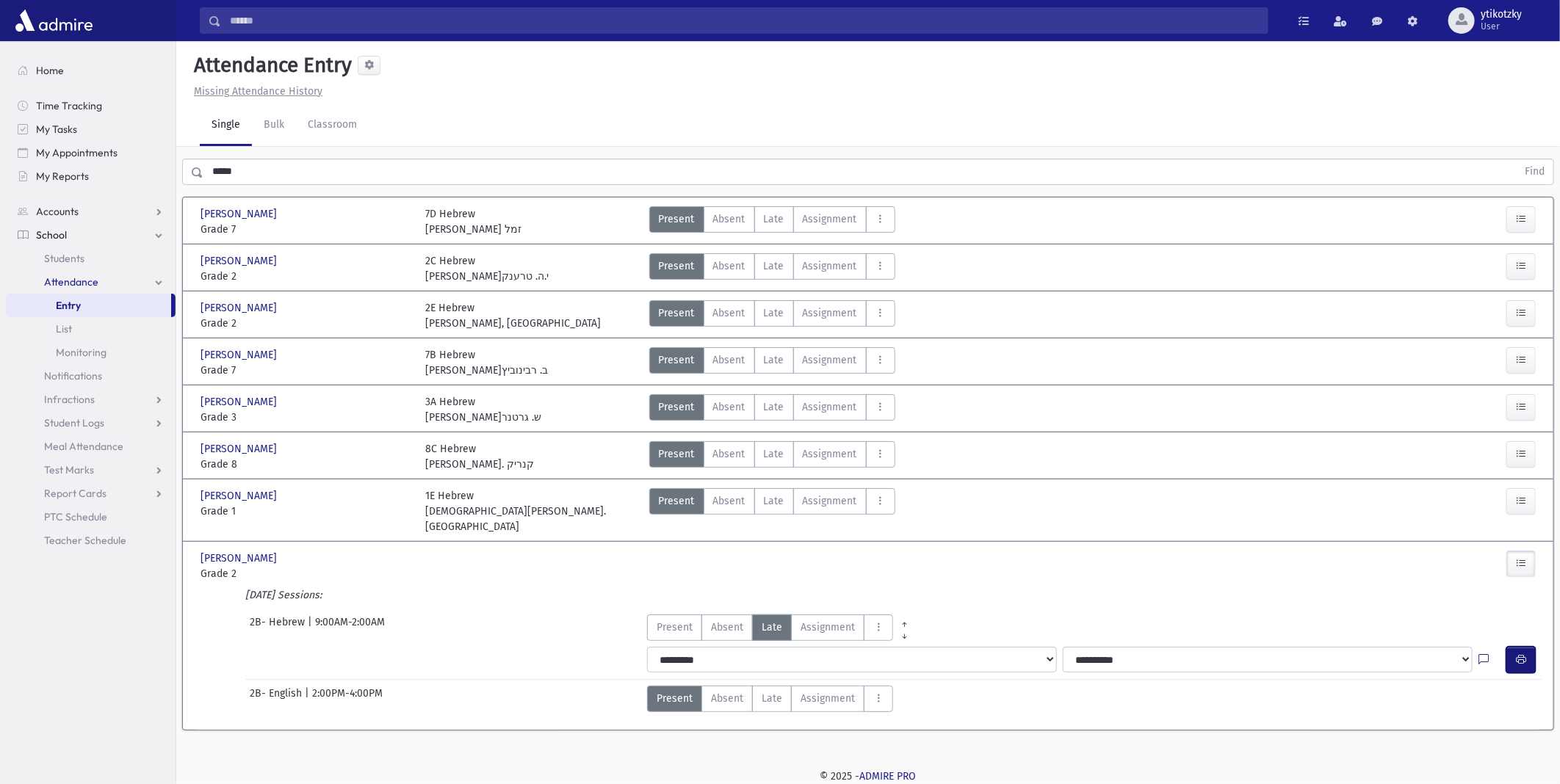
click at [1524, 653] on icon "button" at bounding box center [1521, 659] width 11 height 12
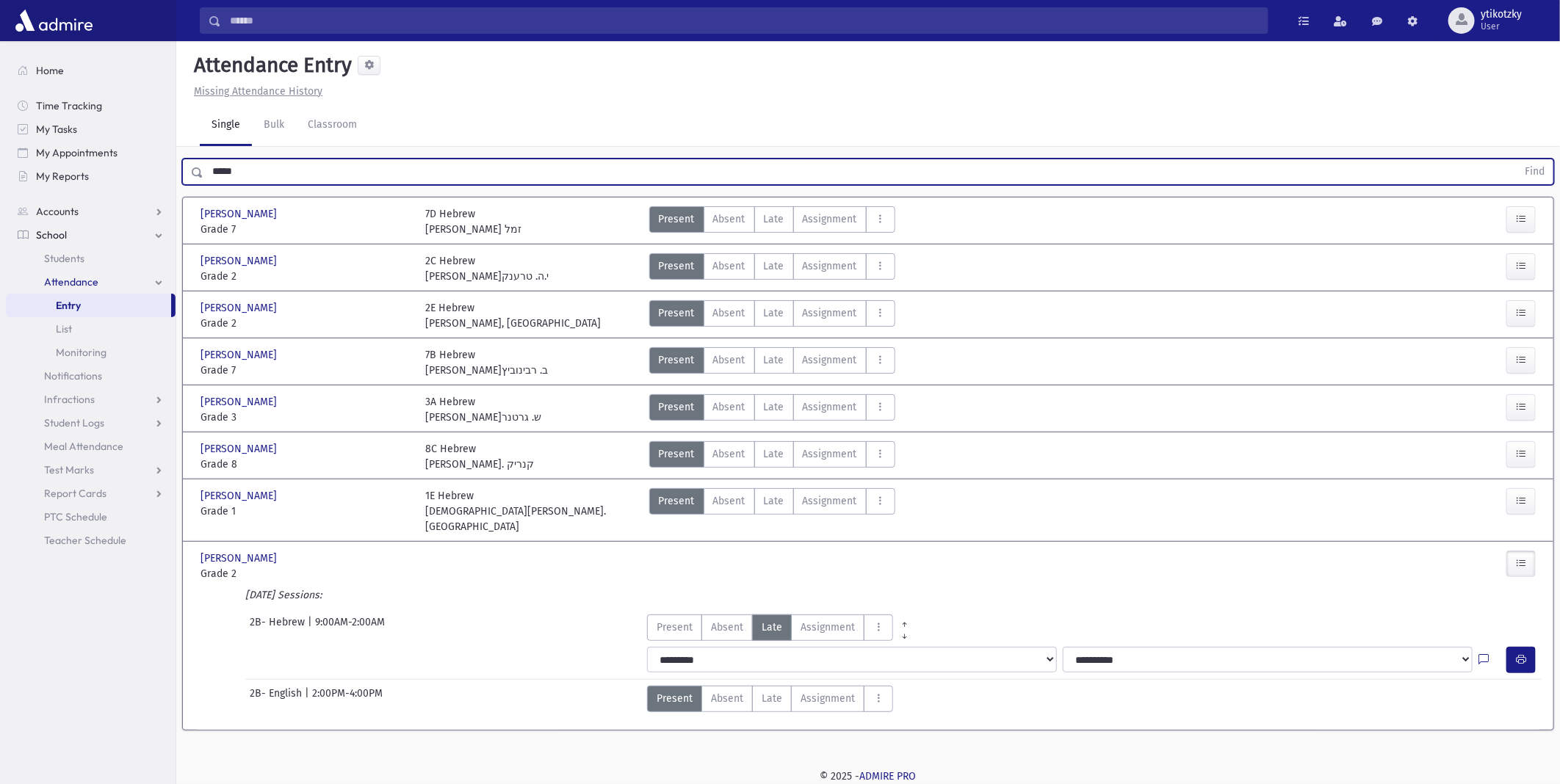
drag, startPoint x: 220, startPoint y: 177, endPoint x: 213, endPoint y: 179, distance: 7.3
click at [213, 179] on input "*****" at bounding box center [860, 172] width 1314 height 27
click at [1516, 160] on button "Find" at bounding box center [1534, 172] width 37 height 25
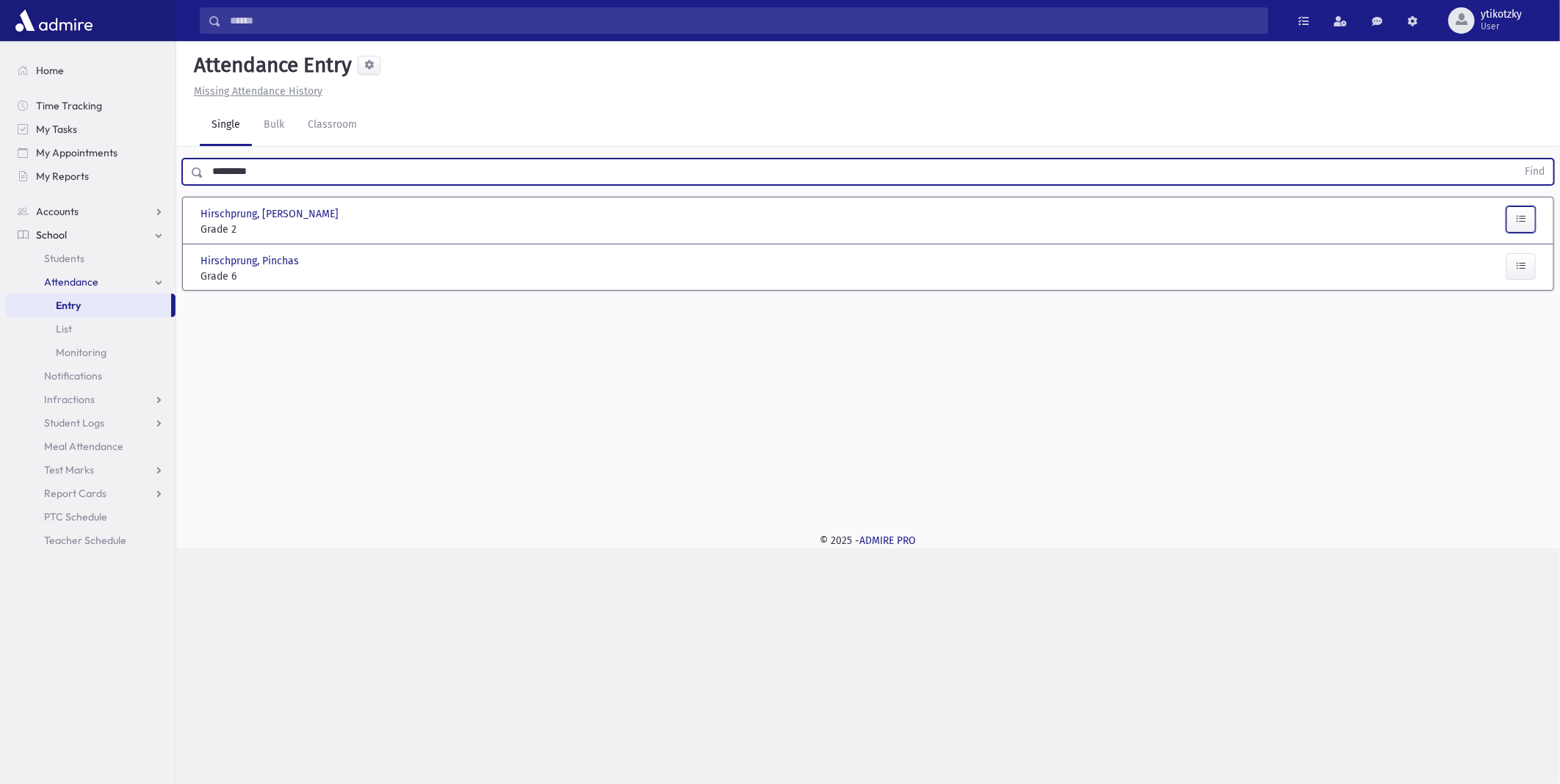
click at [1528, 213] on button "button" at bounding box center [1521, 220] width 30 height 27
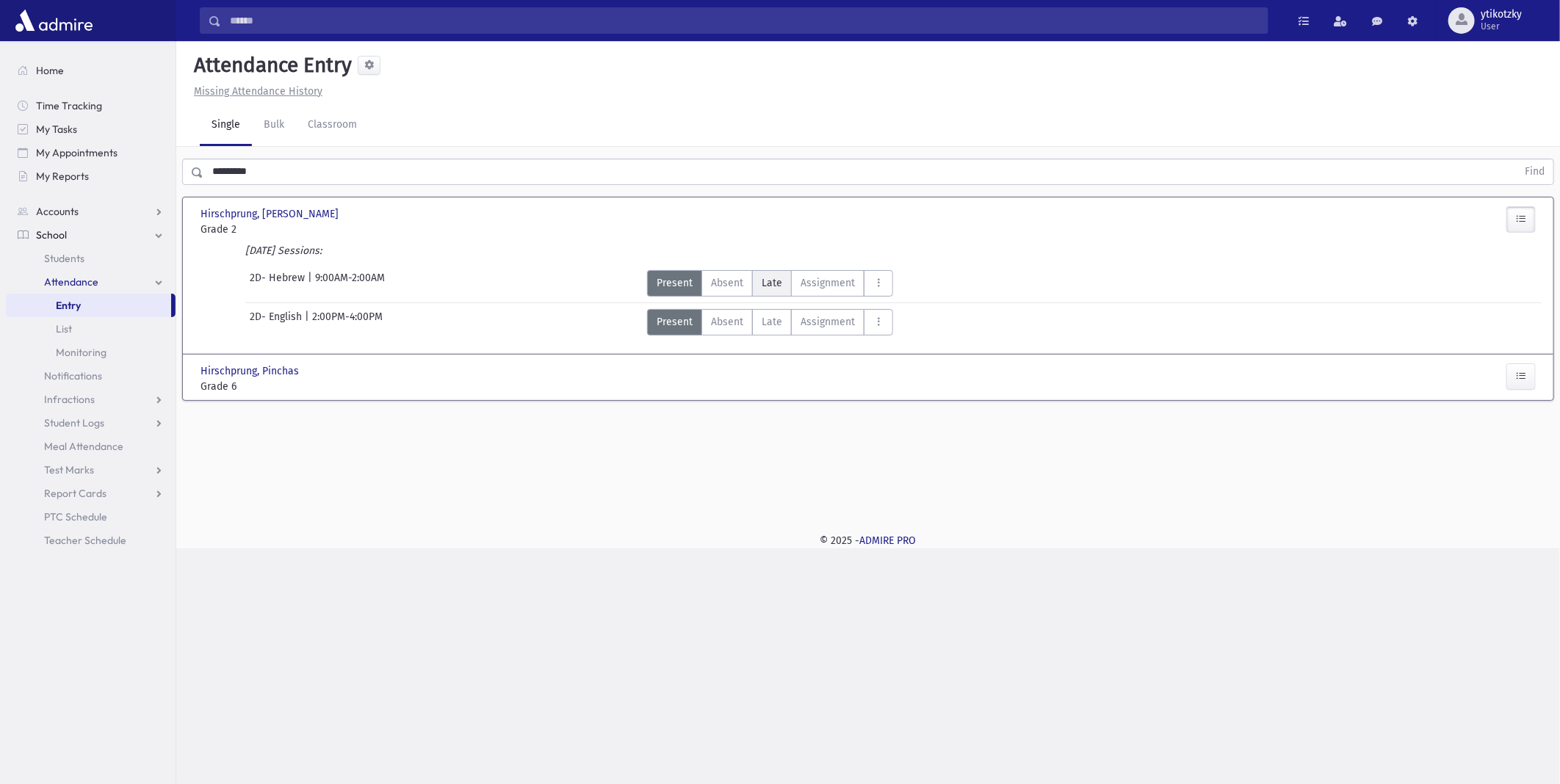
drag, startPoint x: 772, startPoint y: 285, endPoint x: 782, endPoint y: 284, distance: 10.0
click at [771, 284] on span "Late" at bounding box center [772, 283] width 21 height 15
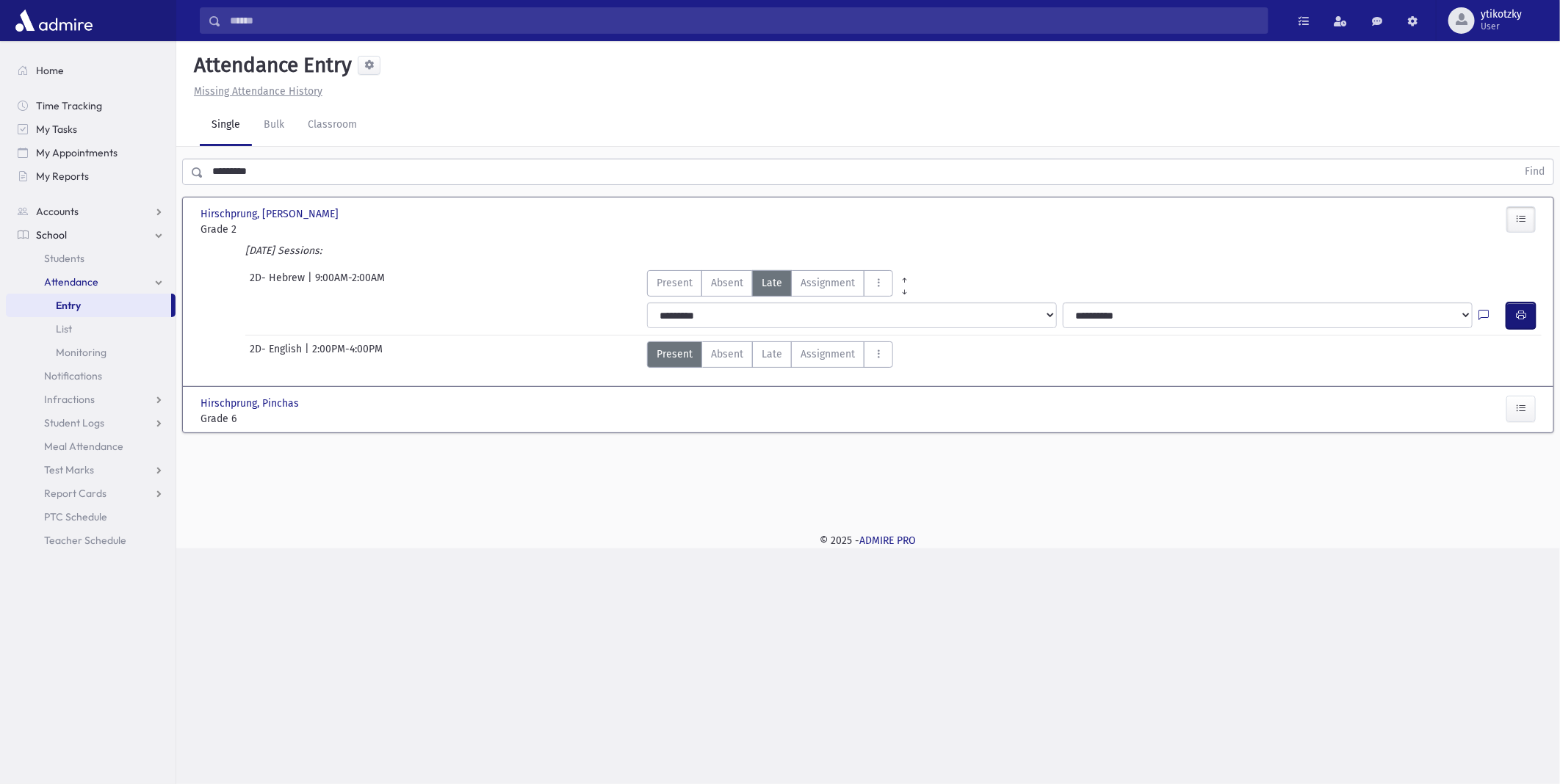
click at [1533, 320] on button "button" at bounding box center [1521, 315] width 30 height 27
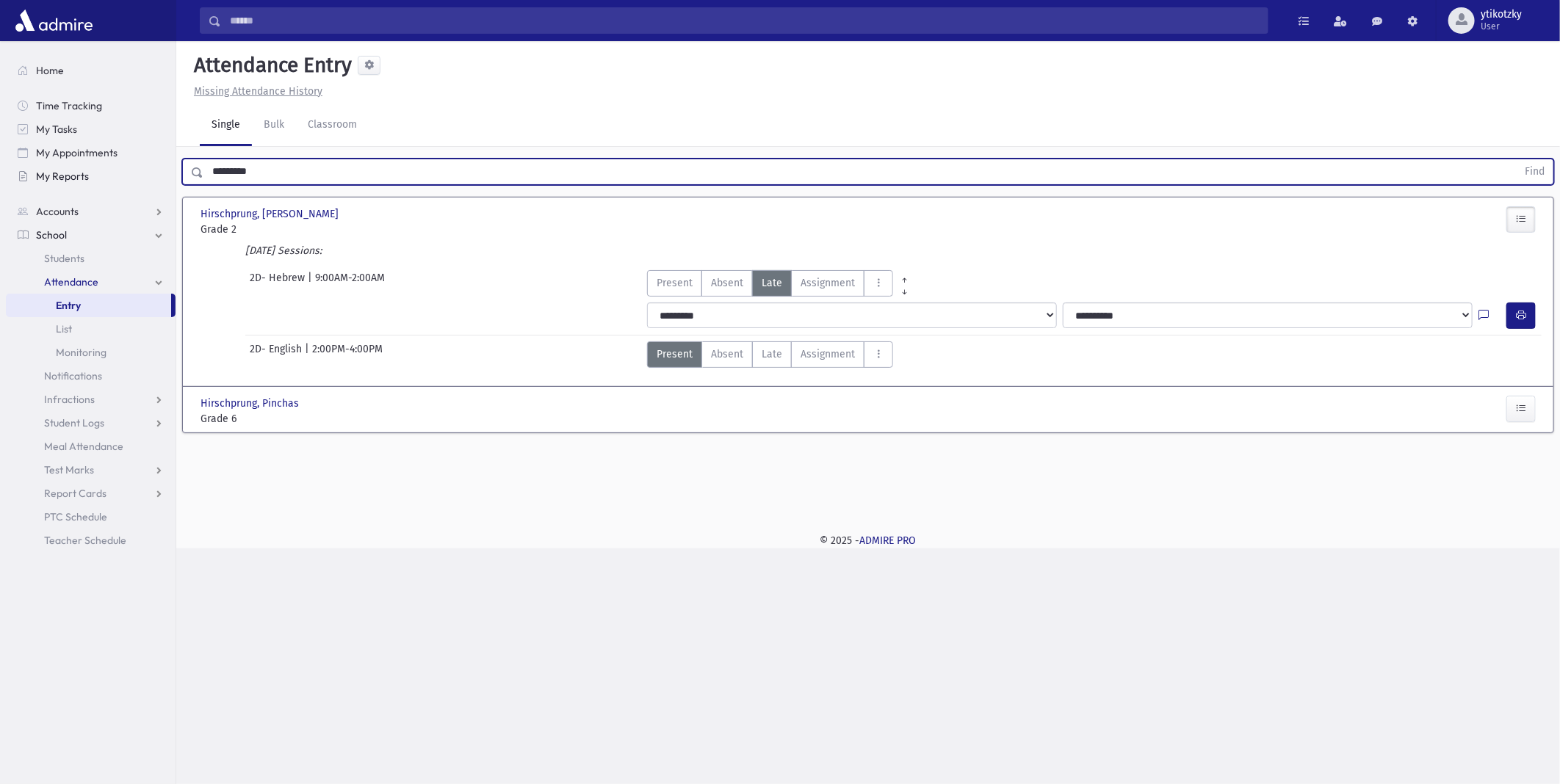
drag, startPoint x: 261, startPoint y: 171, endPoint x: 152, endPoint y: 167, distance: 109.1
click at [152, 167] on div "Search Results All Accounts" at bounding box center [780, 392] width 1560 height 784
type input "*"
click at [1516, 160] on button "Find" at bounding box center [1534, 172] width 37 height 25
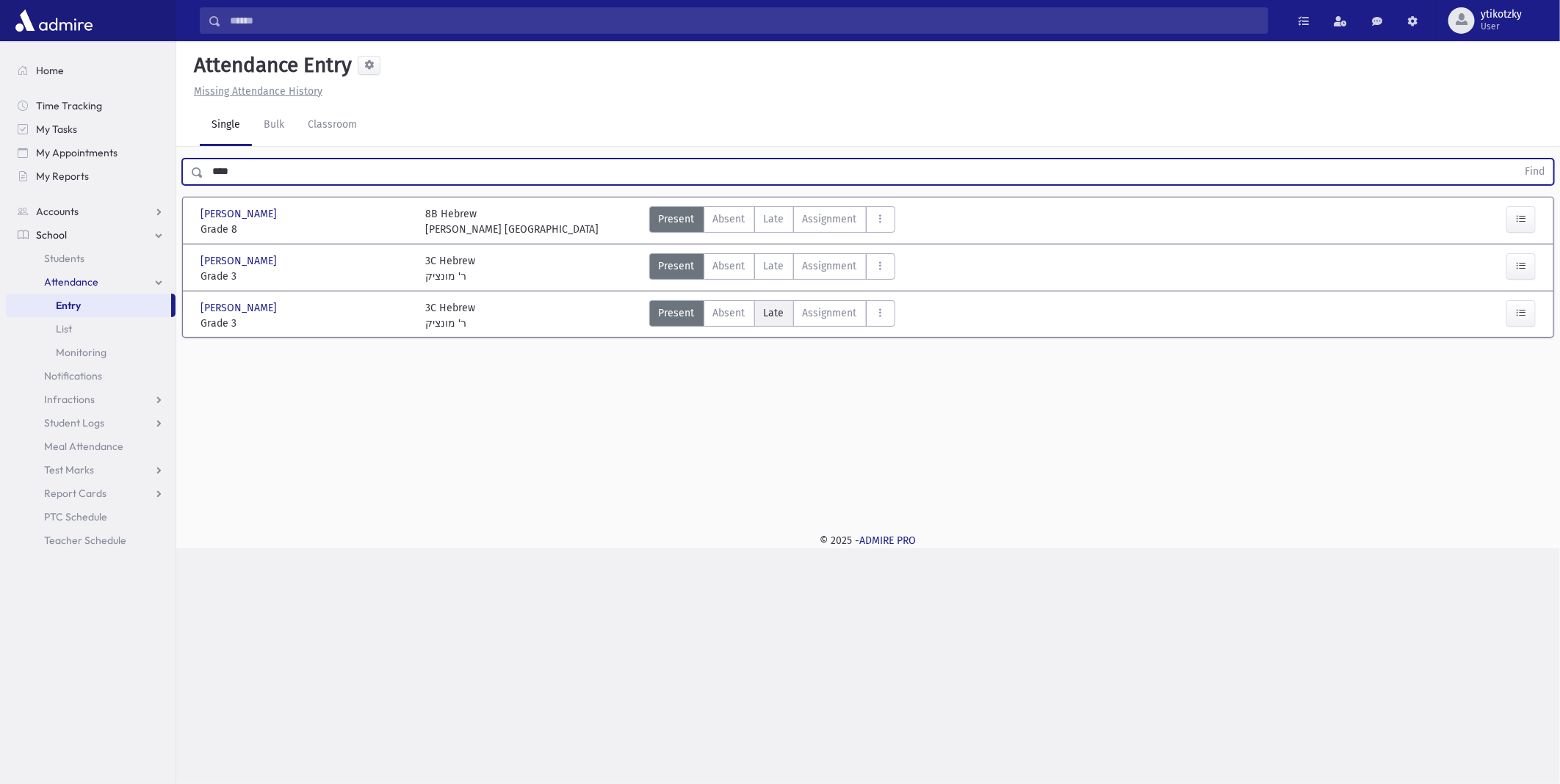
click at [789, 316] on label "Late Late" at bounding box center [774, 313] width 40 height 27
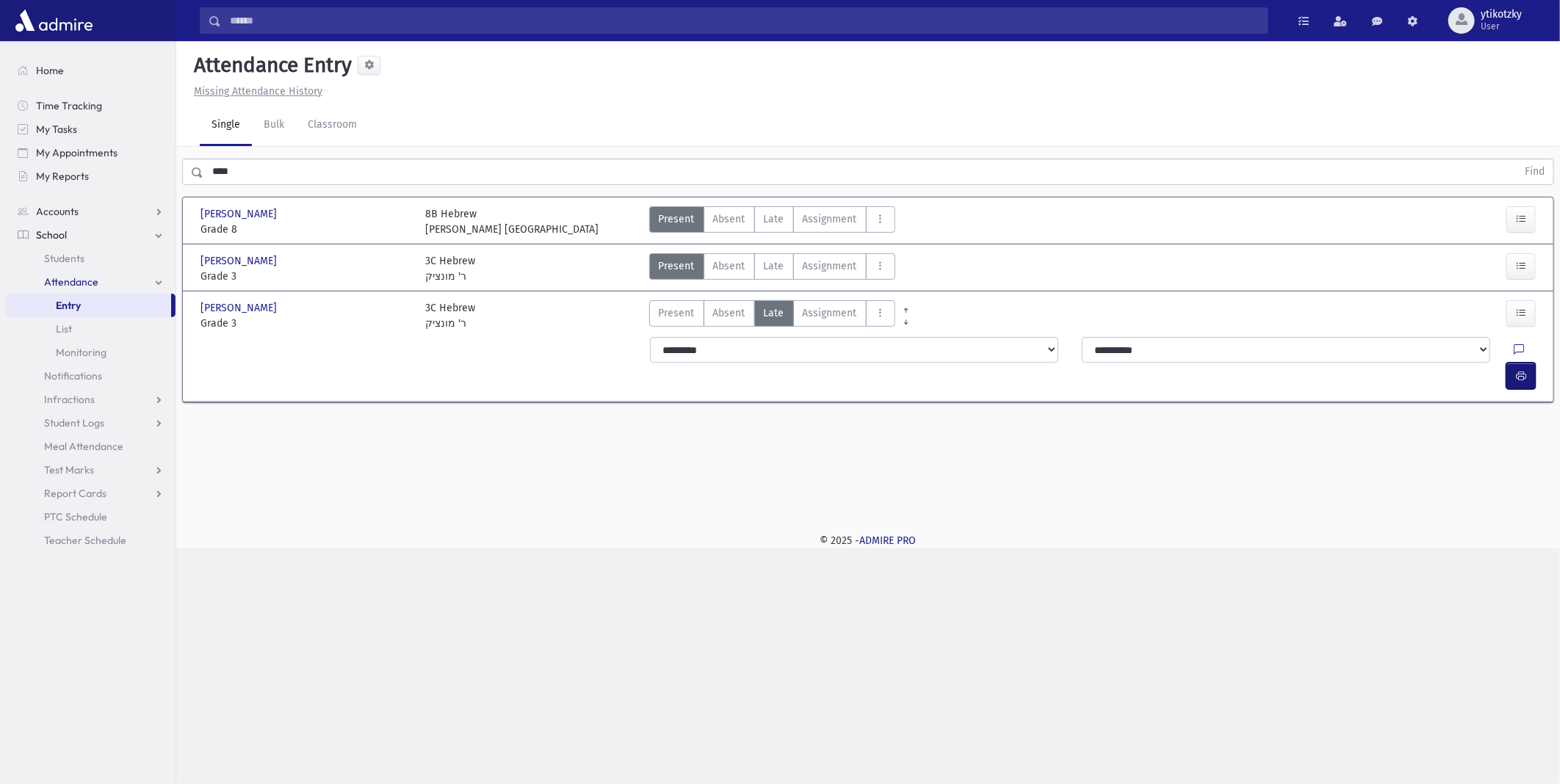
click at [1525, 363] on button "button" at bounding box center [1521, 376] width 30 height 27
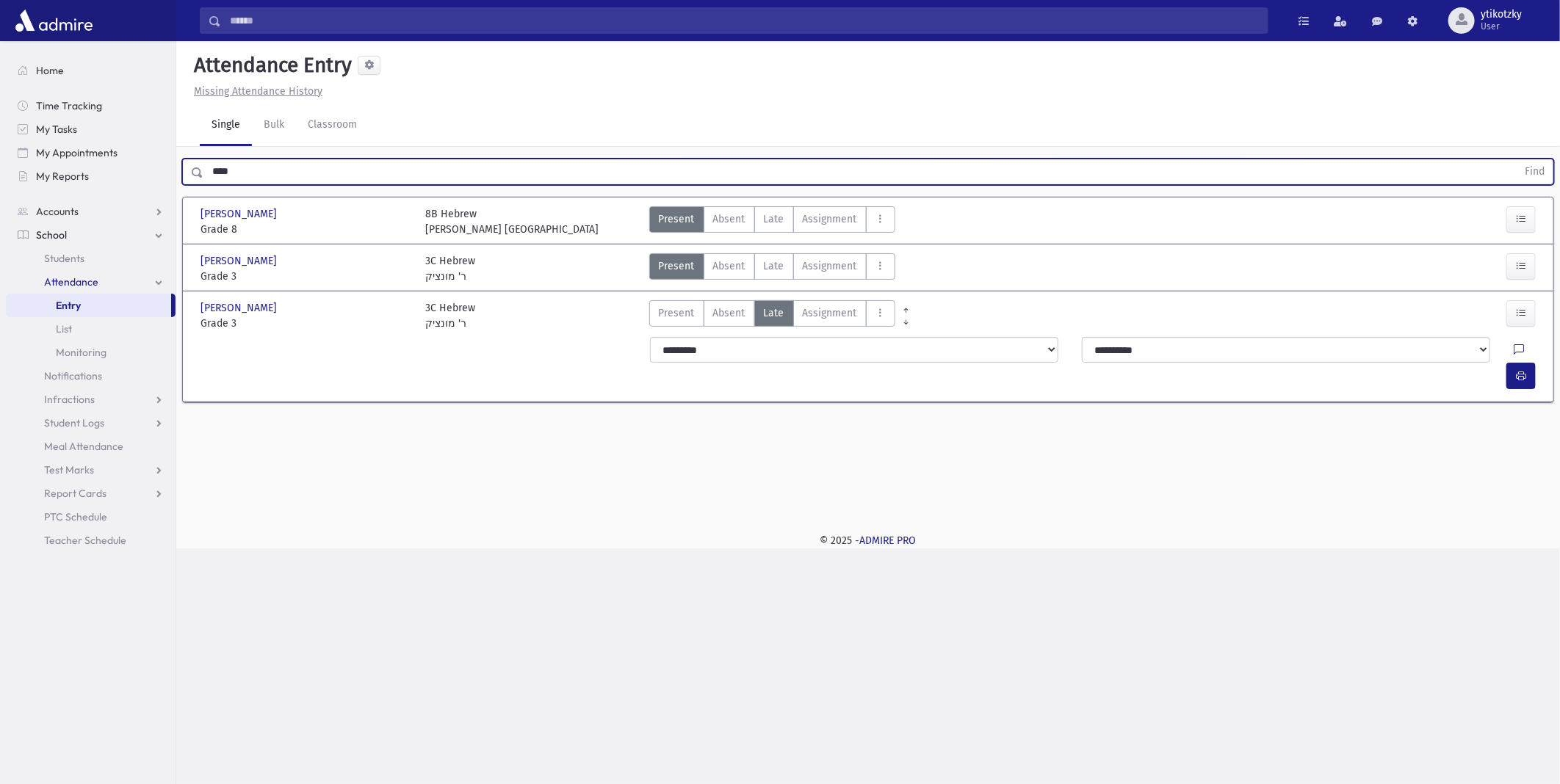
drag, startPoint x: 252, startPoint y: 167, endPoint x: 0, endPoint y: 77, distance: 267.6
click at [41, 150] on div "Search Results All Accounts" at bounding box center [780, 392] width 1560 height 784
click at [1516, 160] on button "Find" at bounding box center [1534, 172] width 37 height 25
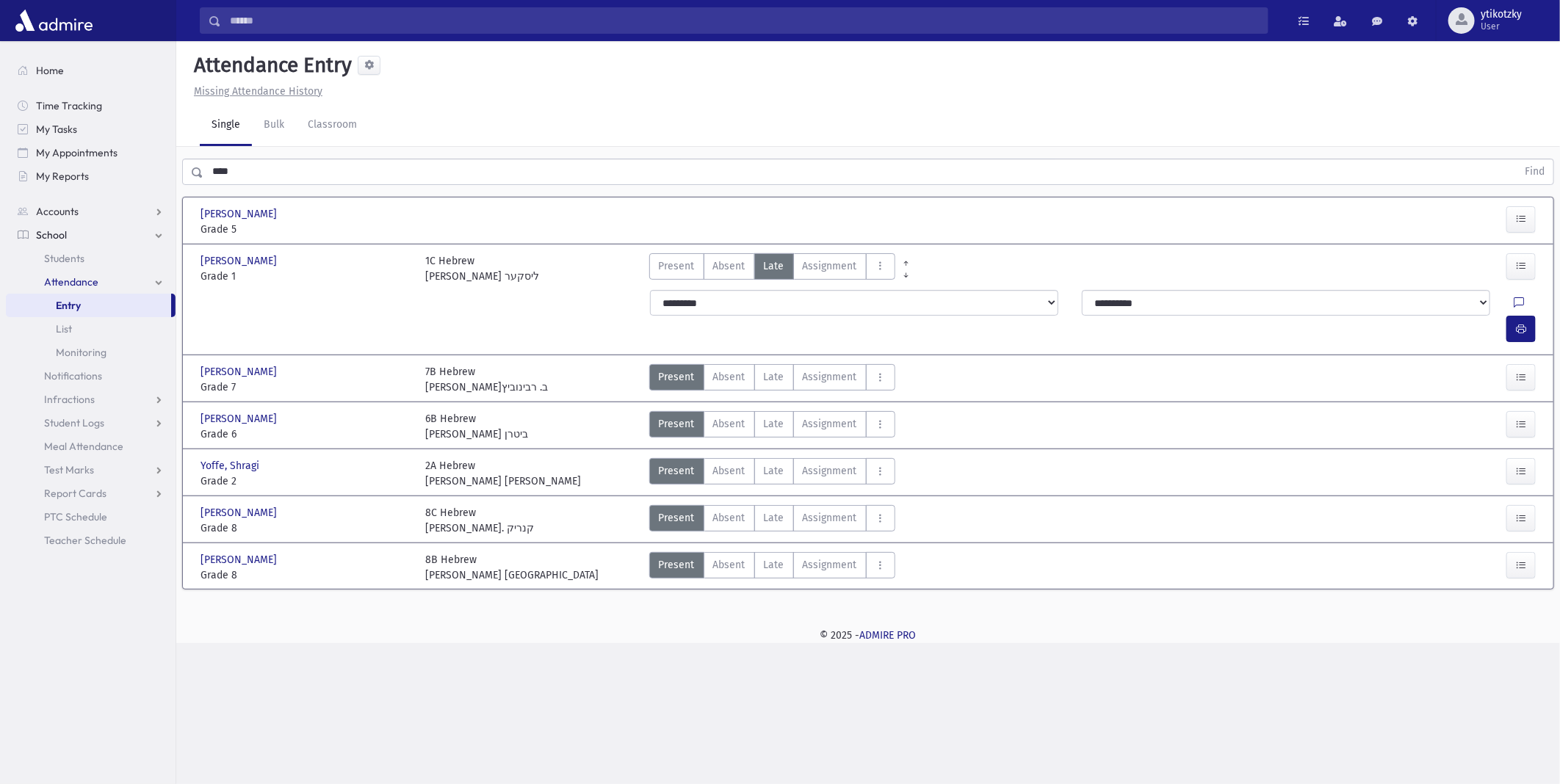
drag, startPoint x: 773, startPoint y: 448, endPoint x: 986, endPoint y: 469, distance: 214.0
click at [780, 463] on span "Late" at bounding box center [774, 471] width 21 height 15
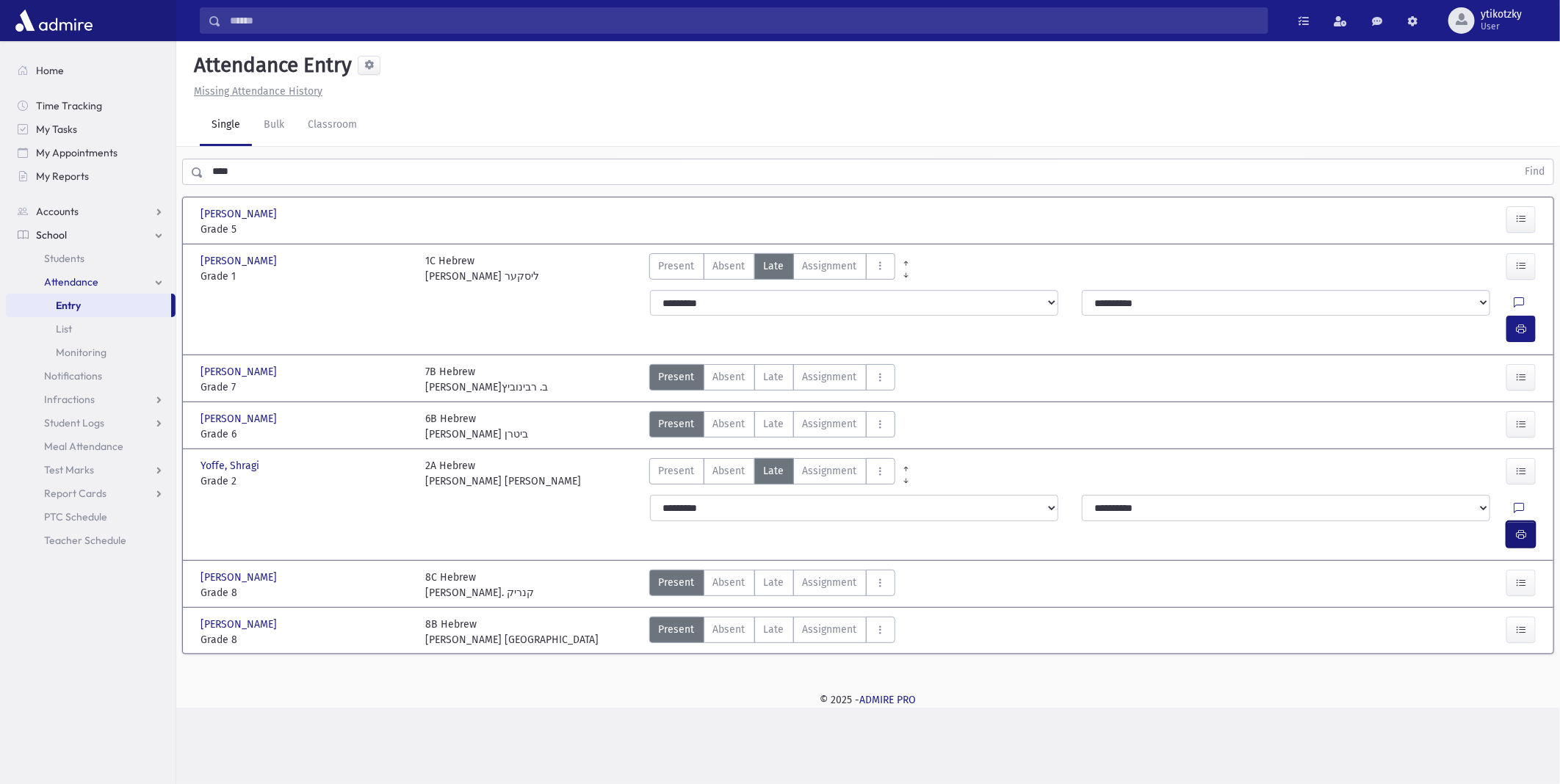
click at [1524, 529] on icon "button" at bounding box center [1521, 535] width 11 height 12
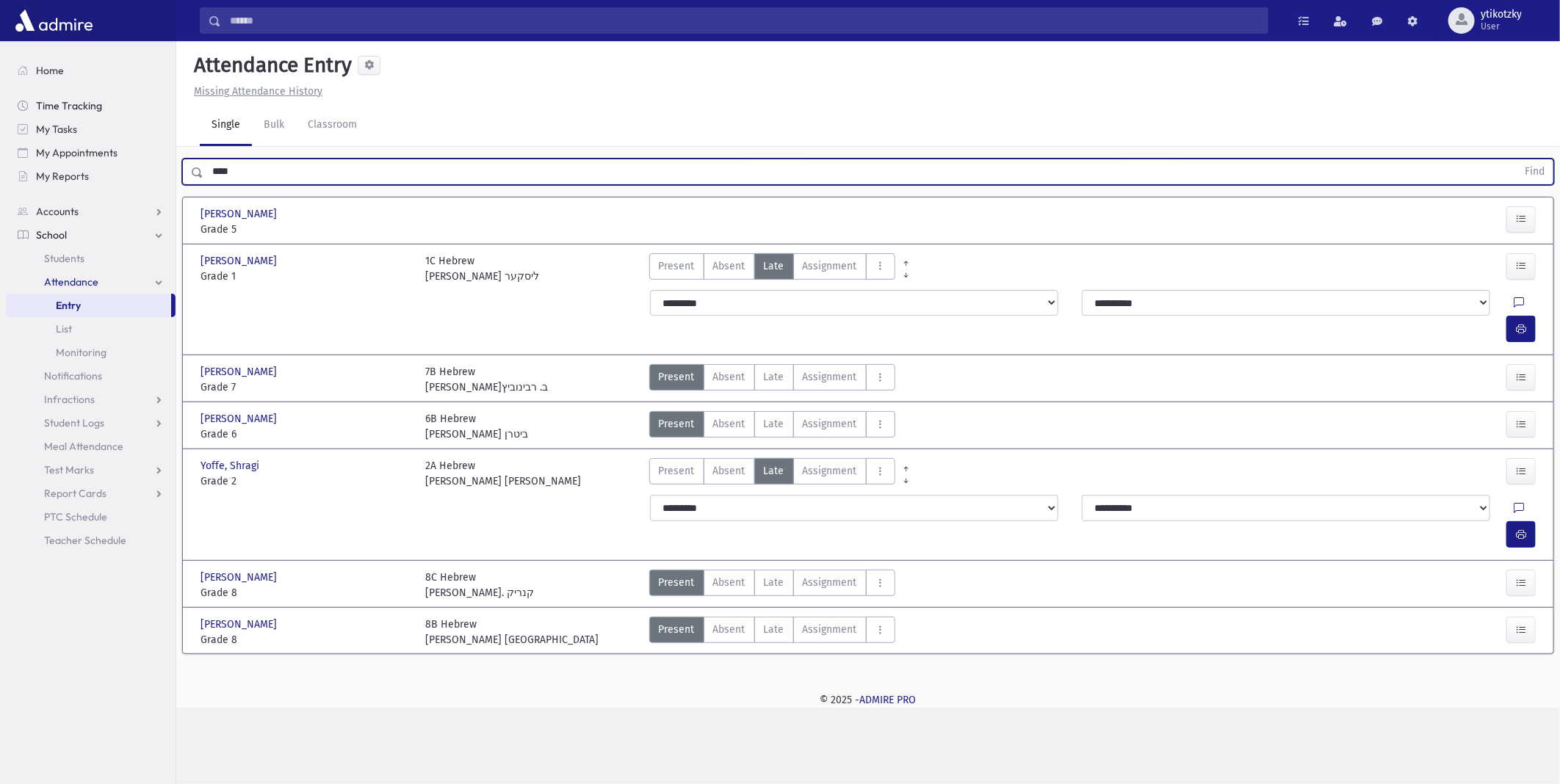
drag, startPoint x: 304, startPoint y: 179, endPoint x: 71, endPoint y: 99, distance: 246.4
click at [188, 169] on div "**** Find" at bounding box center [869, 172] width 1372 height 27
click at [1516, 160] on button "Find" at bounding box center [1534, 172] width 37 height 25
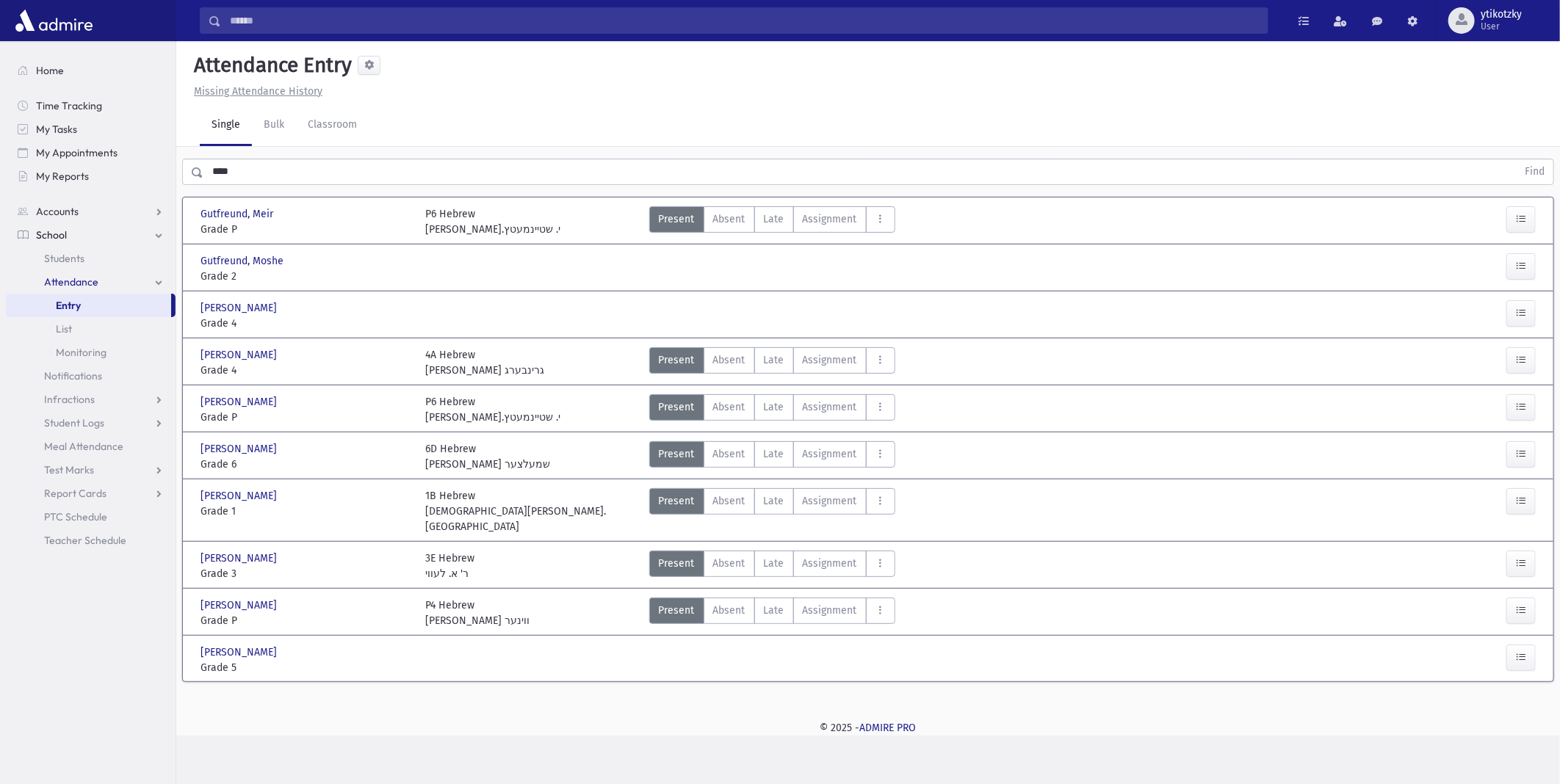
click at [1494, 258] on div at bounding box center [1487, 269] width 112 height 31
click at [1511, 258] on button "button" at bounding box center [1521, 267] width 30 height 27
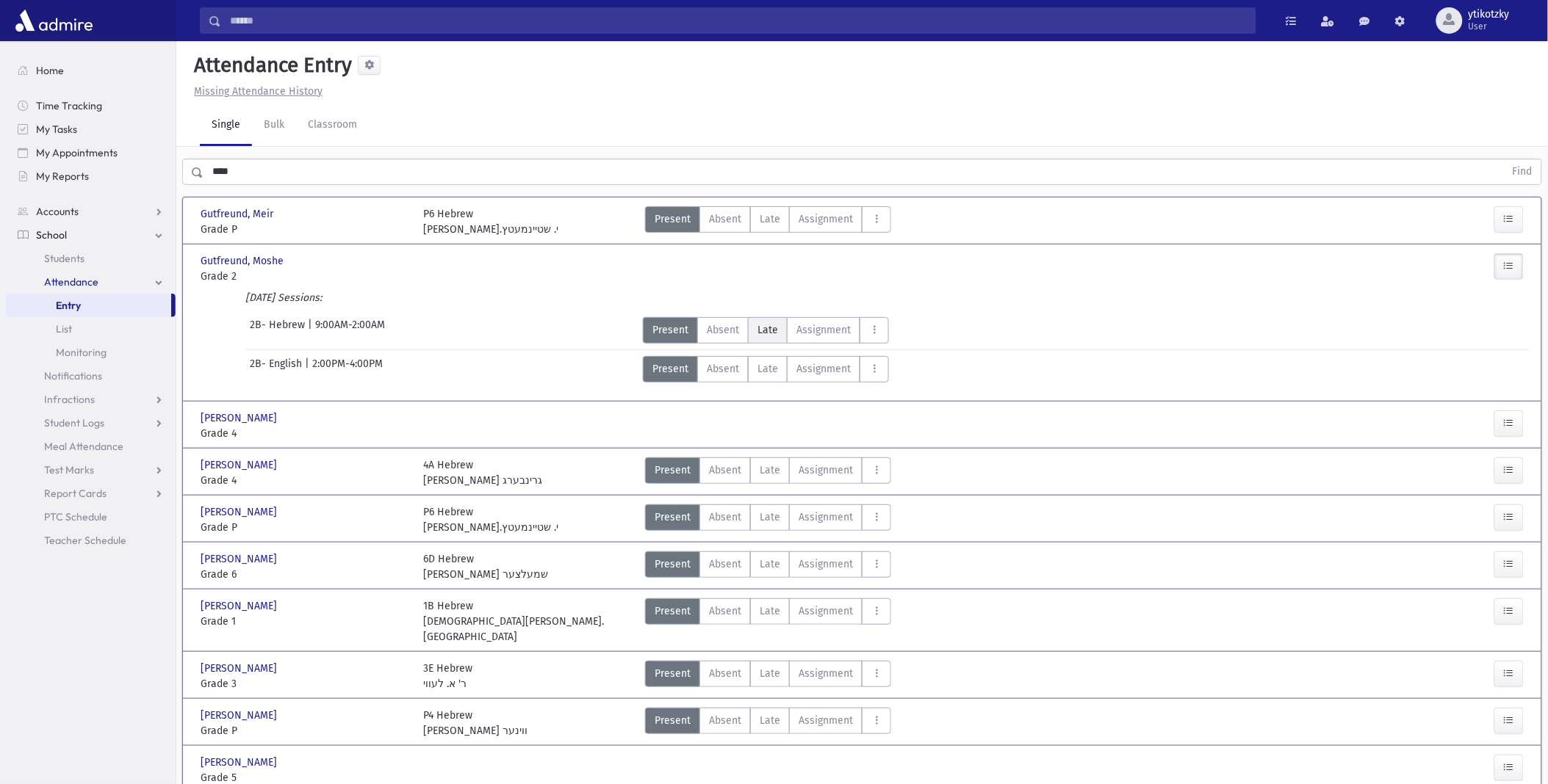
click at [776, 337] on span "Late" at bounding box center [768, 330] width 21 height 15
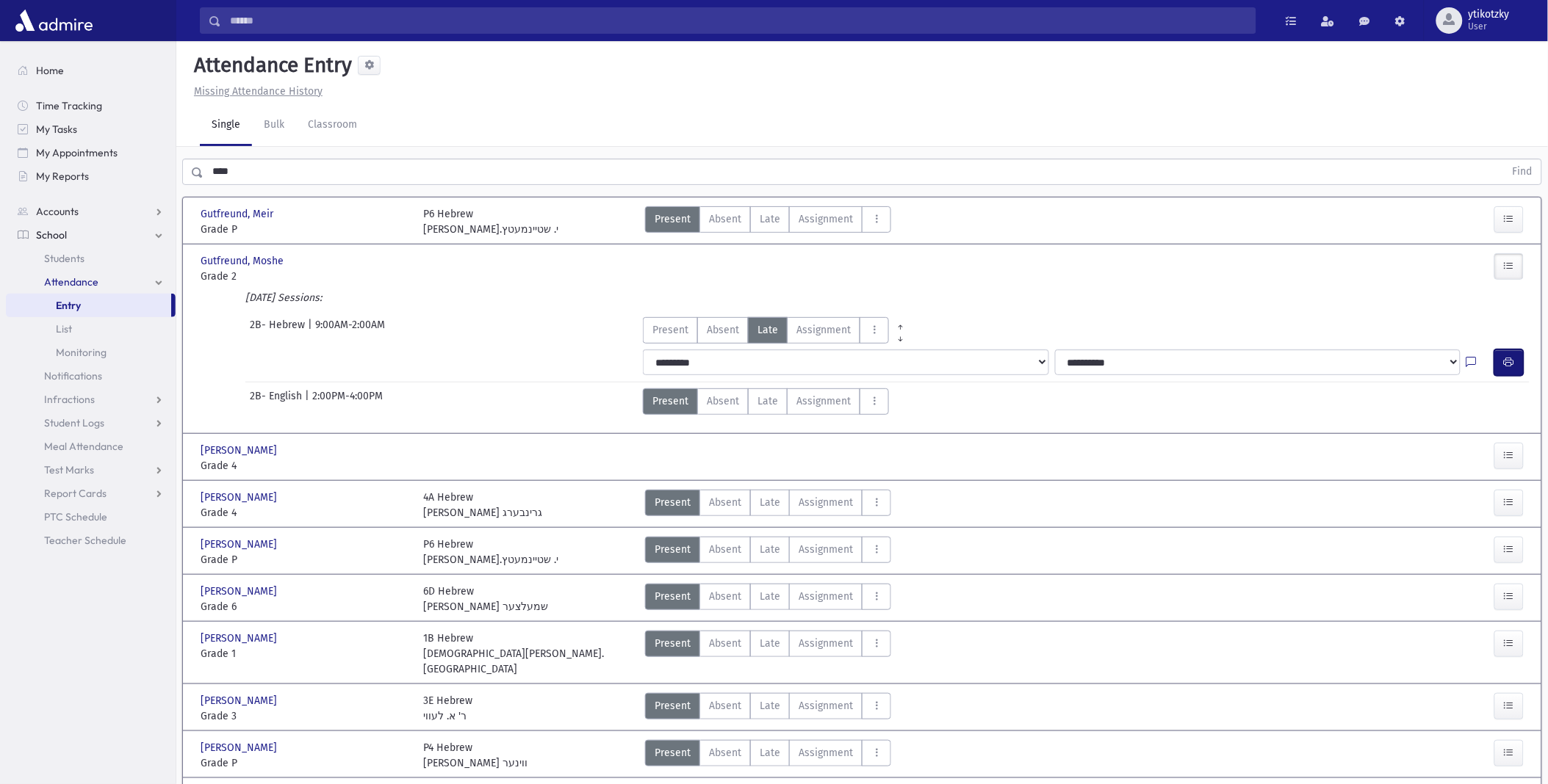
click at [1519, 353] on button "button" at bounding box center [1508, 362] width 30 height 27
drag, startPoint x: 175, startPoint y: 172, endPoint x: 17, endPoint y: 172, distance: 158.0
click at [18, 172] on div "Search Results All Accounts" at bounding box center [774, 439] width 1548 height 878
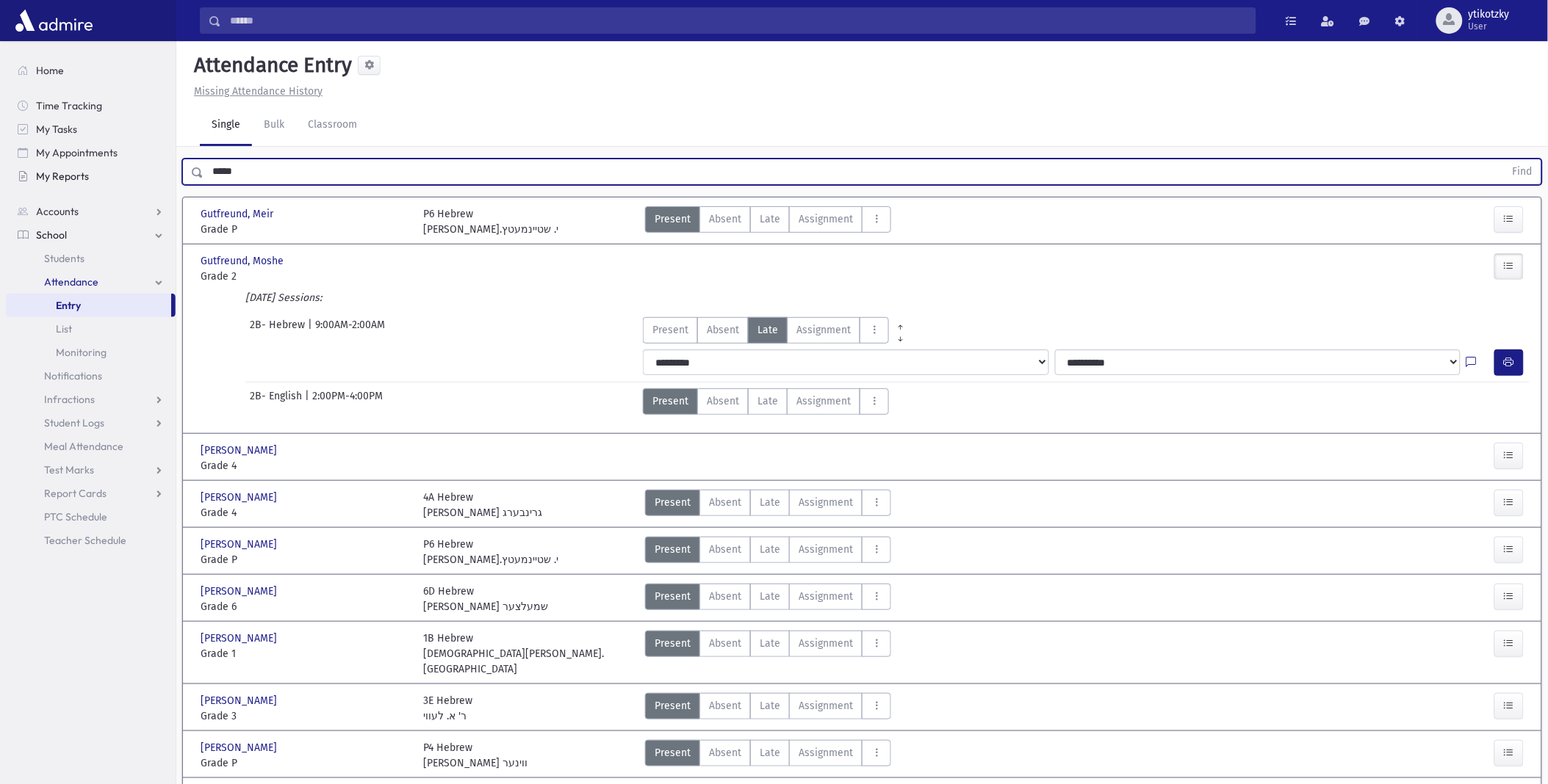
click at [1504, 160] on button "Find" at bounding box center [1522, 172] width 37 height 25
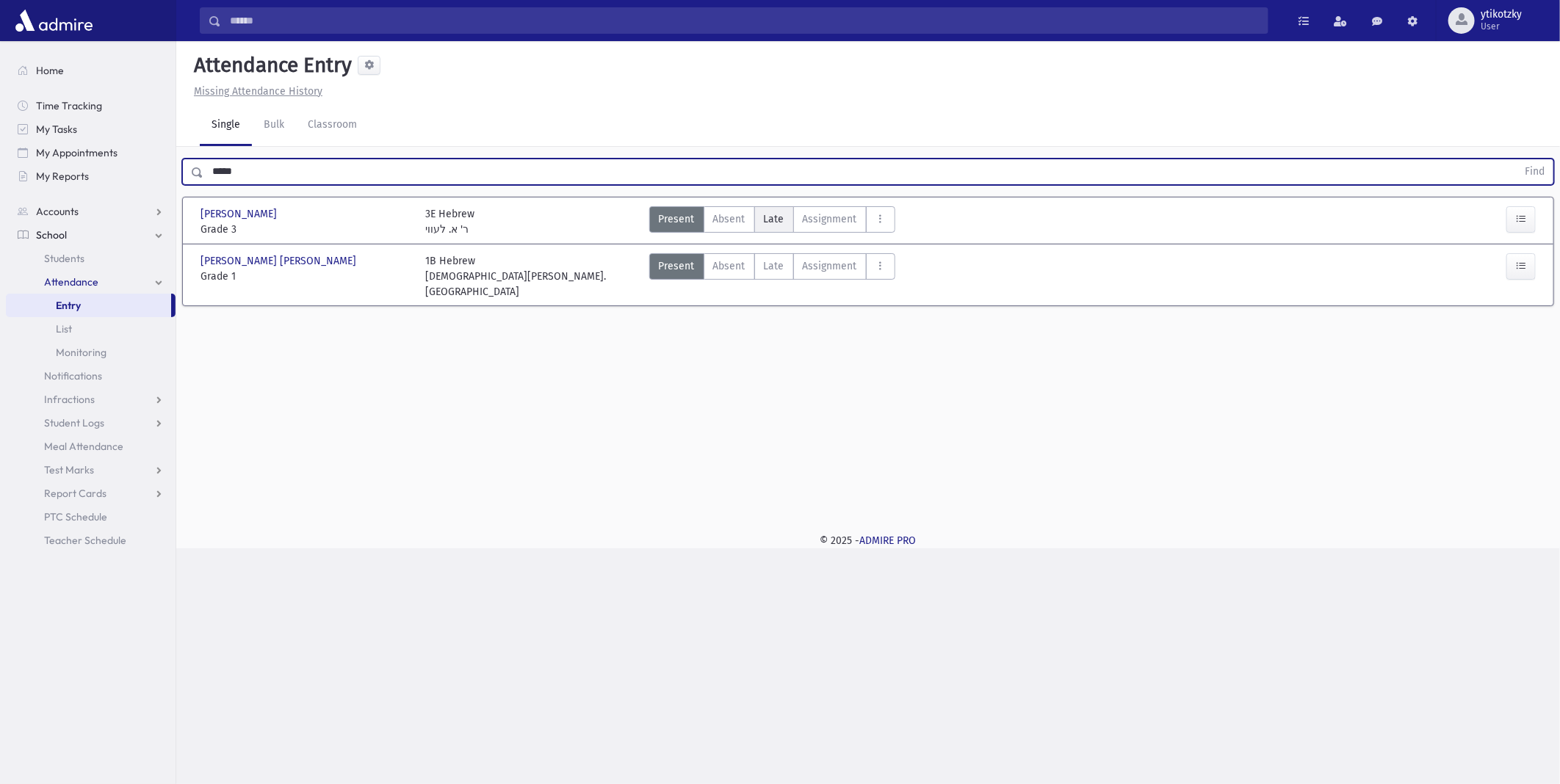
click at [773, 214] on span "Late" at bounding box center [774, 219] width 21 height 15
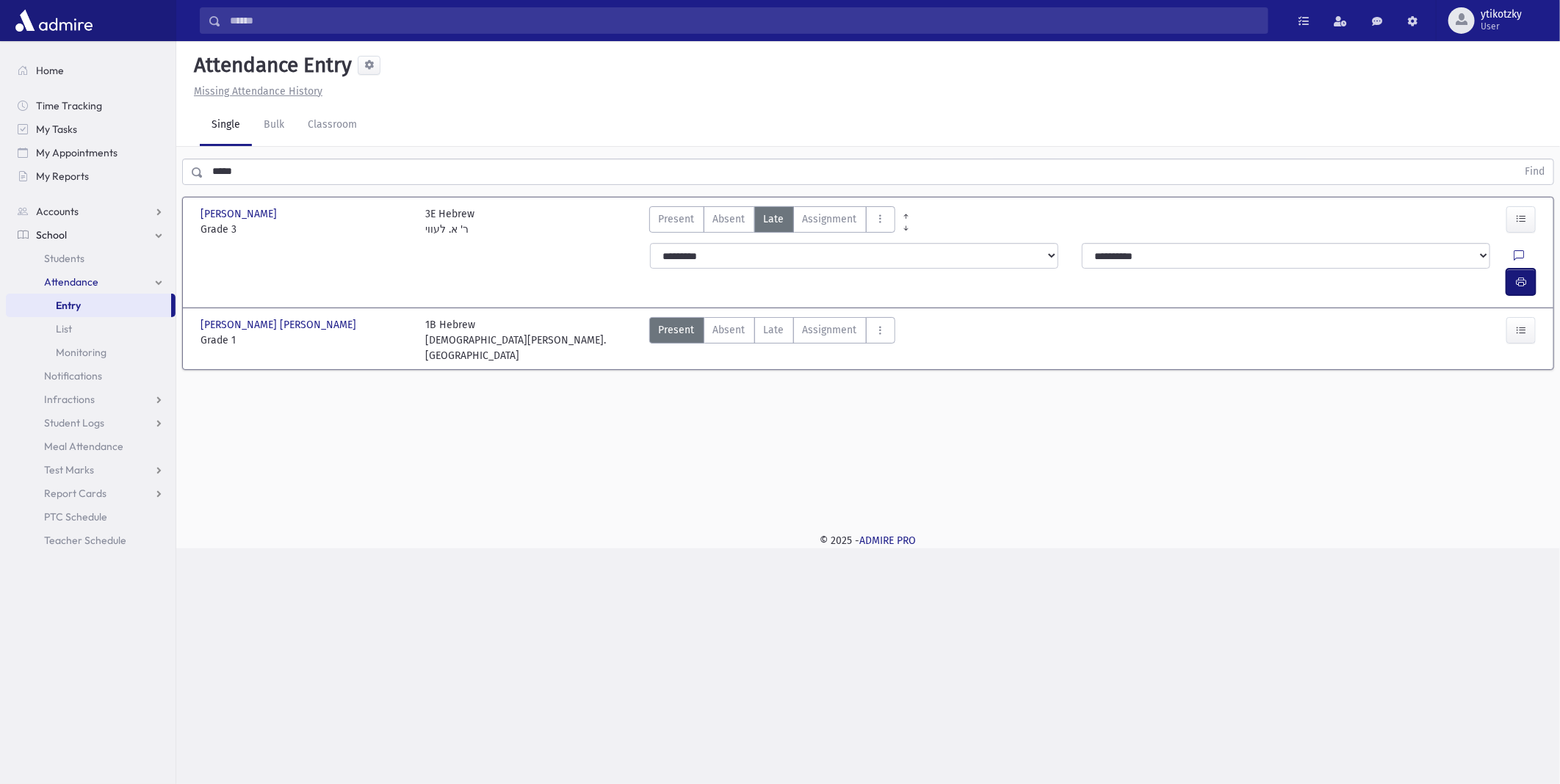
click at [1534, 269] on button "button" at bounding box center [1521, 282] width 30 height 27
drag, startPoint x: 255, startPoint y: 171, endPoint x: 0, endPoint y: 119, distance: 260.2
click at [0, 141] on html "Search Results All Accounts Students" at bounding box center [780, 392] width 1560 height 784
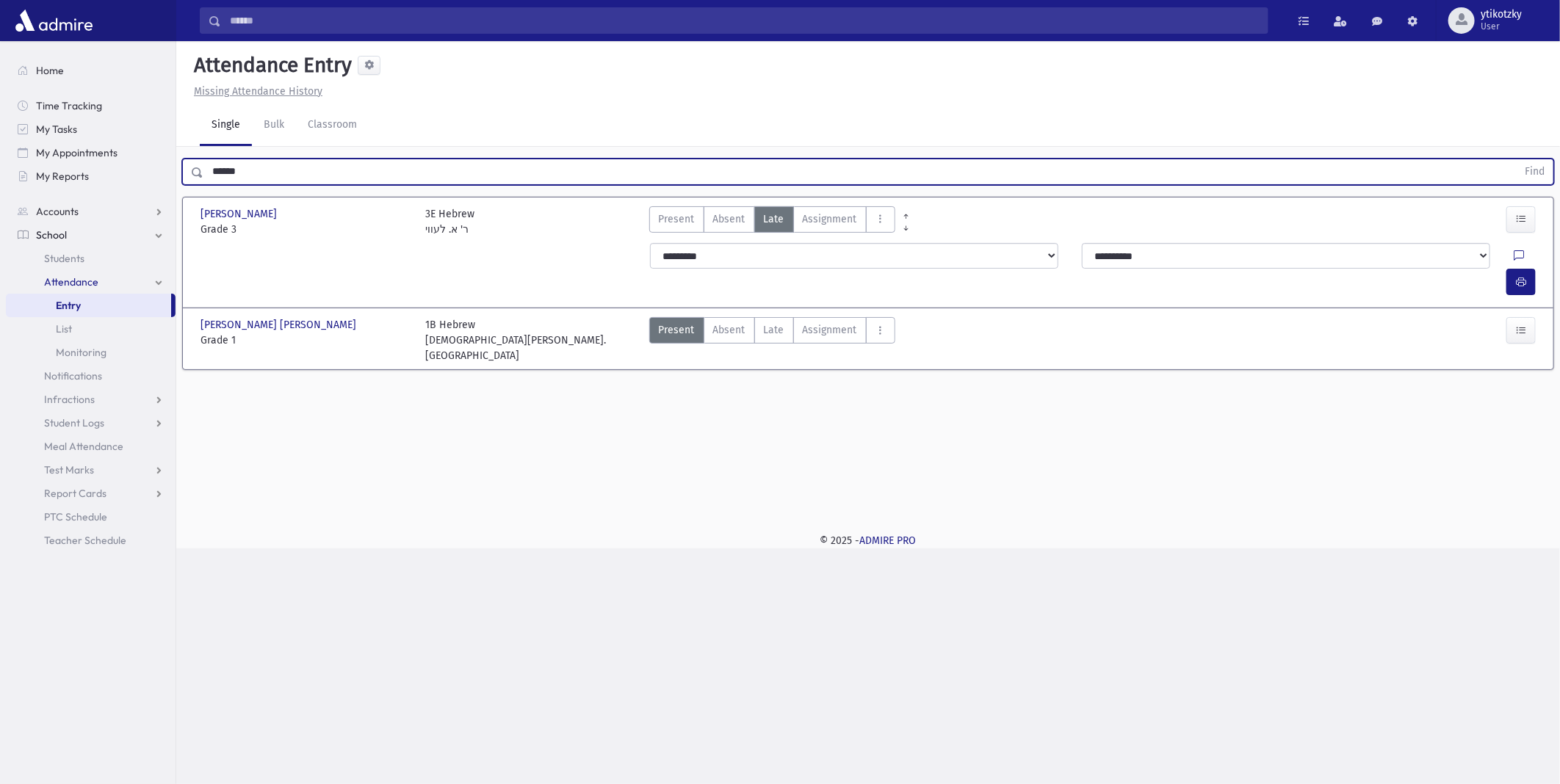
type input "******"
click at [1516, 160] on button "Find" at bounding box center [1534, 172] width 37 height 25
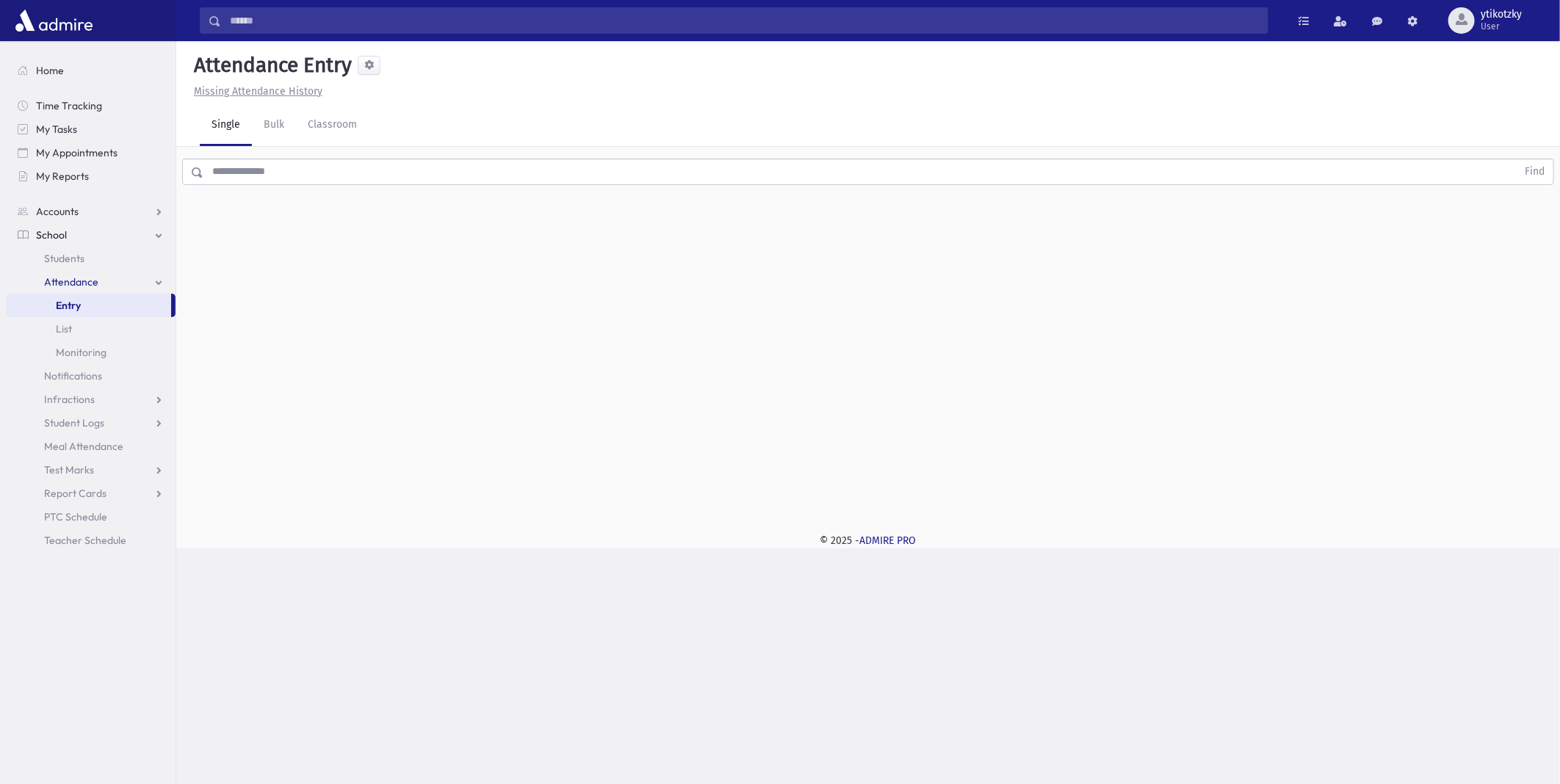
drag, startPoint x: 598, startPoint y: 179, endPoint x: 584, endPoint y: 166, distance: 19.1
click at [592, 177] on input "text" at bounding box center [860, 172] width 1314 height 27
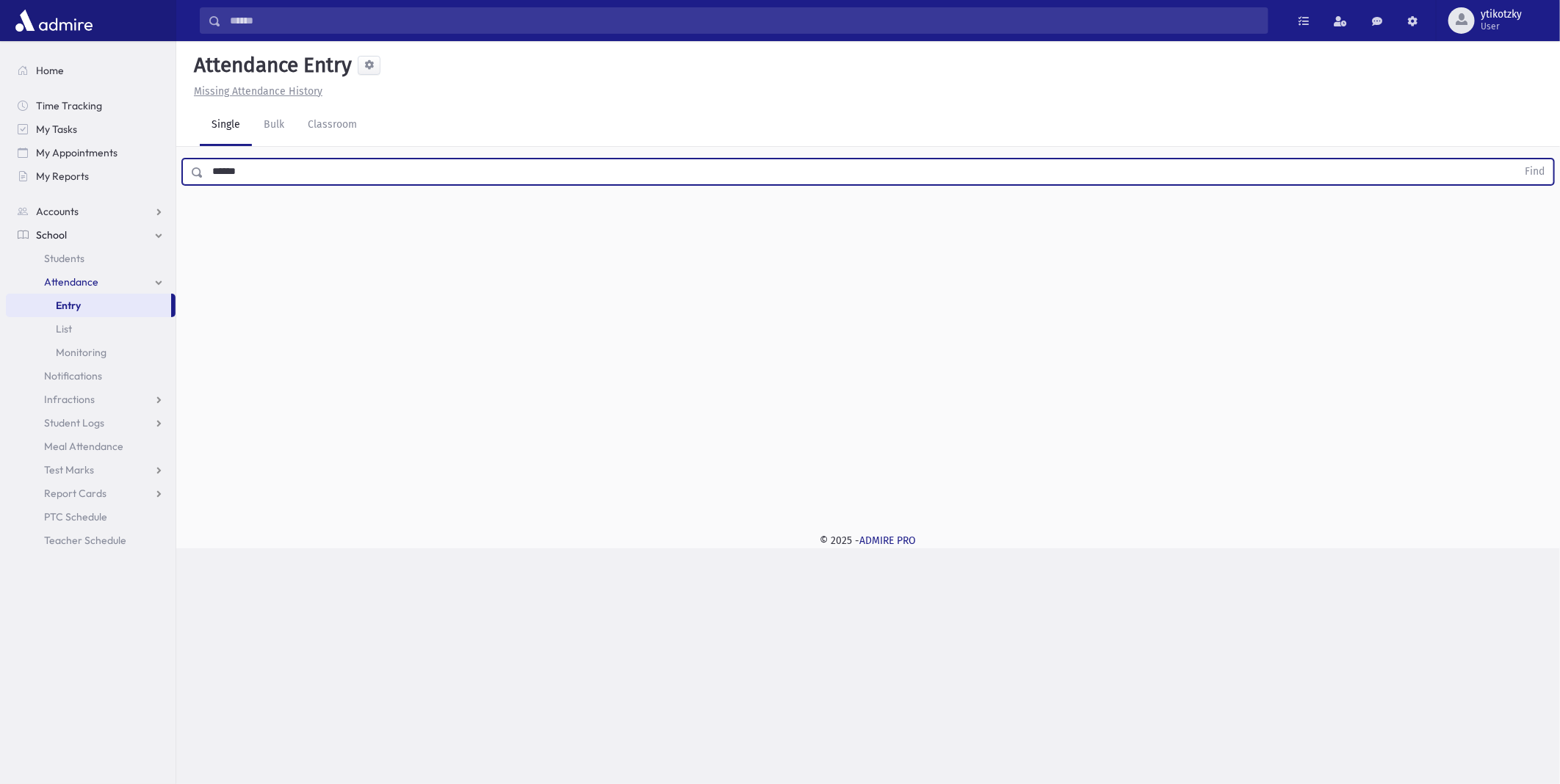
click at [1516, 160] on button "Find" at bounding box center [1534, 172] width 37 height 25
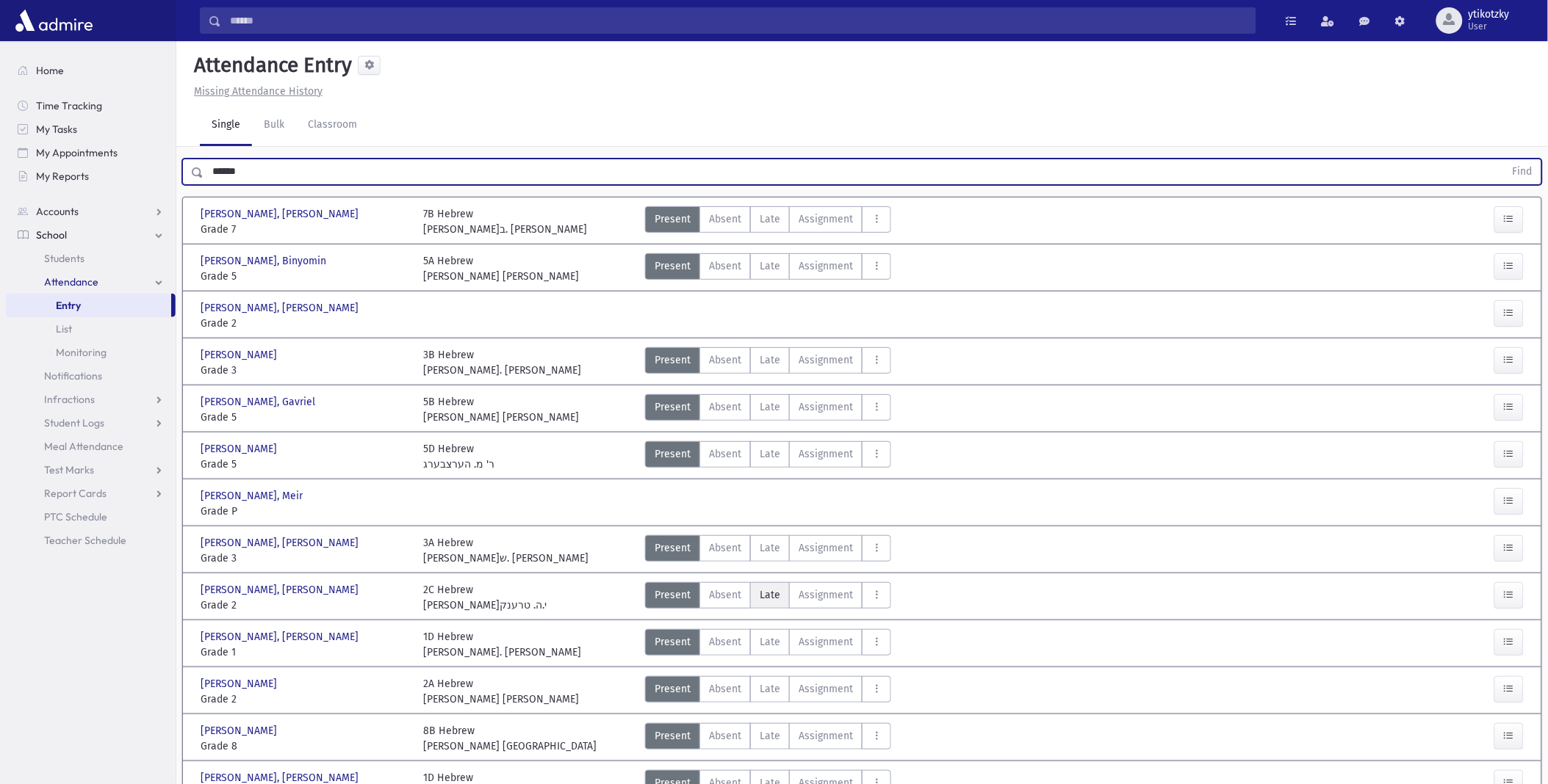
click at [758, 596] on label "Late Late" at bounding box center [770, 596] width 40 height 27
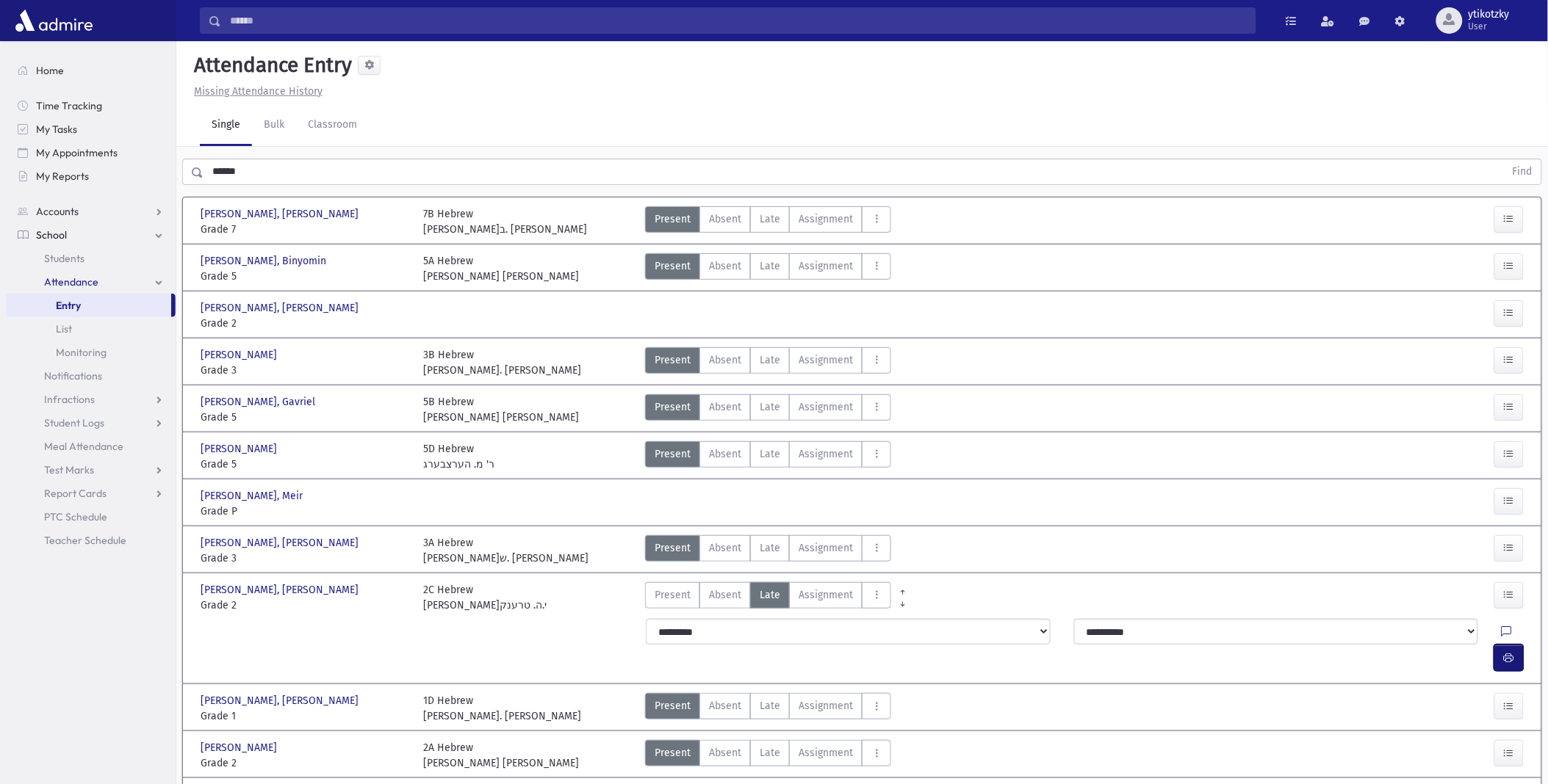
click at [1509, 652] on icon "button" at bounding box center [1509, 658] width 11 height 12
drag, startPoint x: 271, startPoint y: 154, endPoint x: 177, endPoint y: 174, distance: 96.1
click at [177, 174] on div "****** Find" at bounding box center [862, 169] width 1372 height 44
drag, startPoint x: 265, startPoint y: 177, endPoint x: -4, endPoint y: 171, distance: 269.1
click at [0, 171] on html "Search Results All Accounts Students" at bounding box center [774, 392] width 1548 height 784
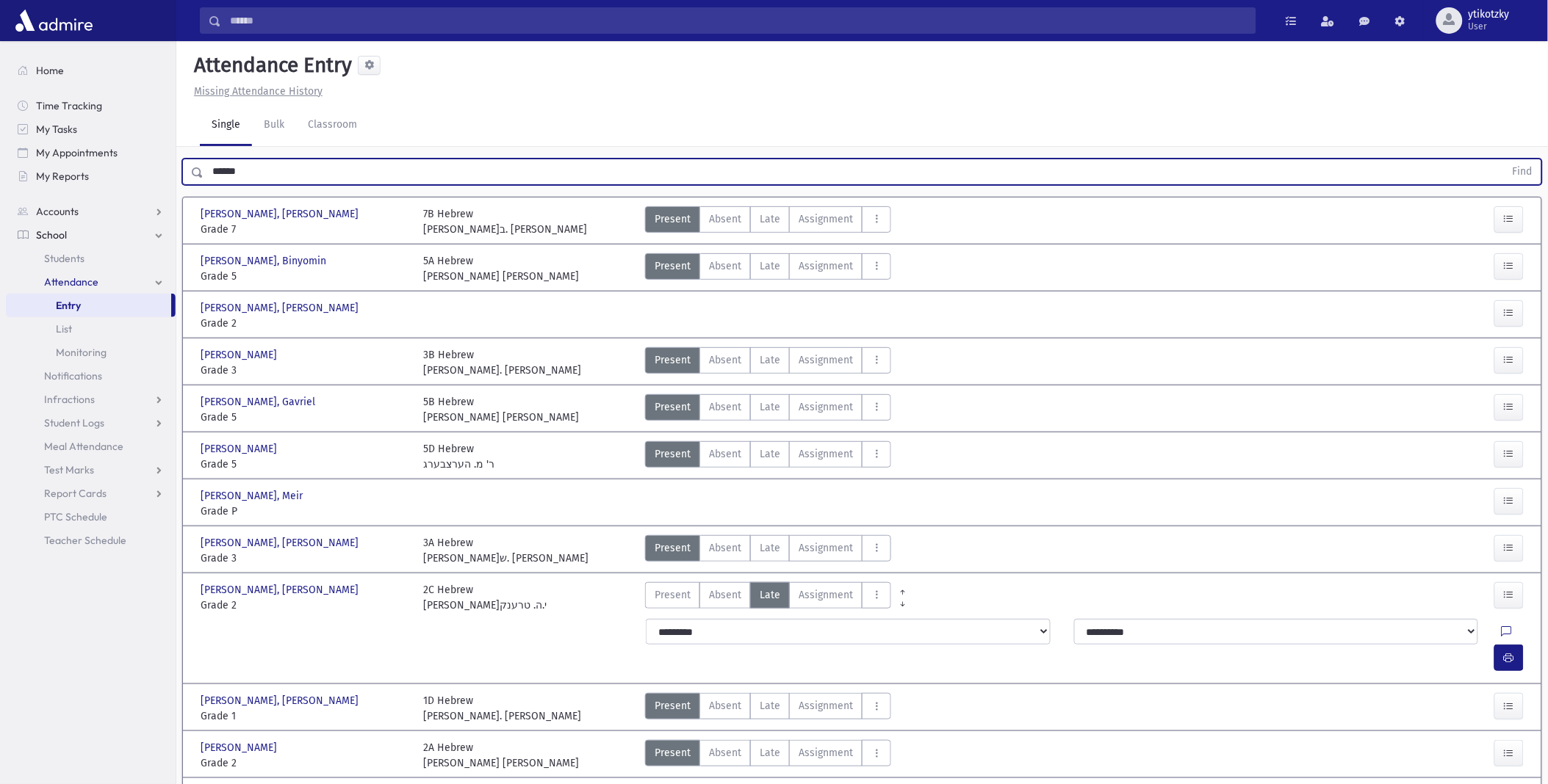
click at [1504, 160] on button "Find" at bounding box center [1522, 172] width 37 height 25
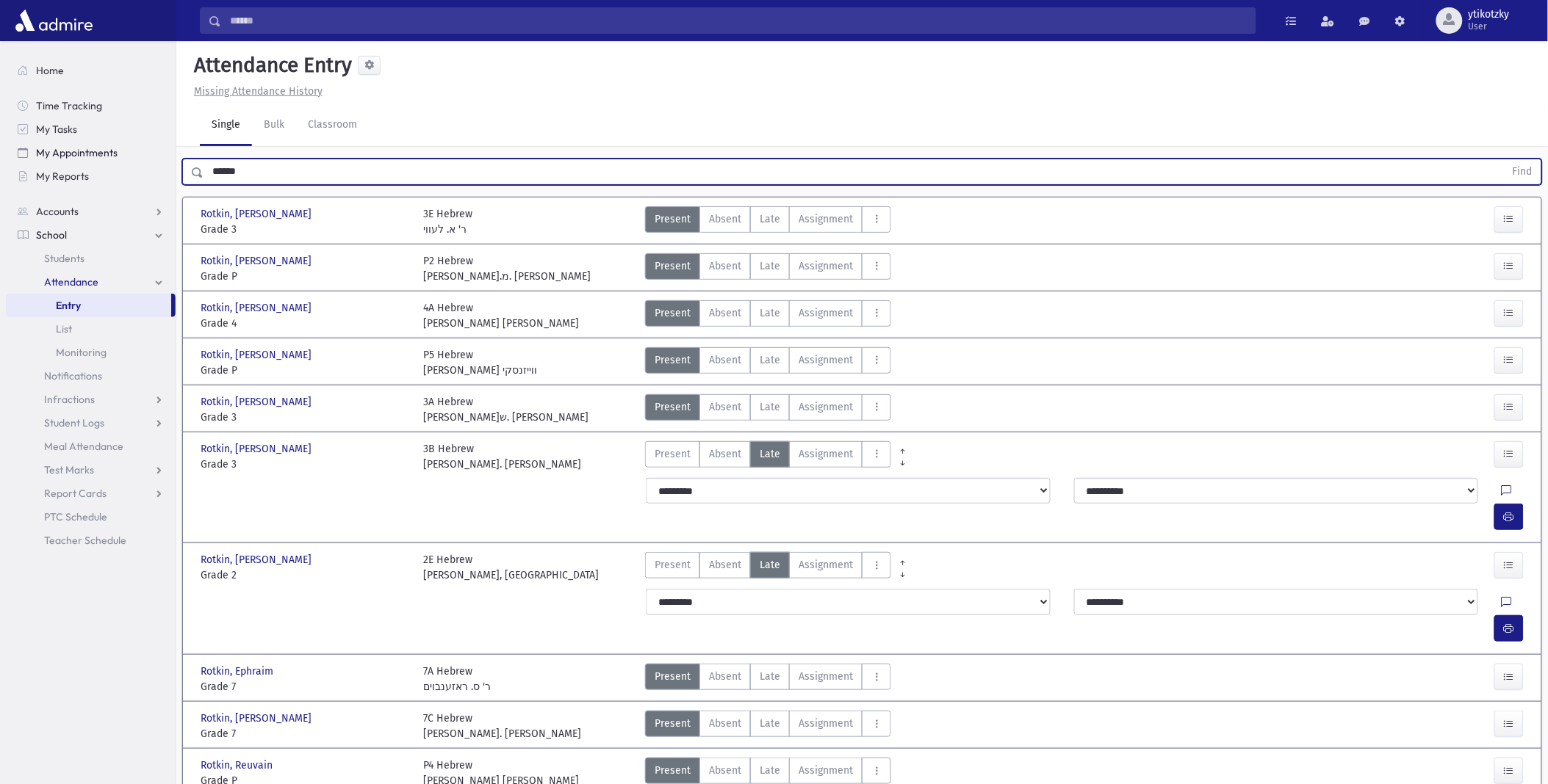
drag, startPoint x: 283, startPoint y: 160, endPoint x: 167, endPoint y: 159, distance: 116.0
click at [167, 159] on div "Search Results All Accounts" at bounding box center [774, 447] width 1548 height 896
click at [1504, 160] on button "Find" at bounding box center [1522, 172] width 37 height 25
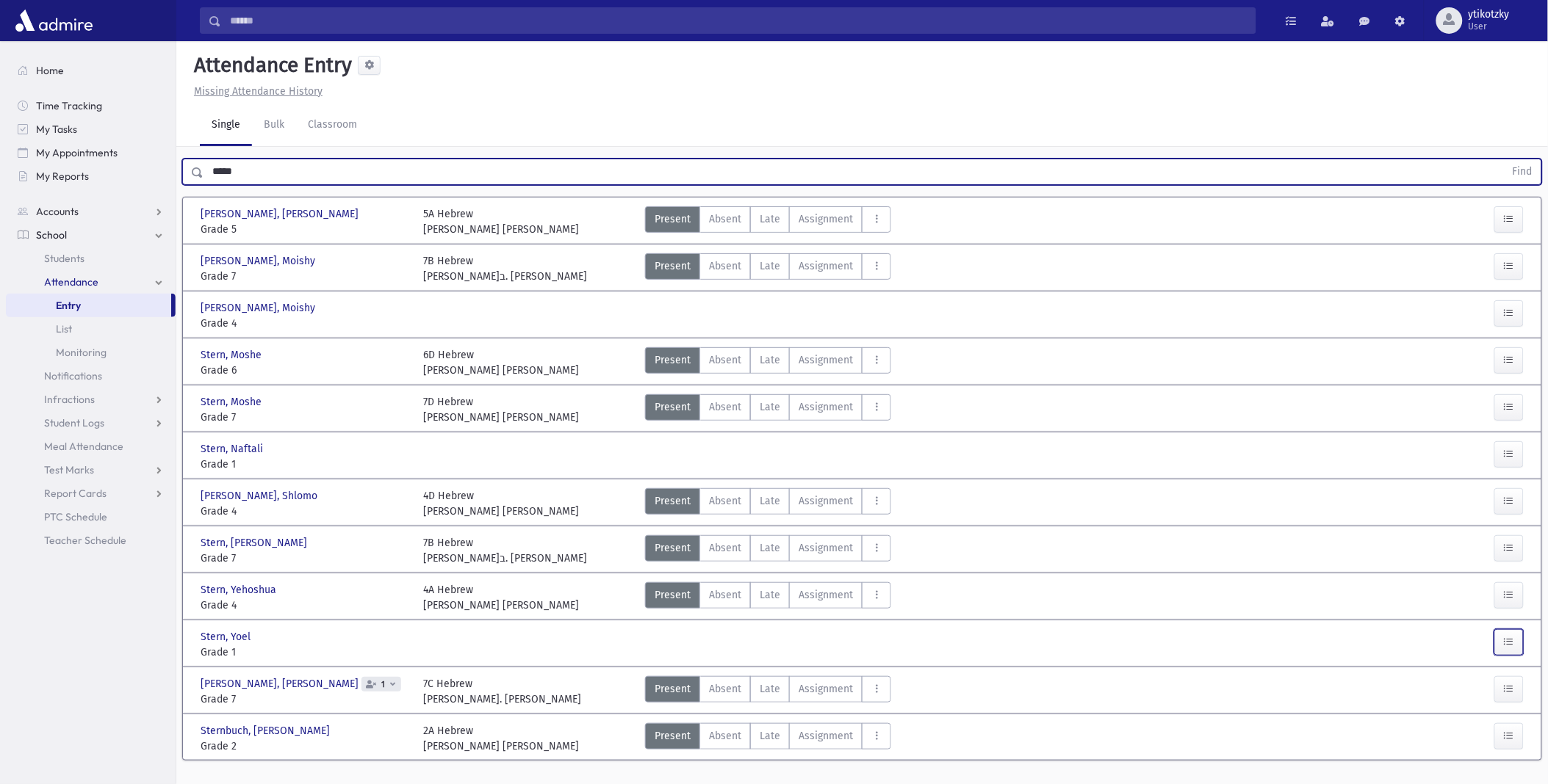
click at [1510, 647] on icon "button" at bounding box center [1509, 642] width 11 height 12
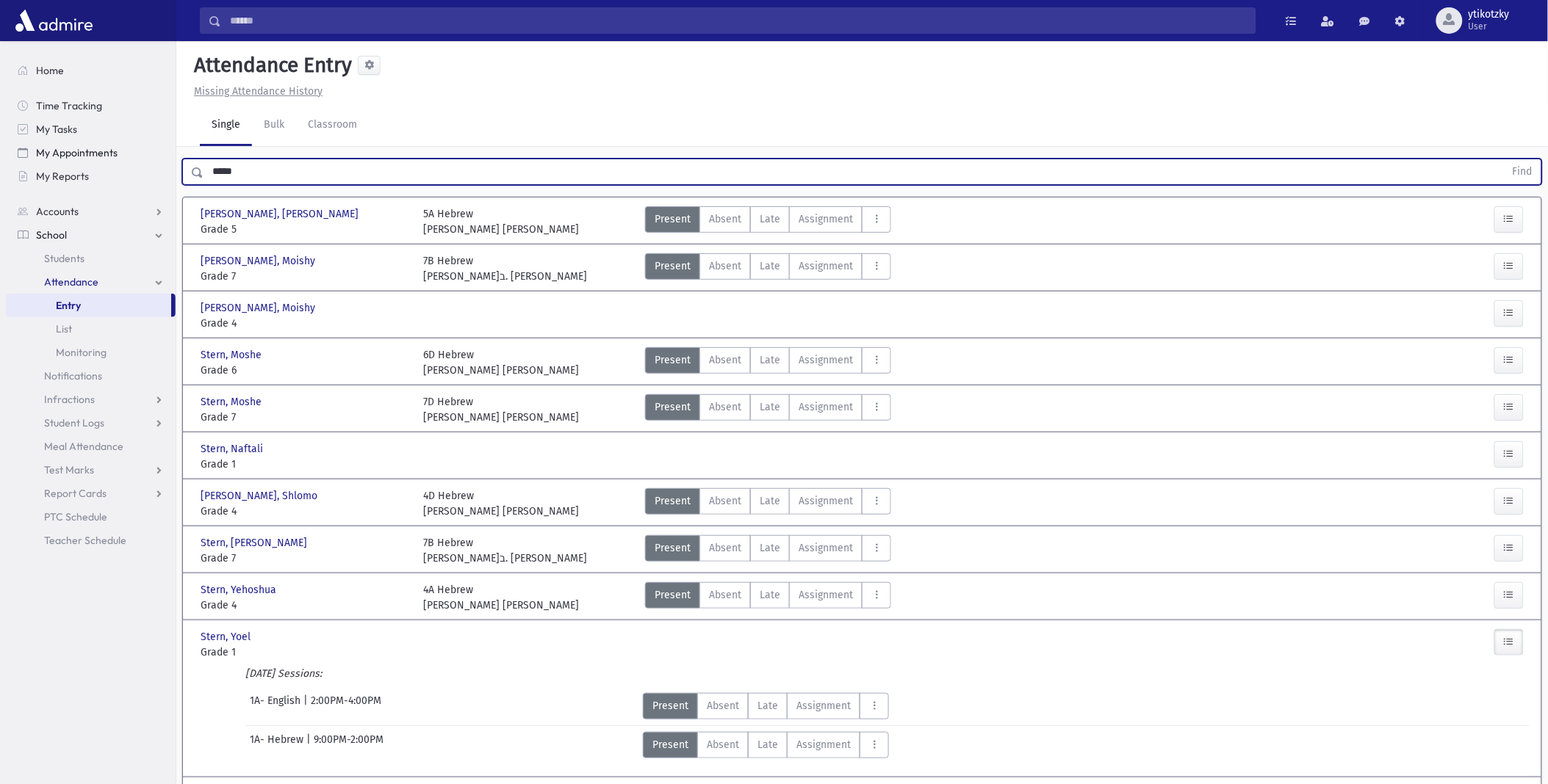
drag, startPoint x: 210, startPoint y: 163, endPoint x: 85, endPoint y: 156, distance: 125.2
click at [86, 156] on div "Search Results All Accounts" at bounding box center [774, 462] width 1548 height 925
click at [1504, 160] on button "Find" at bounding box center [1522, 172] width 37 height 25
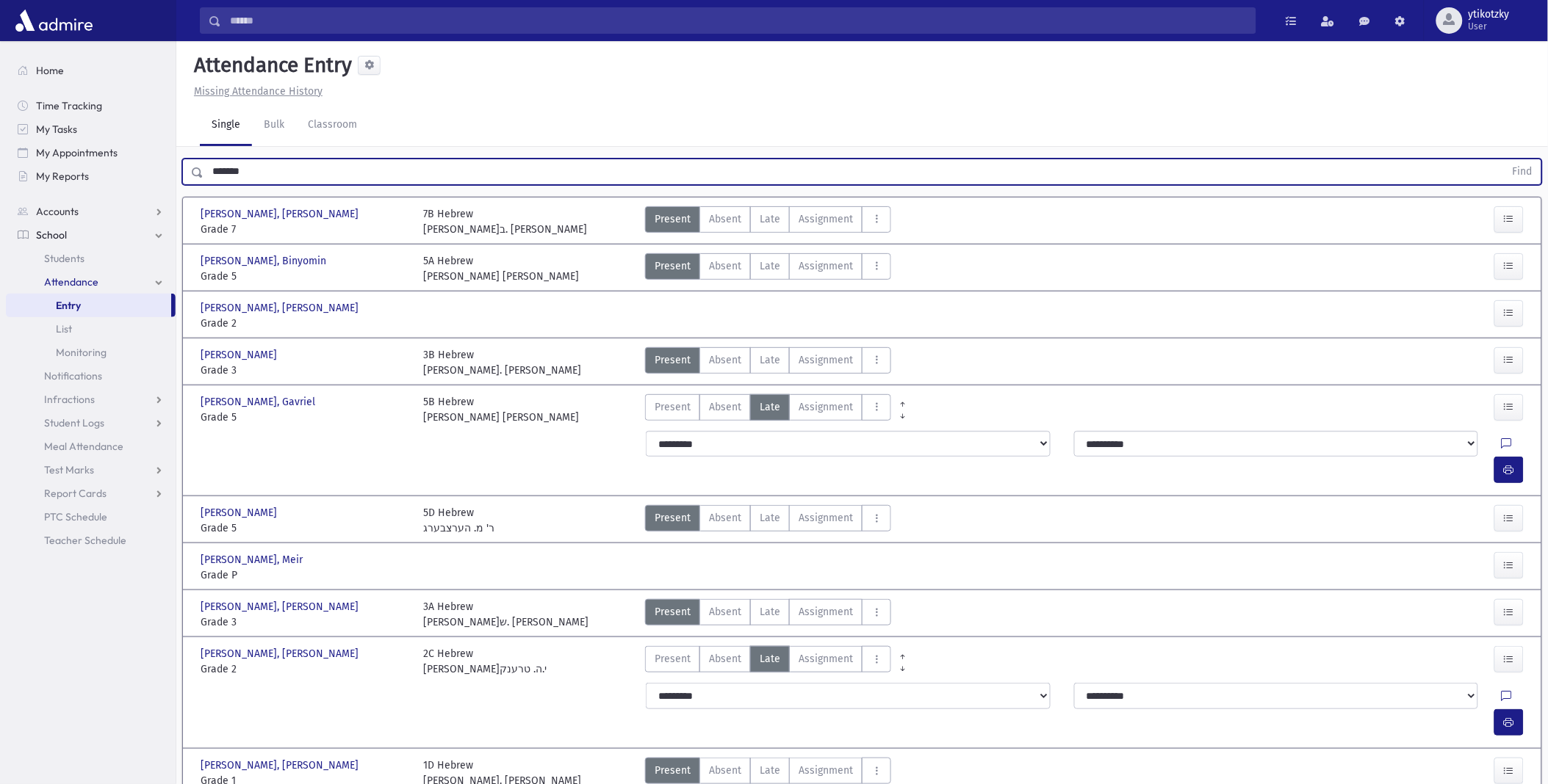
drag, startPoint x: 264, startPoint y: 170, endPoint x: 0, endPoint y: 150, distance: 264.8
click at [0, 151] on html "Search Results All Accounts Students" at bounding box center [774, 392] width 1548 height 784
click at [1504, 160] on button "Find" at bounding box center [1522, 172] width 37 height 25
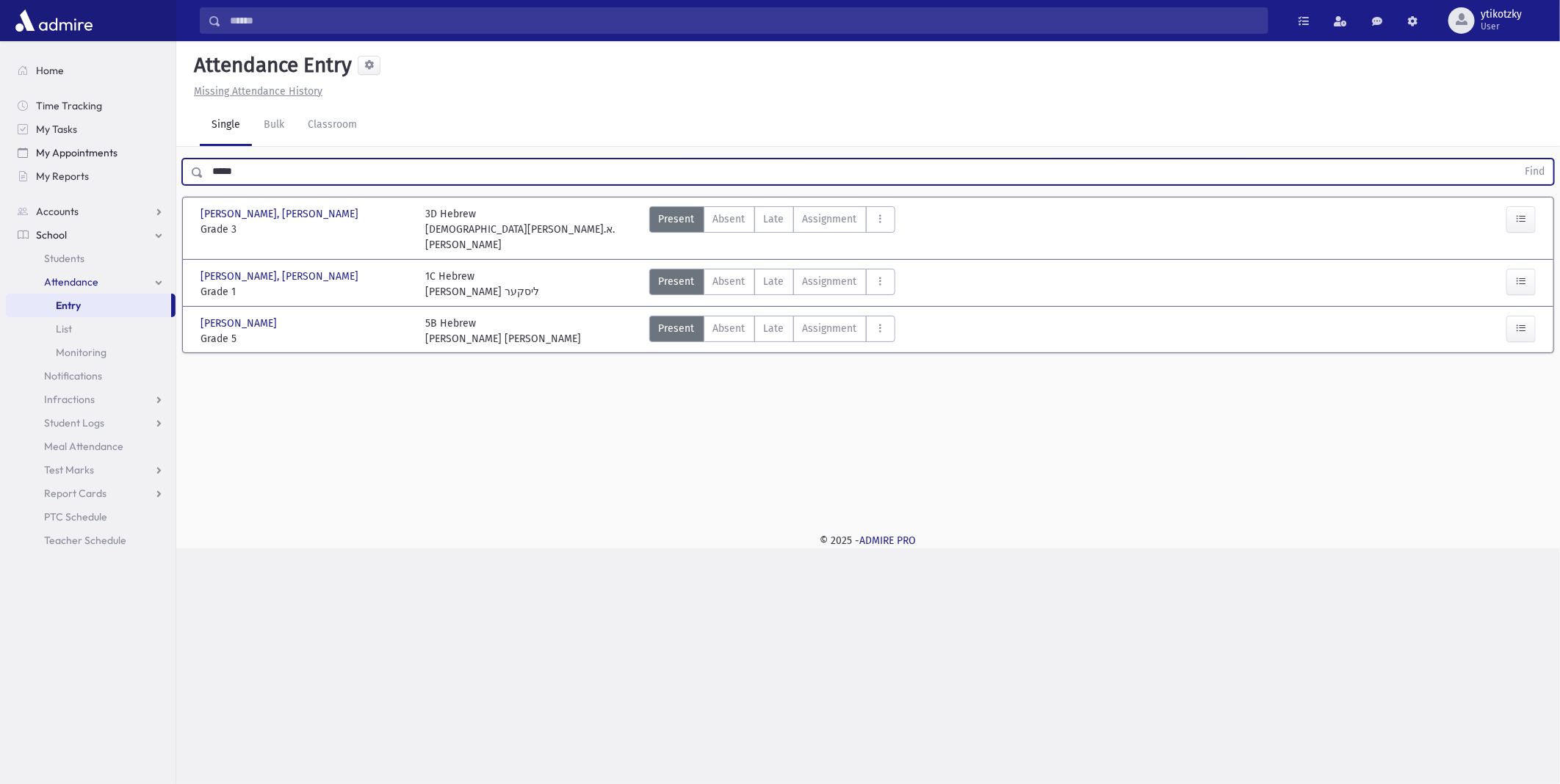
drag, startPoint x: 198, startPoint y: 163, endPoint x: 106, endPoint y: 163, distance: 92.0
click at [153, 163] on div "Search Results All Accounts" at bounding box center [780, 392] width 1560 height 784
click at [1516, 160] on button "Find" at bounding box center [1534, 172] width 37 height 25
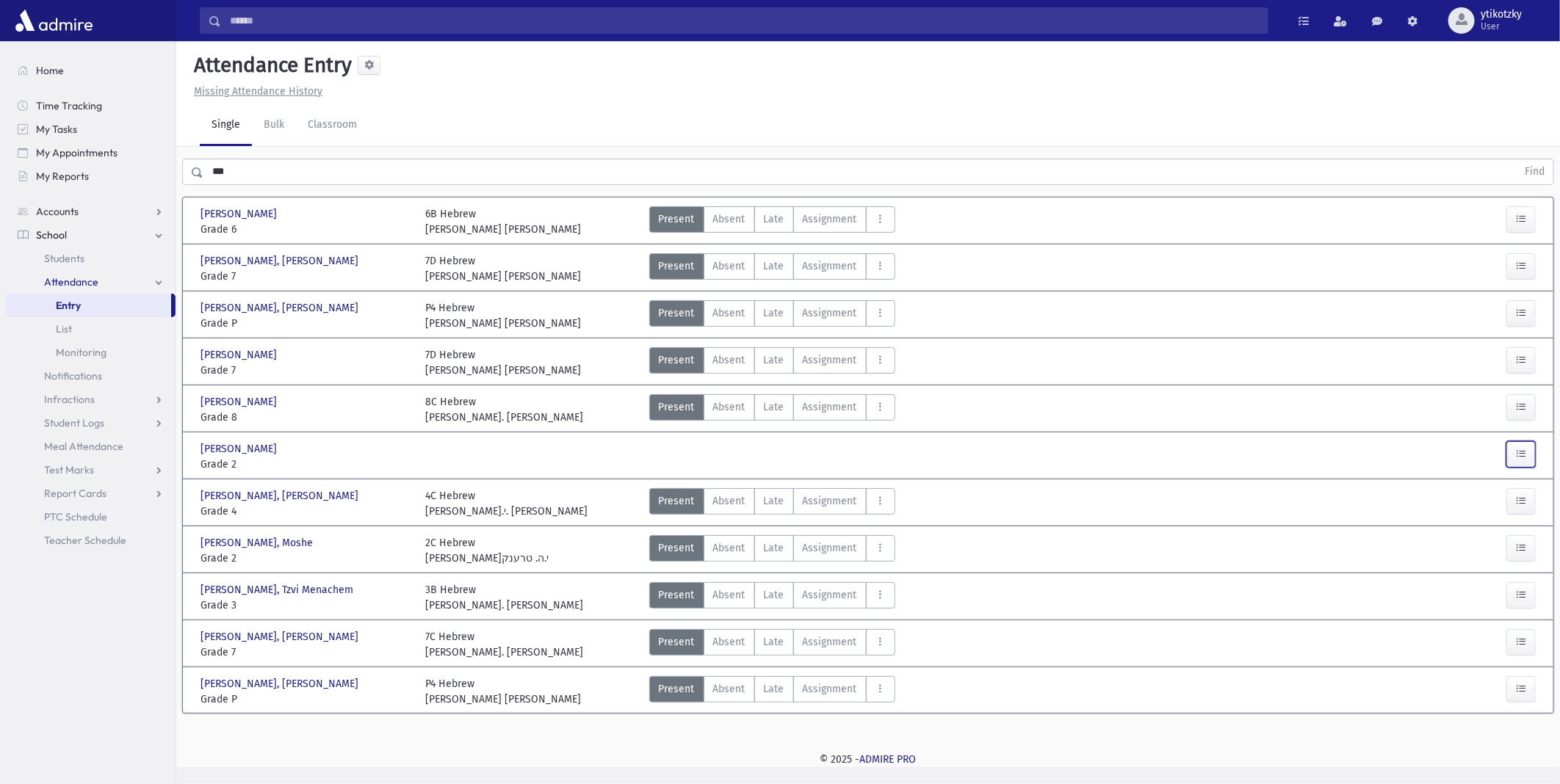
click at [1512, 453] on button "button" at bounding box center [1521, 454] width 30 height 27
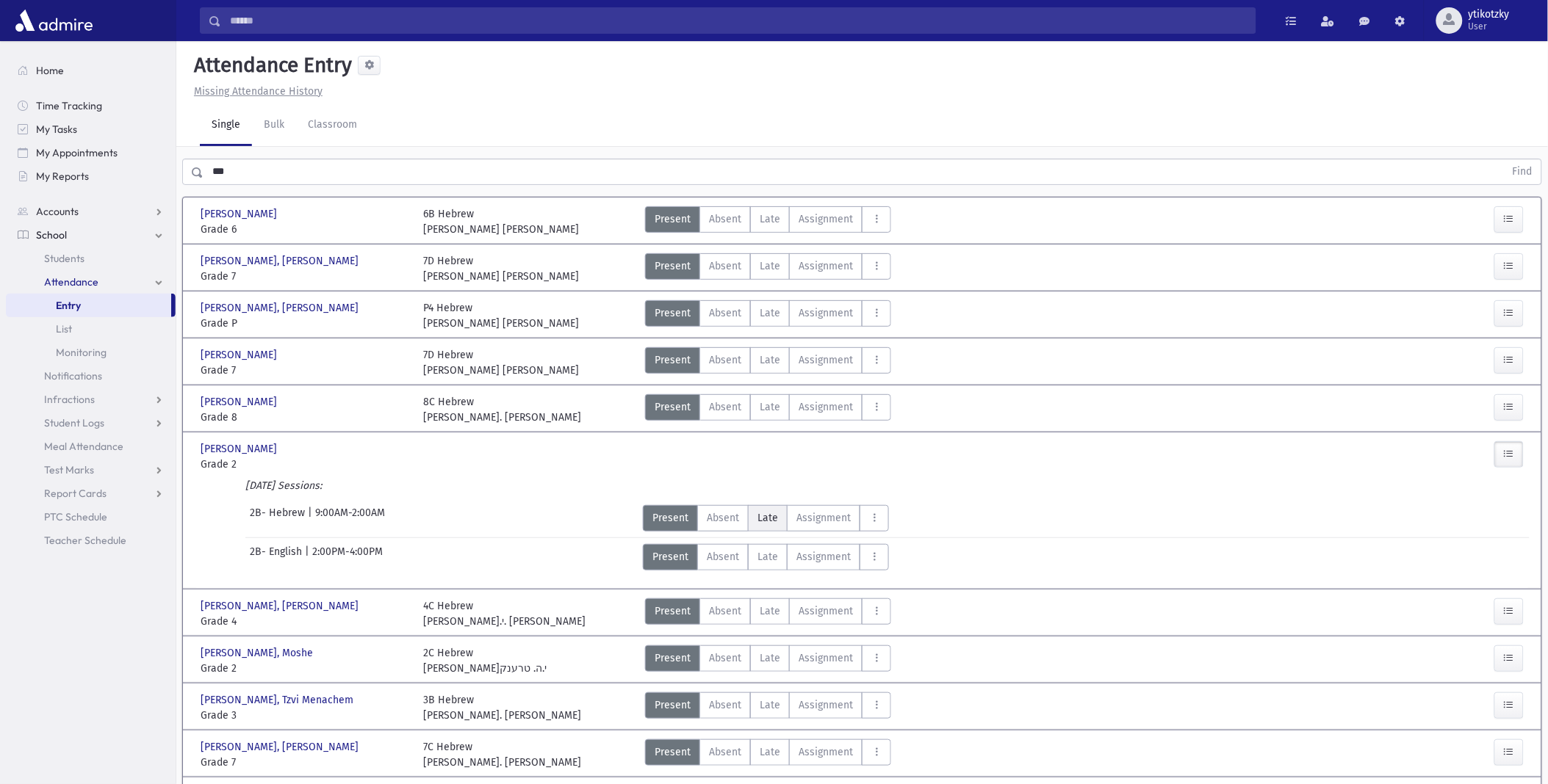
click at [775, 519] on span "Late" at bounding box center [768, 518] width 21 height 15
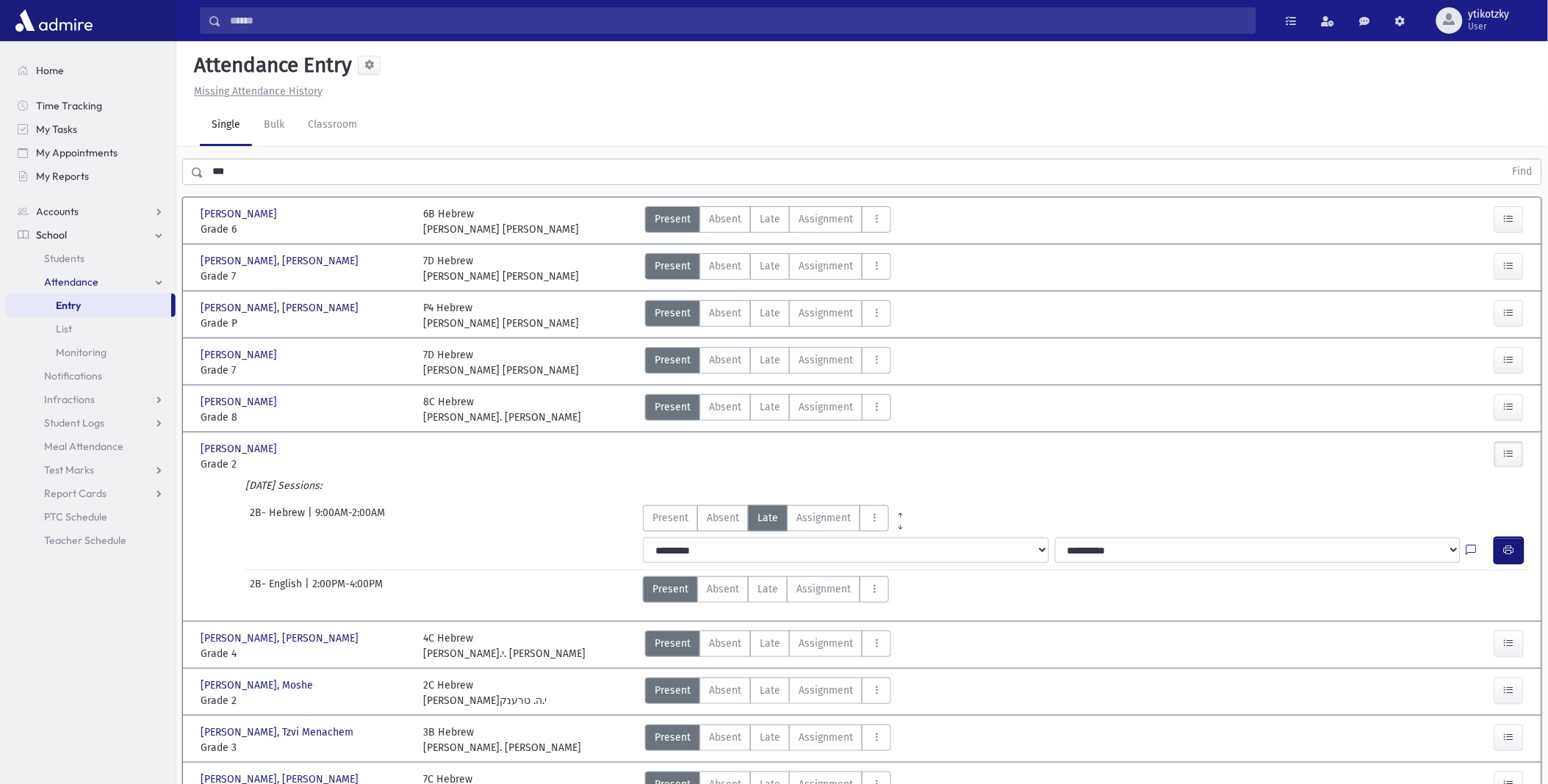
click at [1517, 558] on button "button" at bounding box center [1508, 551] width 30 height 27
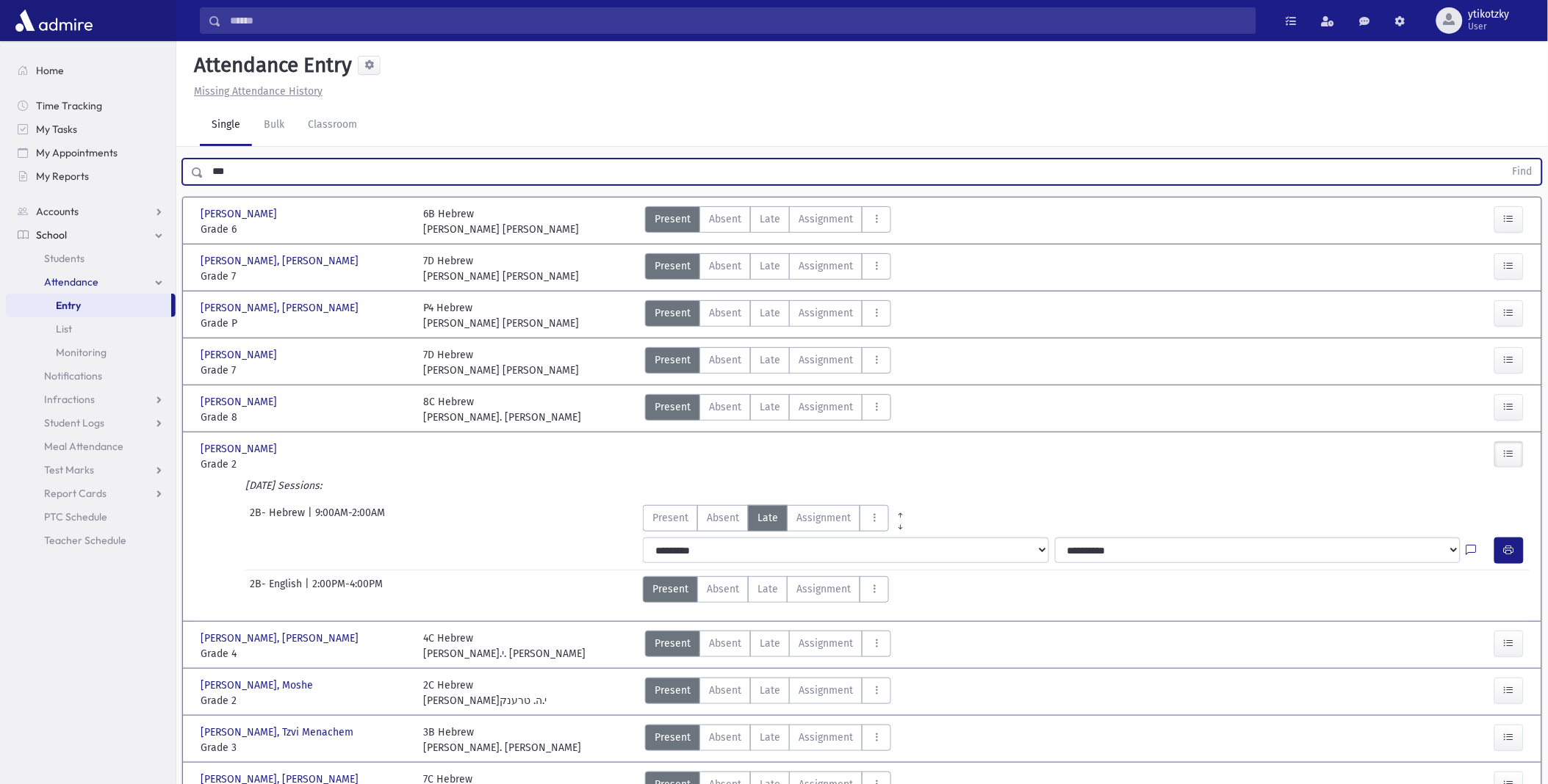
drag, startPoint x: -4, startPoint y: 172, endPoint x: 0, endPoint y: 165, distance: 8.1
click at [0, 172] on html "Search Results All Accounts Students" at bounding box center [774, 392] width 1548 height 784
click at [1504, 160] on button "Find" at bounding box center [1522, 172] width 37 height 25
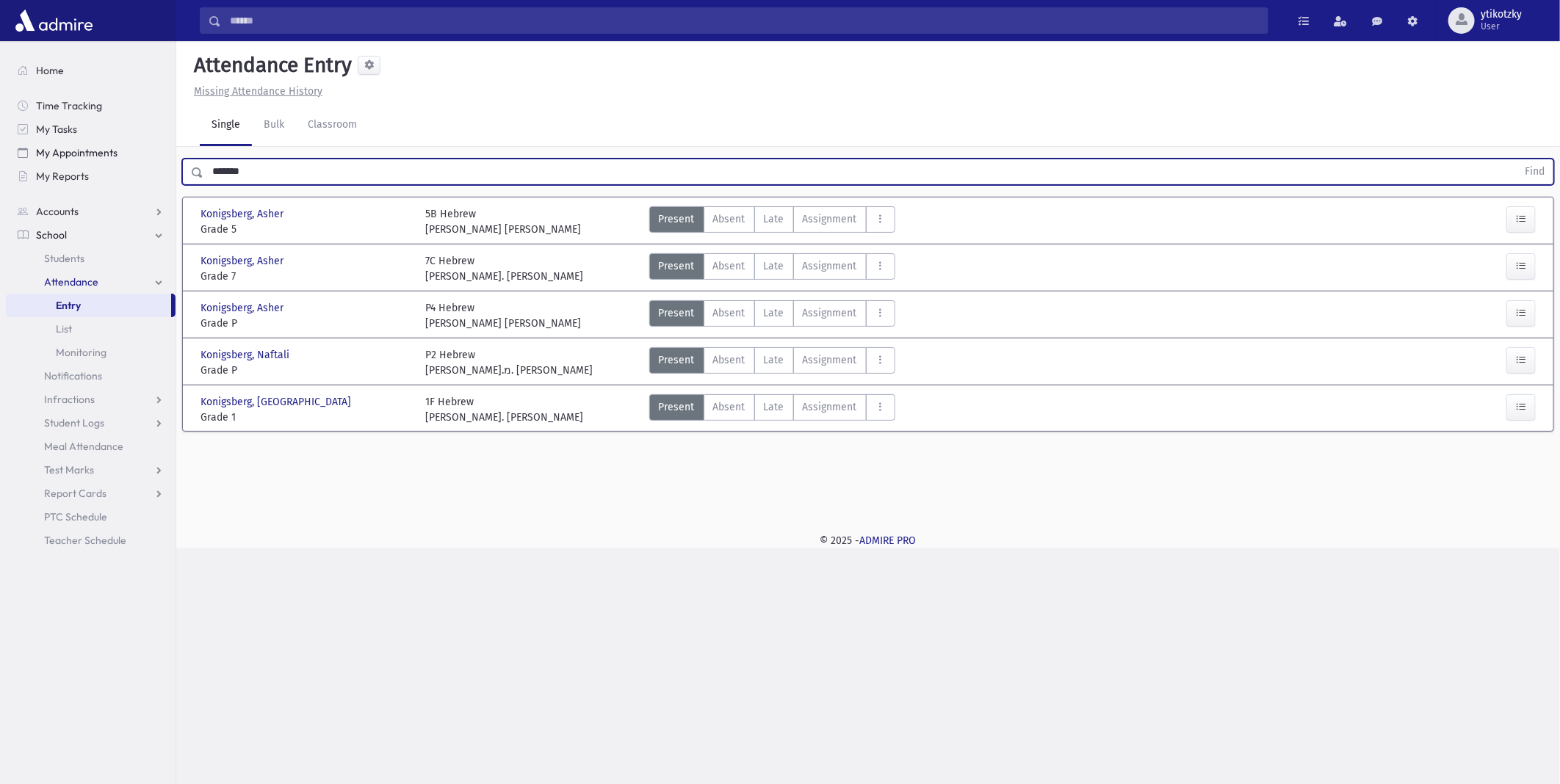
drag, startPoint x: 258, startPoint y: 160, endPoint x: 55, endPoint y: 150, distance: 203.2
click at [52, 153] on div "Search Results All Accounts" at bounding box center [780, 392] width 1560 height 784
type input "********"
click at [1516, 160] on button "Find" at bounding box center [1534, 172] width 37 height 25
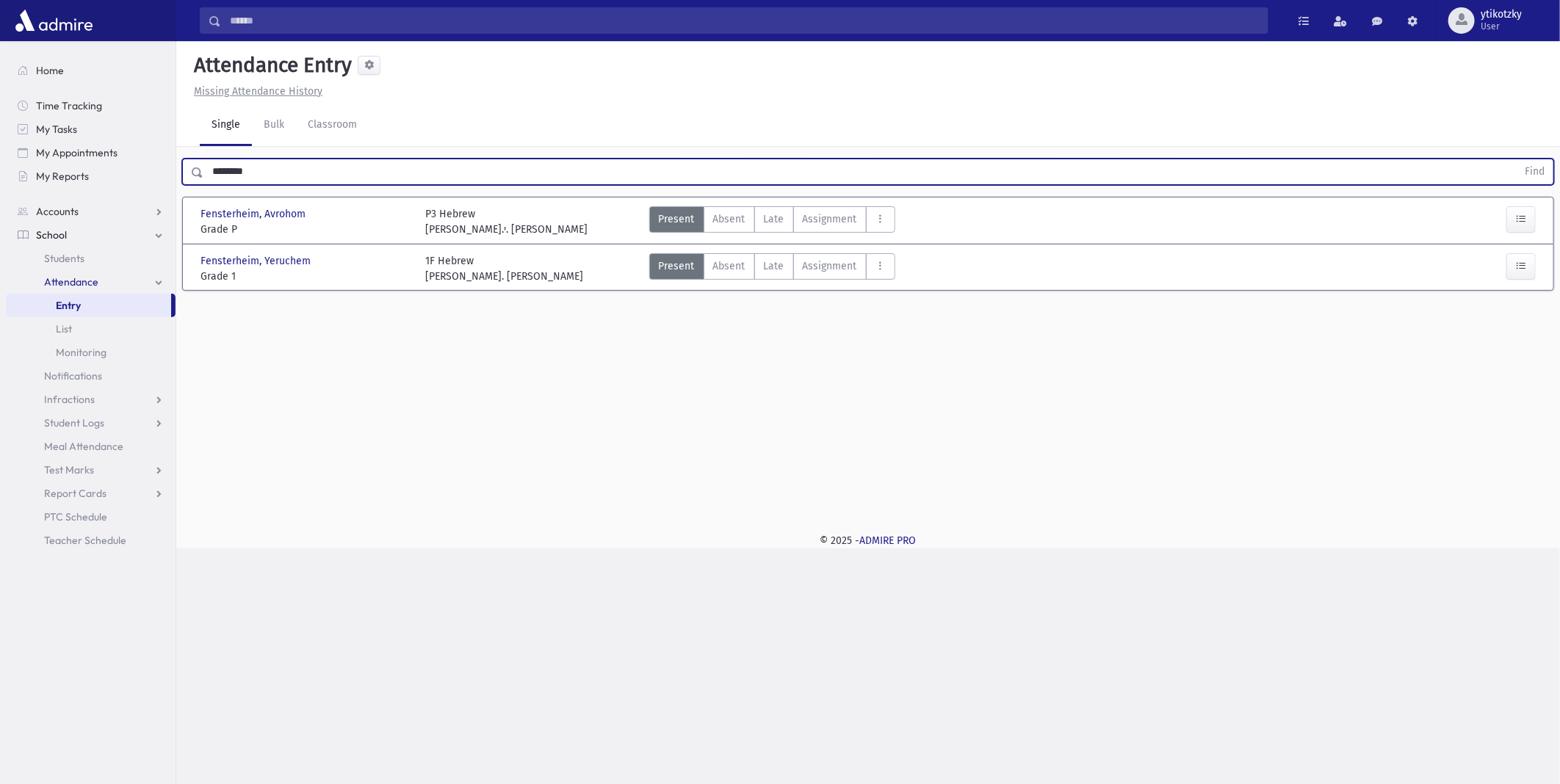
drag, startPoint x: 270, startPoint y: 167, endPoint x: 209, endPoint y: 163, distance: 61.1
click at [209, 163] on input "********" at bounding box center [860, 172] width 1314 height 27
click at [1516, 160] on button "Find" at bounding box center [1534, 172] width 37 height 25
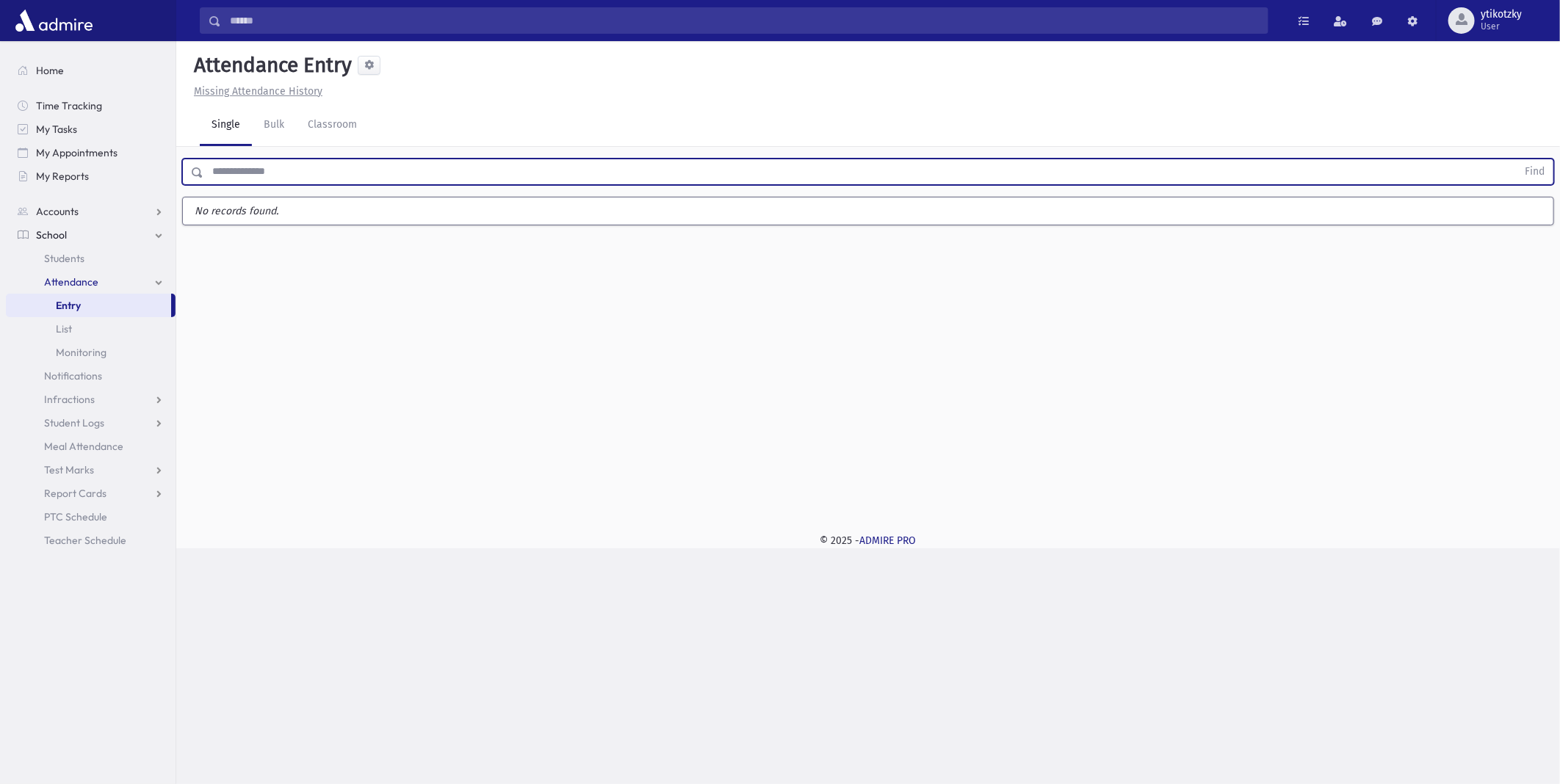
click at [1516, 160] on button "Find" at bounding box center [1534, 172] width 37 height 25
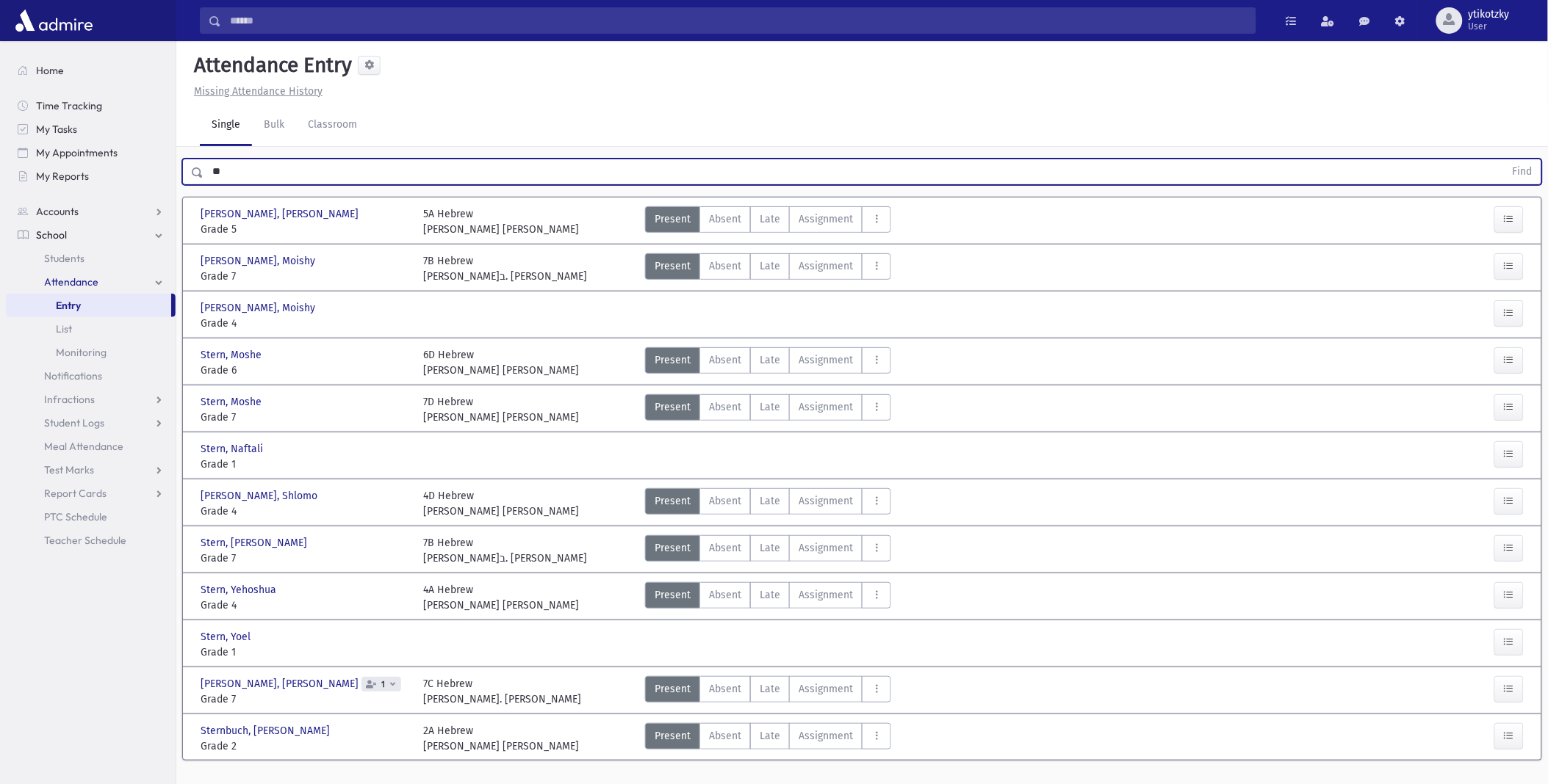
type input "*"
click at [1504, 160] on button "Find" at bounding box center [1522, 172] width 37 height 25
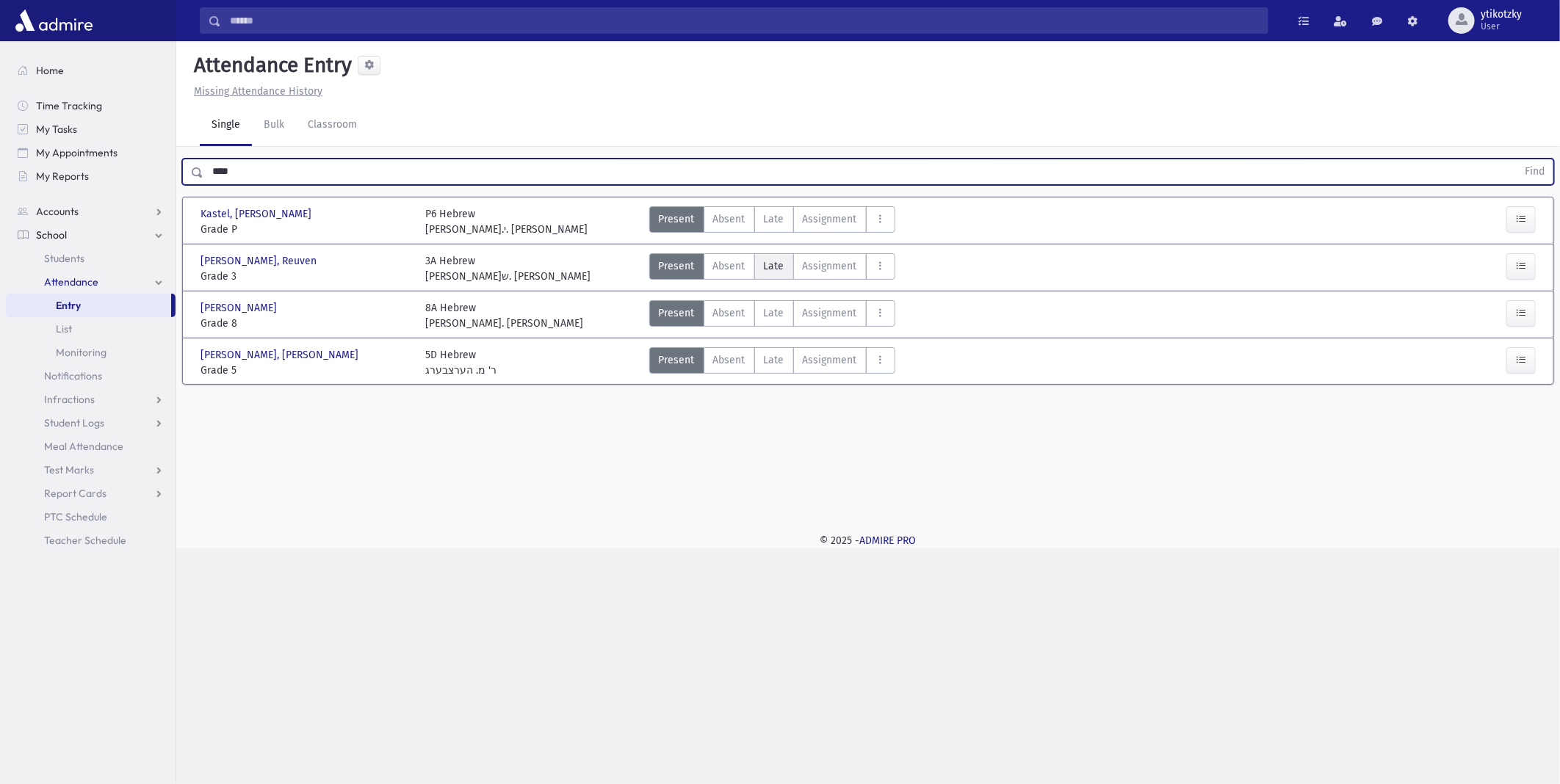
click at [768, 262] on span "Late" at bounding box center [774, 266] width 21 height 15
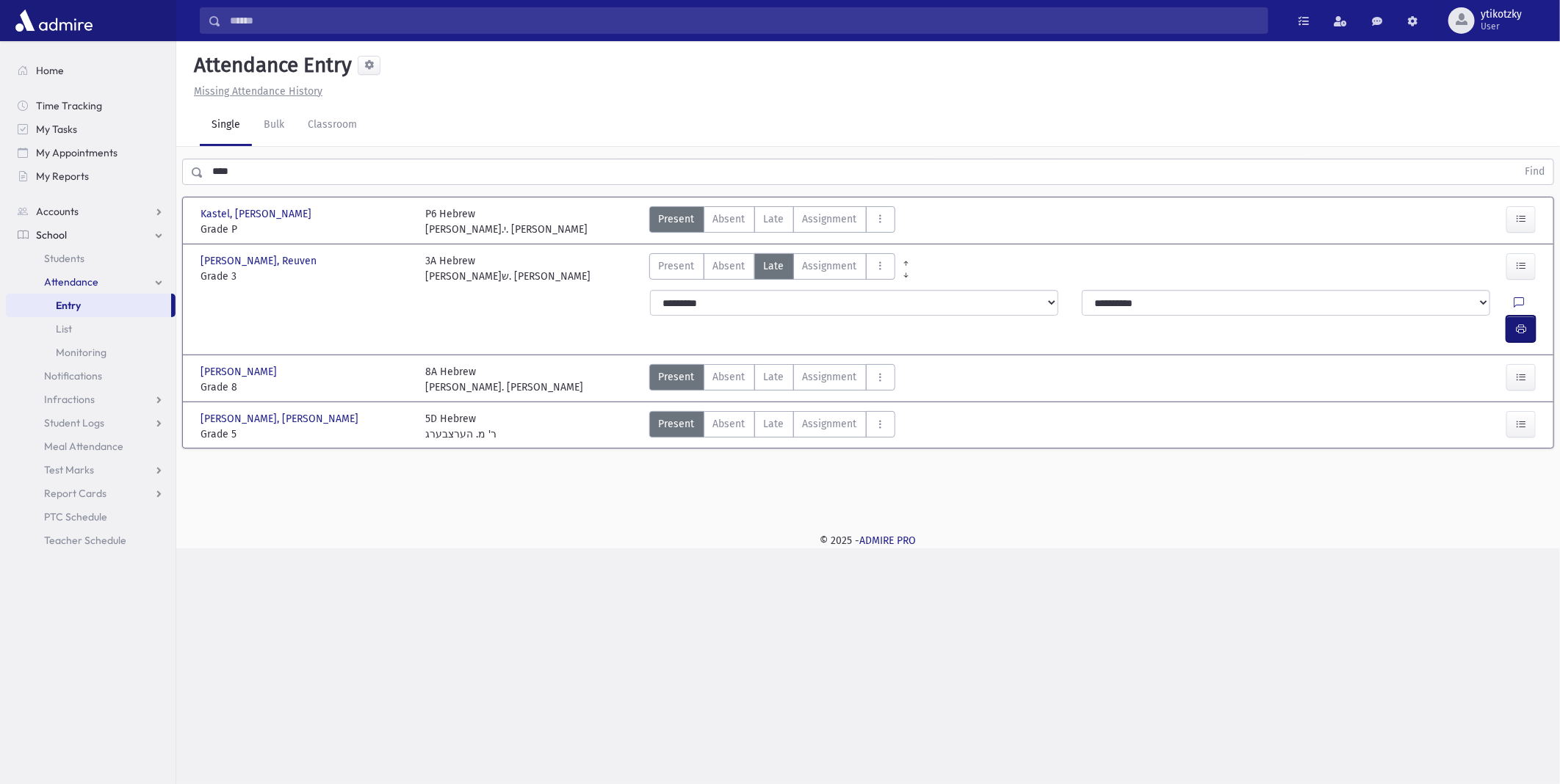
click at [1517, 323] on icon "button" at bounding box center [1521, 329] width 11 height 12
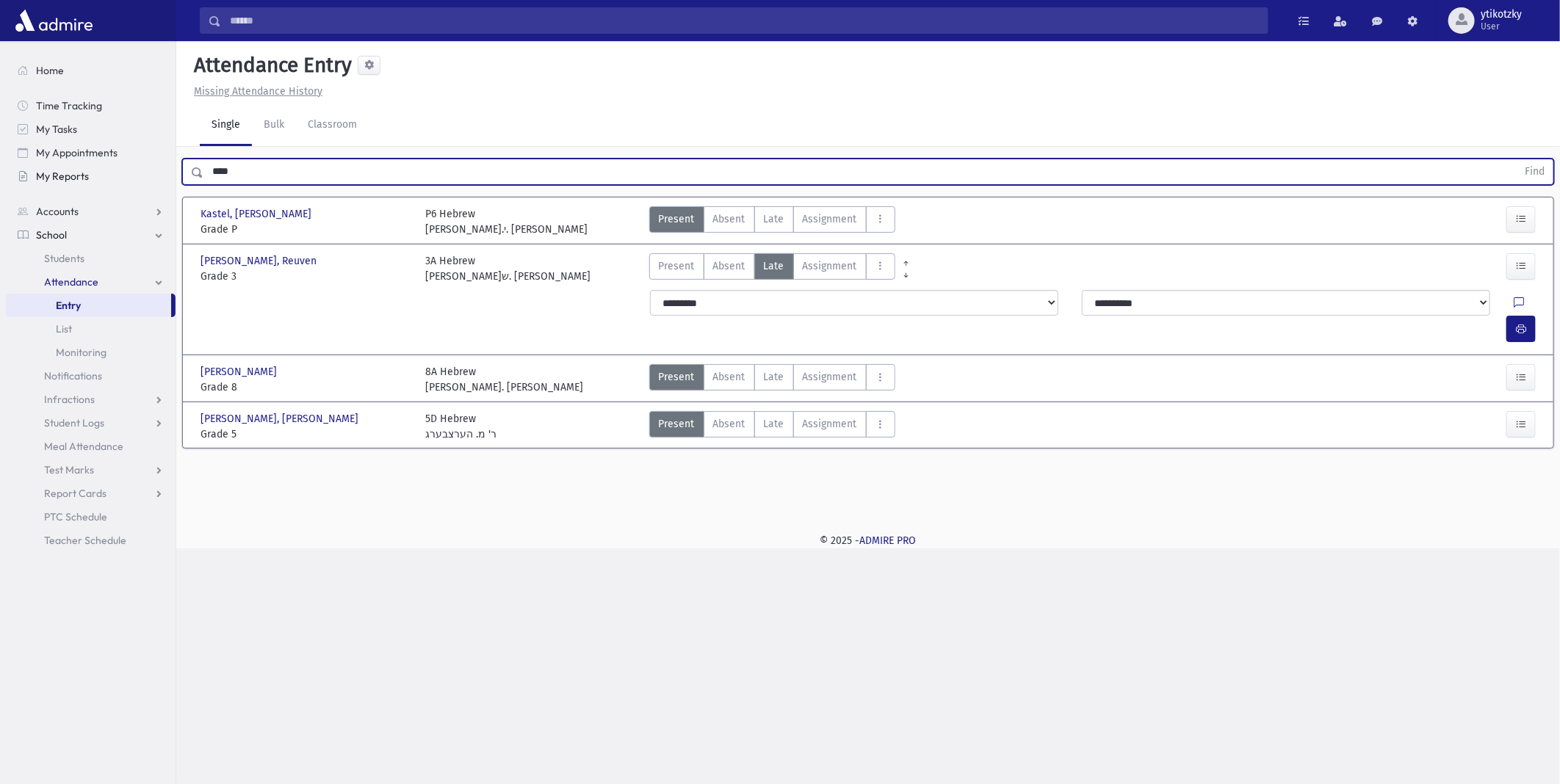
drag, startPoint x: 221, startPoint y: 167, endPoint x: 87, endPoint y: 167, distance: 134.0
click at [126, 179] on div "Search Results All Accounts" at bounding box center [780, 392] width 1560 height 784
click at [1516, 160] on button "Find" at bounding box center [1534, 172] width 37 height 25
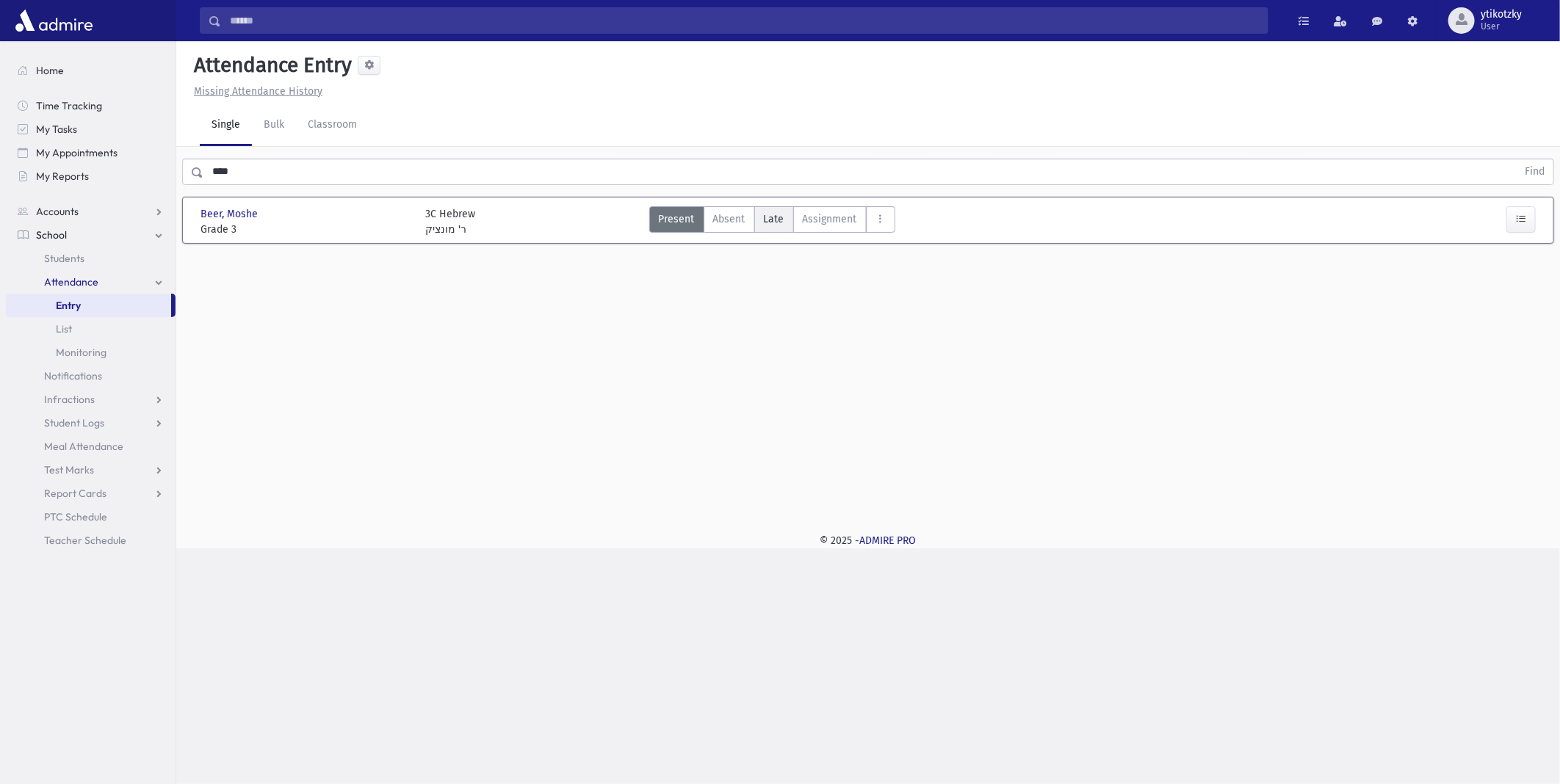
click at [777, 209] on label "Late Late" at bounding box center [774, 220] width 40 height 27
click at [1516, 276] on icon "button" at bounding box center [1521, 282] width 11 height 12
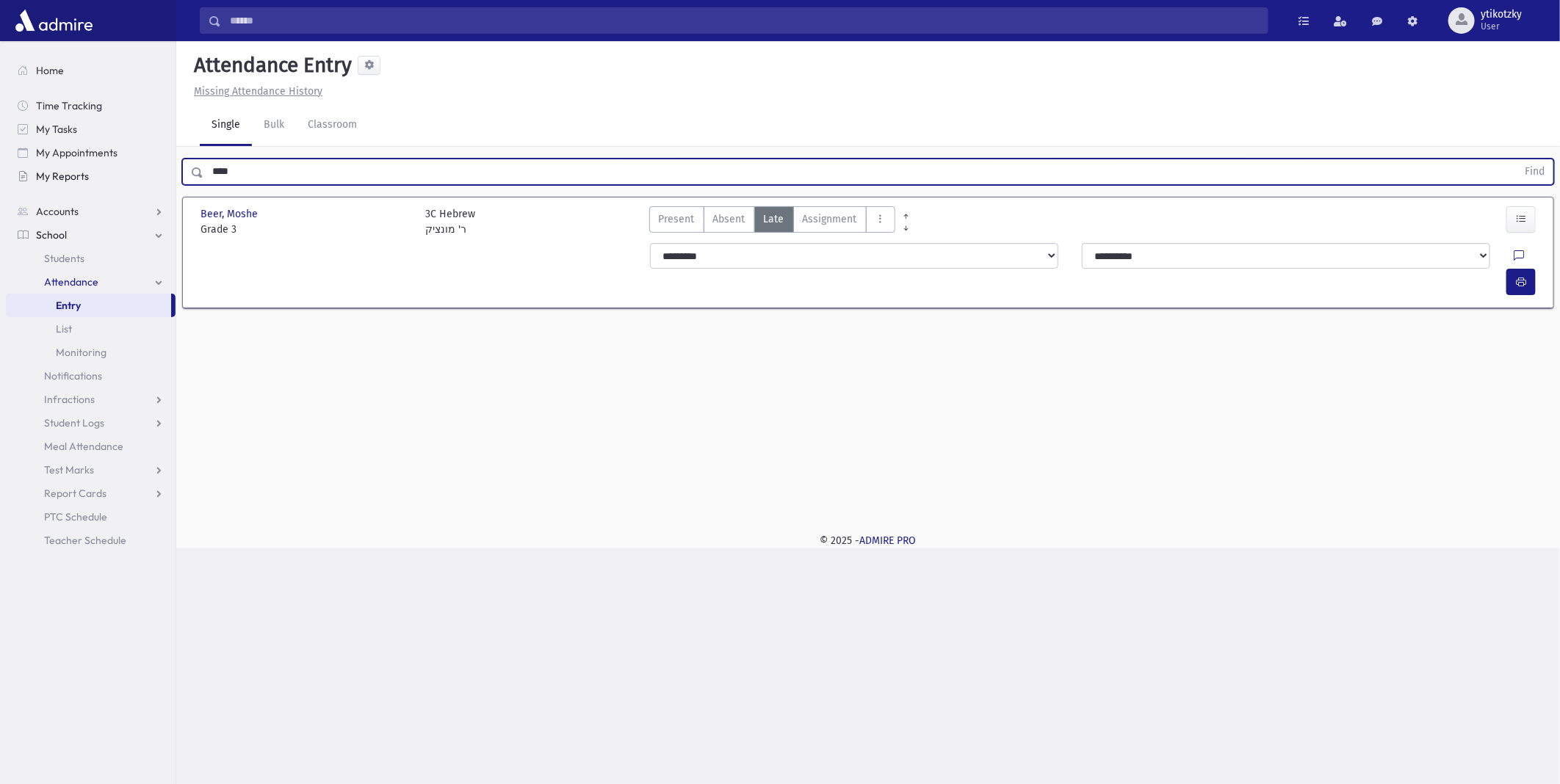
drag, startPoint x: 240, startPoint y: 174, endPoint x: 97, endPoint y: 175, distance: 143.0
click at [97, 175] on div "Search Results All Accounts" at bounding box center [780, 392] width 1560 height 784
type input "*****"
click at [1516, 160] on button "Find" at bounding box center [1534, 172] width 37 height 25
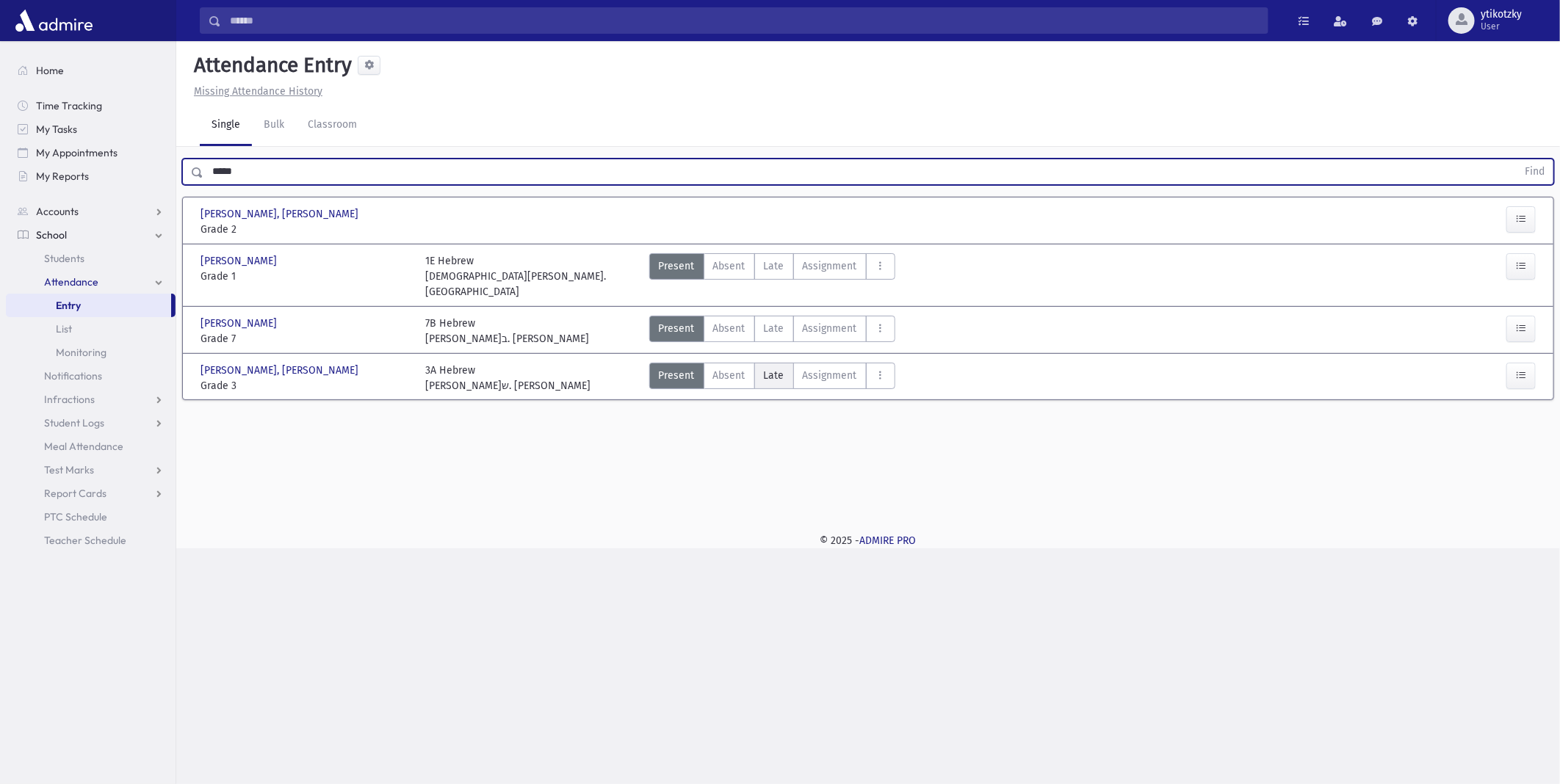
click at [790, 363] on label "Late Late" at bounding box center [774, 376] width 40 height 27
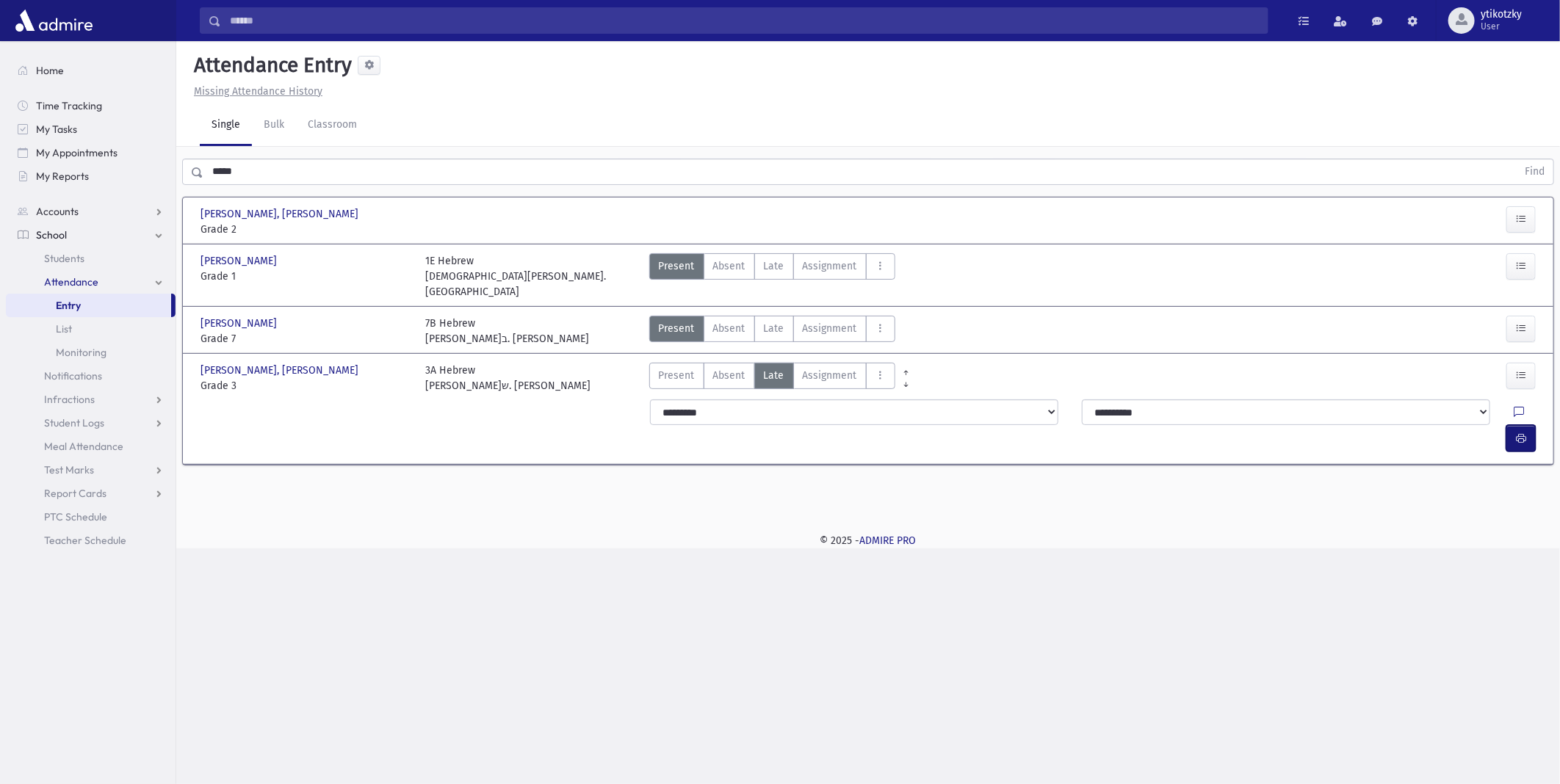
click at [1530, 425] on button "button" at bounding box center [1521, 438] width 30 height 27
